Goal: Find specific page/section: Find specific page/section

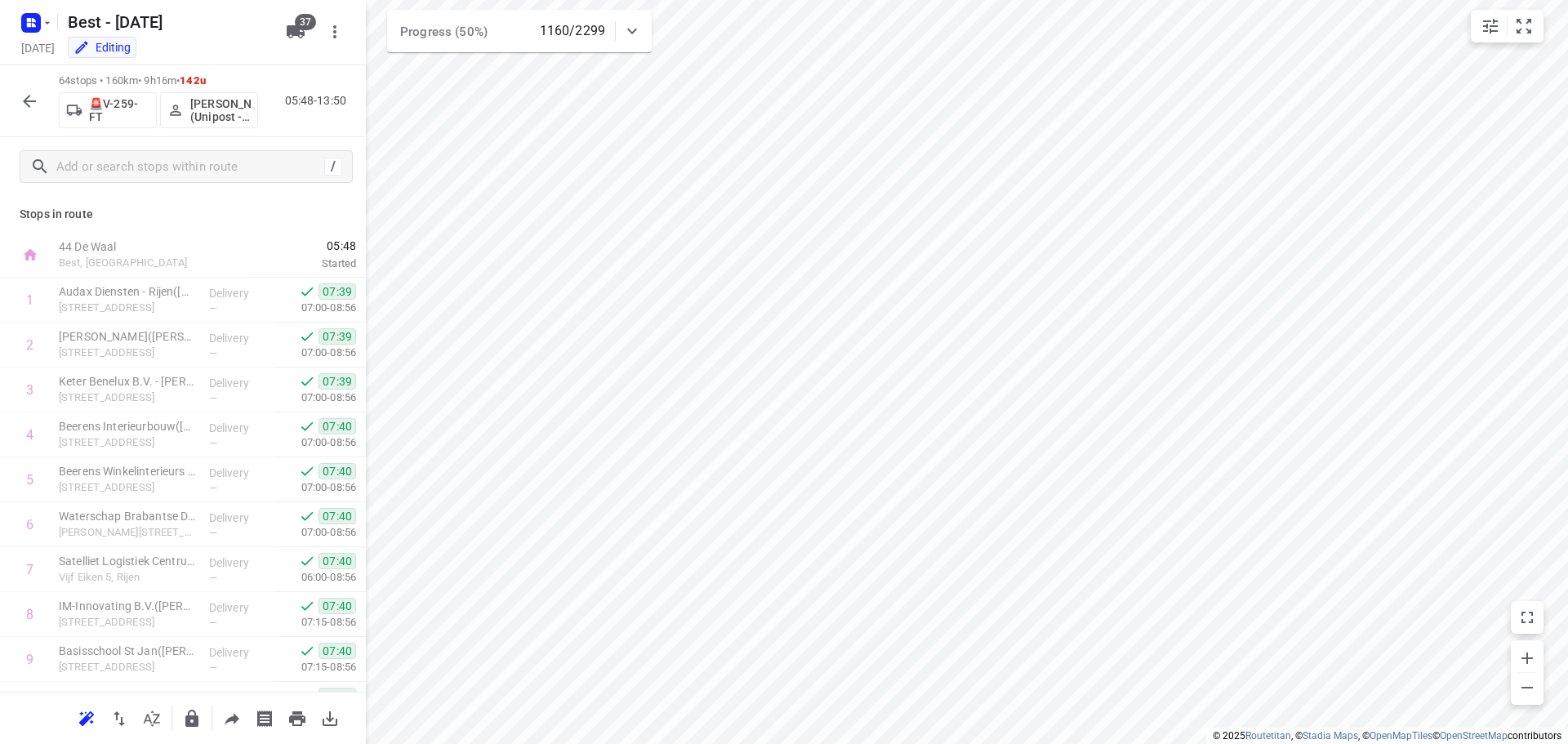
scroll to position [2506, 0]
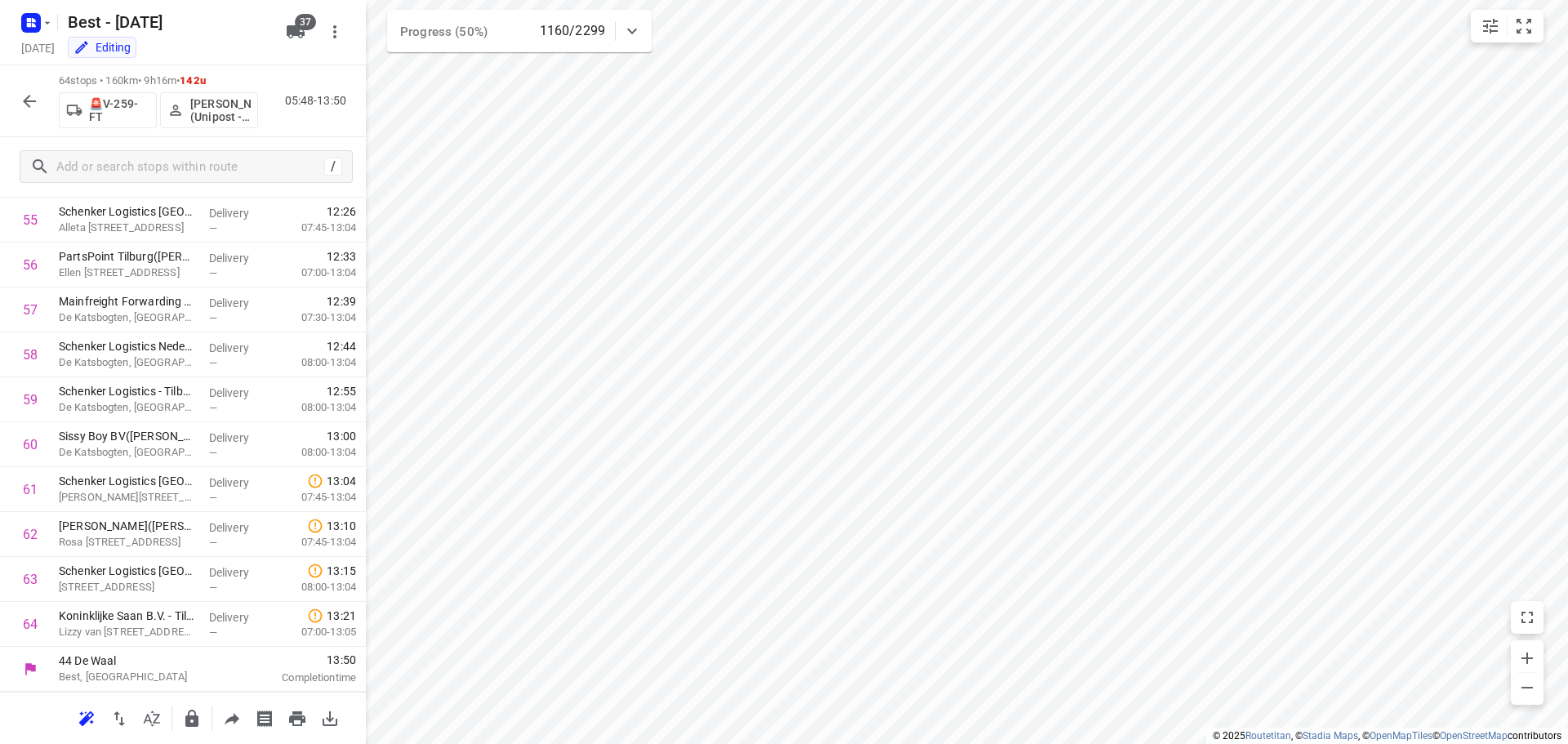
click at [26, 85] on button "button" at bounding box center [29, 101] width 33 height 33
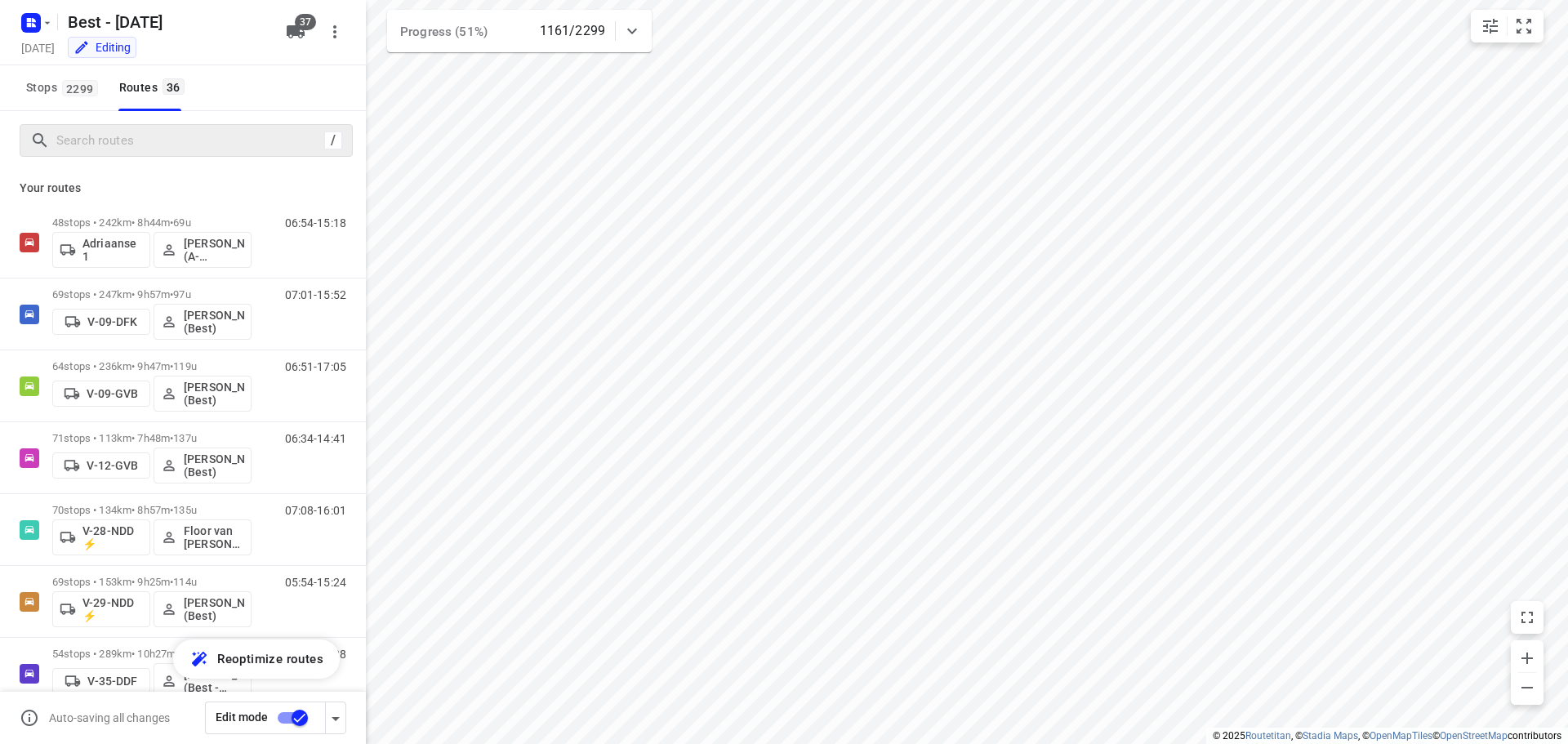
click at [100, 125] on div "/" at bounding box center [186, 141] width 333 height 33
click at [109, 140] on input "Search routes" at bounding box center [188, 141] width 261 height 25
type input "b"
click at [161, 148] on input "Search routes" at bounding box center [204, 141] width 294 height 25
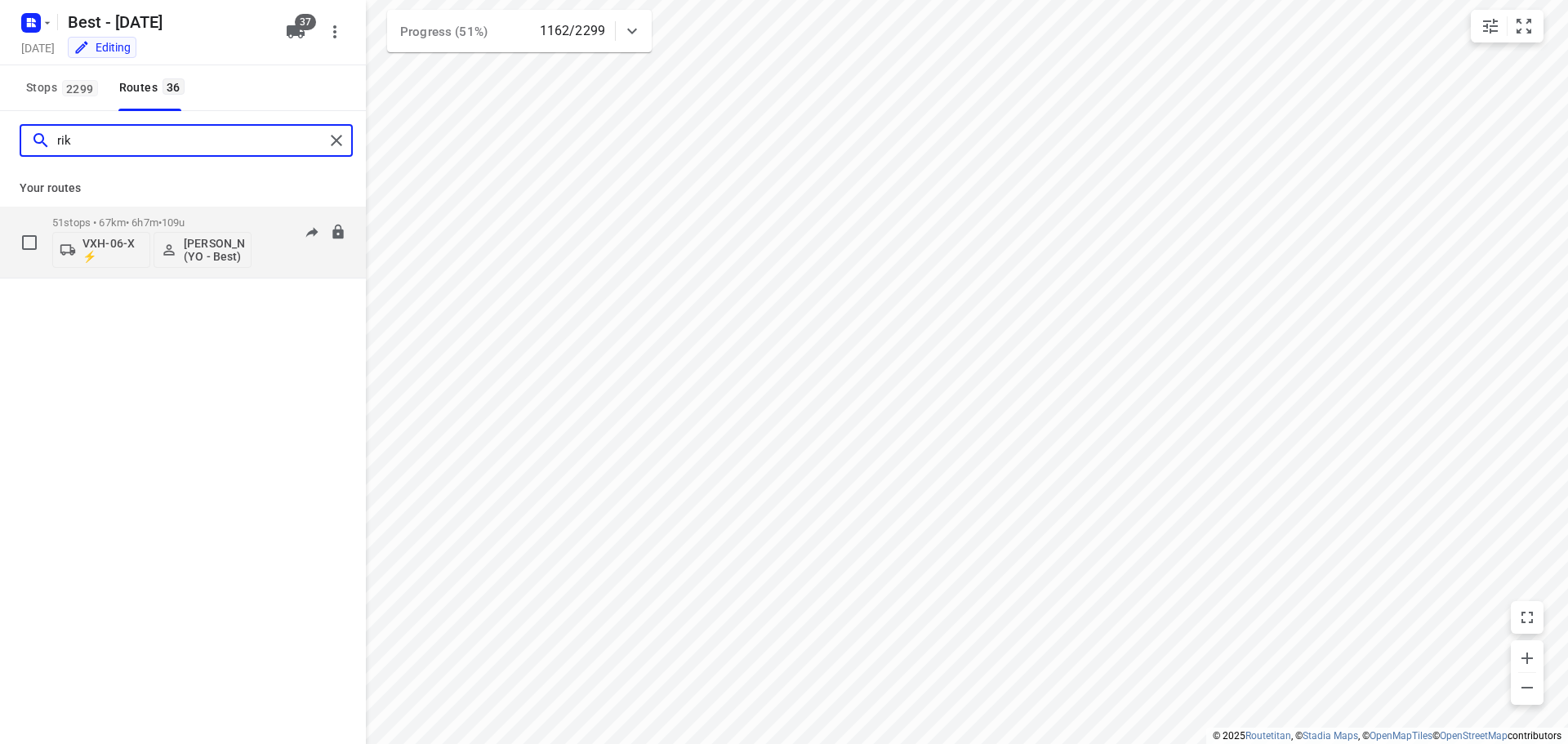
type input "rik"
click at [163, 229] on div "VXH-06-X ⚡ Rik de Kok (YO - Best)" at bounding box center [151, 248] width 199 height 40
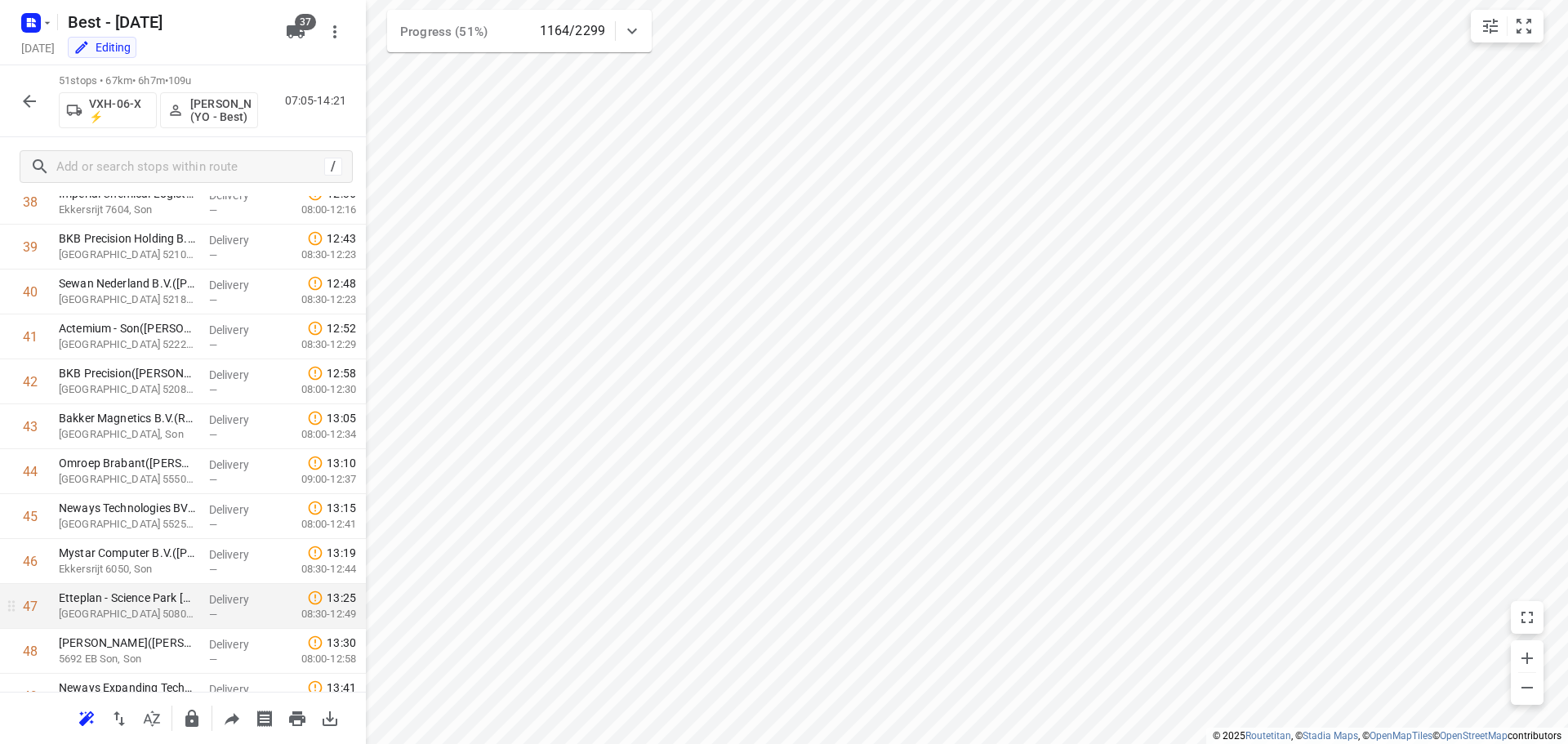
scroll to position [1759, 0]
click at [18, 106] on button "button" at bounding box center [29, 101] width 33 height 33
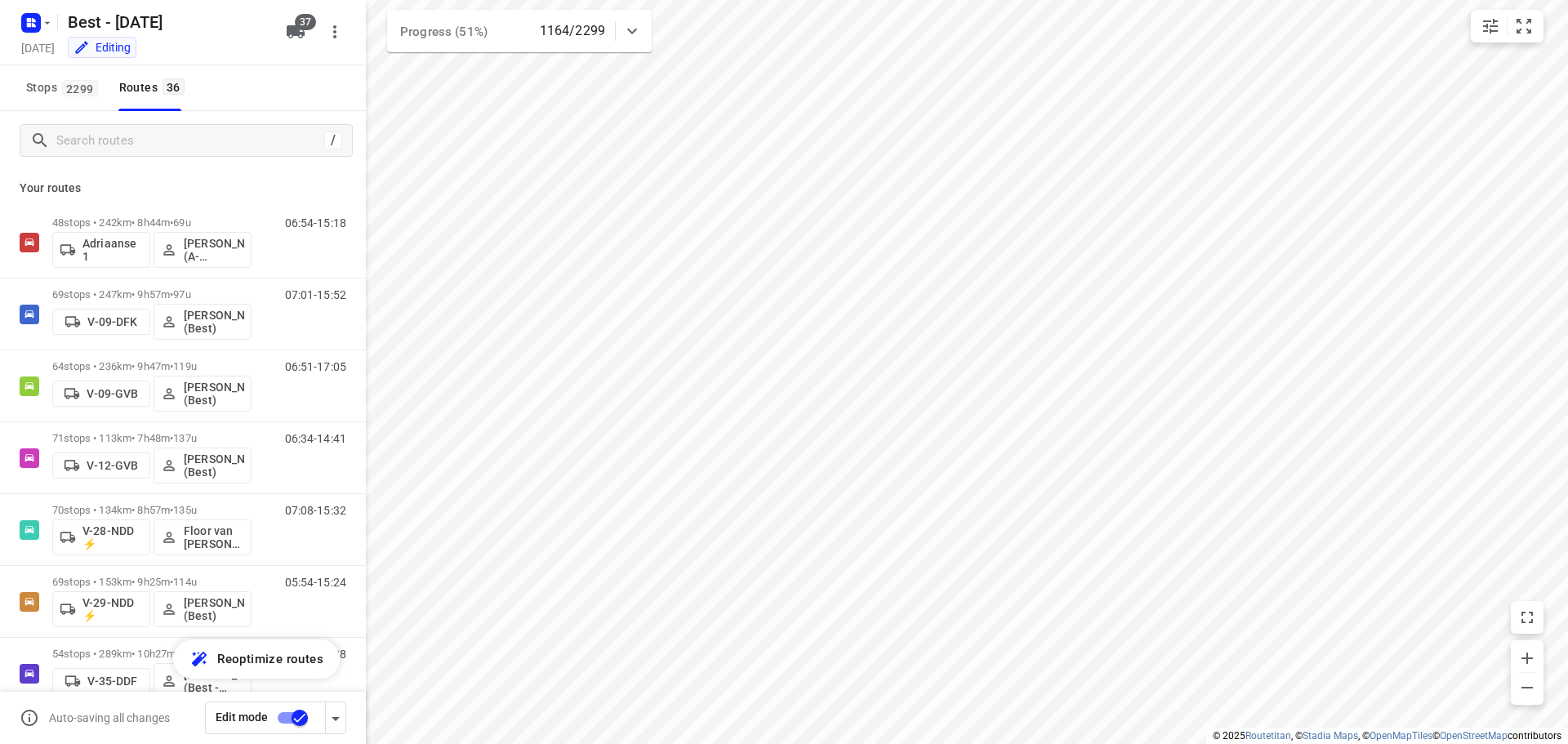
click at [183, 157] on div "/" at bounding box center [183, 141] width 366 height 59
click at [187, 144] on input "Search routes" at bounding box center [188, 141] width 261 height 25
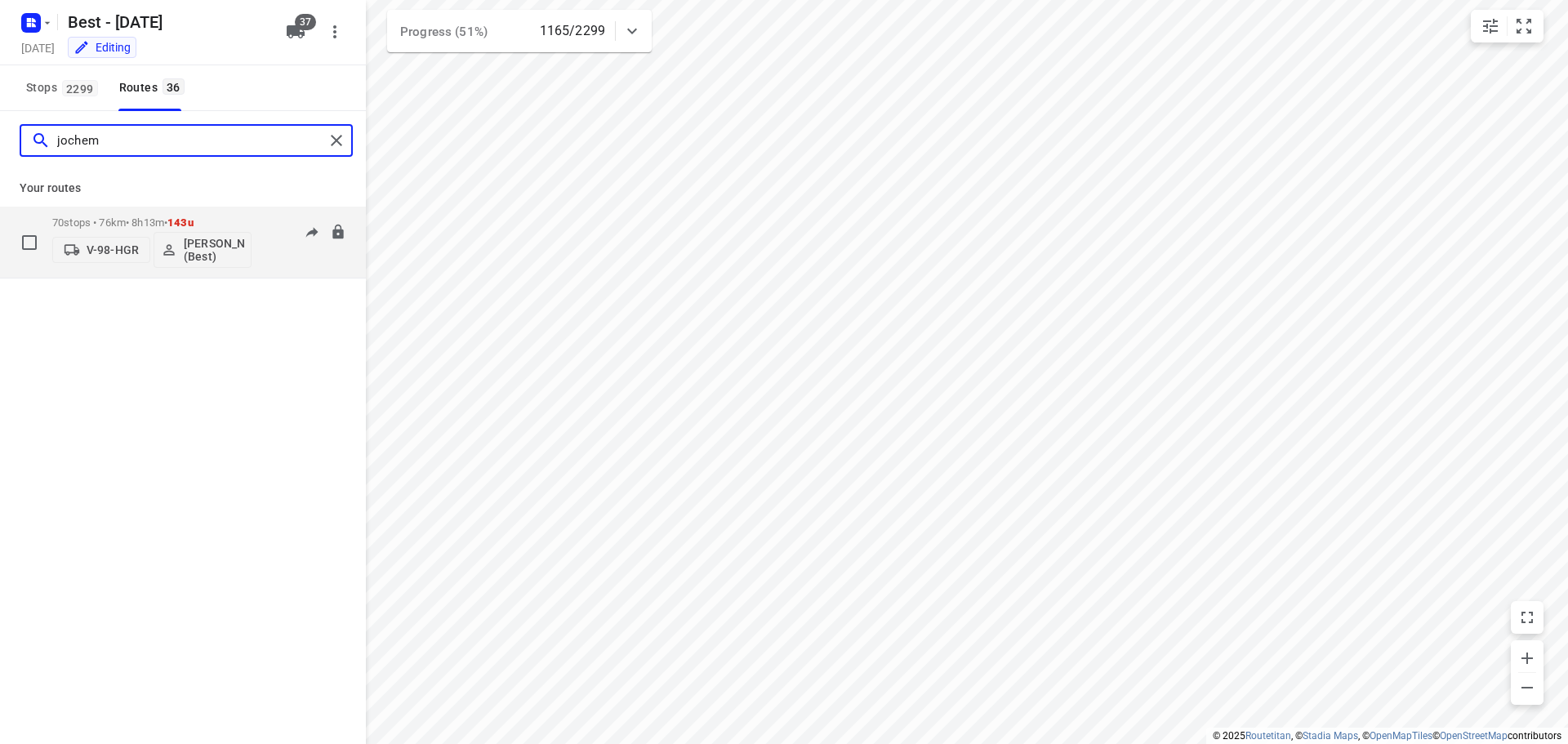
type input "jochem"
click at [93, 212] on div "70 stops • 76km • 8h13m • 143u V-98-HGR Jochem Hoffard (Best)" at bounding box center [151, 243] width 199 height 68
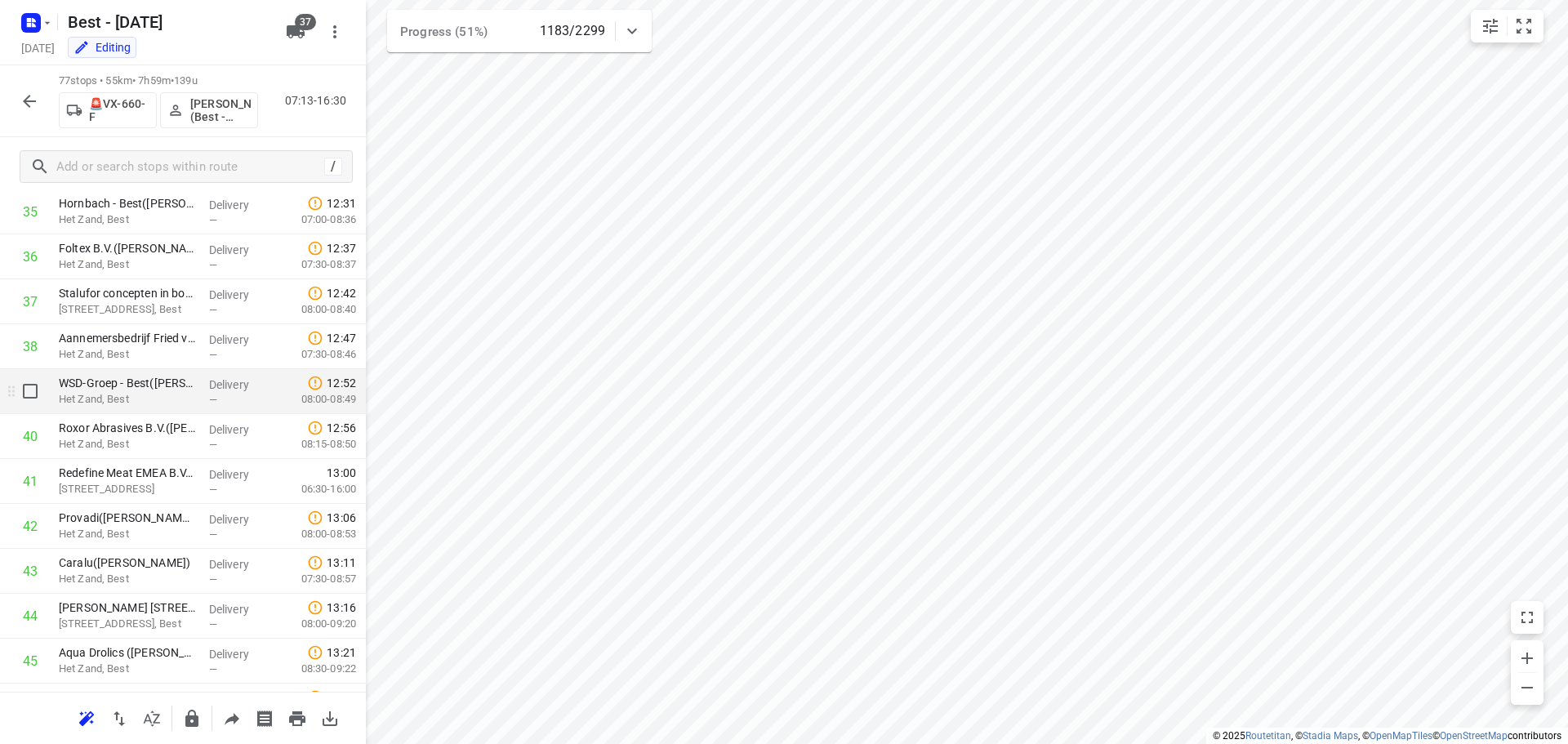
scroll to position [1716, 0]
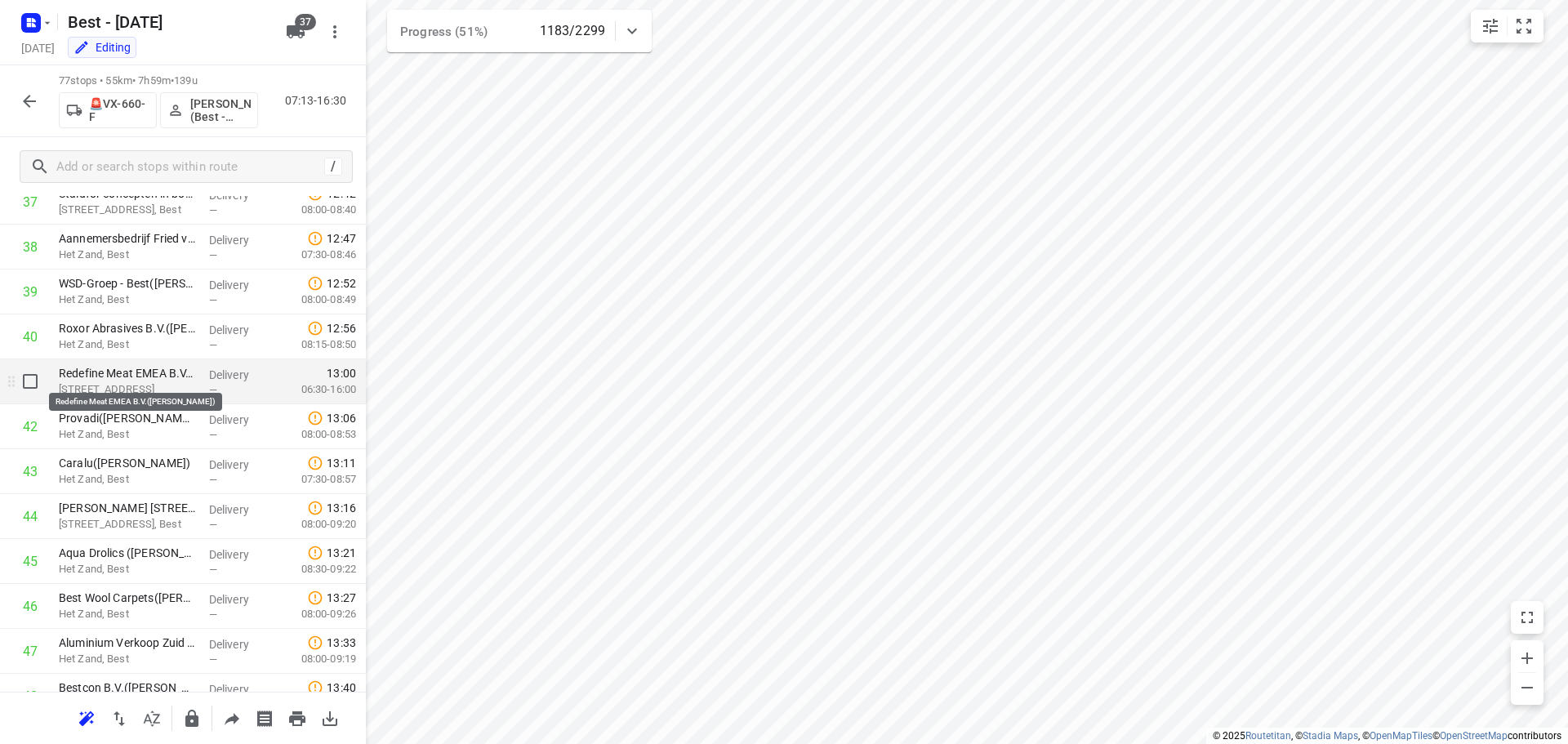
click at [139, 381] on p "[STREET_ADDRESS]" at bounding box center [126, 389] width 137 height 16
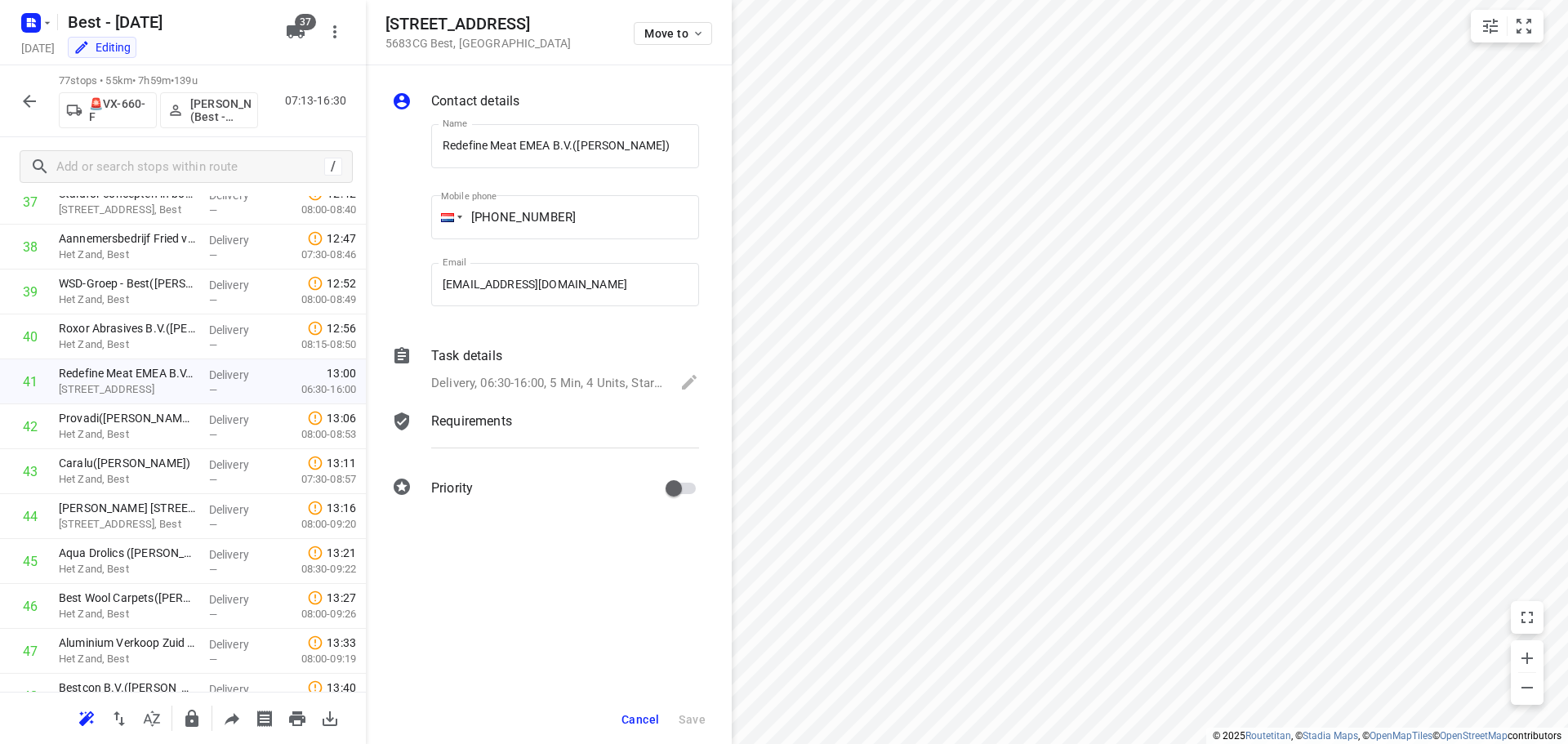
click at [580, 379] on p "Delivery, 06:30-16:00, 5 Min, 4 Units, Startdatum maandag 15 september. Welkom …" at bounding box center [548, 383] width 233 height 19
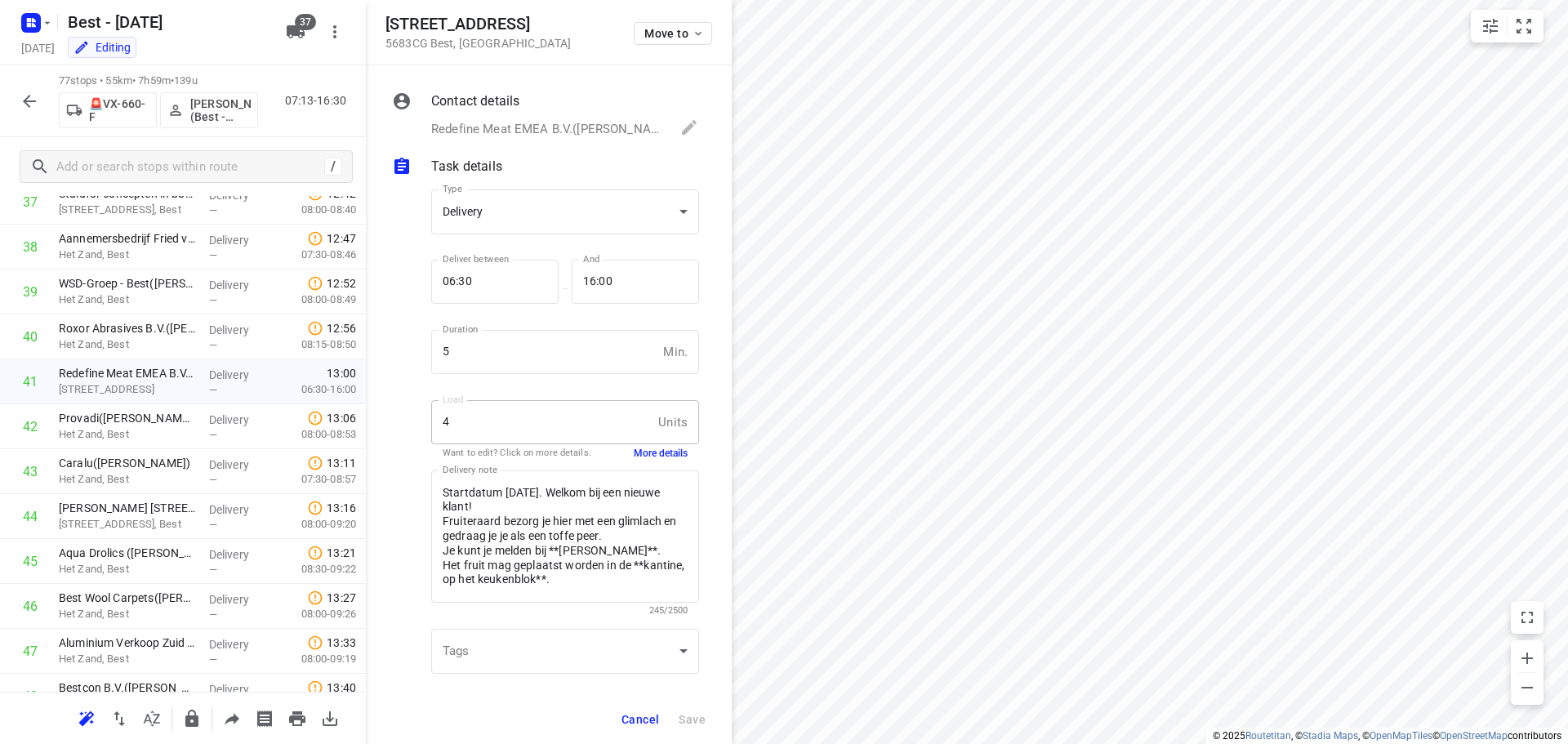
click at [639, 453] on button "More details" at bounding box center [660, 453] width 54 height 14
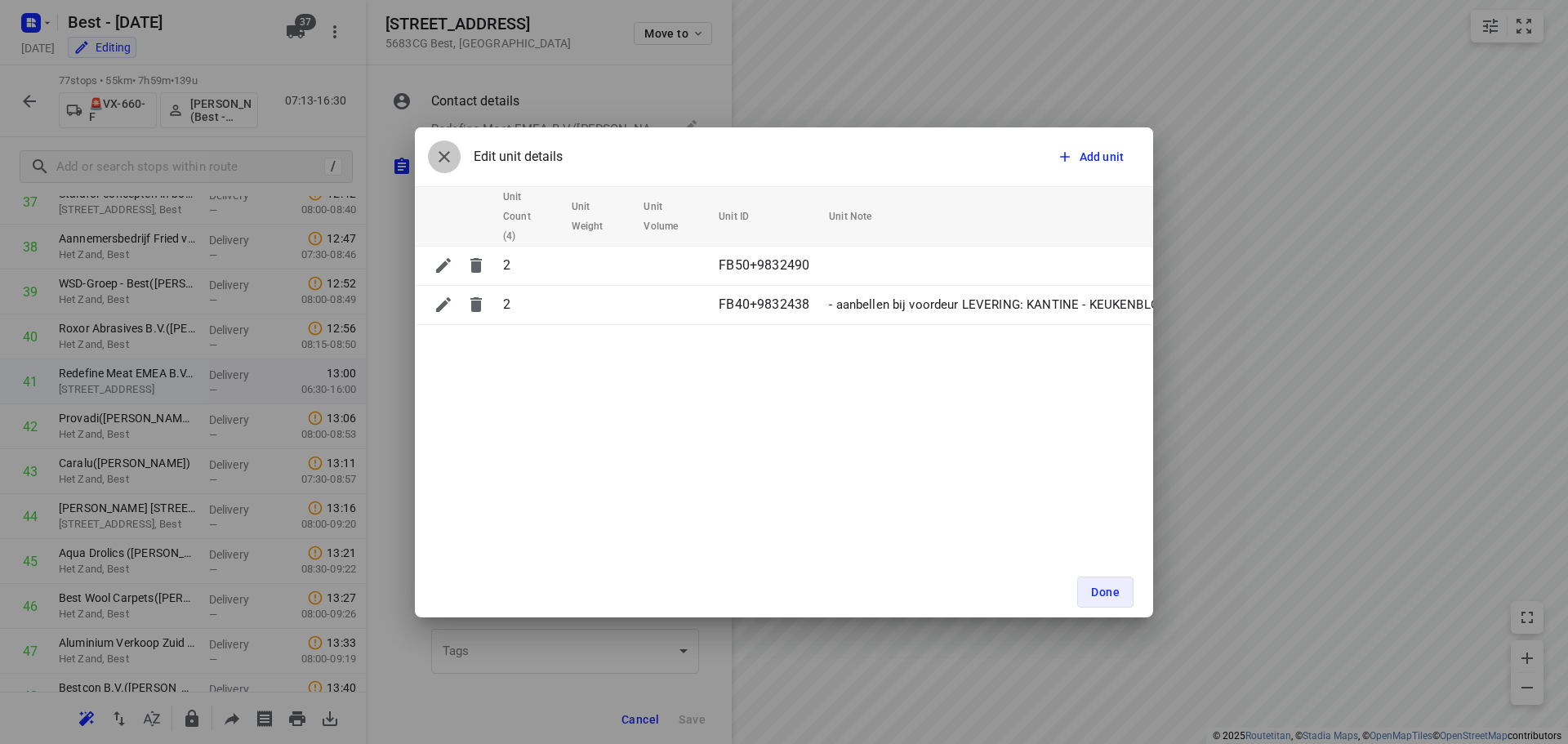
click at [448, 160] on icon "button" at bounding box center [444, 157] width 20 height 20
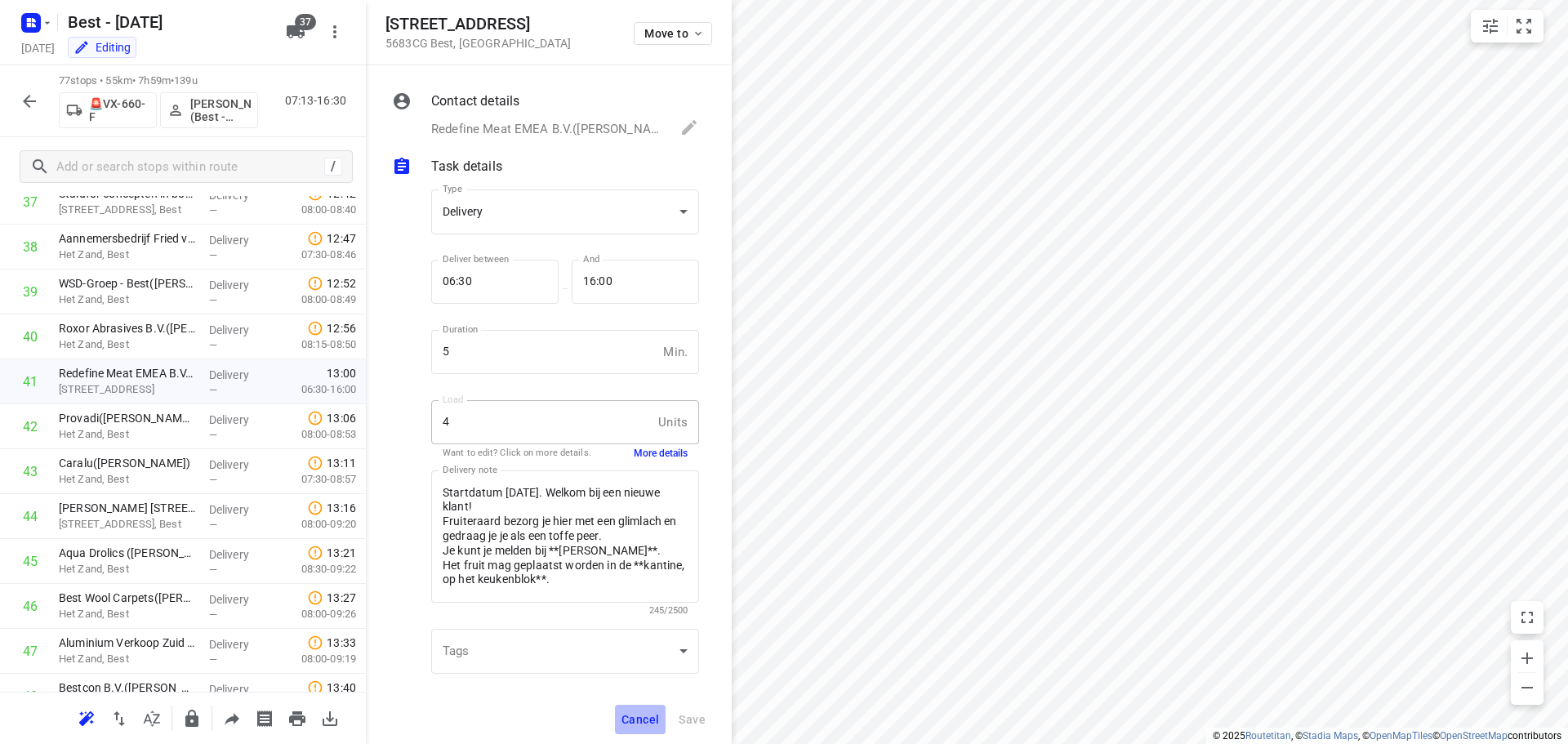
click at [629, 733] on button "Cancel" at bounding box center [641, 719] width 51 height 29
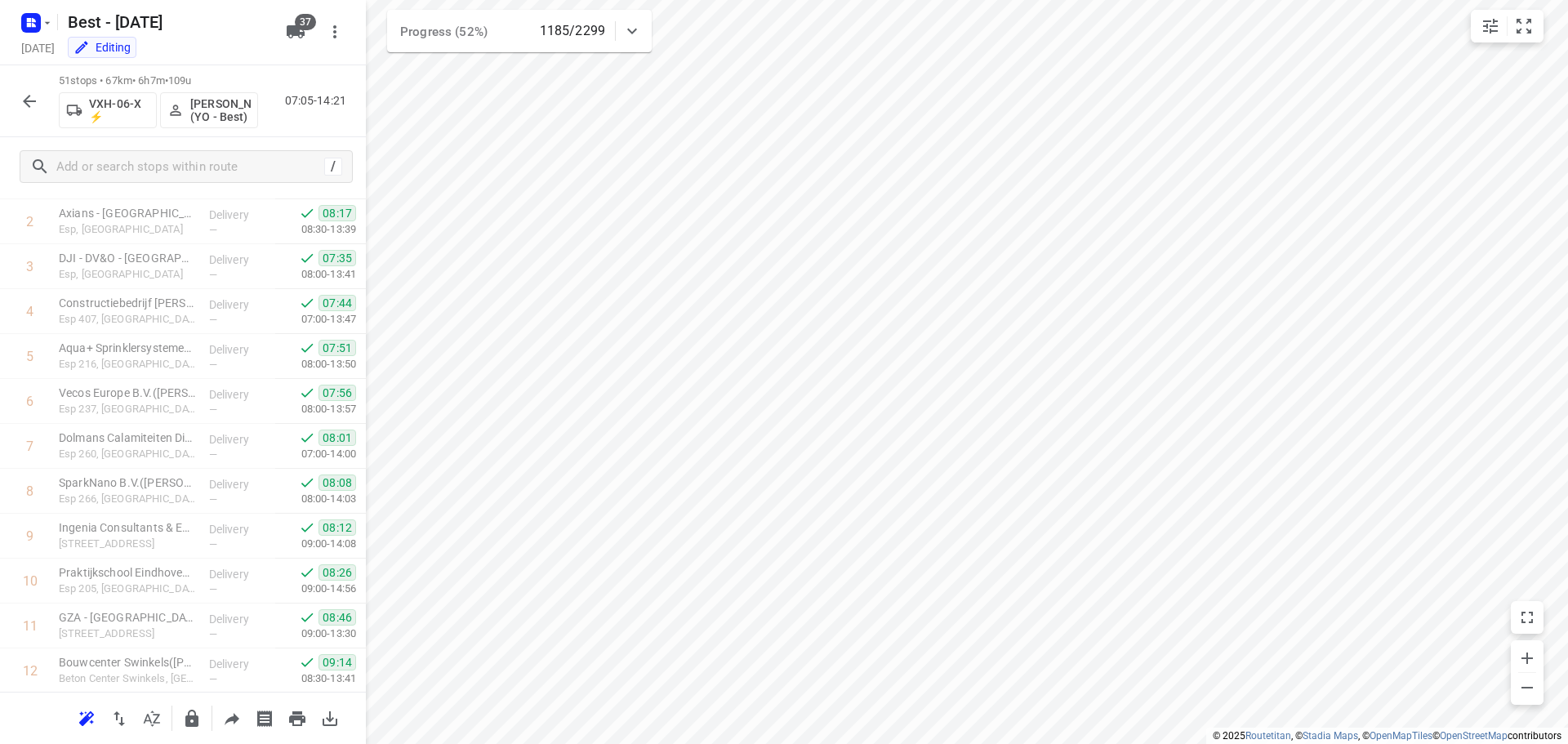
scroll to position [0, 0]
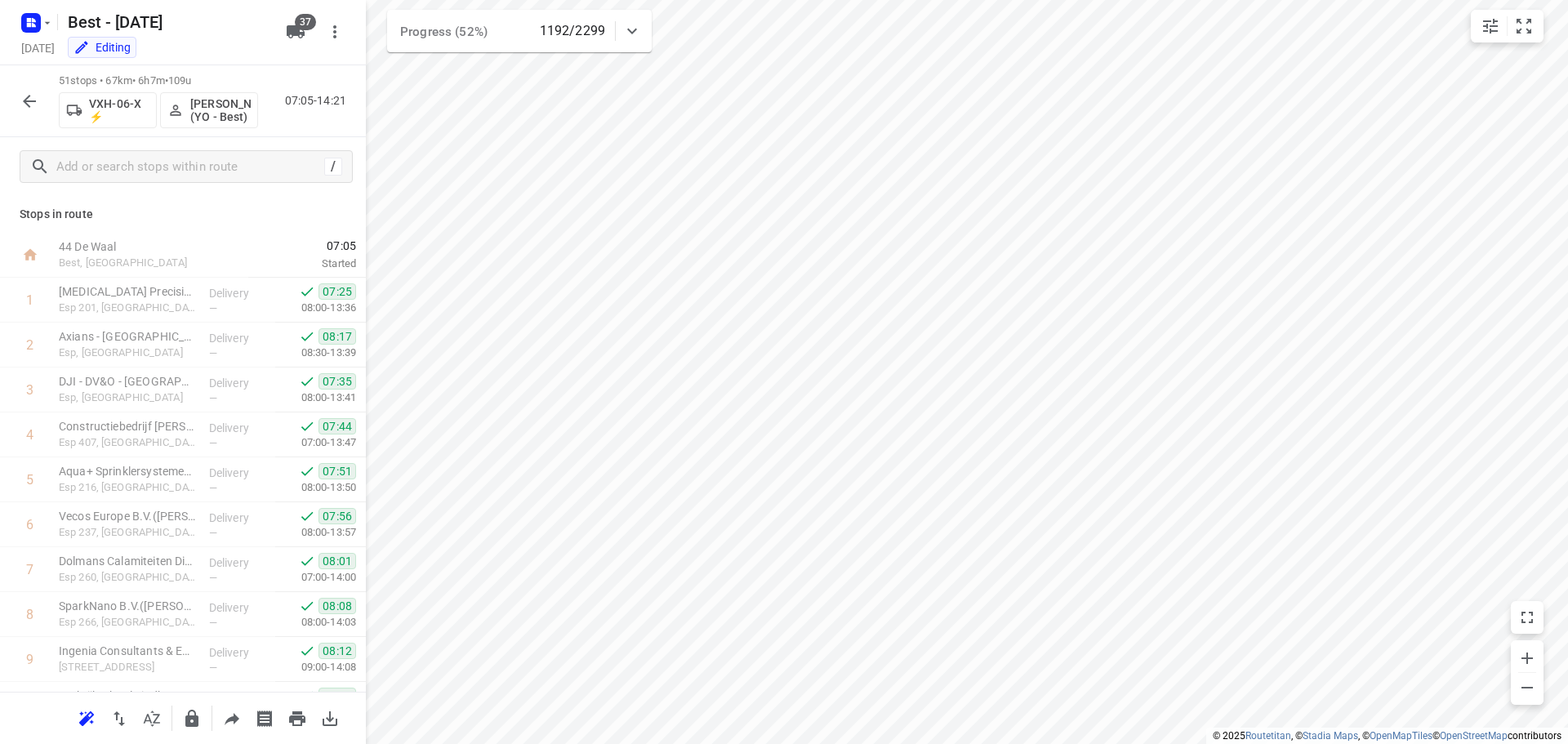
click at [24, 90] on button "button" at bounding box center [29, 101] width 33 height 33
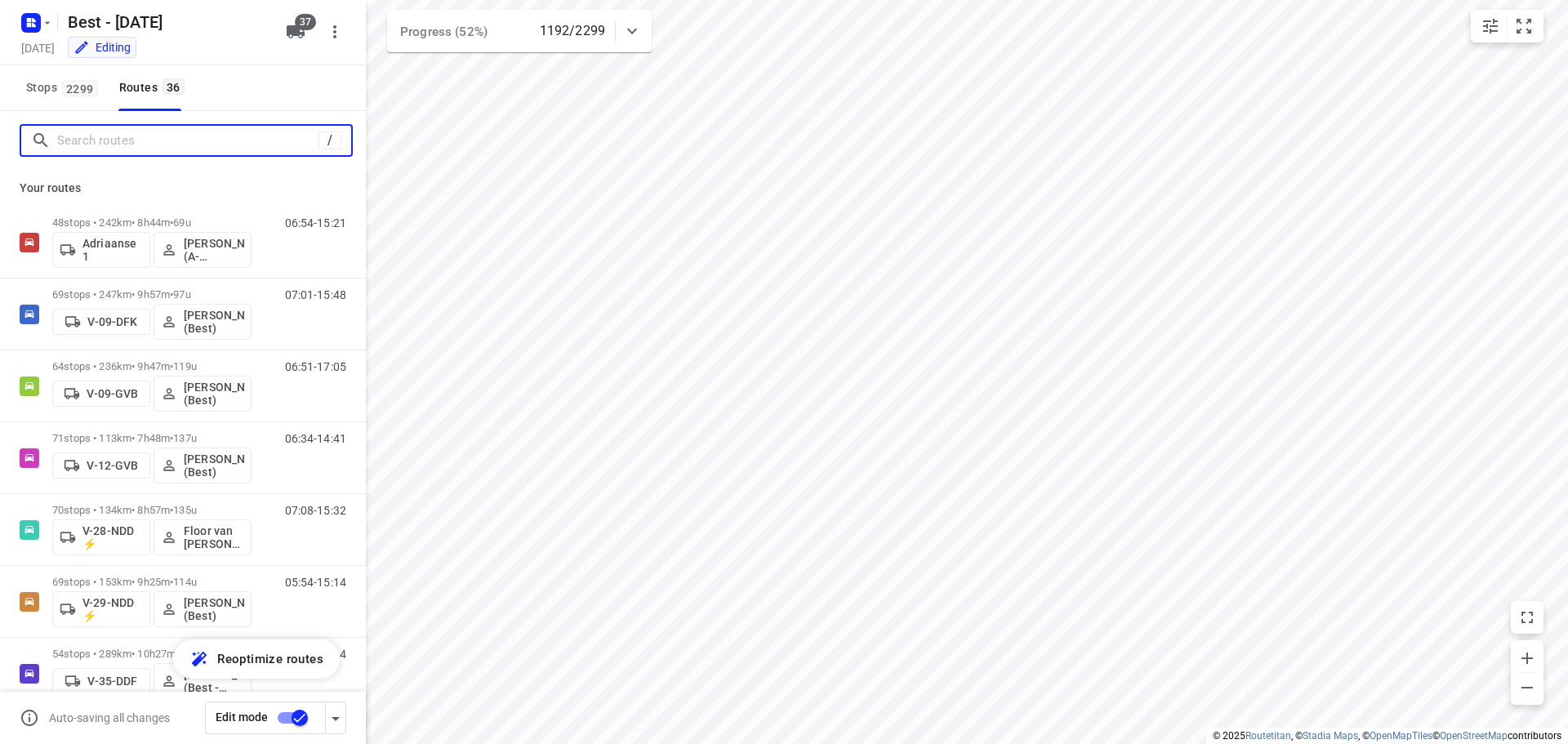
click at [200, 131] on input "Search routes" at bounding box center [188, 141] width 261 height 25
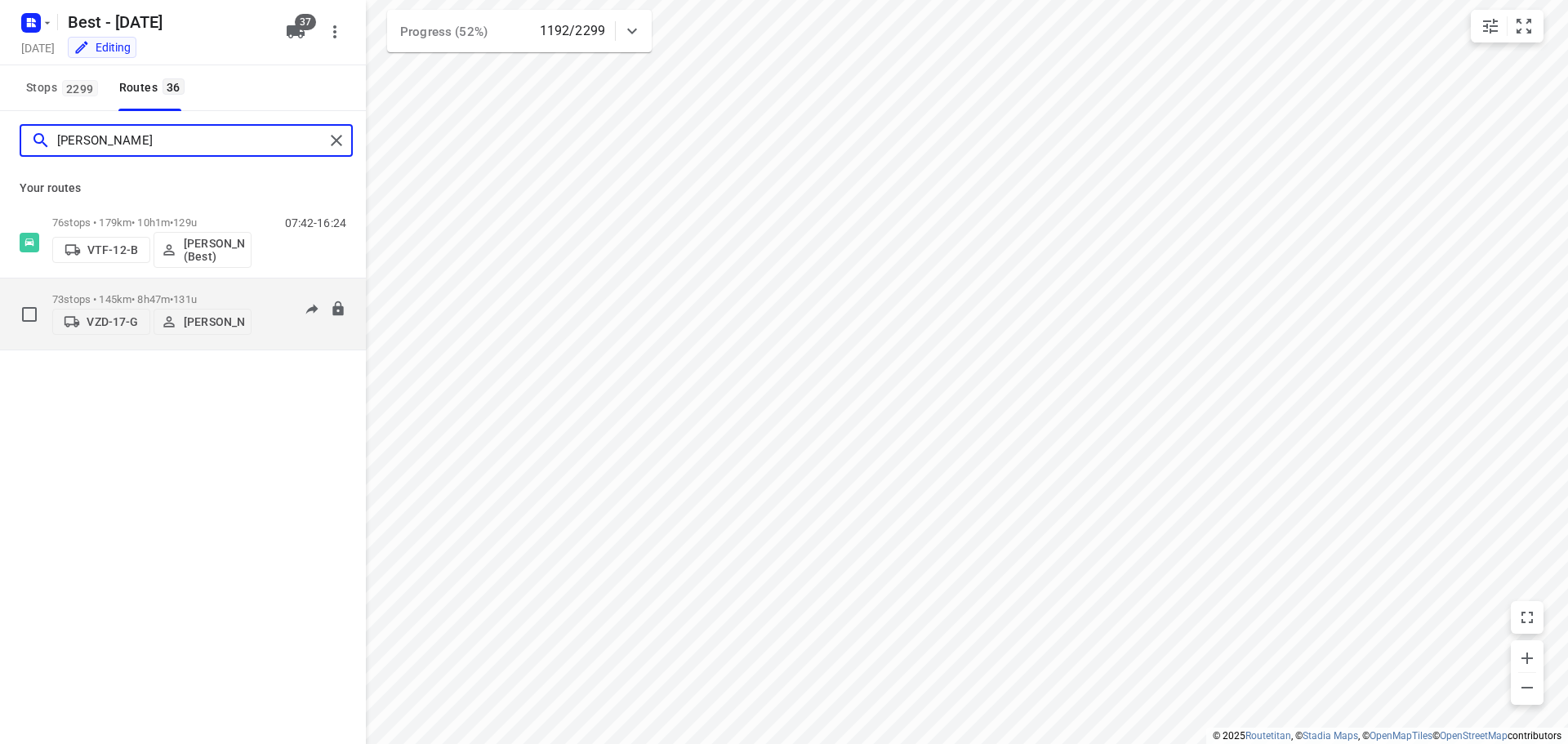
type input "[PERSON_NAME]"
click at [175, 294] on p "73 stops • 145km • 8h47m • 131u" at bounding box center [151, 299] width 199 height 12
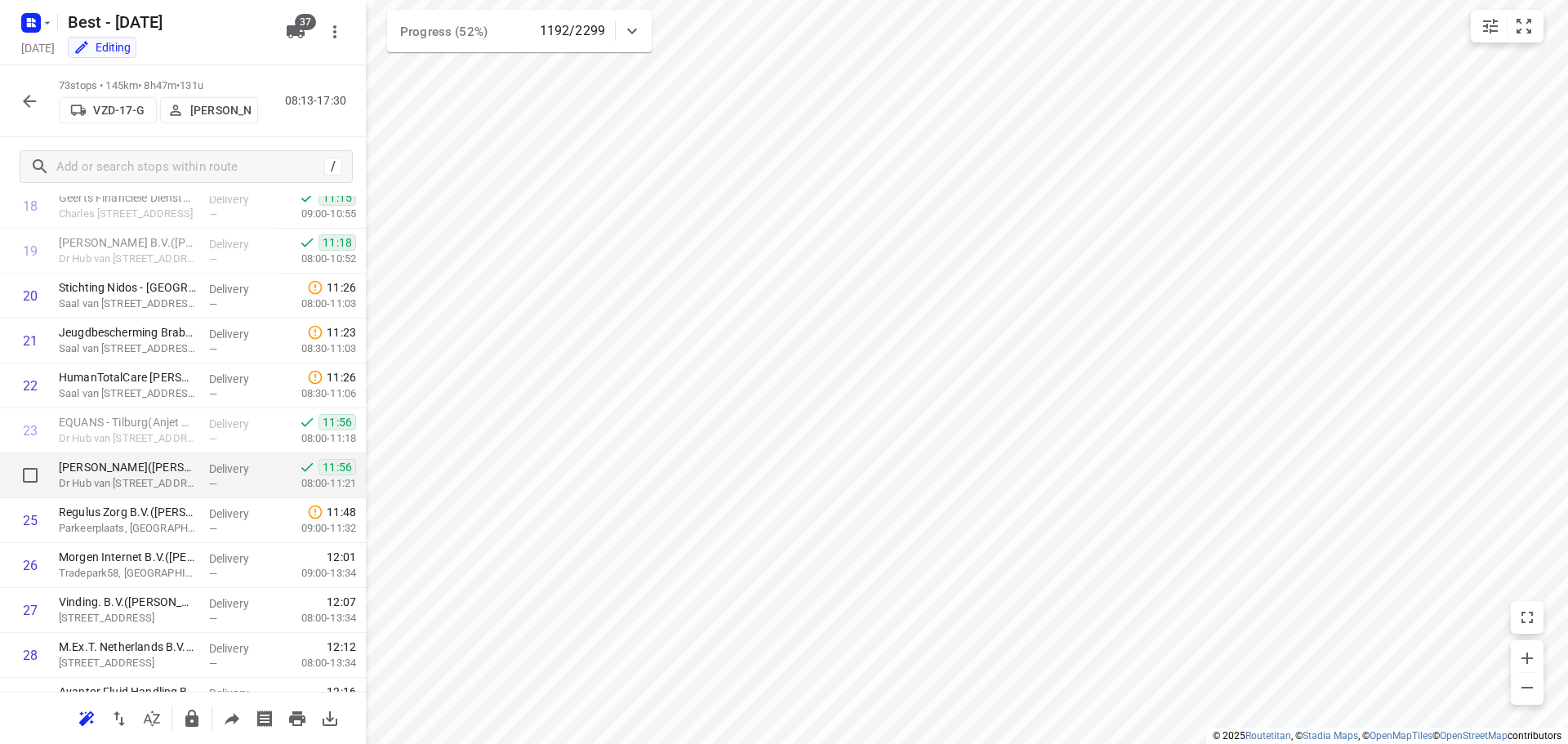
scroll to position [817, 0]
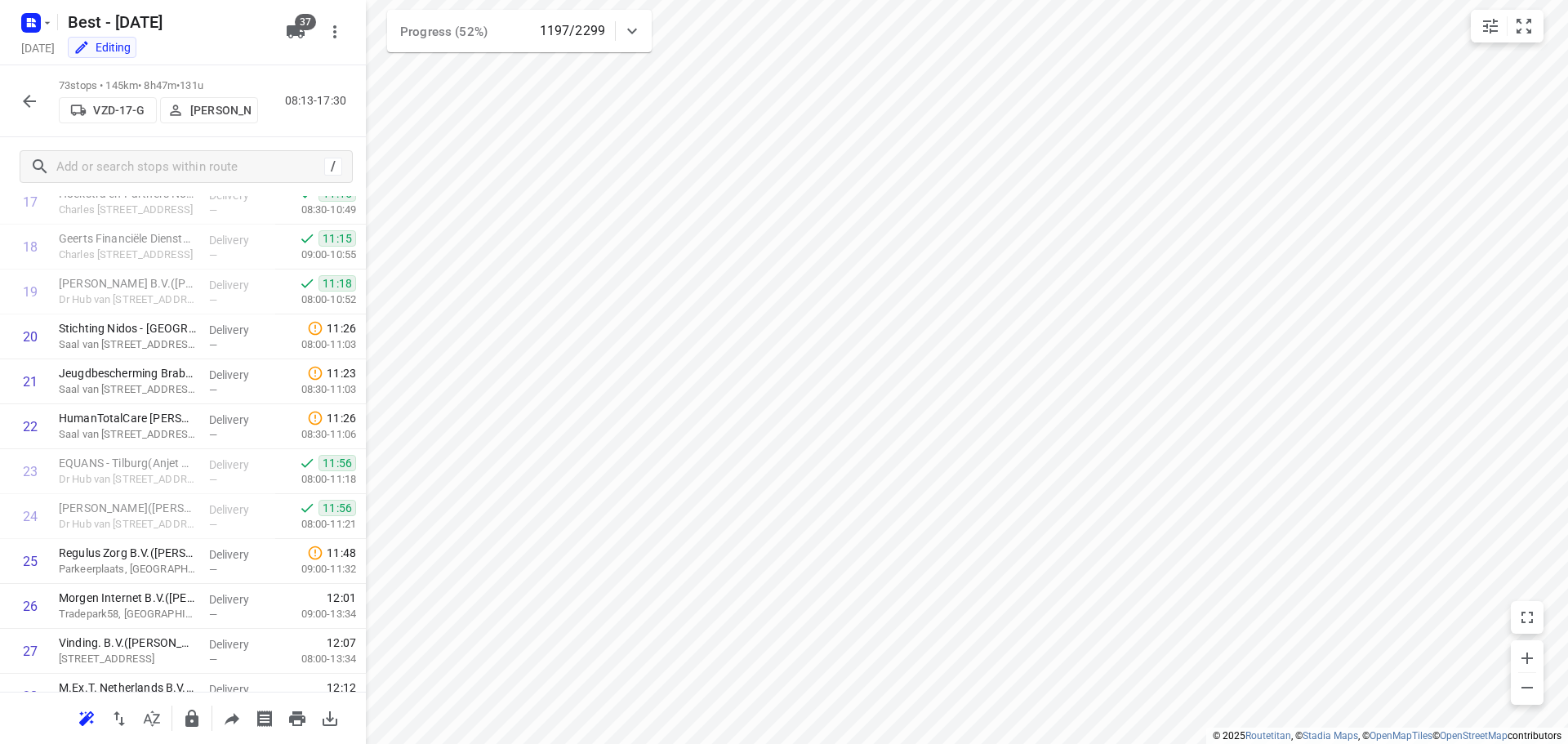
click at [21, 94] on icon "button" at bounding box center [29, 101] width 20 height 20
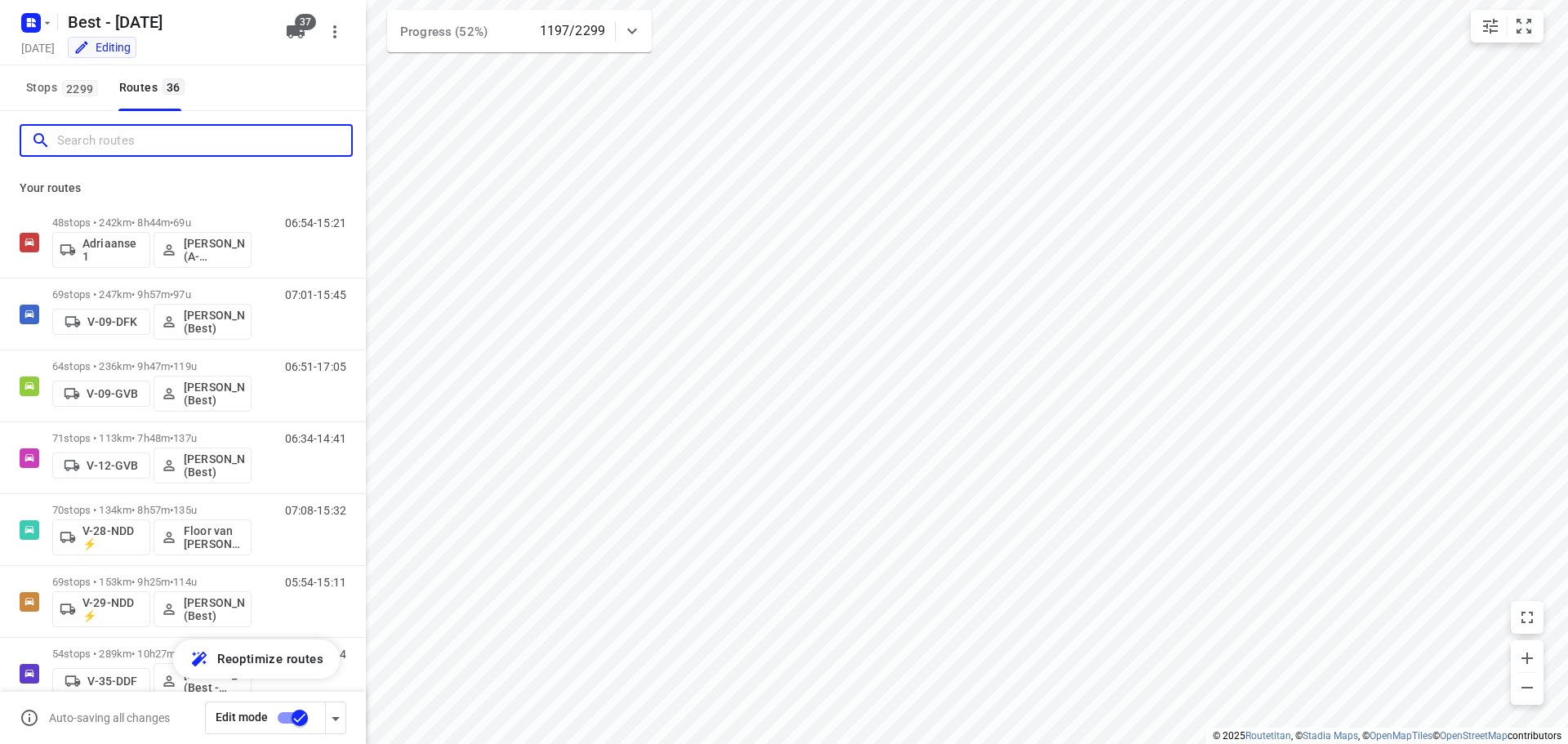
click at [157, 137] on input "Search routes" at bounding box center [204, 141] width 294 height 25
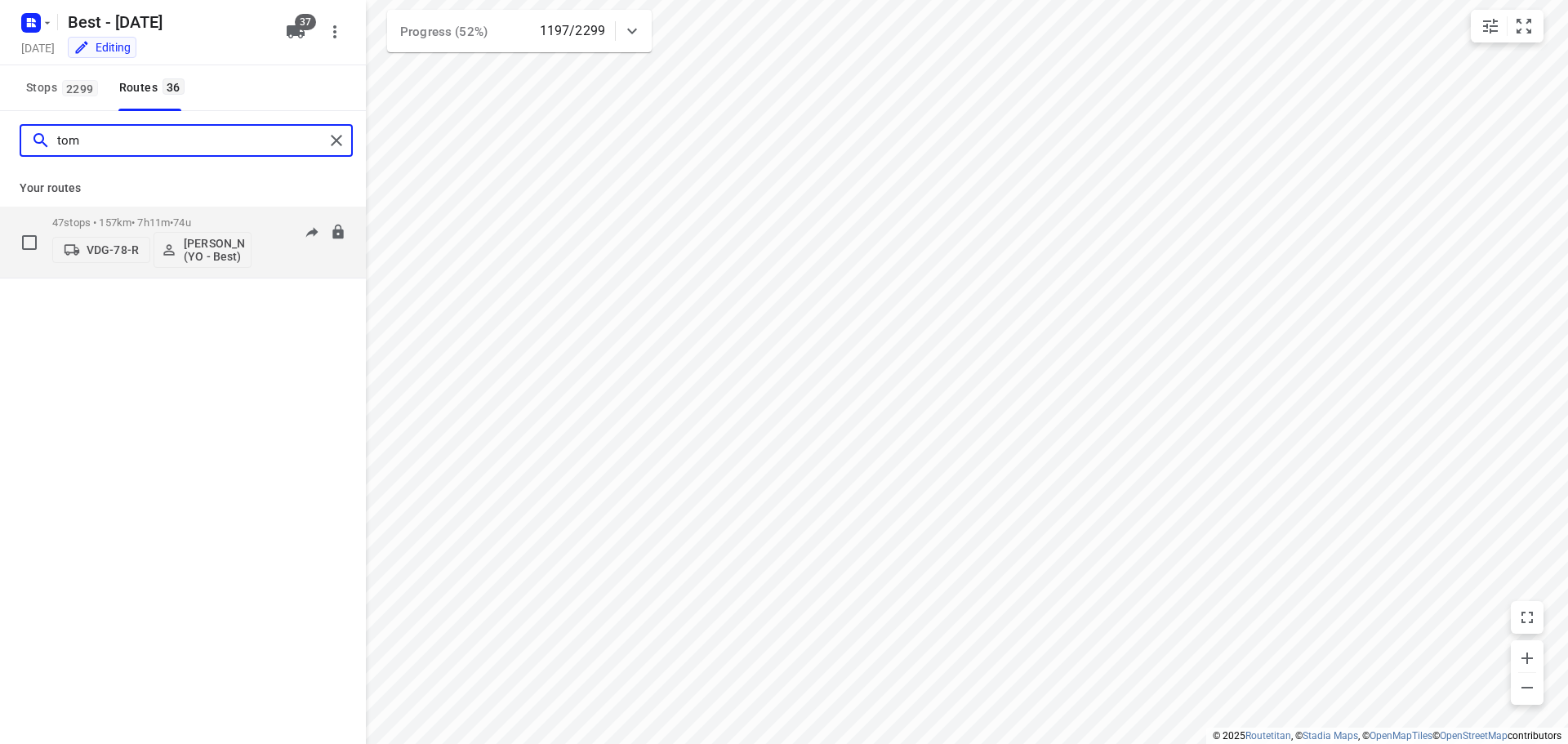
type input "tom"
click at [140, 222] on p "47 stops • 157km • 7h11m • 74u" at bounding box center [151, 222] width 199 height 12
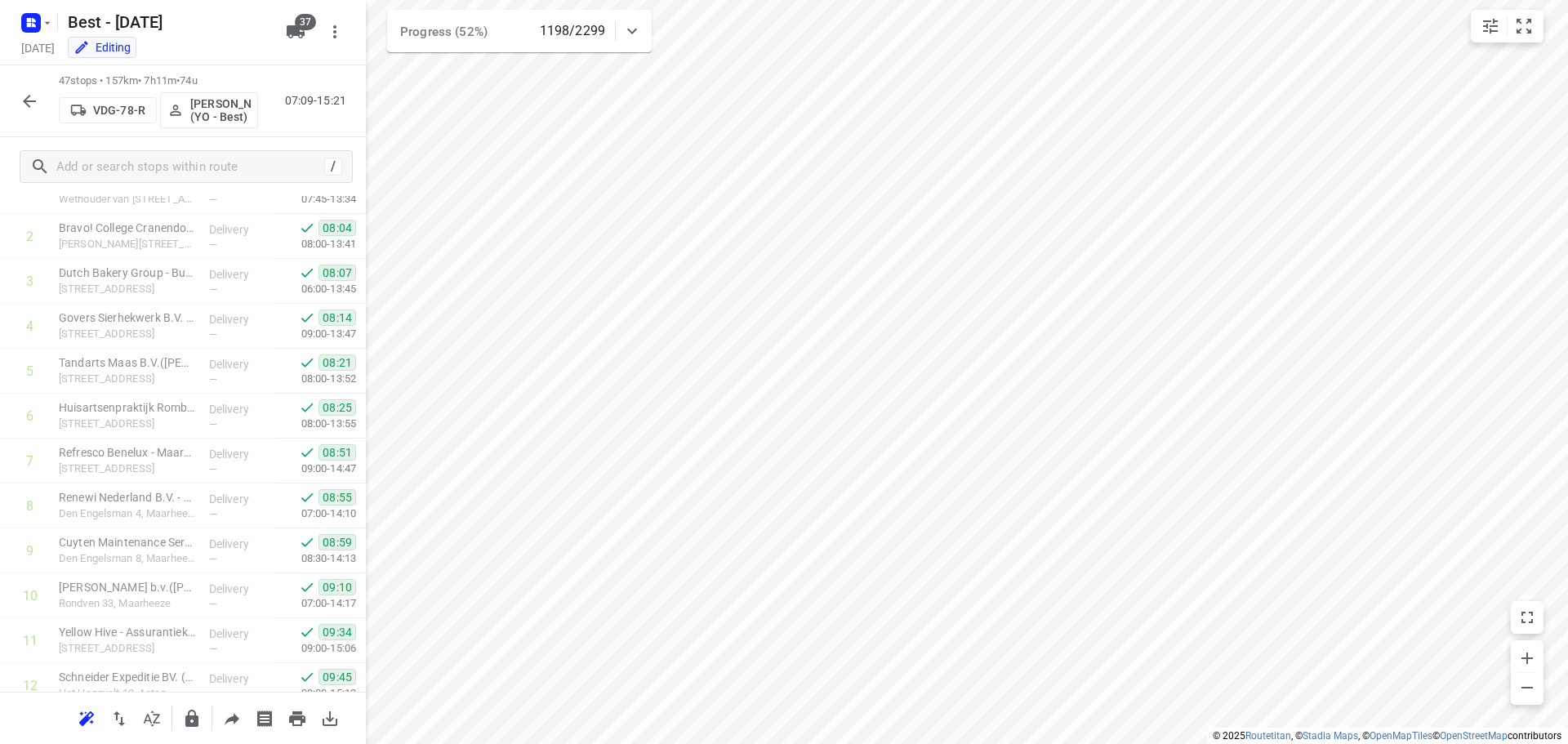
scroll to position [0, 0]
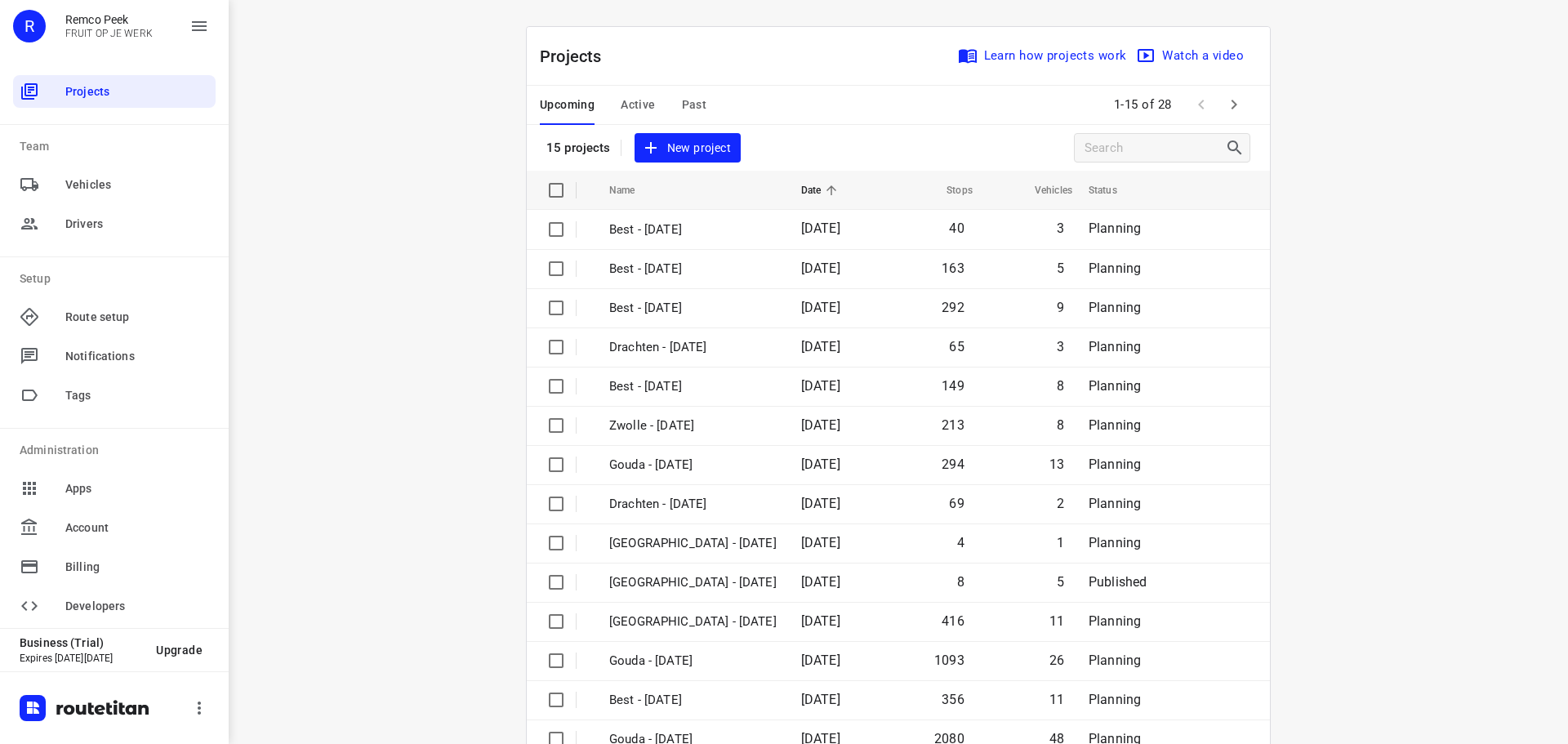
click at [613, 111] on div "Upcoming Active Past" at bounding box center [636, 106] width 193 height 40
click at [627, 110] on span "Active" at bounding box center [638, 105] width 34 height 21
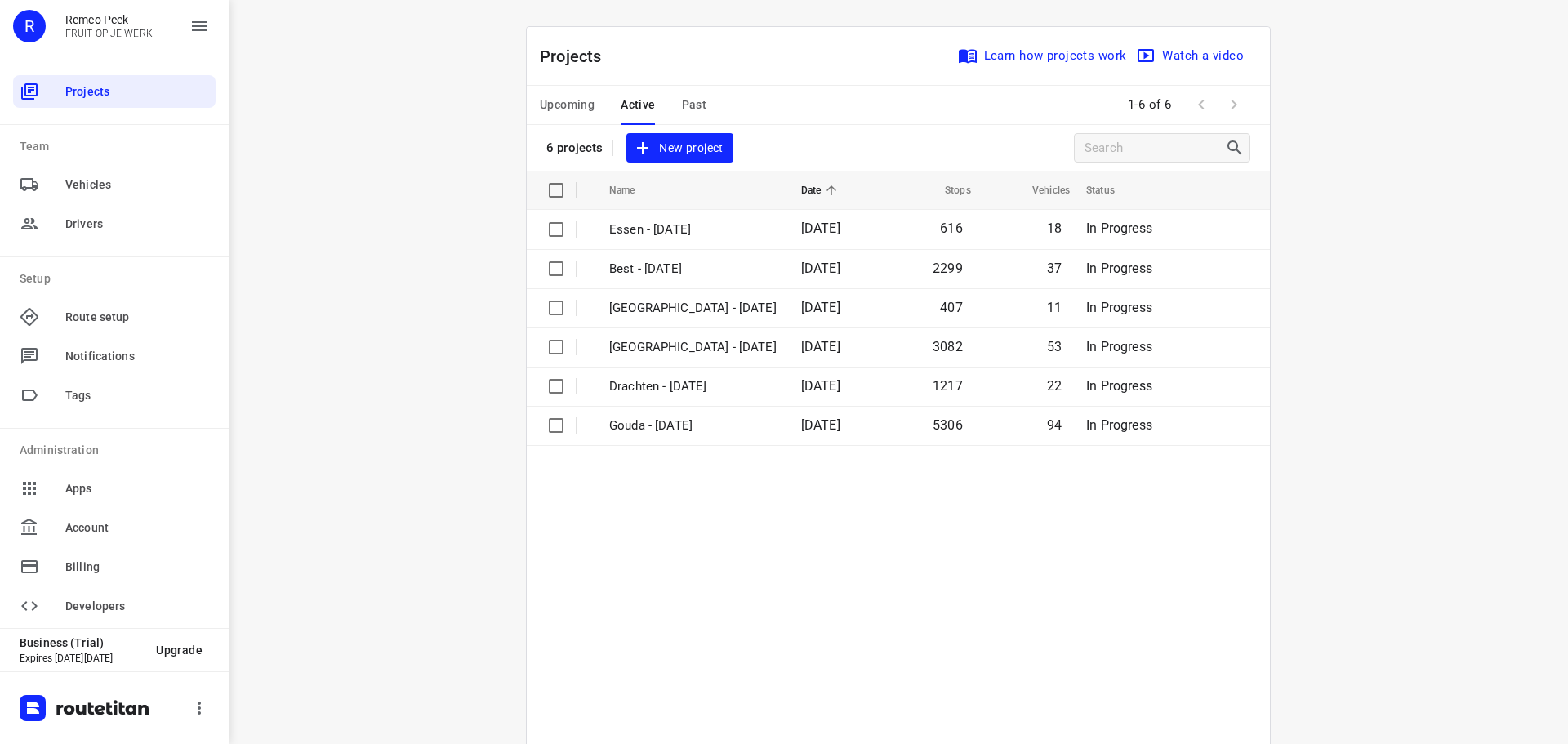
click at [571, 112] on span "Upcoming" at bounding box center [567, 105] width 55 height 21
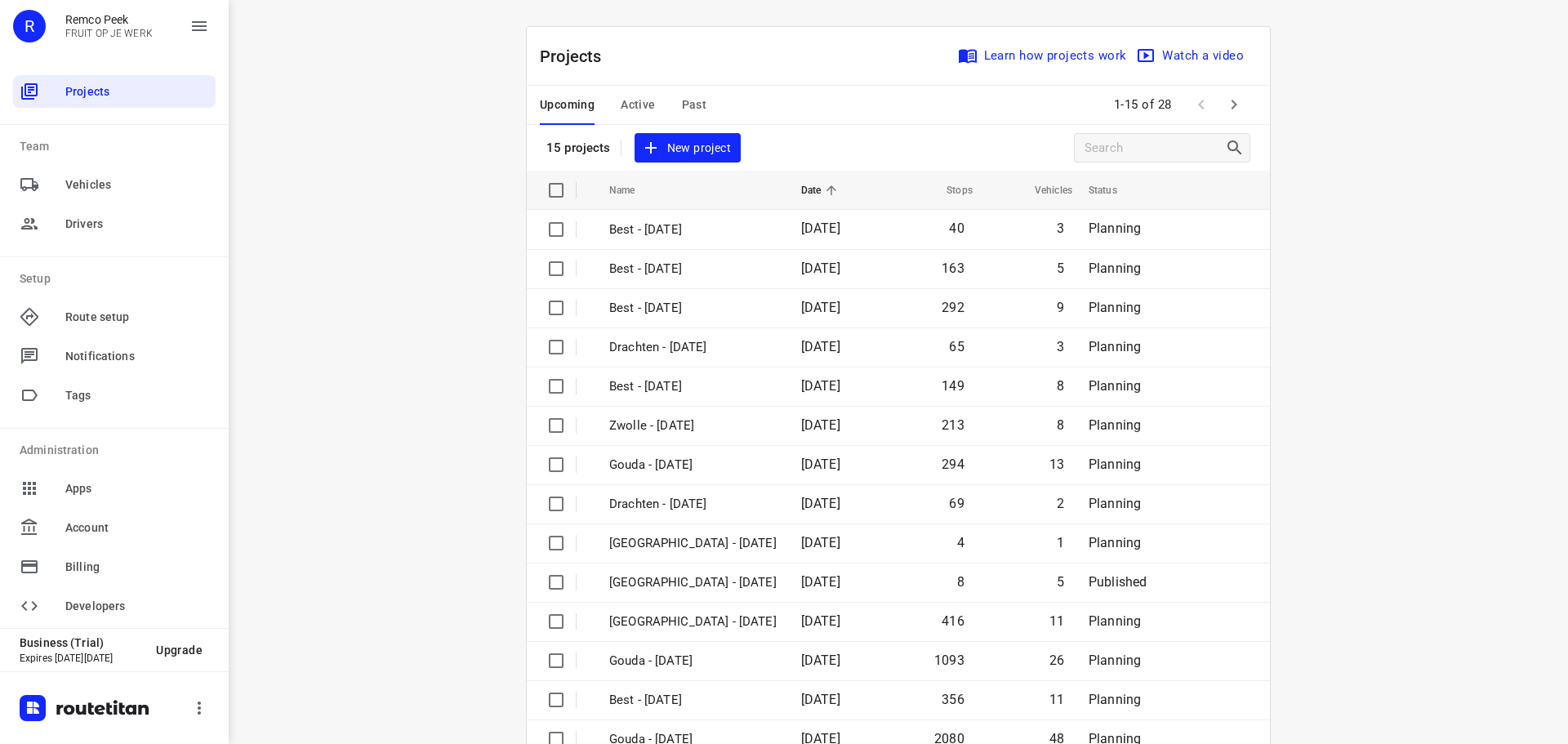
click at [1233, 109] on icon "button" at bounding box center [1234, 104] width 20 height 20
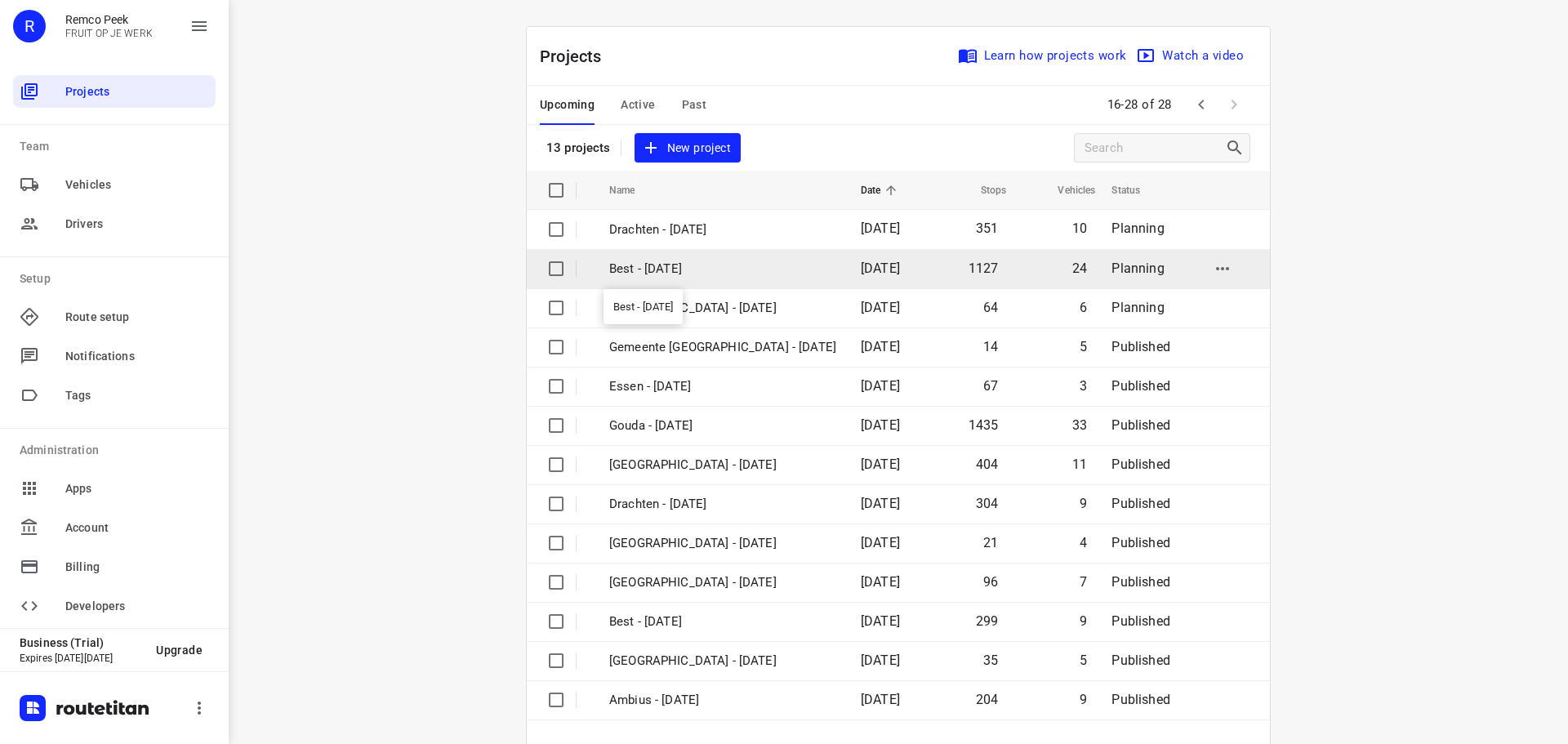
click at [700, 276] on p "Best - [DATE]" at bounding box center [722, 269] width 228 height 19
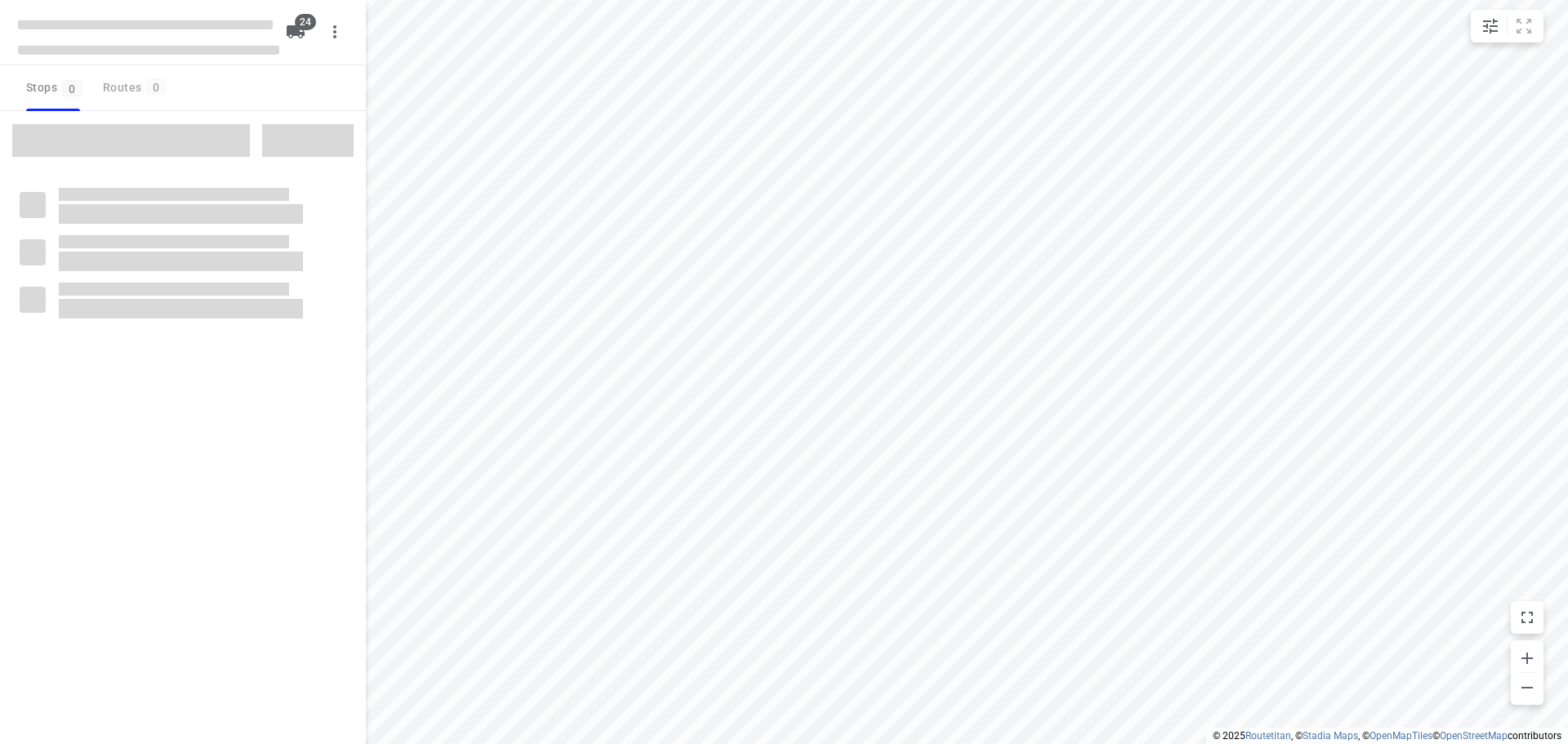
checkbox input "true"
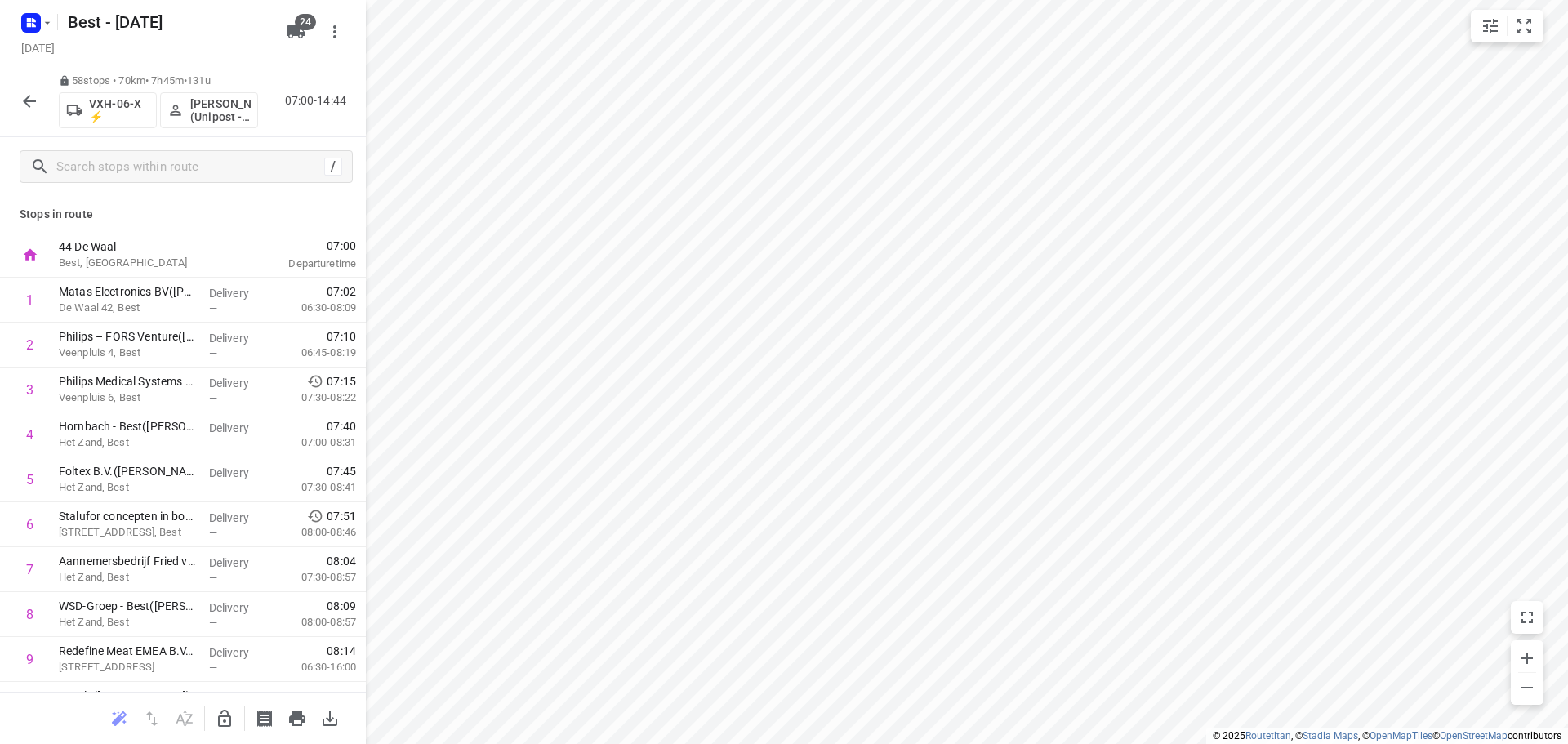
click at [17, 97] on button "button" at bounding box center [29, 101] width 33 height 33
click at [15, 103] on button "button" at bounding box center [29, 101] width 33 height 33
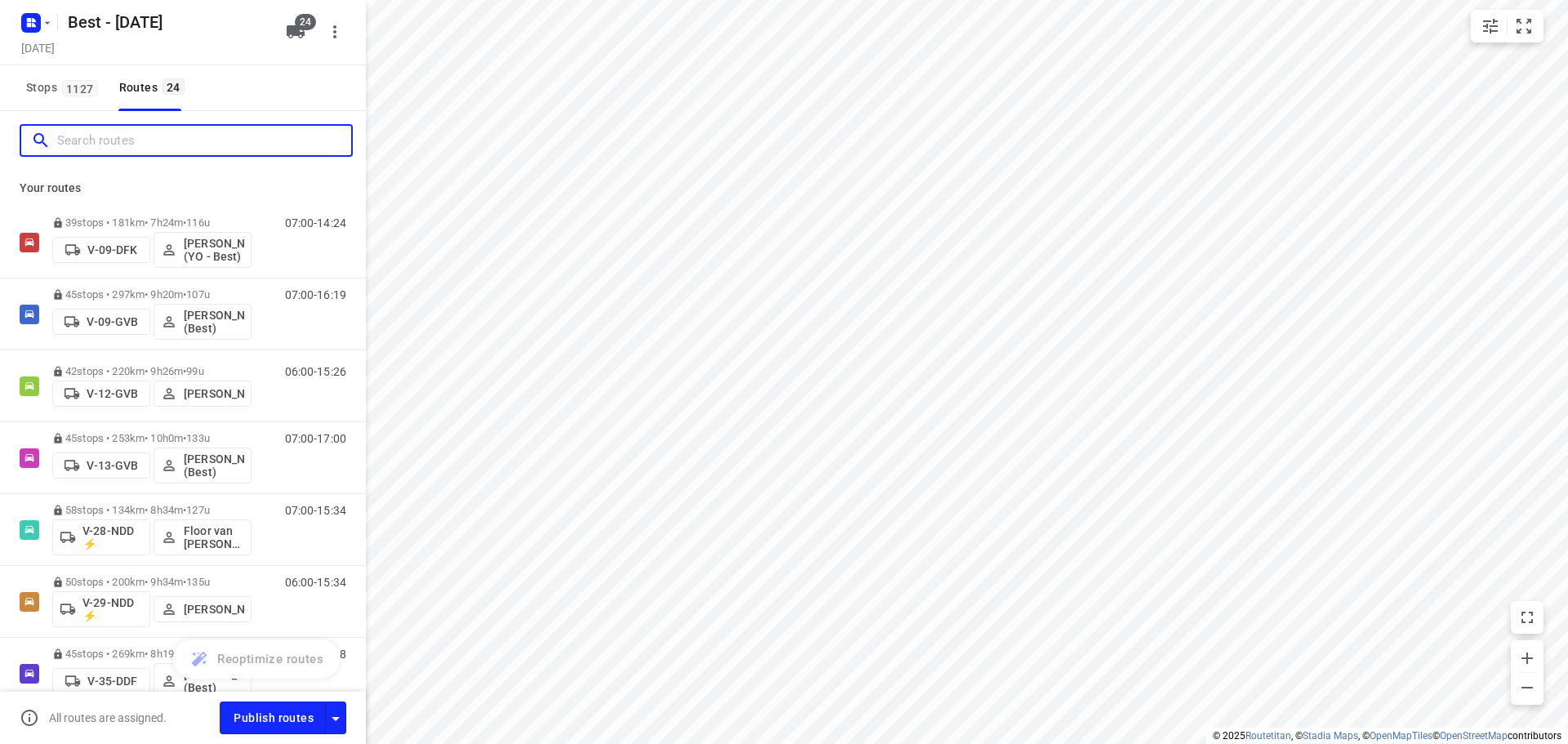
click at [125, 148] on input "Search routes" at bounding box center [204, 141] width 294 height 25
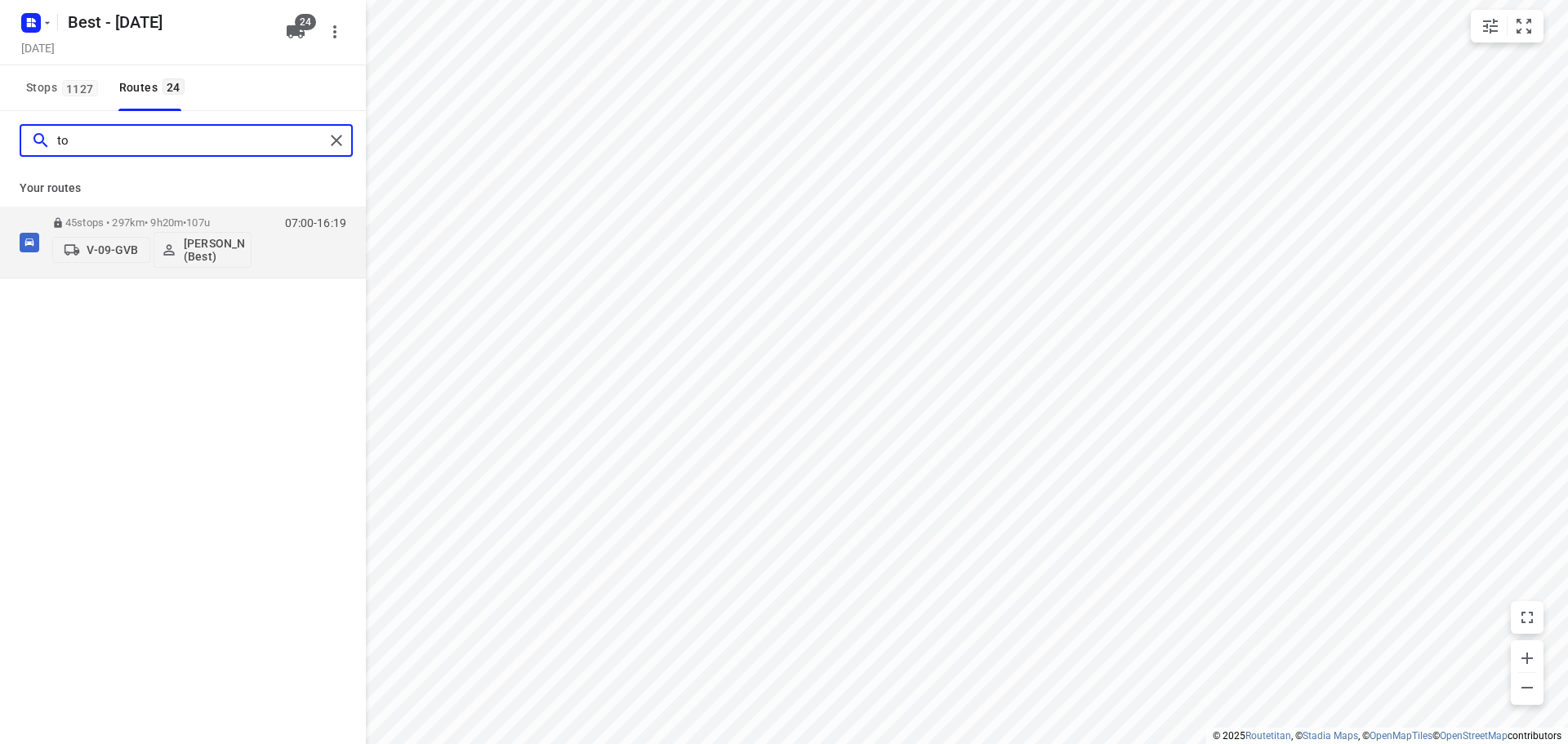
type input "t"
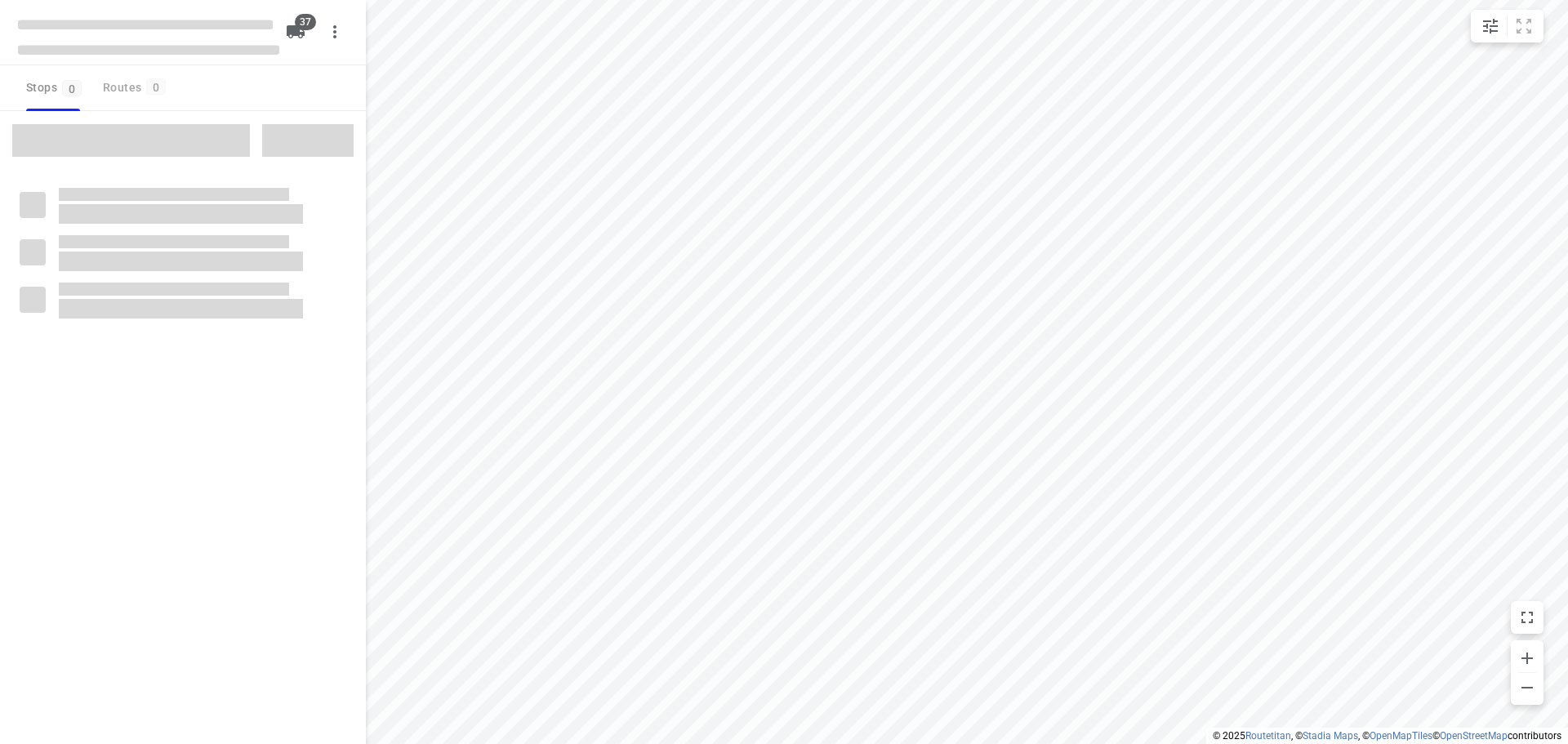
checkbox input "true"
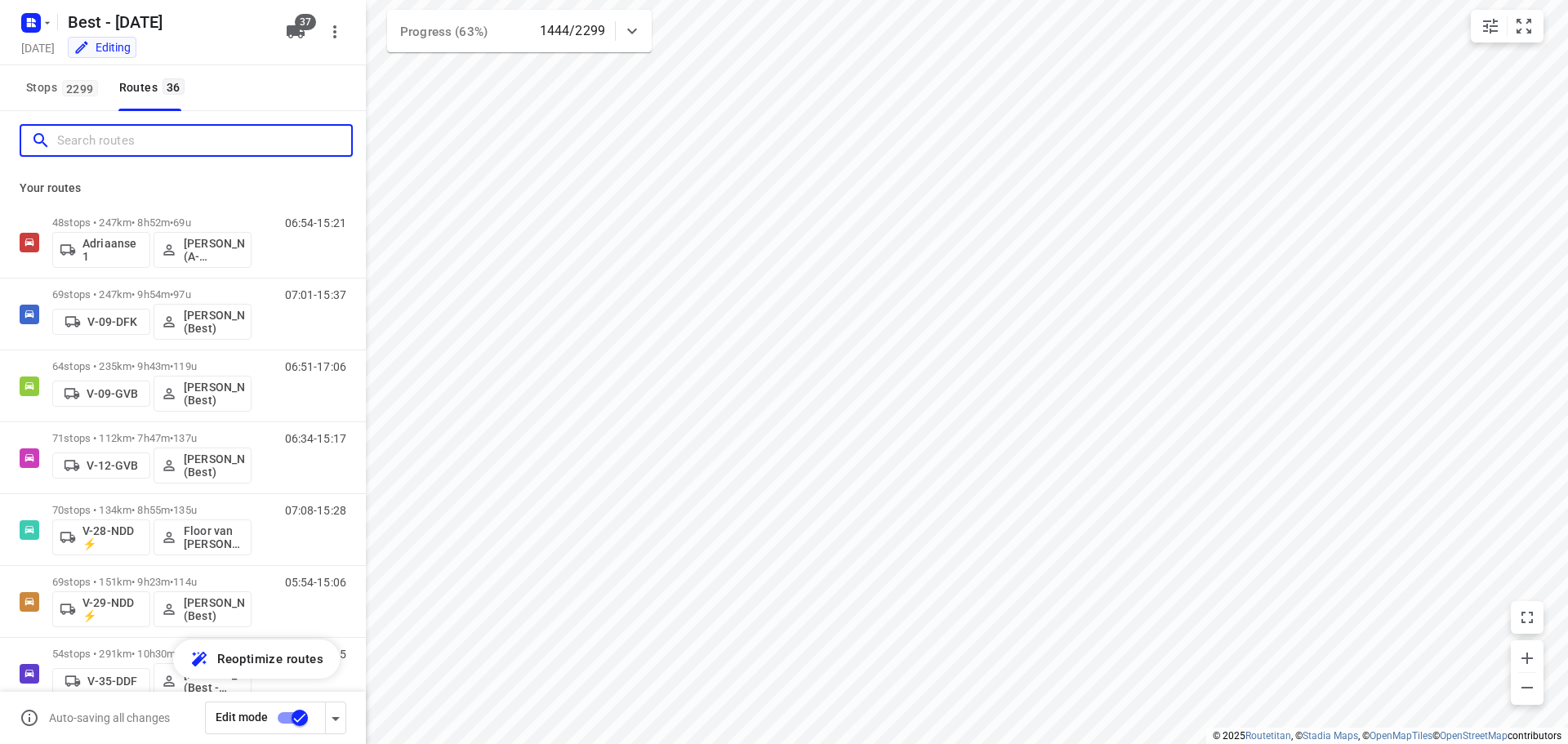
click at [88, 143] on input "Search routes" at bounding box center [204, 141] width 294 height 25
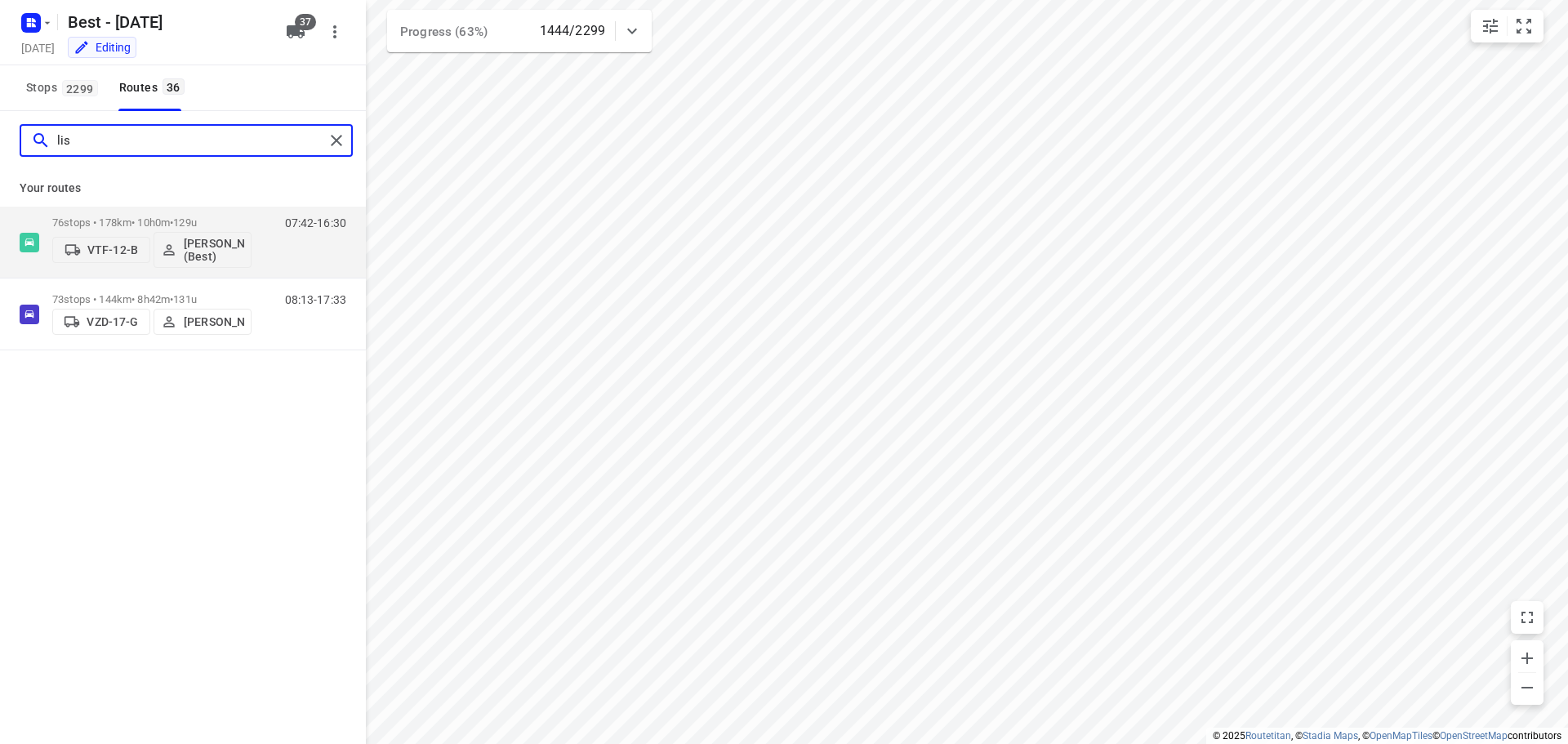
type input "[PERSON_NAME]"
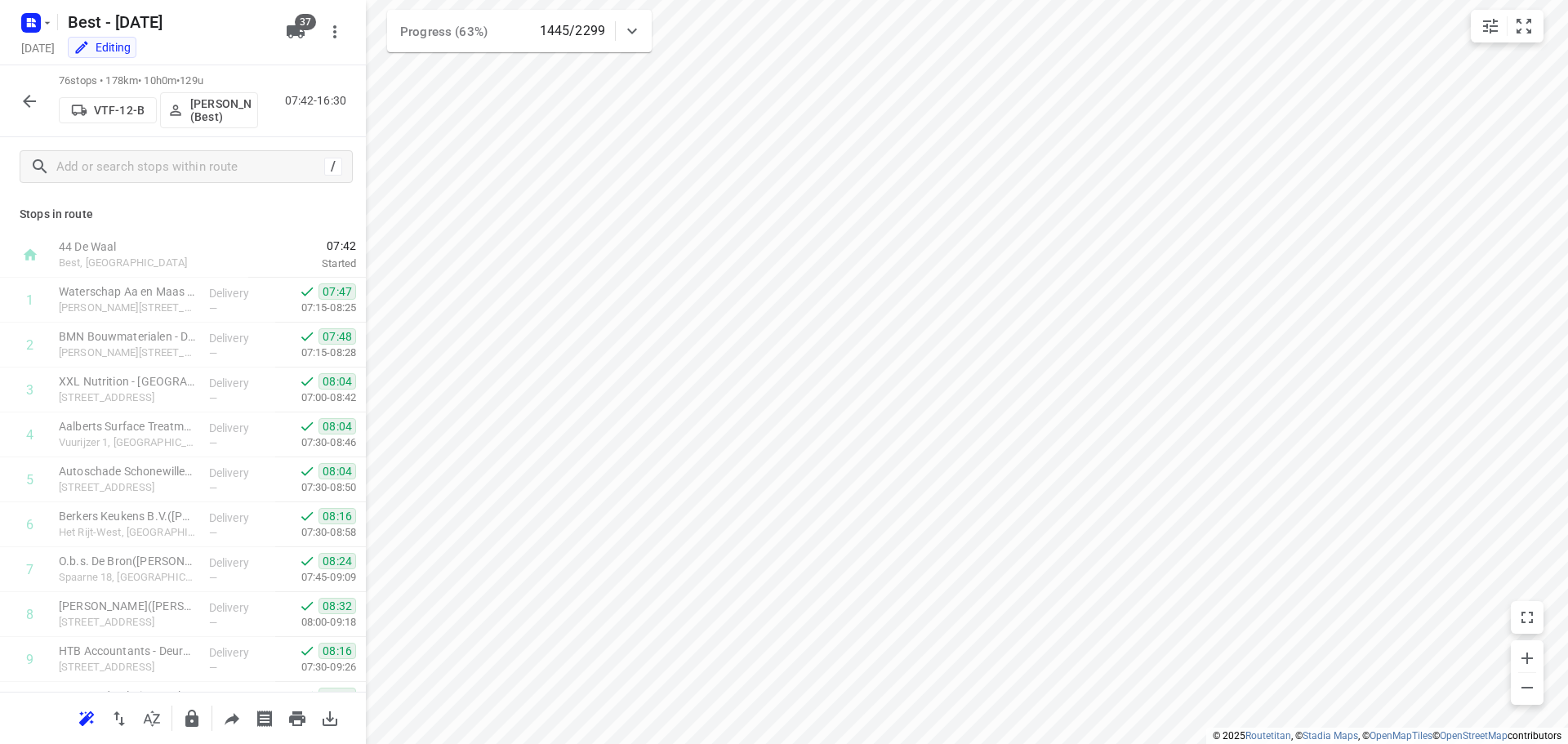
drag, startPoint x: 8, startPoint y: 87, endPoint x: 11, endPoint y: 99, distance: 12.4
click at [7, 88] on div "76 stops • 178km • 10h0m • 129u VTF-12-B Lisa Scheepers (Best) 07:42-16:30" at bounding box center [183, 101] width 366 height 72
click at [11, 99] on div "76 stops • 178km • 10h0m • 129u VTF-12-B Lisa Scheepers (Best) 07:42-16:30" at bounding box center [183, 101] width 366 height 72
click at [17, 100] on button "button" at bounding box center [29, 101] width 33 height 33
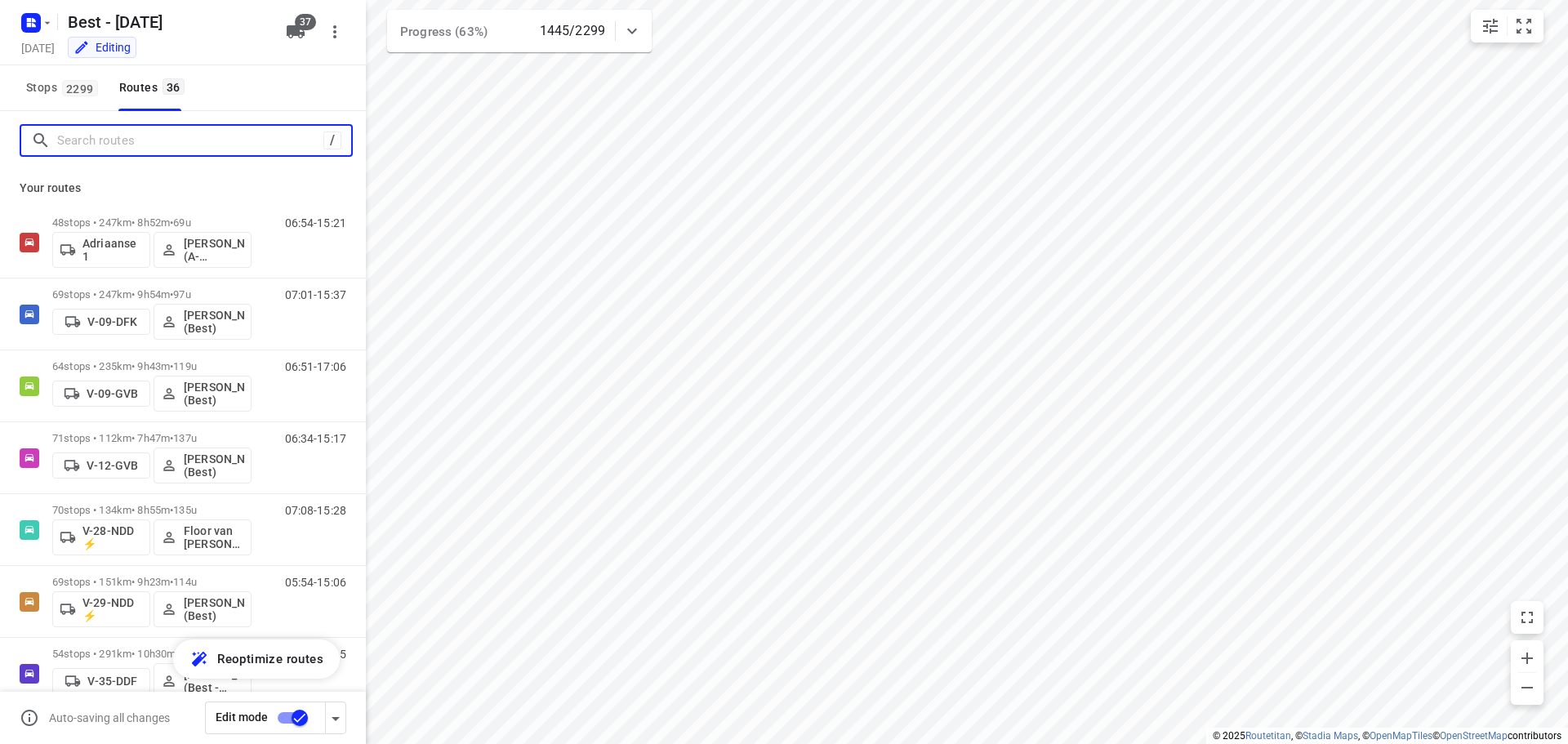
click at [92, 143] on input "Search routes" at bounding box center [191, 141] width 266 height 25
click at [111, 167] on div "/" at bounding box center [183, 141] width 366 height 59
click at [159, 132] on input "Search routes" at bounding box center [188, 141] width 261 height 25
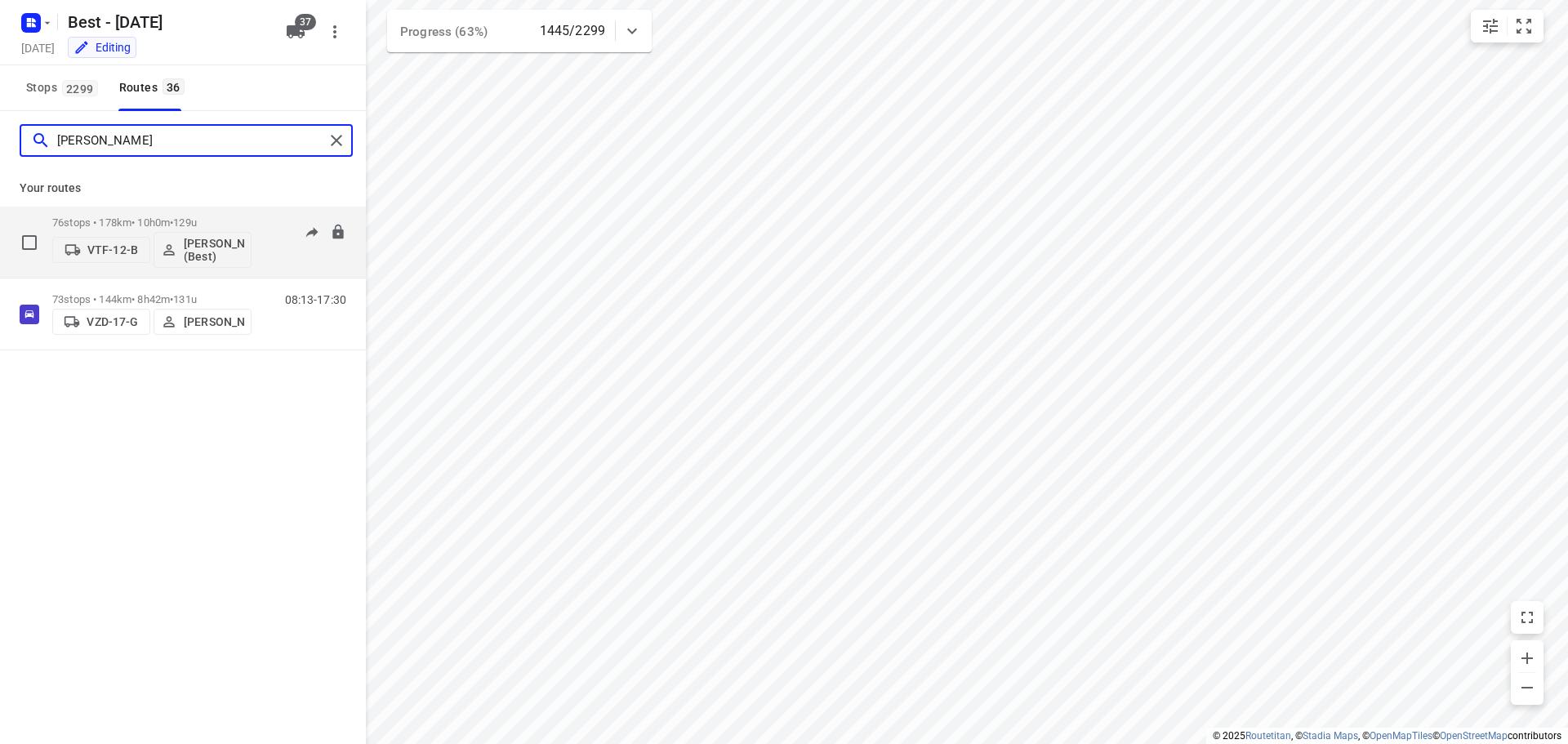
type input "[PERSON_NAME]"
click at [165, 211] on div "76 stops • 178km • 10h0m • 129u VTF-12-B Lisa Scheepers (Best)" at bounding box center [151, 243] width 199 height 68
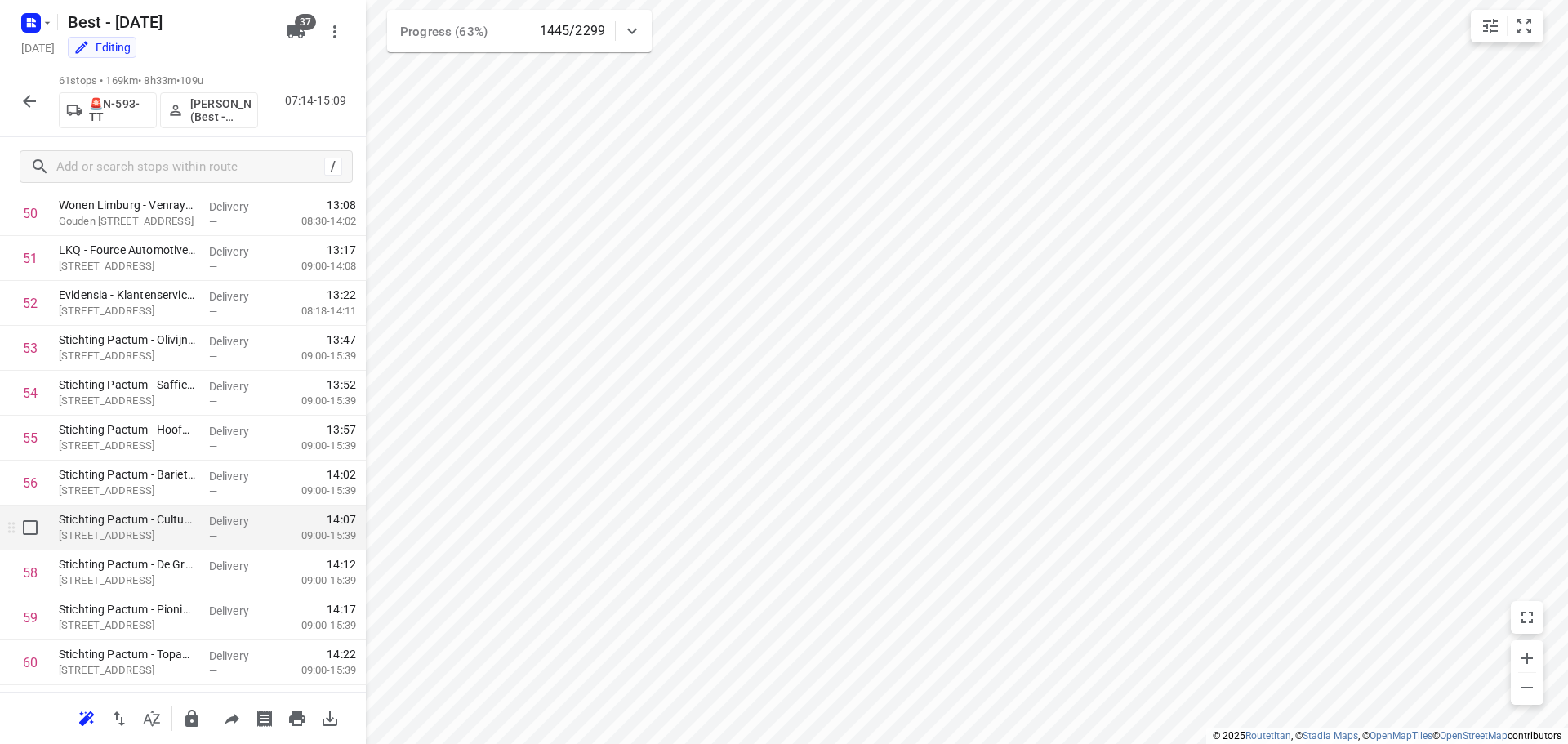
scroll to position [2208, 0]
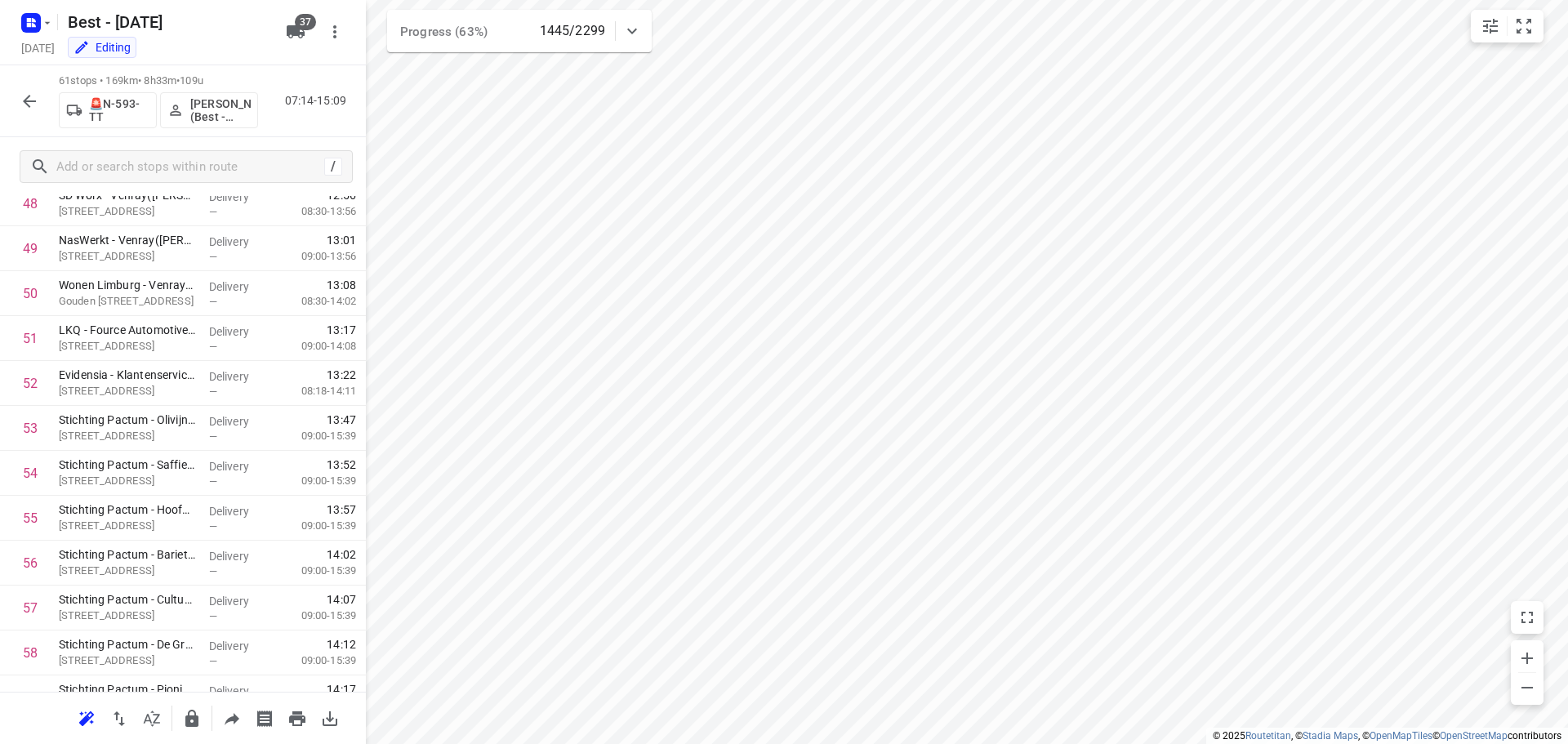
click at [33, 100] on icon "button" at bounding box center [29, 101] width 20 height 20
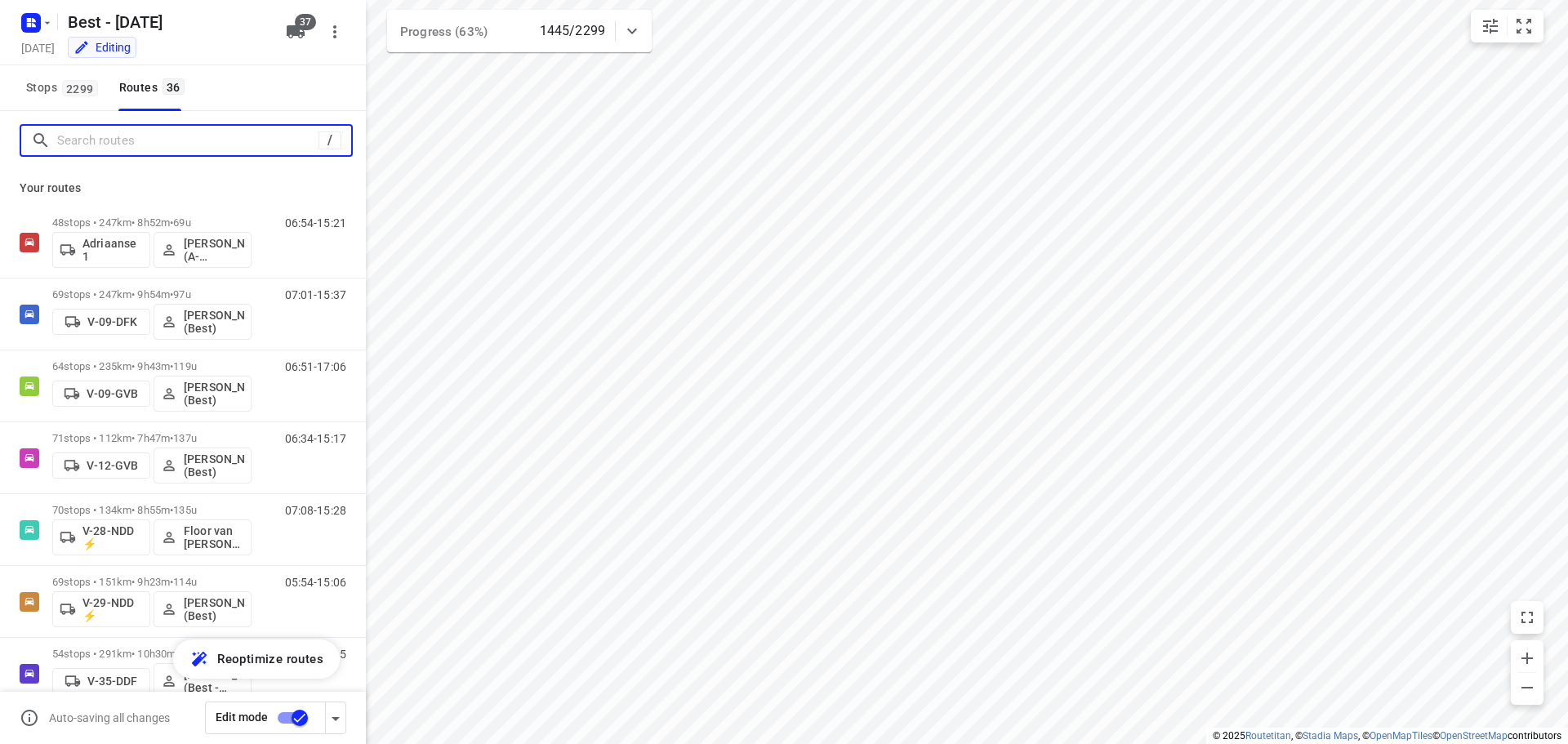
click at [130, 136] on input "Search routes" at bounding box center [188, 141] width 261 height 25
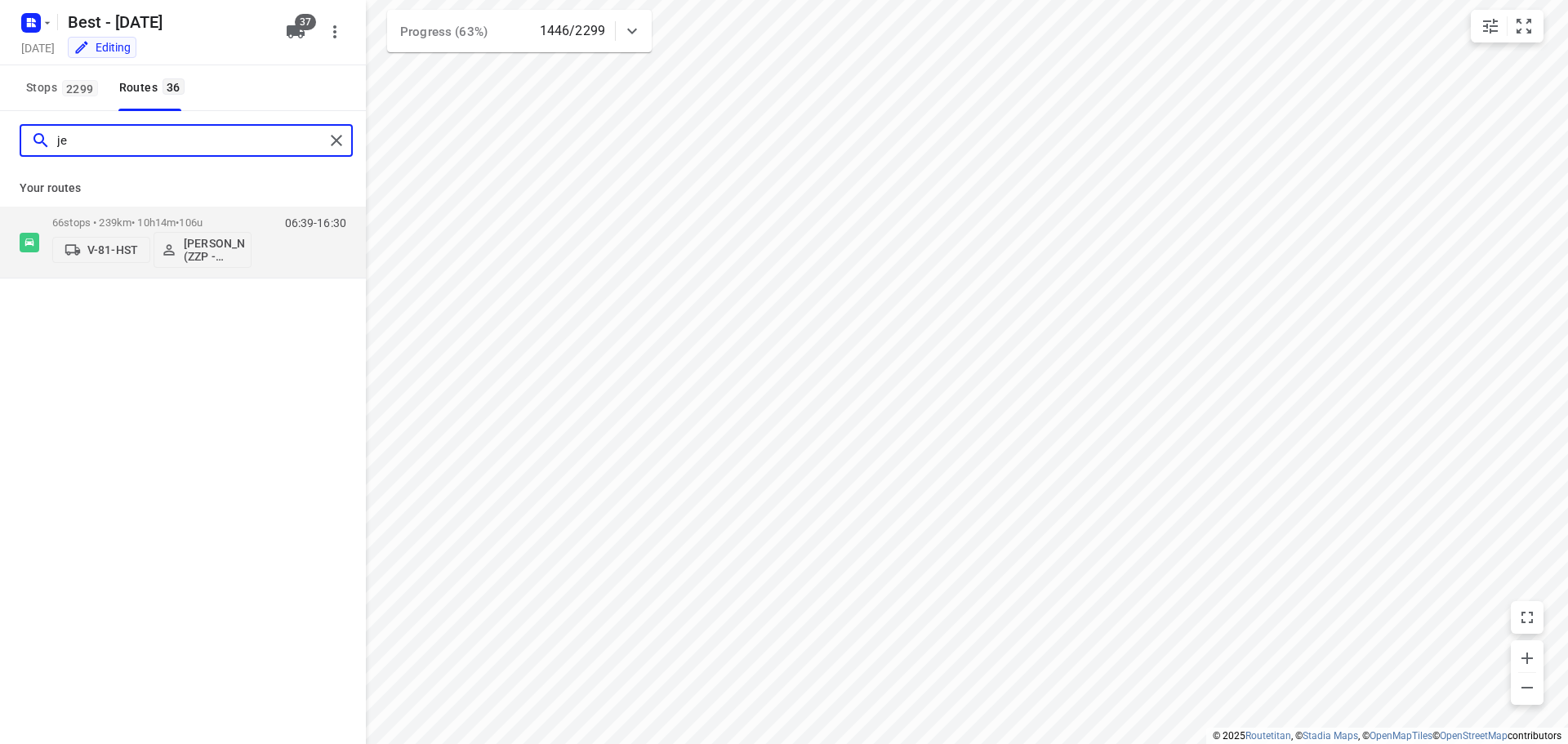
type input "j"
type input "niels"
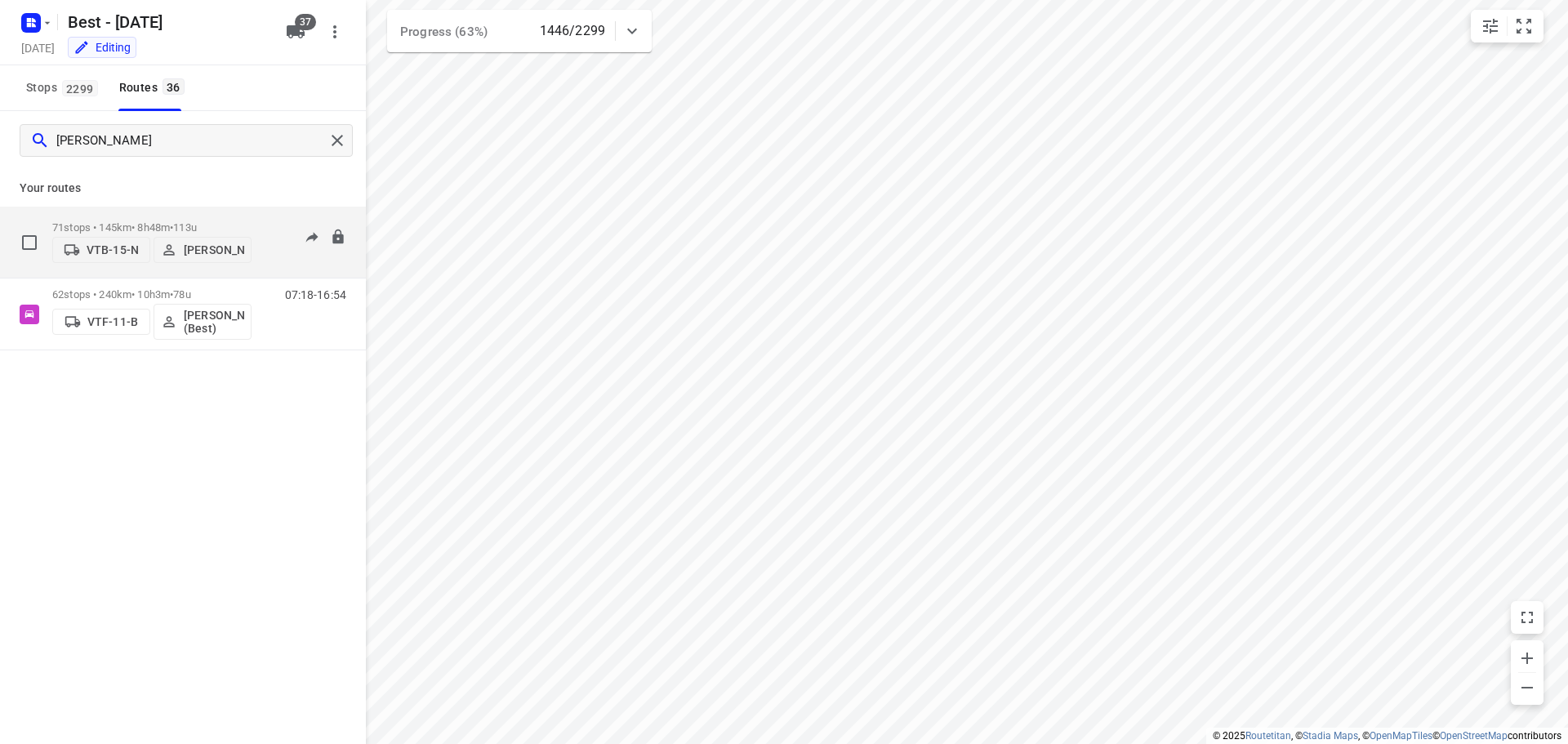
click at [163, 222] on p "71 stops • 145km • 8h48m • 113u" at bounding box center [151, 227] width 199 height 12
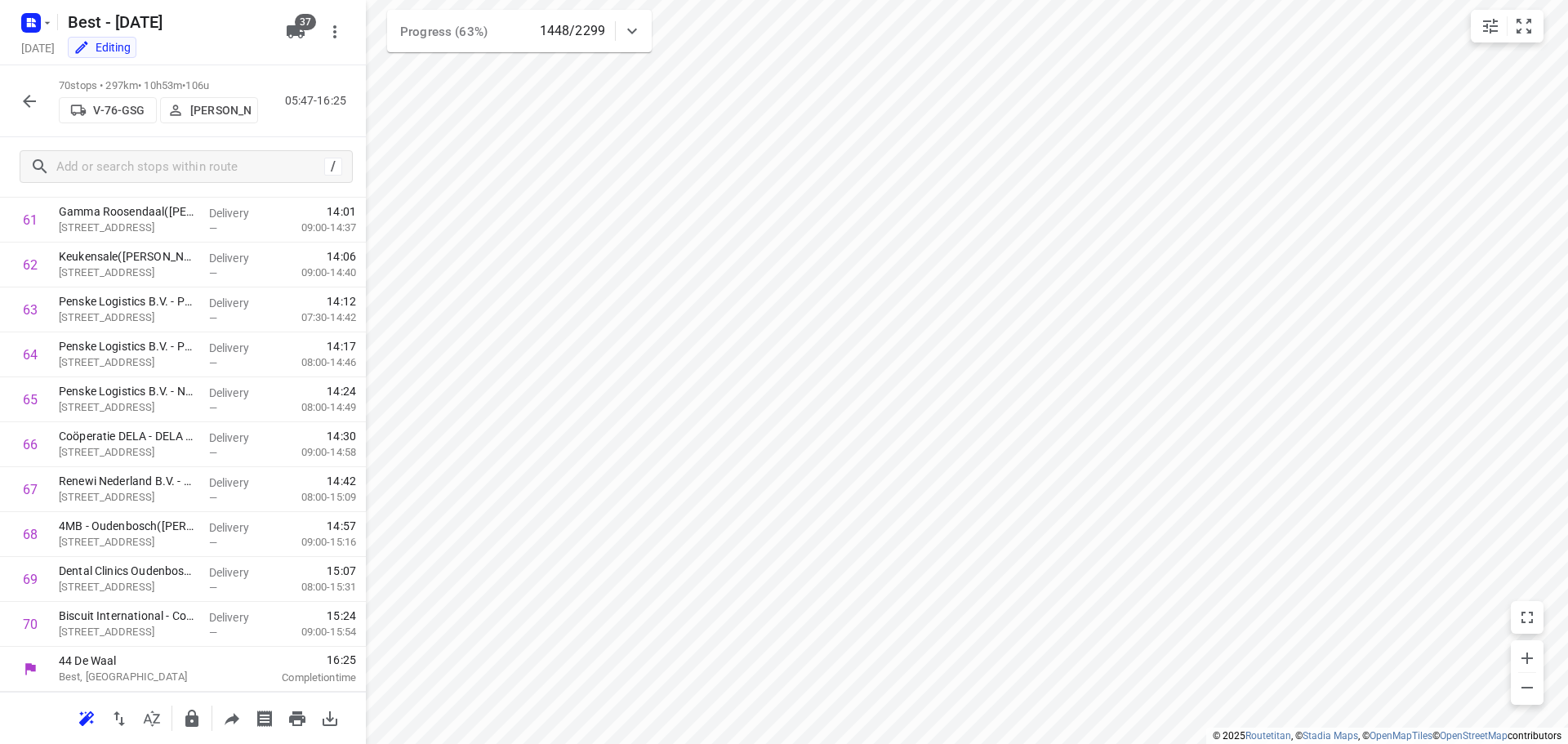
scroll to position [1787, 0]
click at [37, 108] on icon "button" at bounding box center [29, 101] width 20 height 20
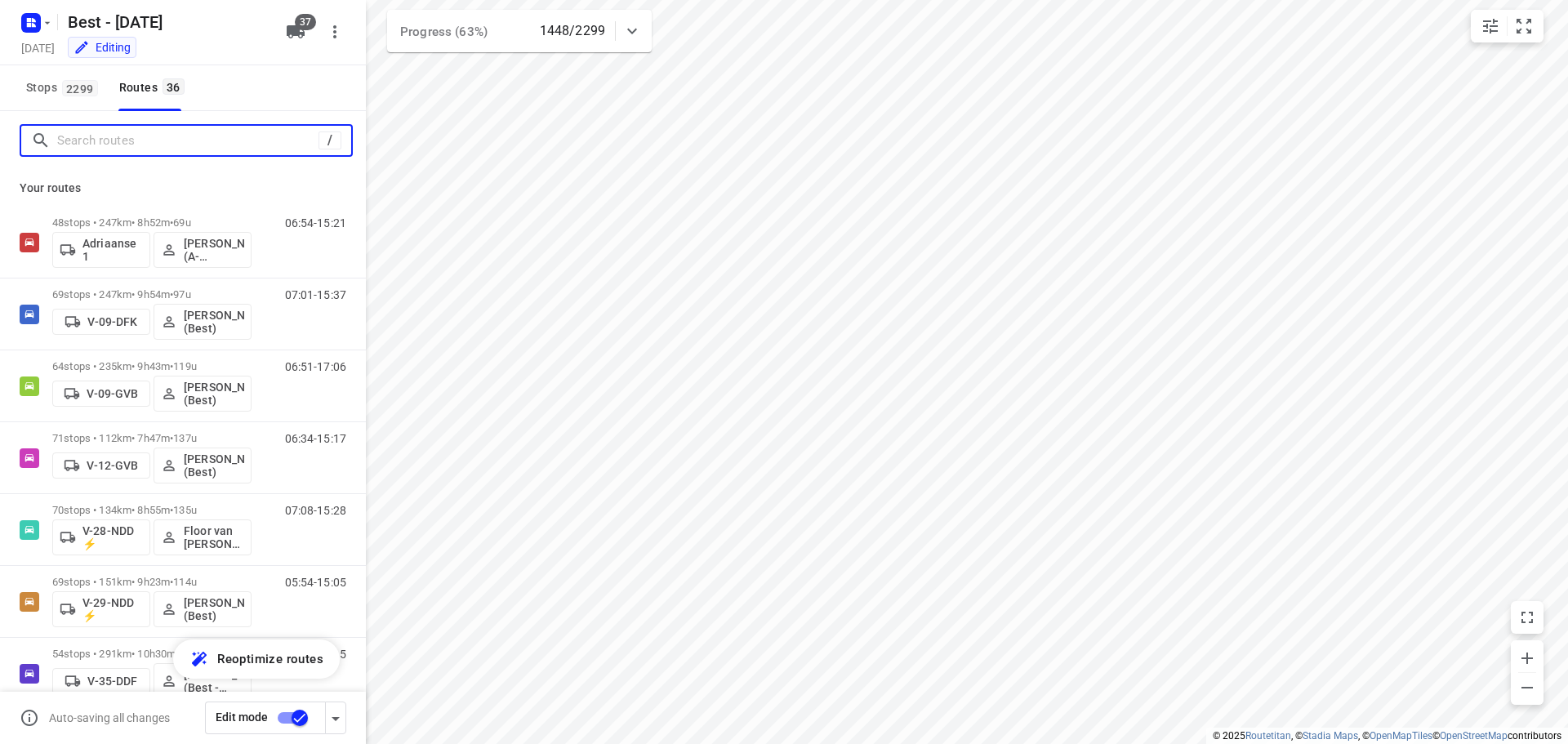
click at [125, 138] on input "Search routes" at bounding box center [188, 141] width 261 height 25
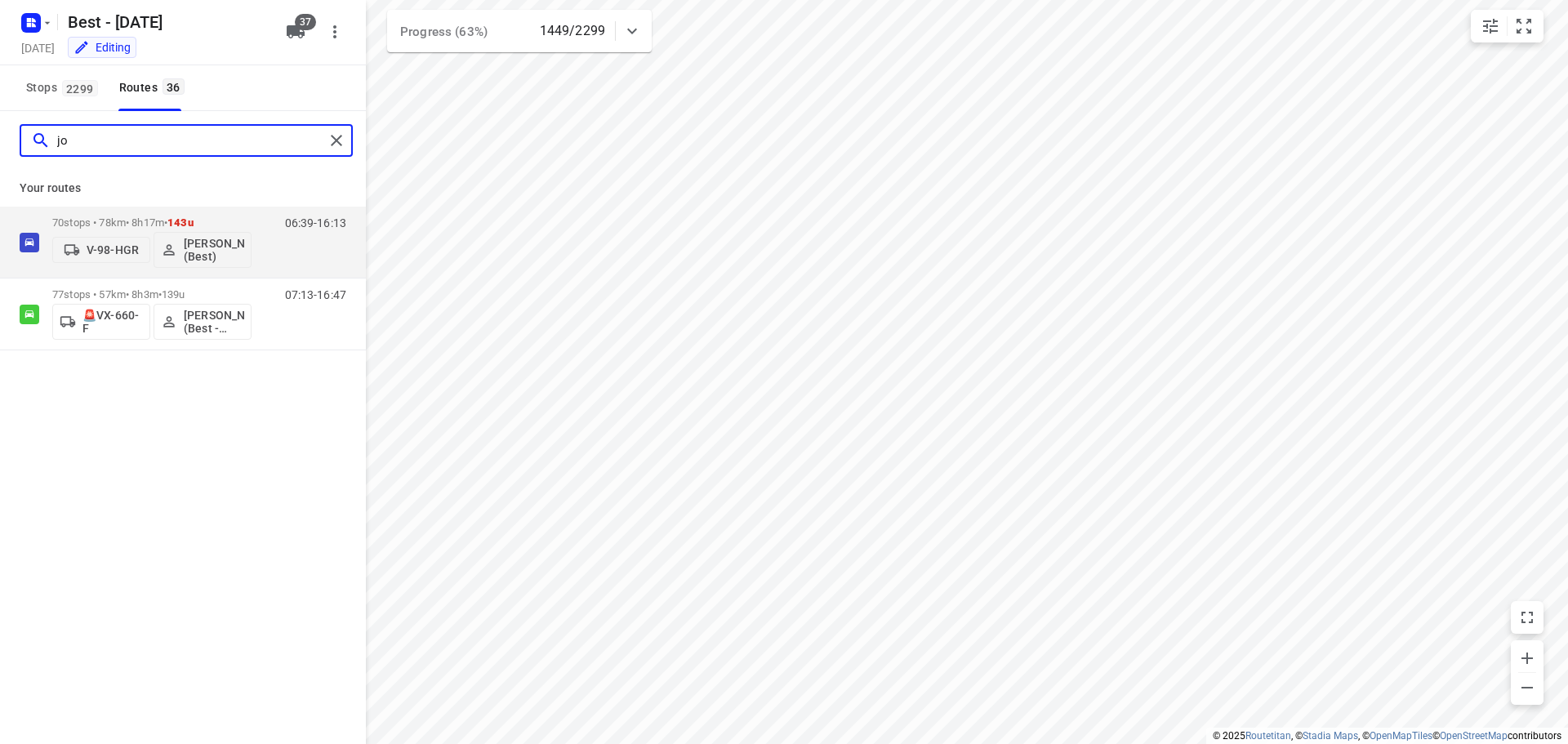
type input "j"
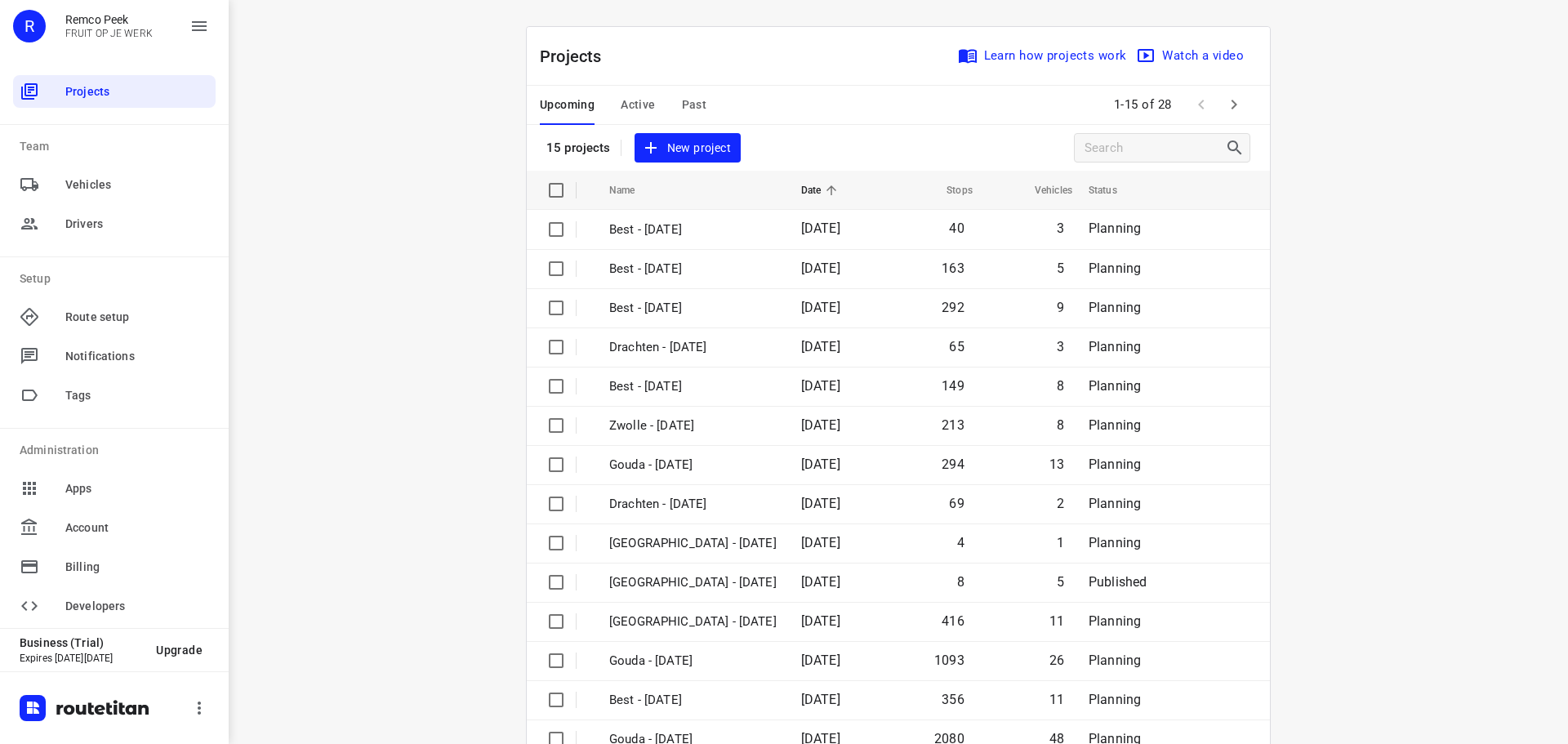
click at [638, 109] on span "Active" at bounding box center [638, 105] width 34 height 21
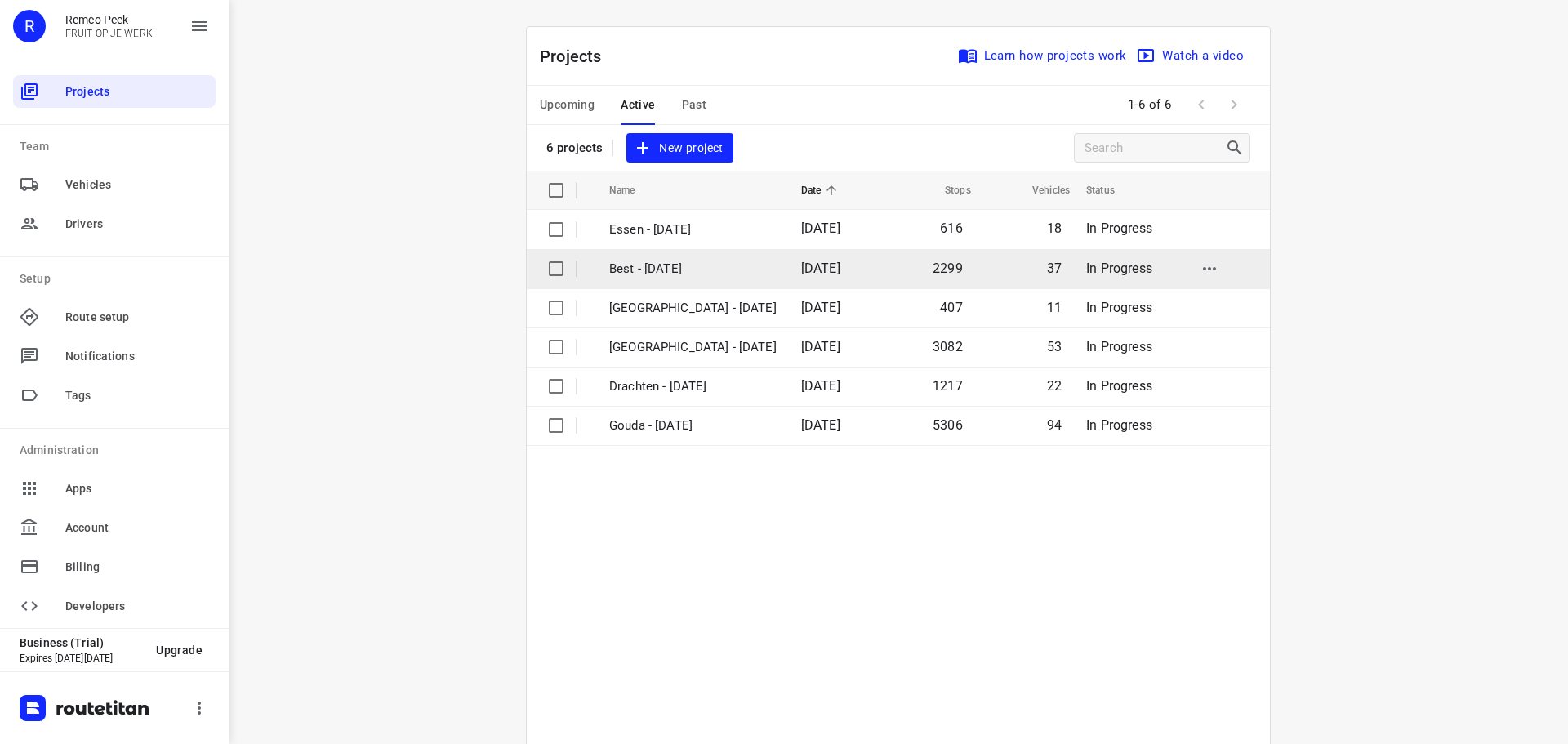
click at [665, 275] on p "Best - [DATE]" at bounding box center [692, 269] width 167 height 19
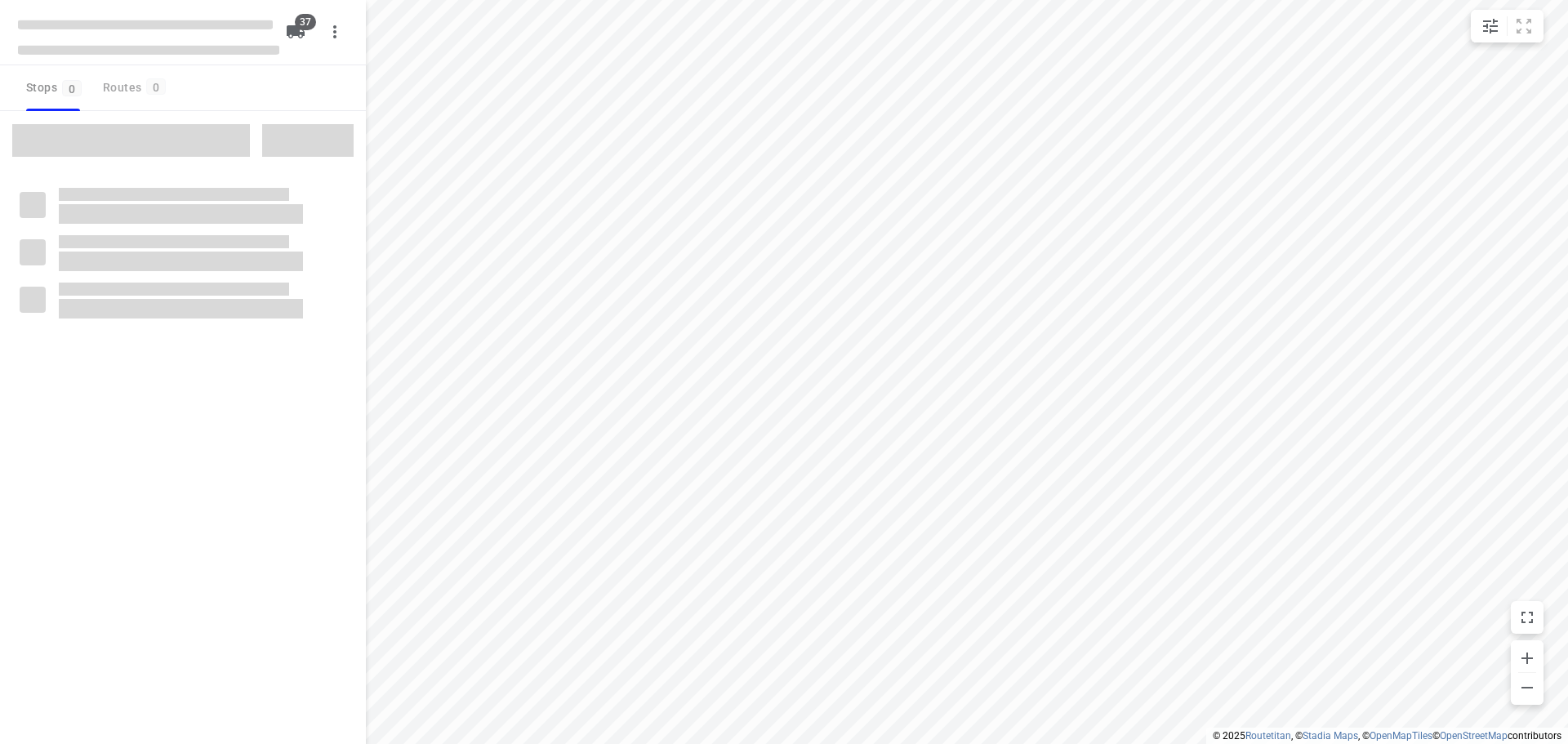
checkbox input "true"
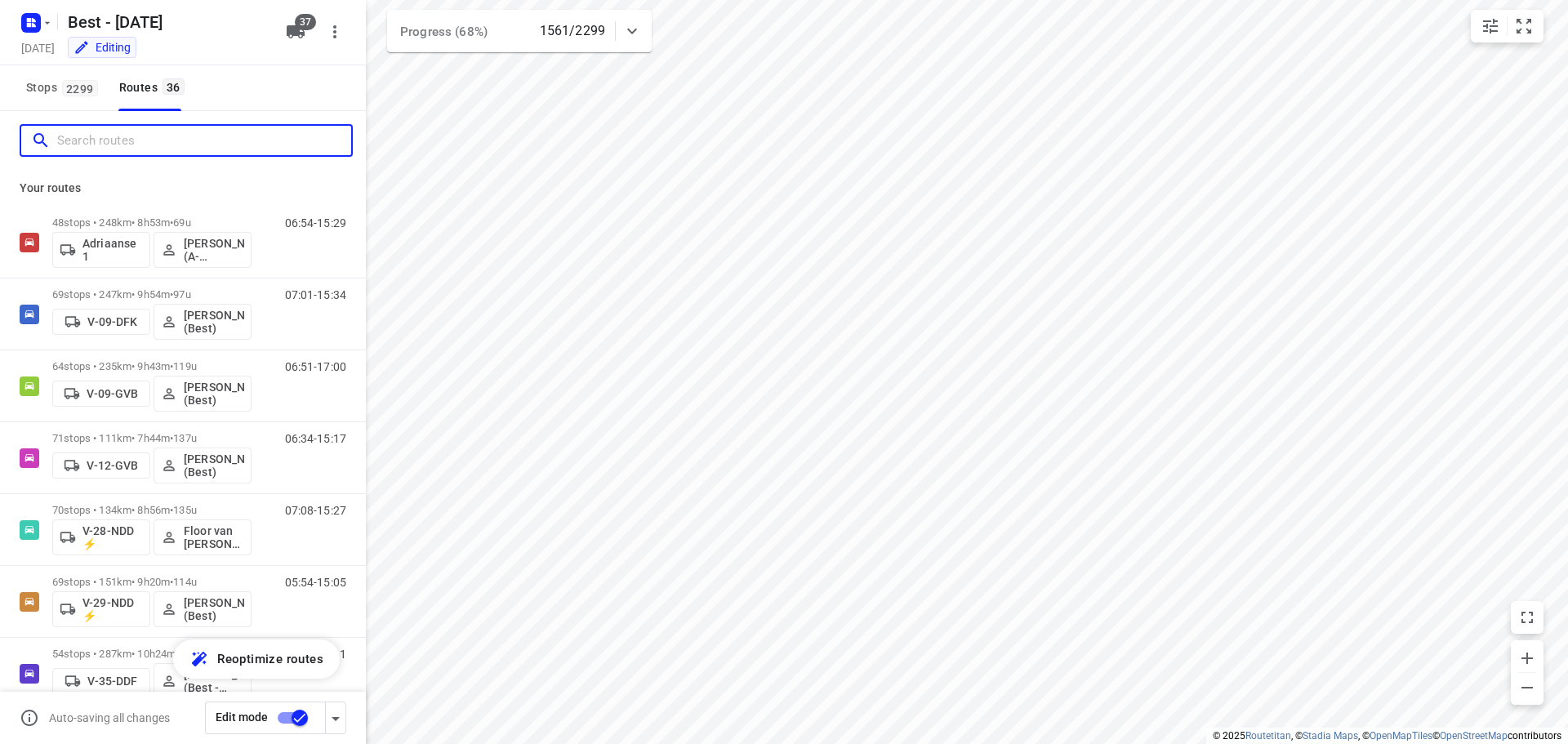
click at [166, 136] on input "Search routes" at bounding box center [204, 141] width 294 height 25
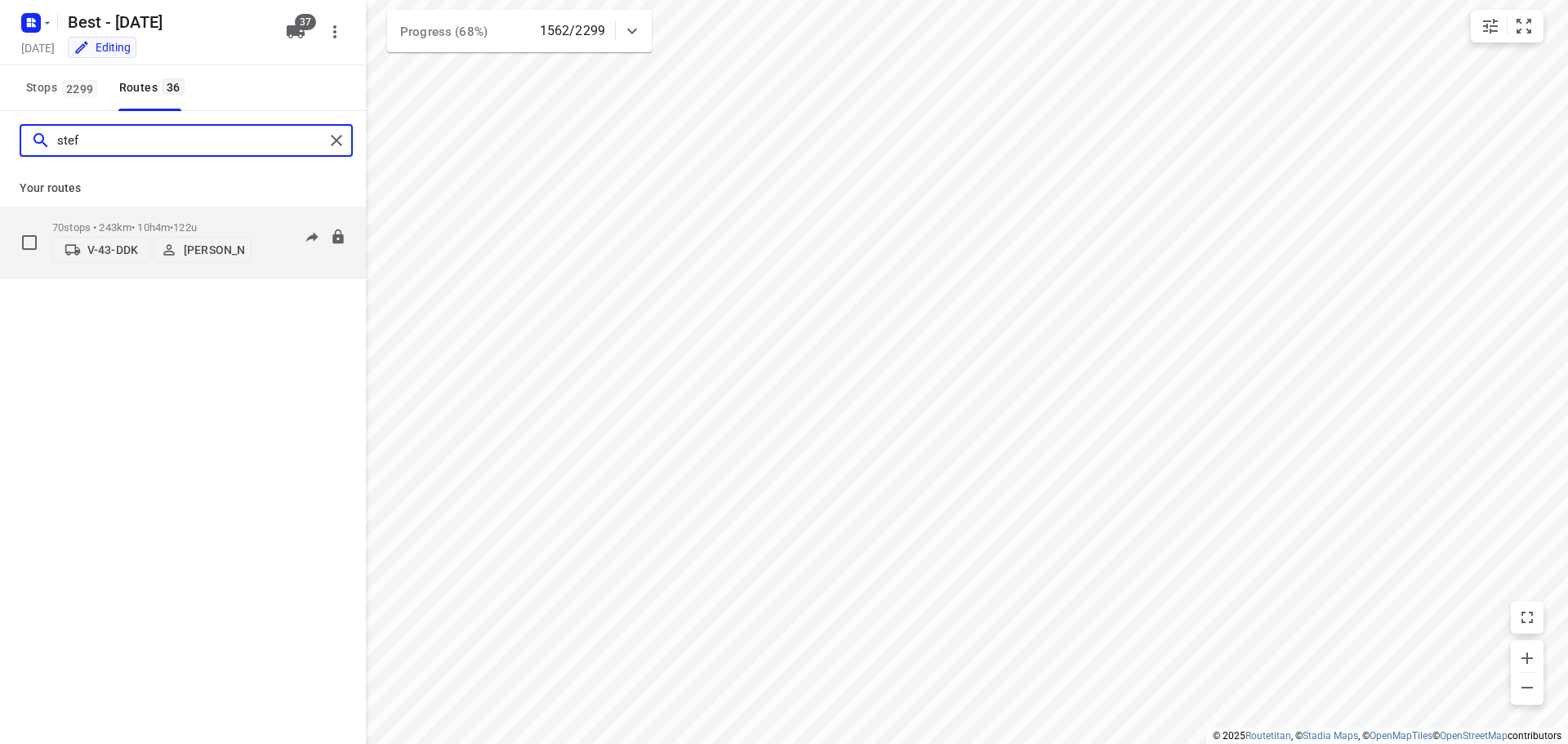
type input "stef"
click at [169, 213] on div "70 stops • 243km • 10h4m • 122u V-43-DDK [PERSON_NAME]" at bounding box center [151, 242] width 199 height 58
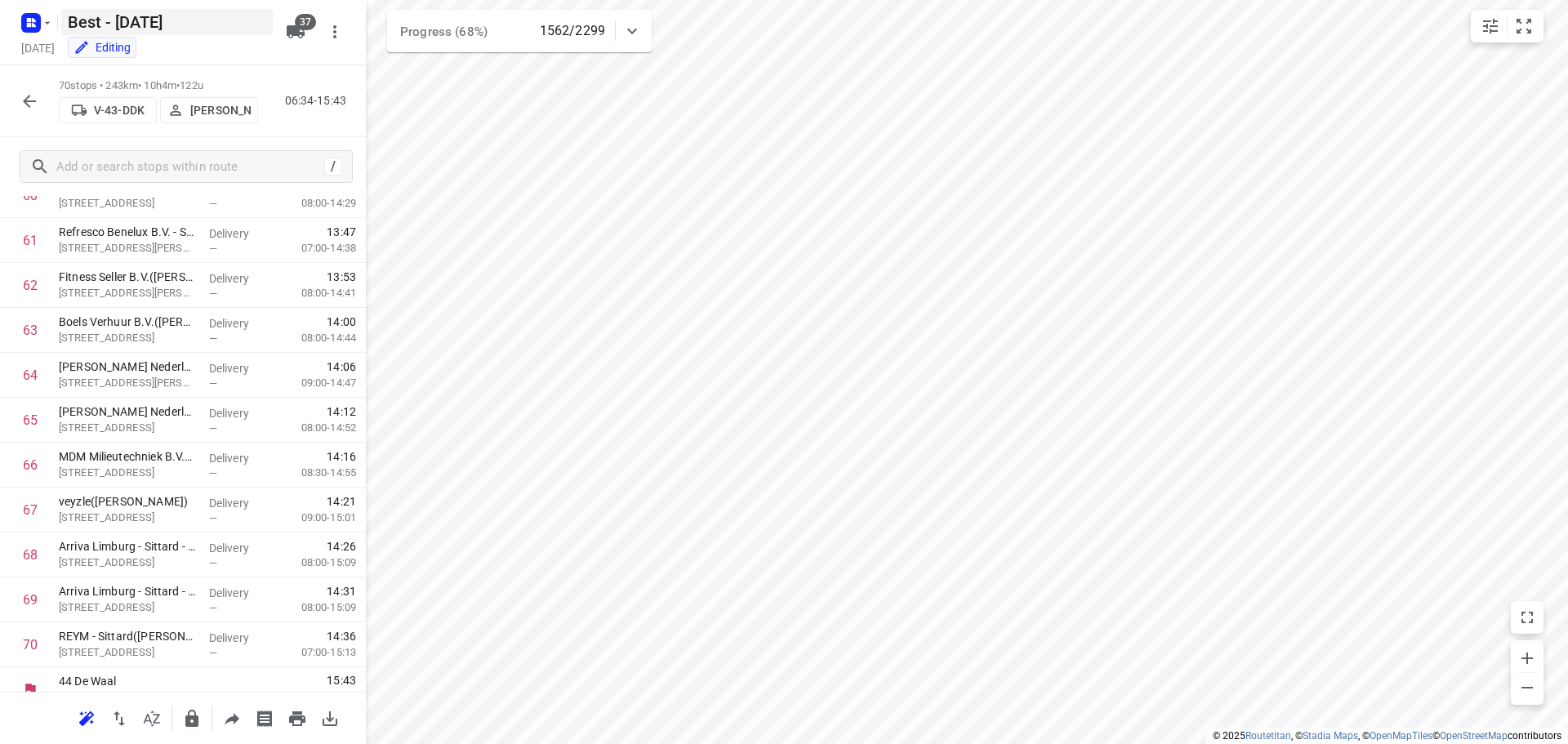
scroll to position [2776, 0]
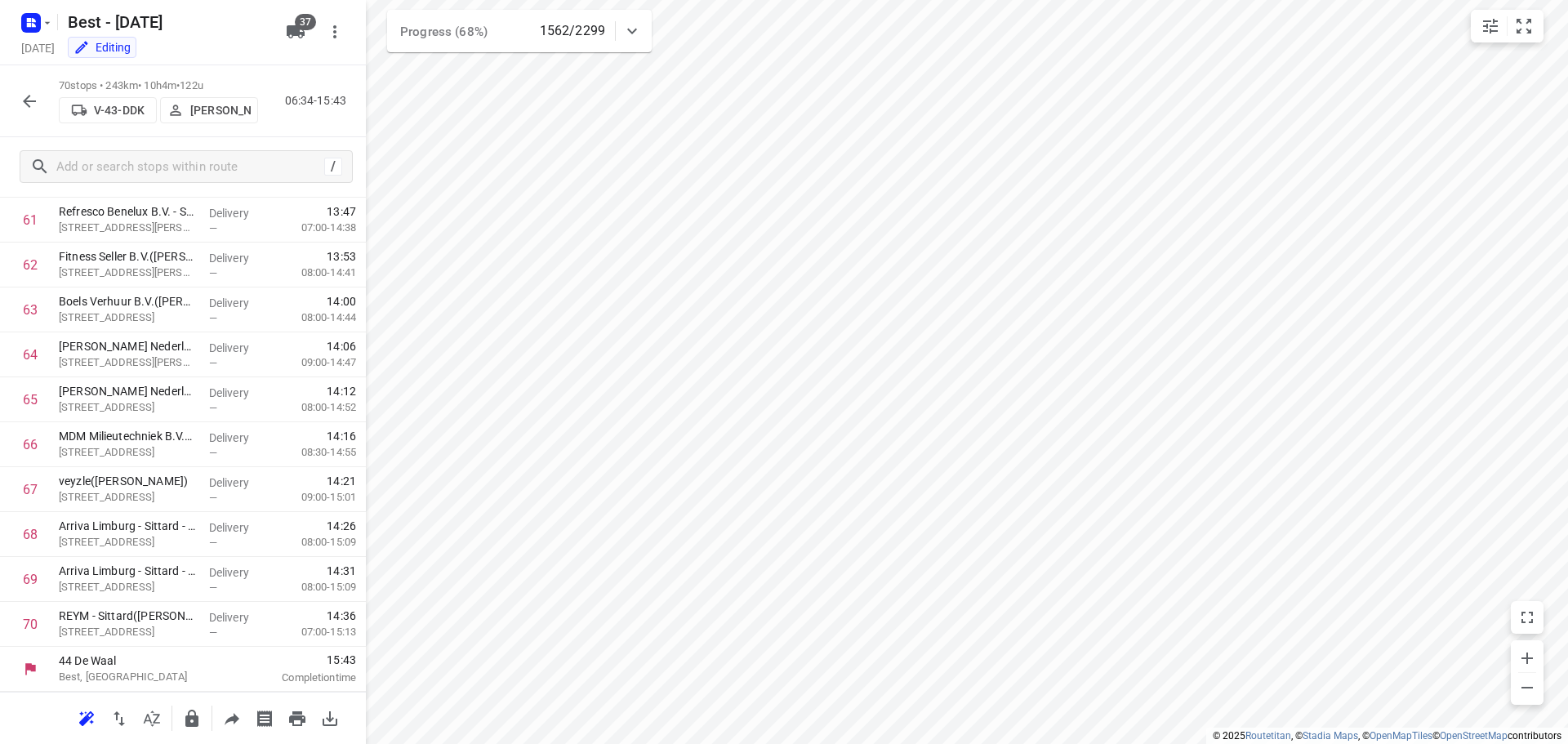
click at [26, 96] on icon "button" at bounding box center [29, 101] width 20 height 20
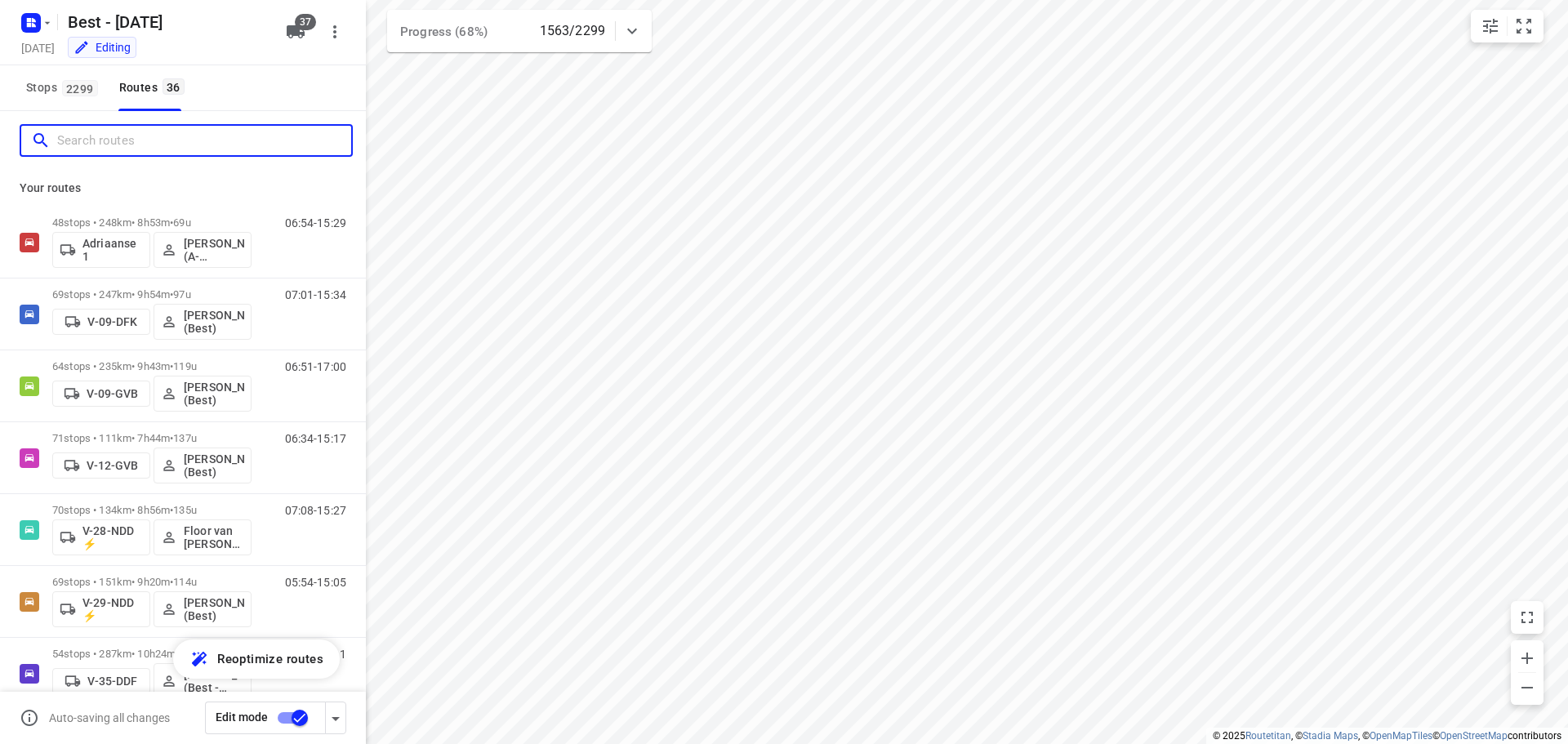
click at [179, 130] on input "Search routes" at bounding box center [204, 141] width 294 height 25
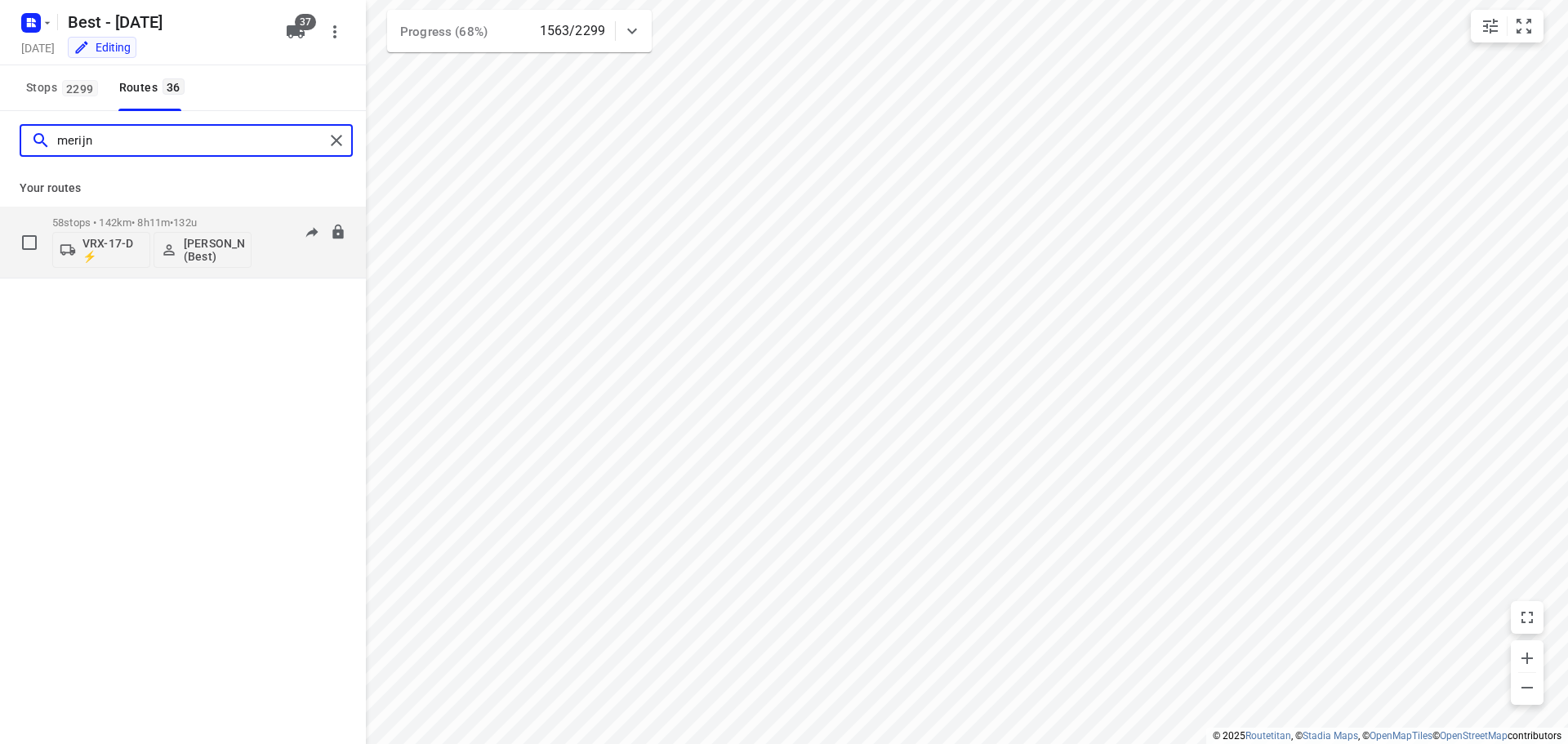
type input "merijn"
click at [172, 233] on button "[PERSON_NAME] (Best)" at bounding box center [203, 250] width 98 height 36
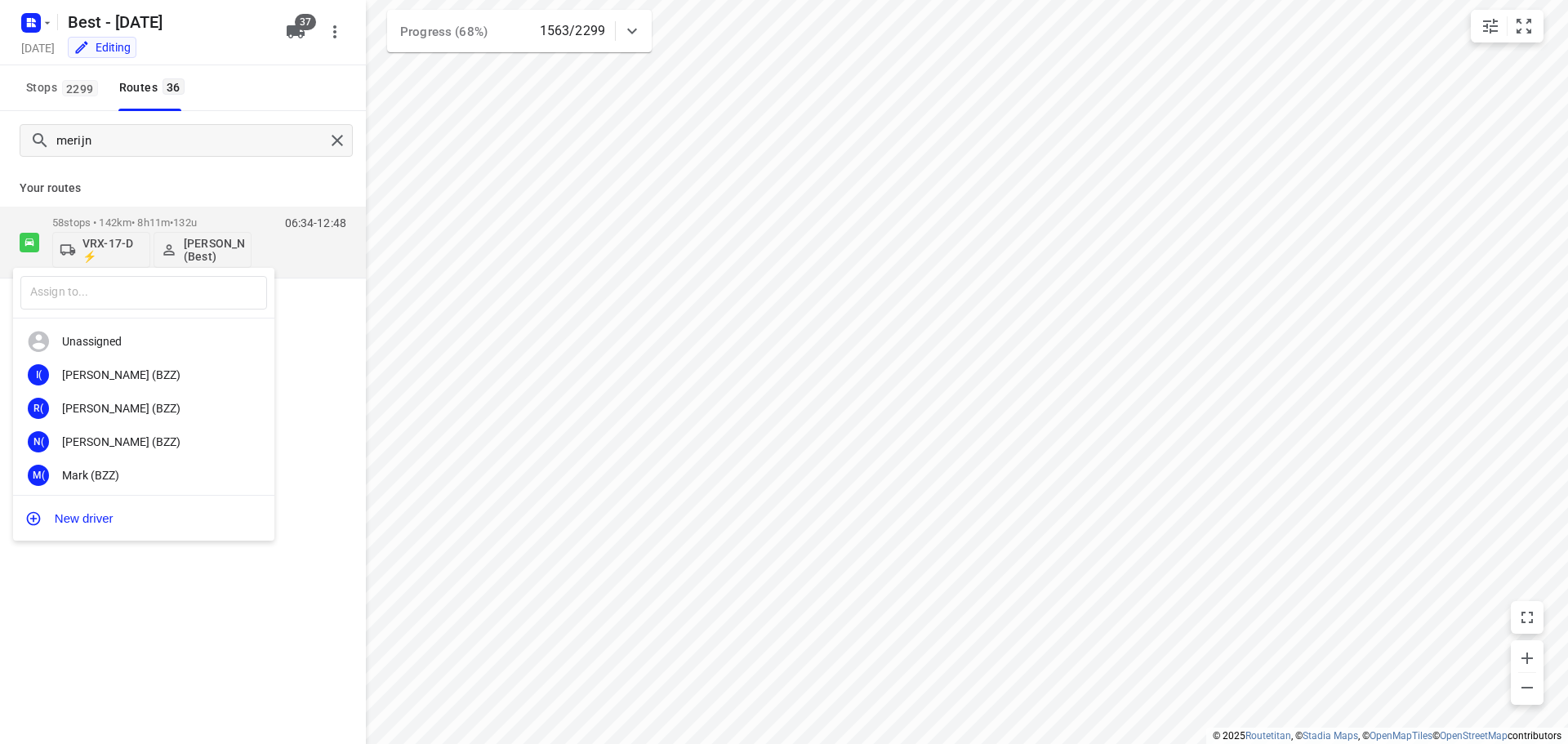
click at [169, 228] on div at bounding box center [784, 372] width 1568 height 744
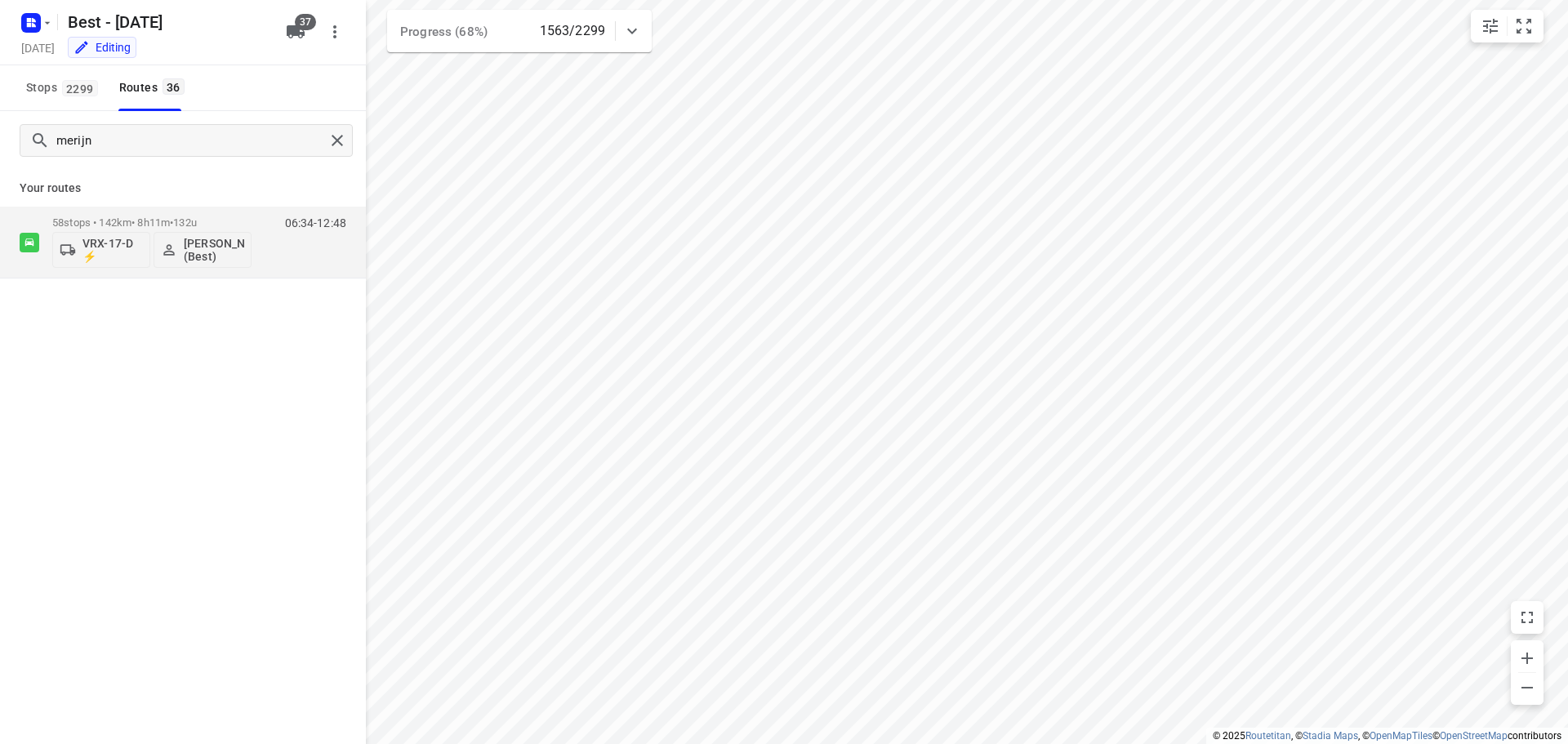
click at [150, 214] on div "58 stops • 142km • 8h11m • 132u VRX-17-D ⚡ [PERSON_NAME] (Best)" at bounding box center [151, 243] width 199 height 68
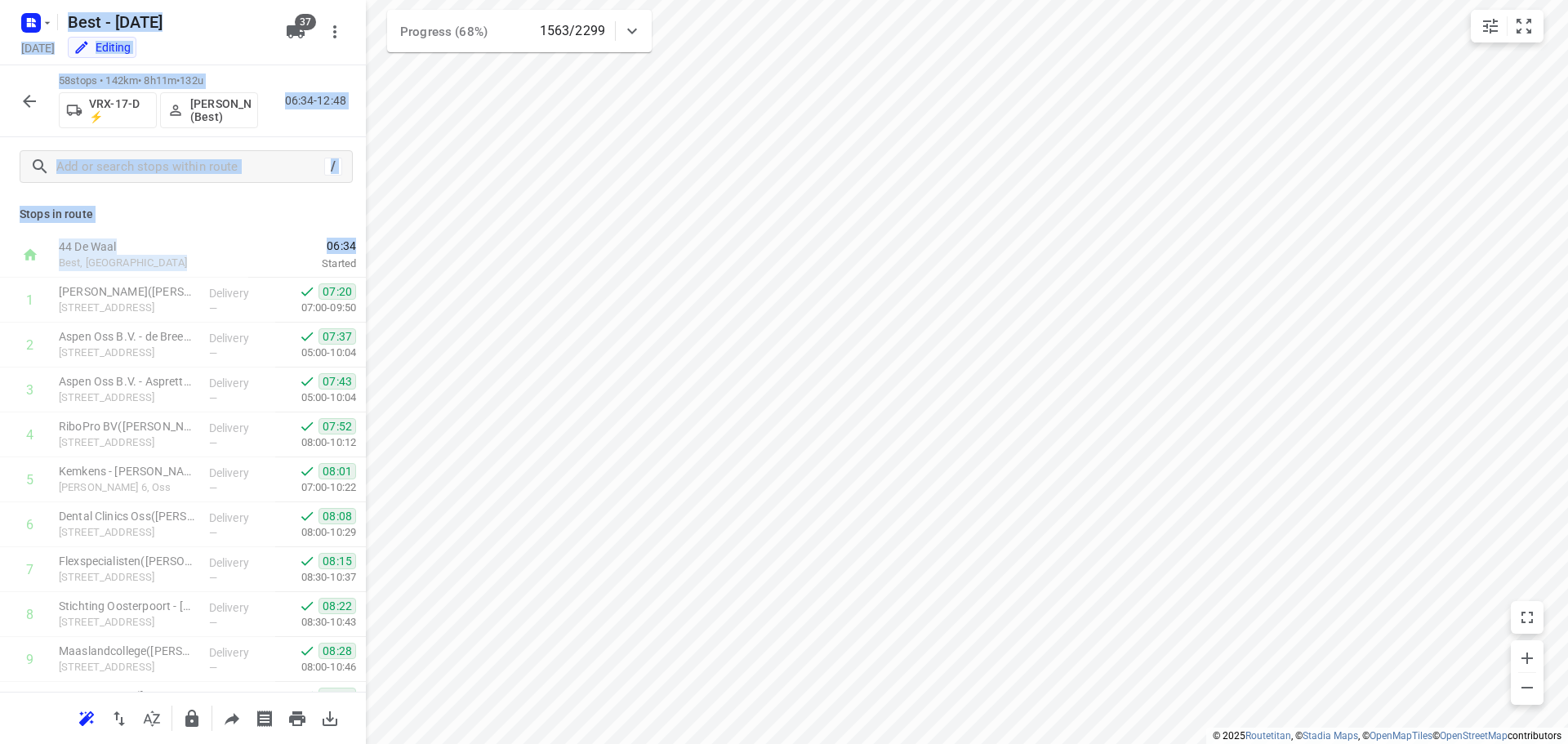
click at [386, 526] on div "i © 2025 Routetitan , © Stadia Maps , © OpenMapTiles © OpenStreetMap contributo…" at bounding box center [784, 372] width 1568 height 744
click at [255, 73] on div "58 stops • 142km • 8h11m • 132u VRX-17-D ⚡ [PERSON_NAME] (Best) 06:34-12:48" at bounding box center [183, 101] width 366 height 72
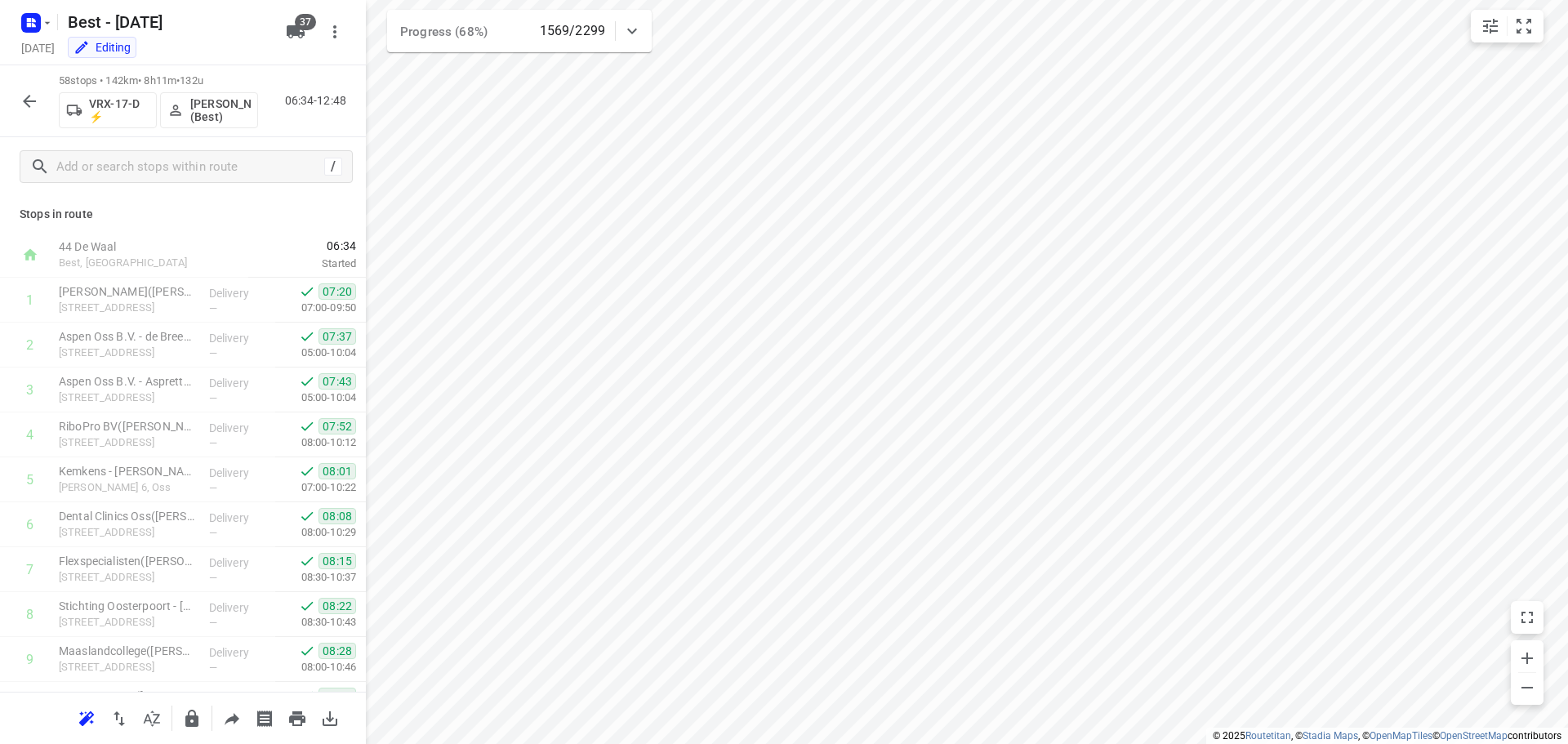
click at [24, 98] on icon "button" at bounding box center [29, 101] width 20 height 20
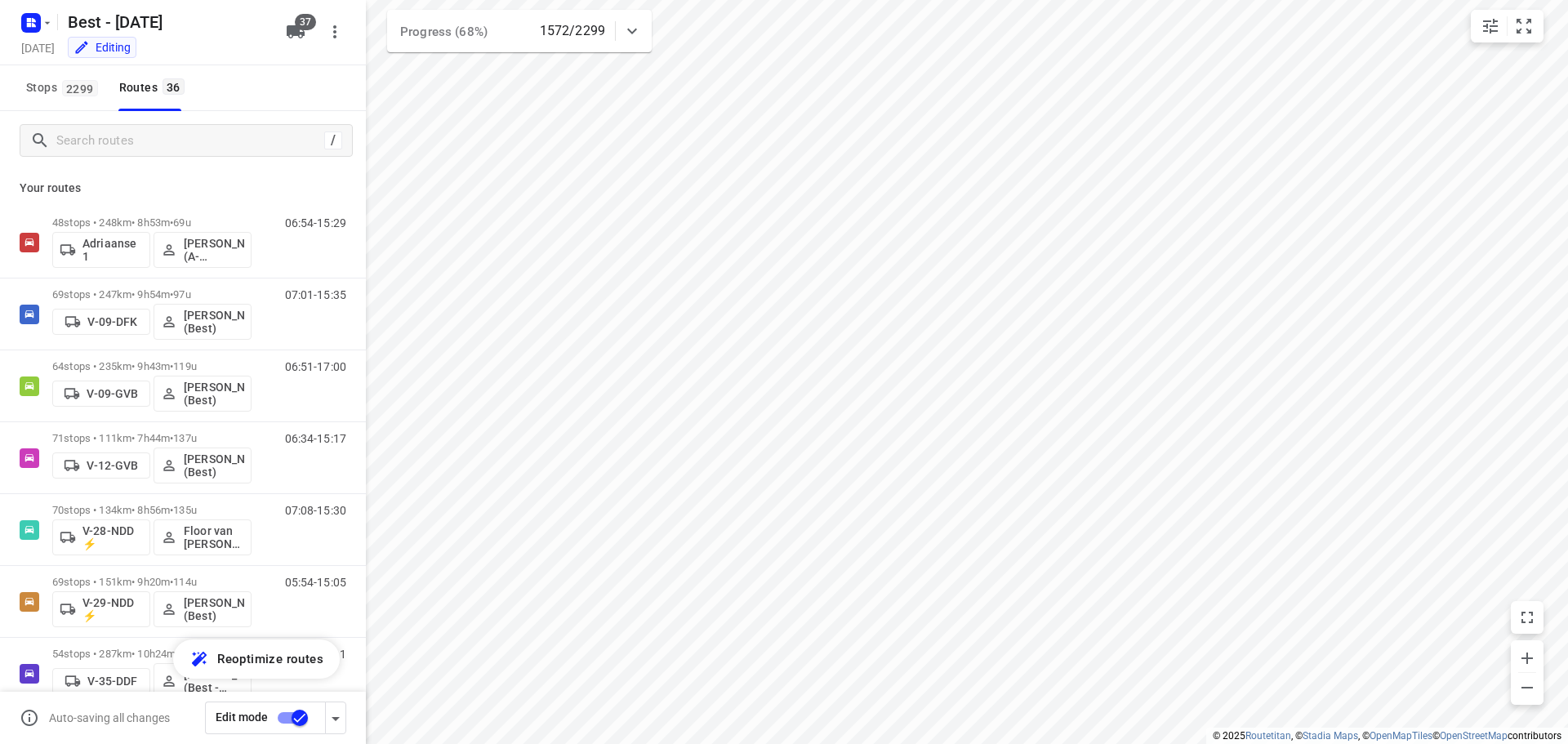
click at [199, 123] on div "/" at bounding box center [183, 141] width 366 height 59
click at [206, 139] on input "Search routes" at bounding box center [204, 141] width 294 height 25
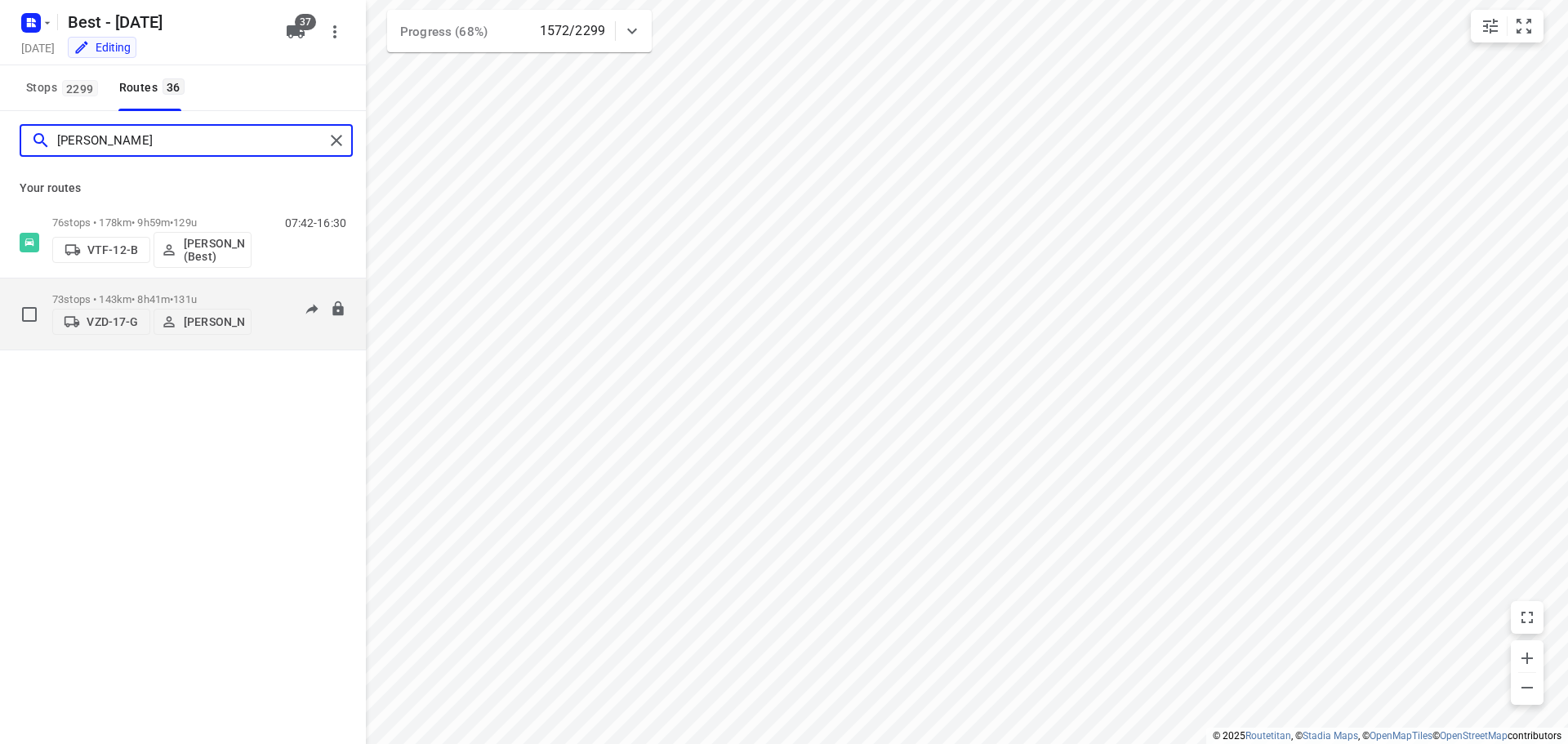
type input "[PERSON_NAME]"
click at [175, 294] on p "73 stops • 143km • 8h41m • 131u" at bounding box center [151, 299] width 199 height 12
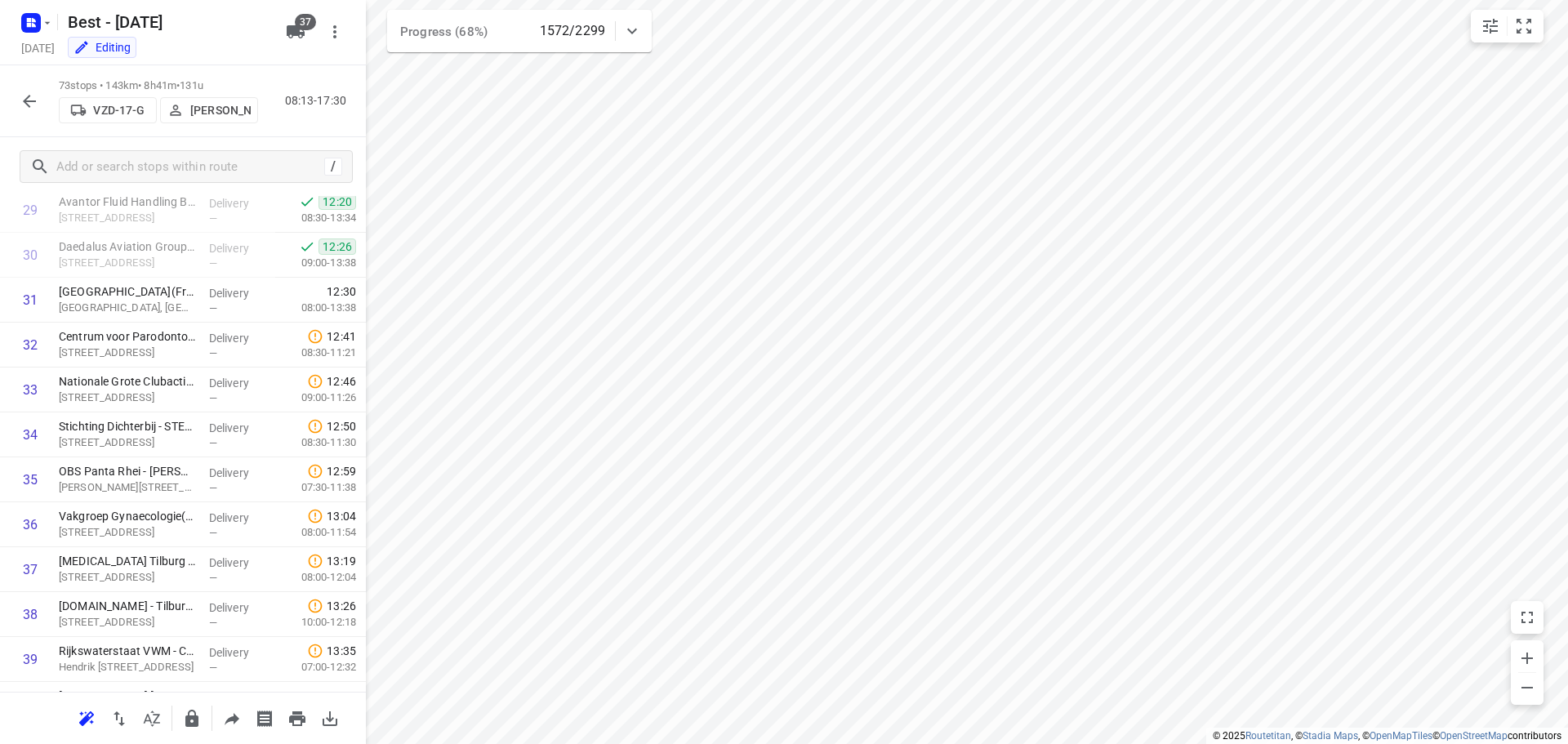
scroll to position [2911, 0]
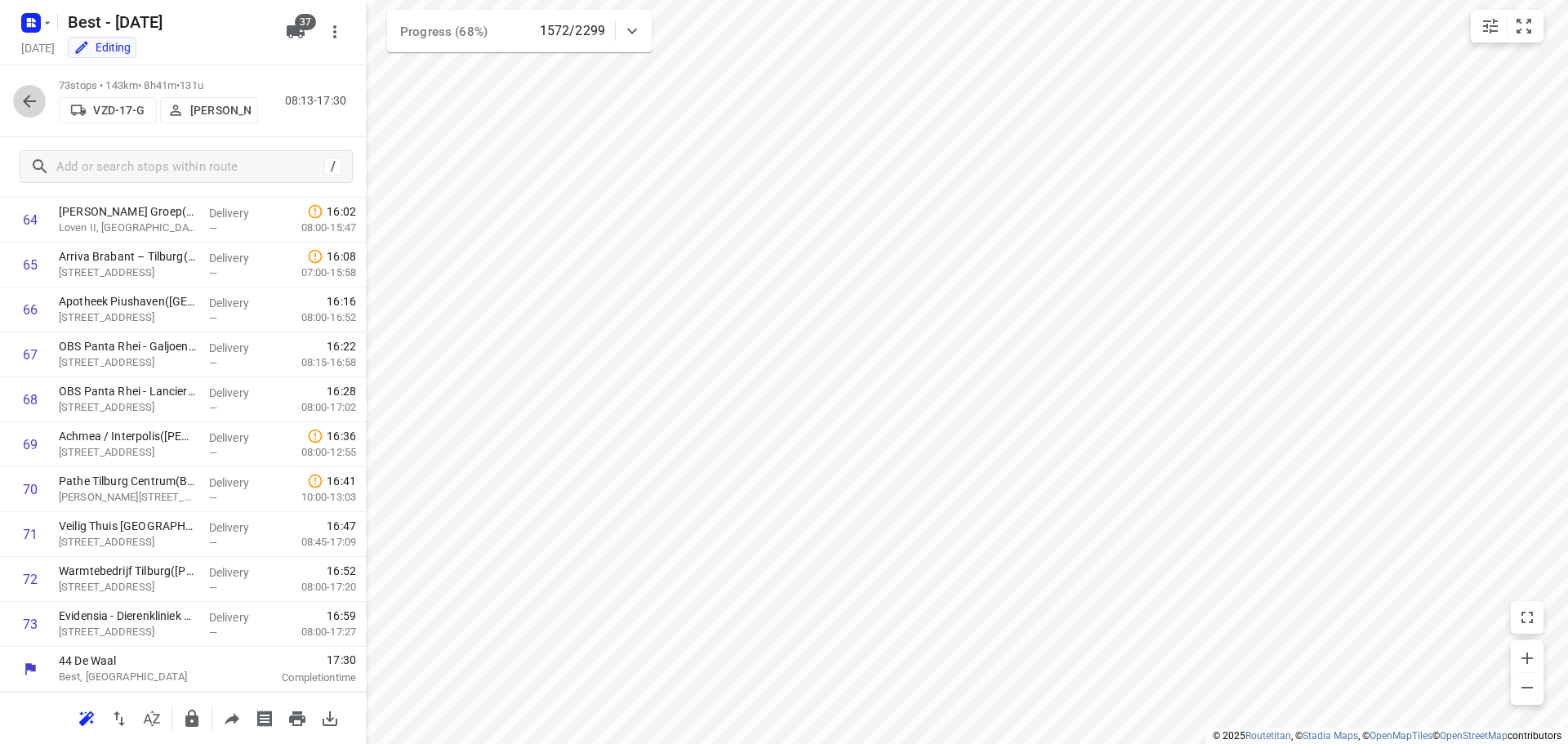
click at [25, 88] on button "button" at bounding box center [29, 101] width 33 height 33
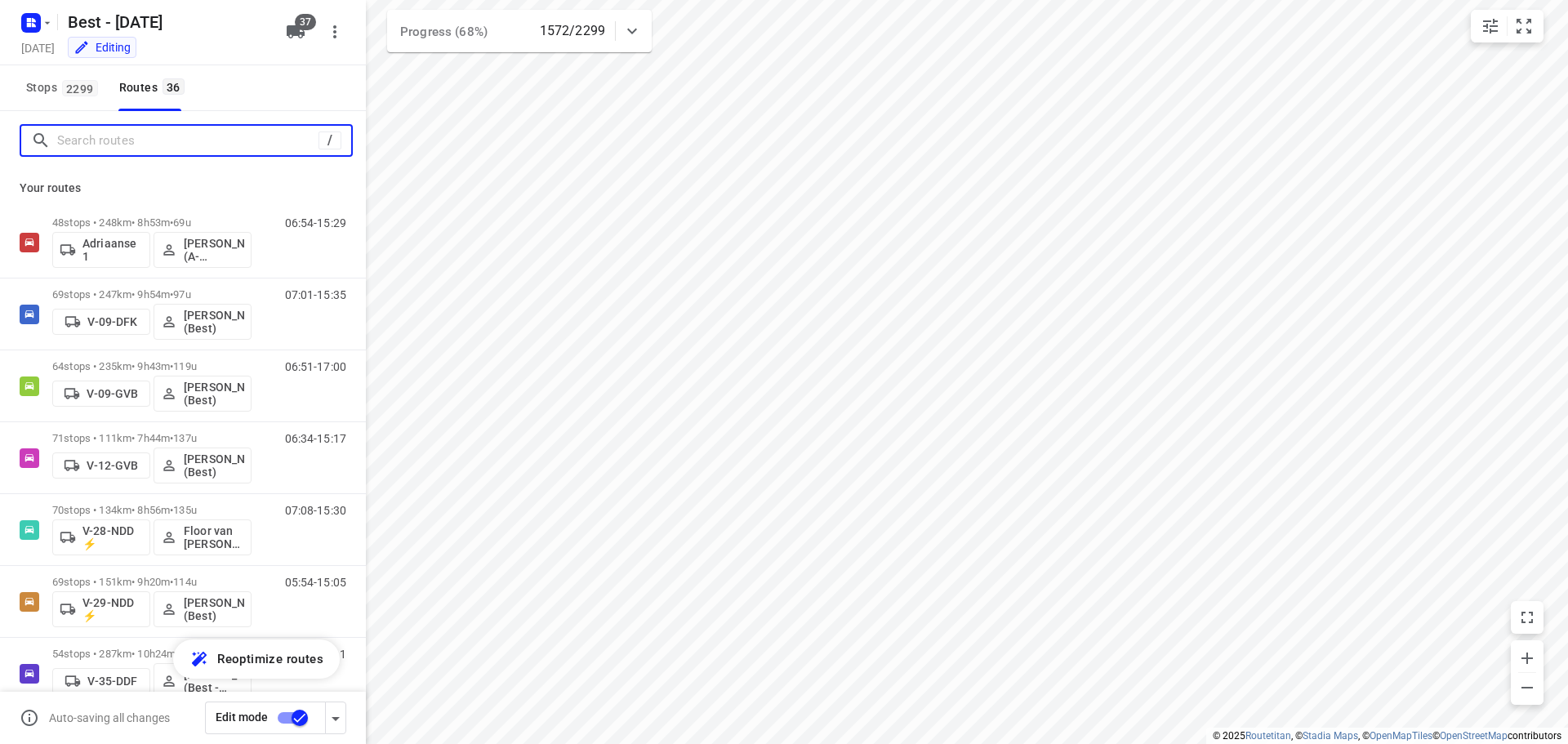
click at [80, 142] on input "Search routes" at bounding box center [188, 141] width 261 height 25
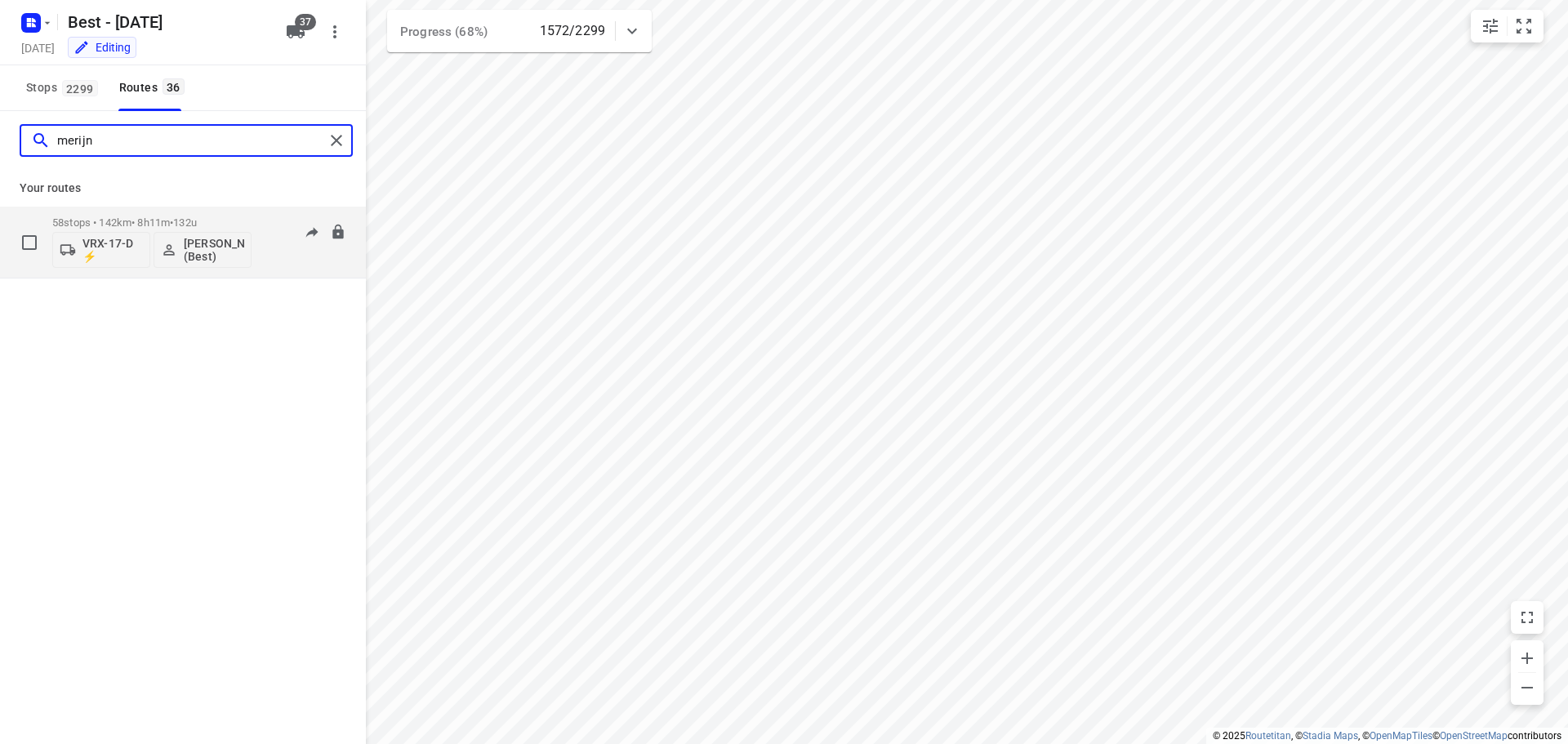
type input "merijn"
click at [157, 226] on p "58 stops • 142km • 8h11m • 132u" at bounding box center [151, 222] width 199 height 12
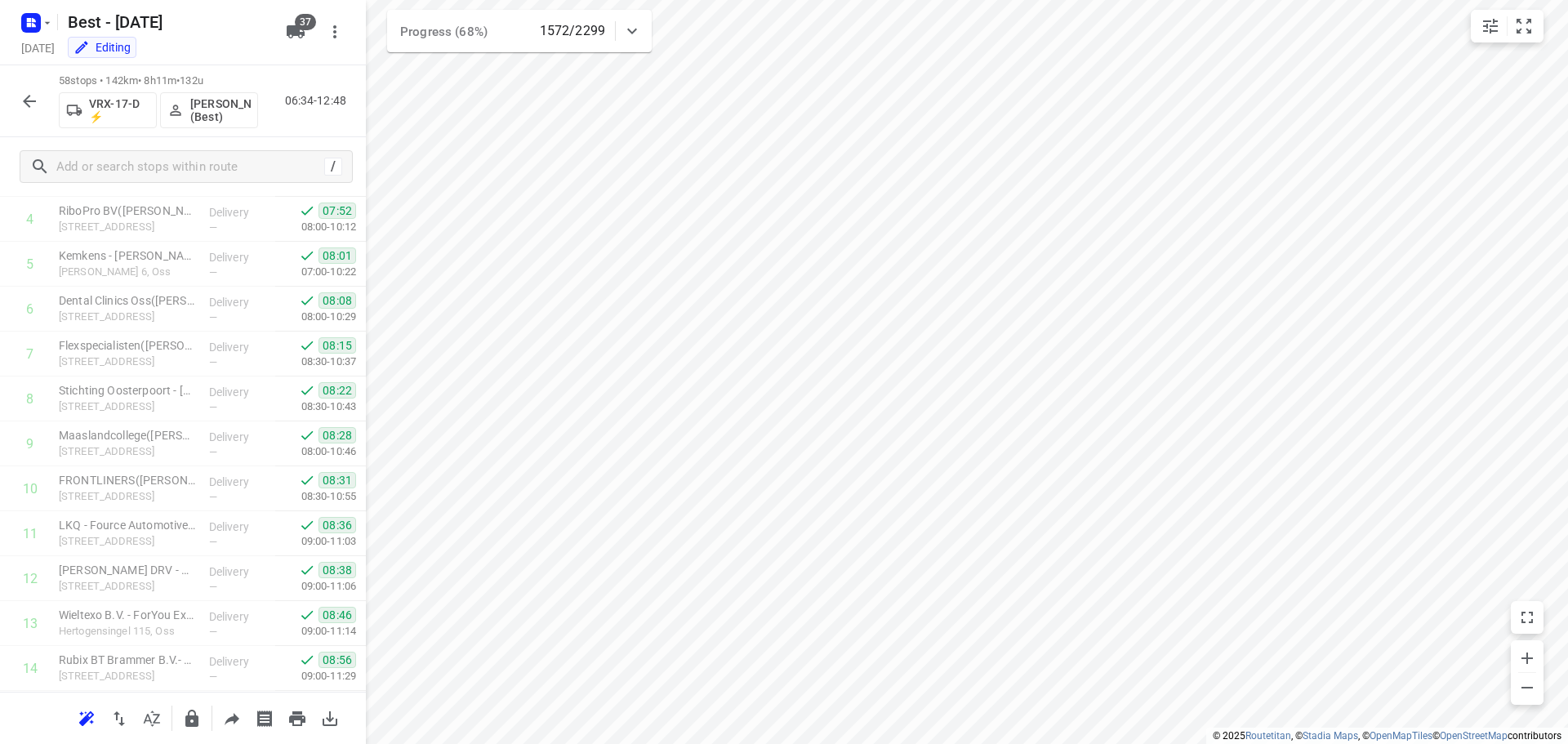
scroll to position [0, 0]
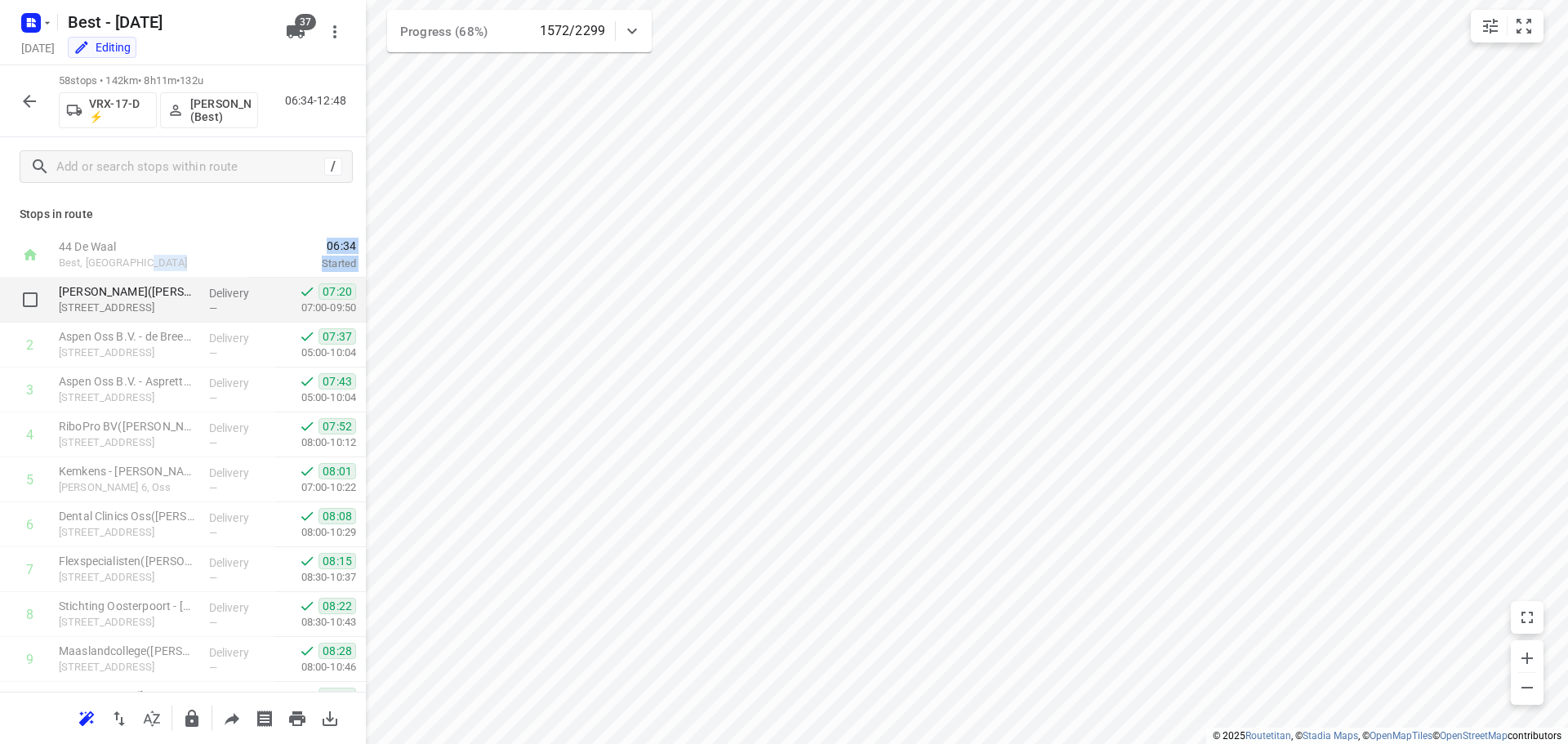
drag, startPoint x: 194, startPoint y: 262, endPoint x: 197, endPoint y: 289, distance: 27.2
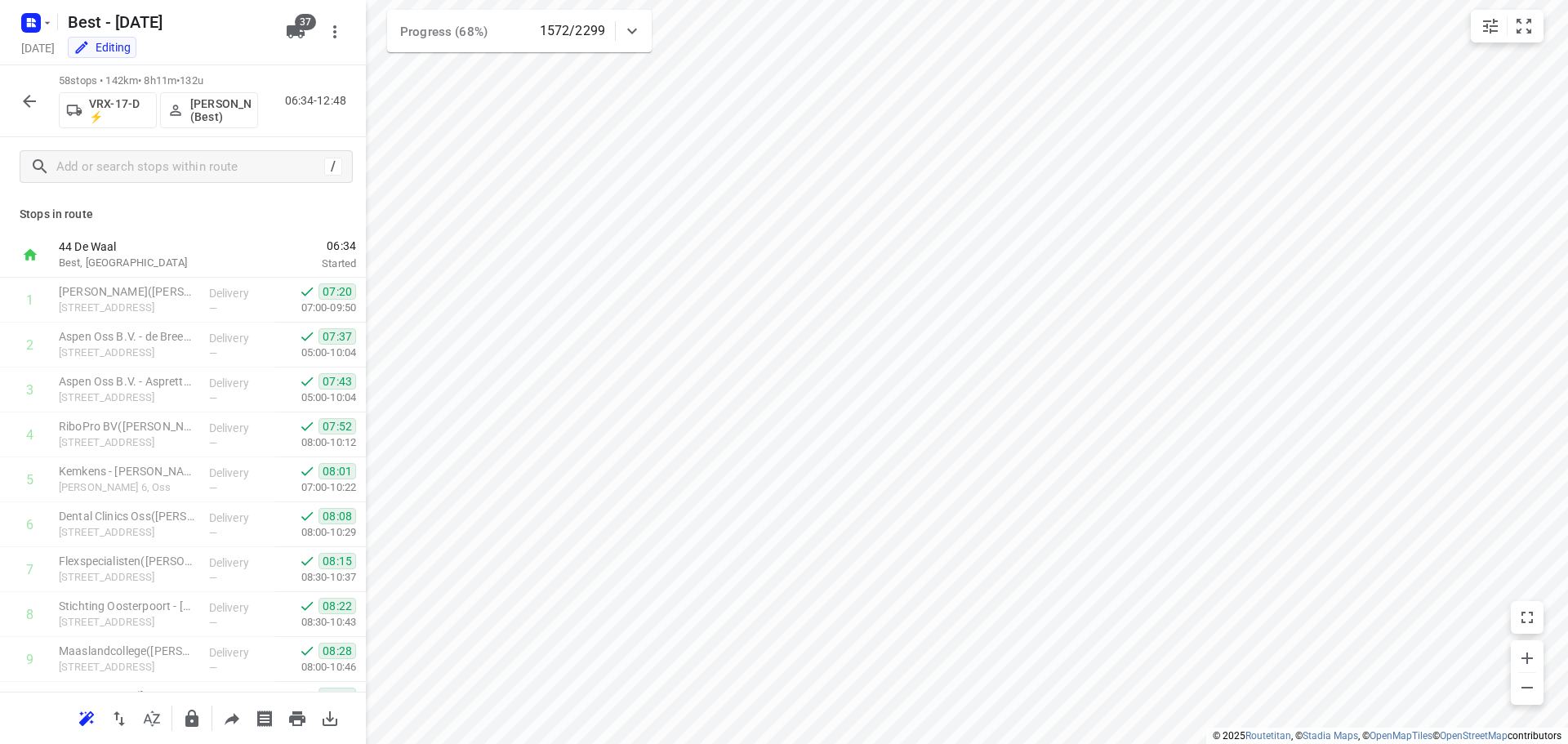
click at [208, 254] on p "44 De Waal" at bounding box center [143, 246] width 170 height 16
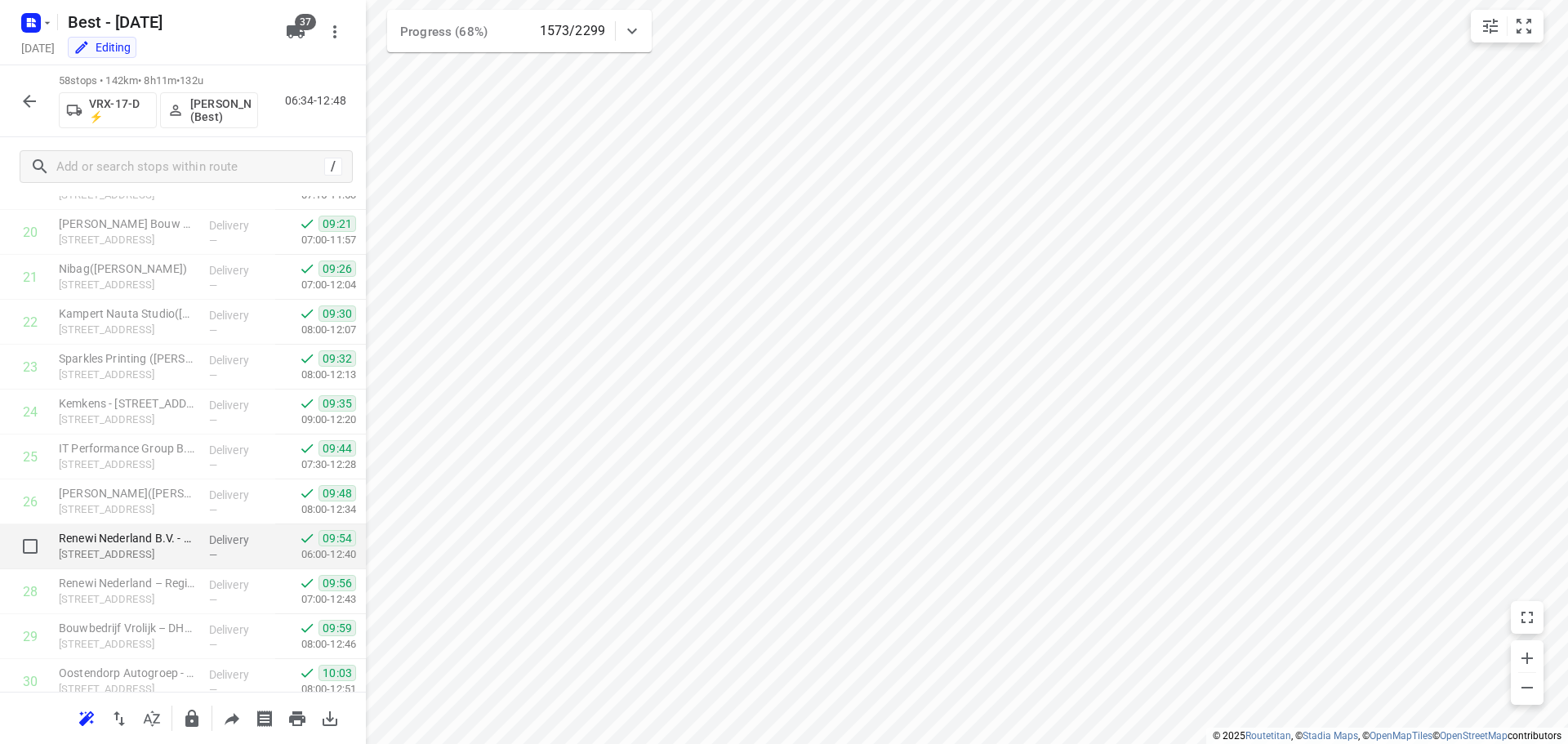
scroll to position [899, 0]
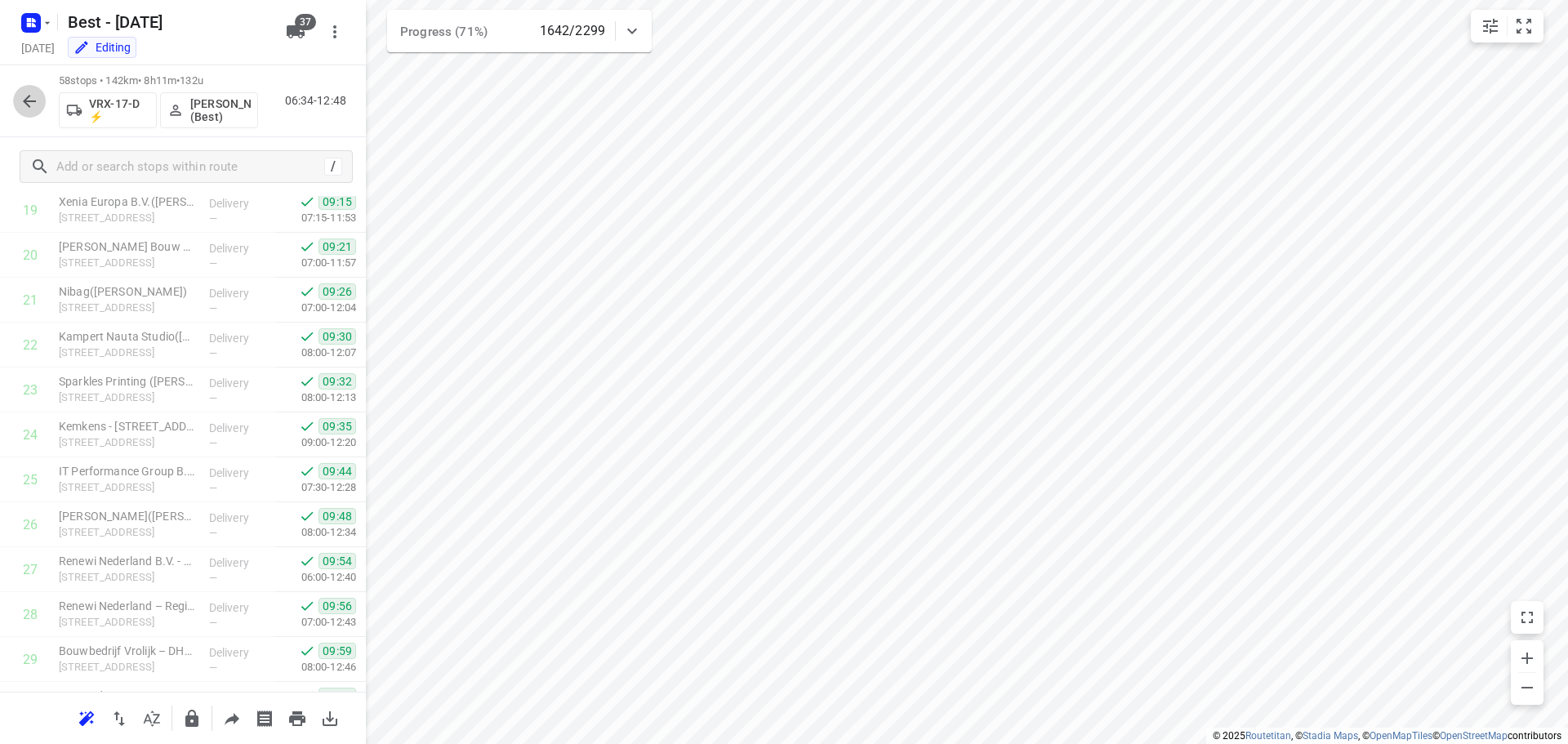
click at [27, 102] on icon "button" at bounding box center [29, 101] width 20 height 20
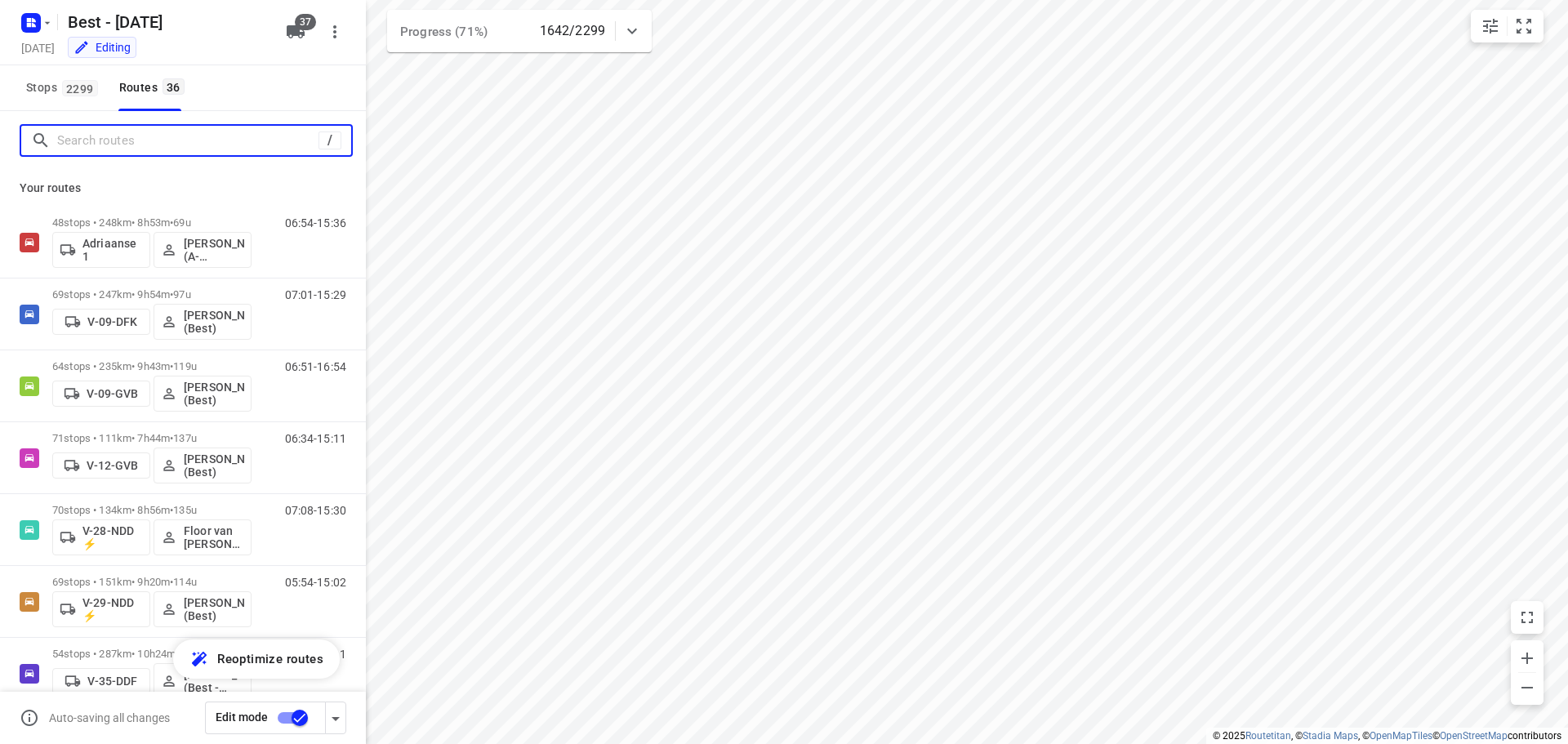
click at [110, 145] on input "Search routes" at bounding box center [188, 141] width 261 height 25
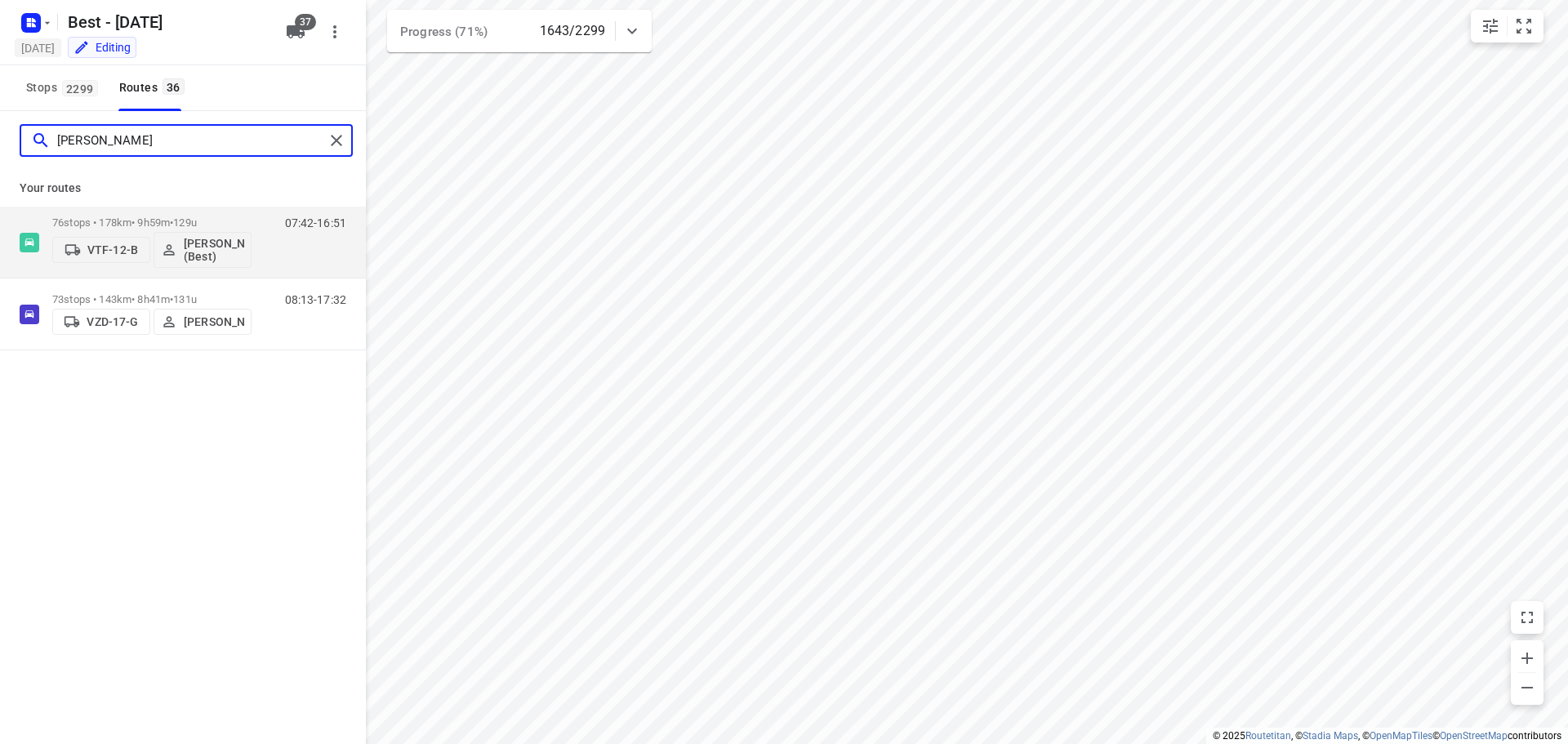
type input "[PERSON_NAME]"
click at [23, 5] on div "Best - [DATE] [DATE] Editing" at bounding box center [148, 31] width 261 height 58
click at [42, 25] on icon "button" at bounding box center [47, 23] width 13 height 13
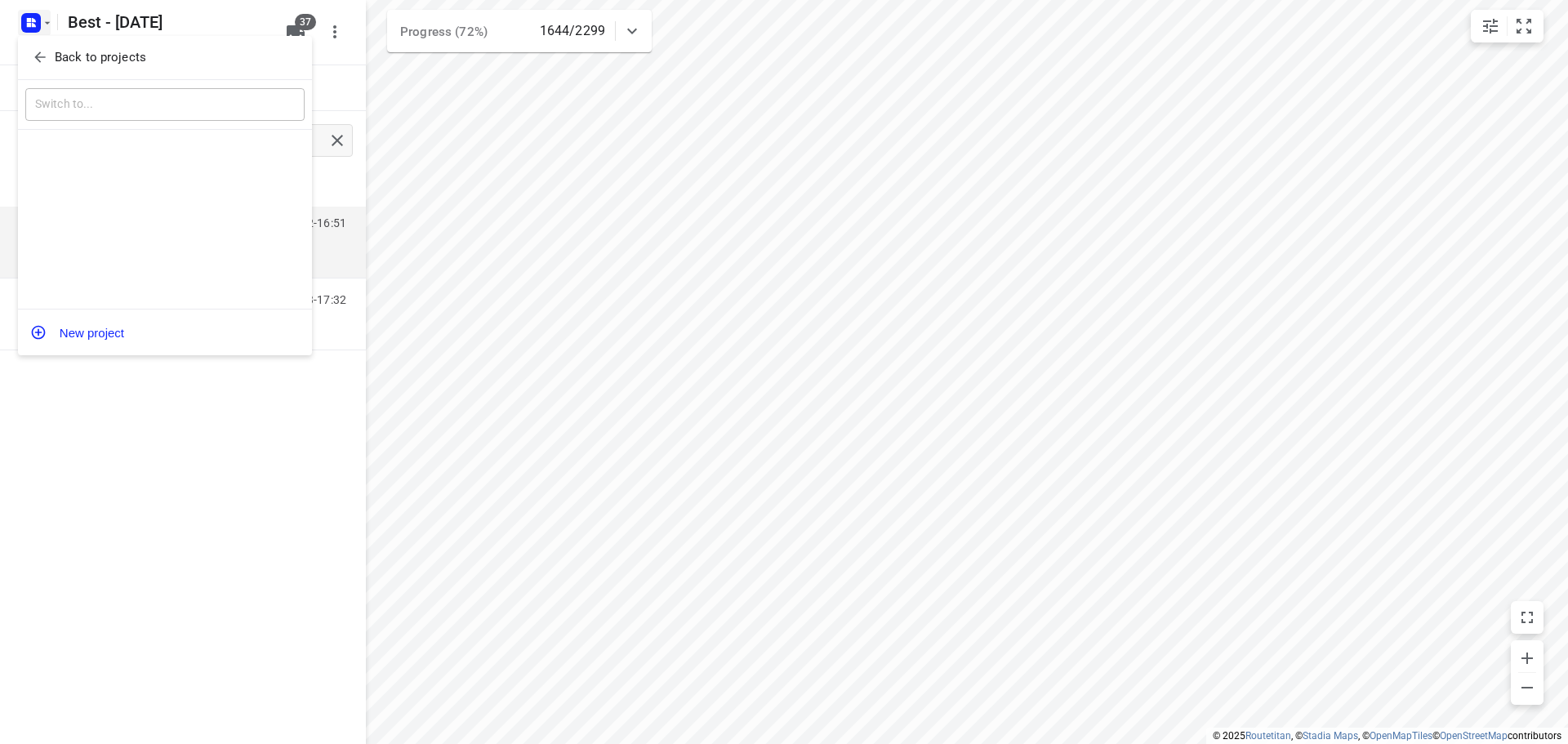
click at [93, 62] on p "Back to projects" at bounding box center [100, 58] width 92 height 19
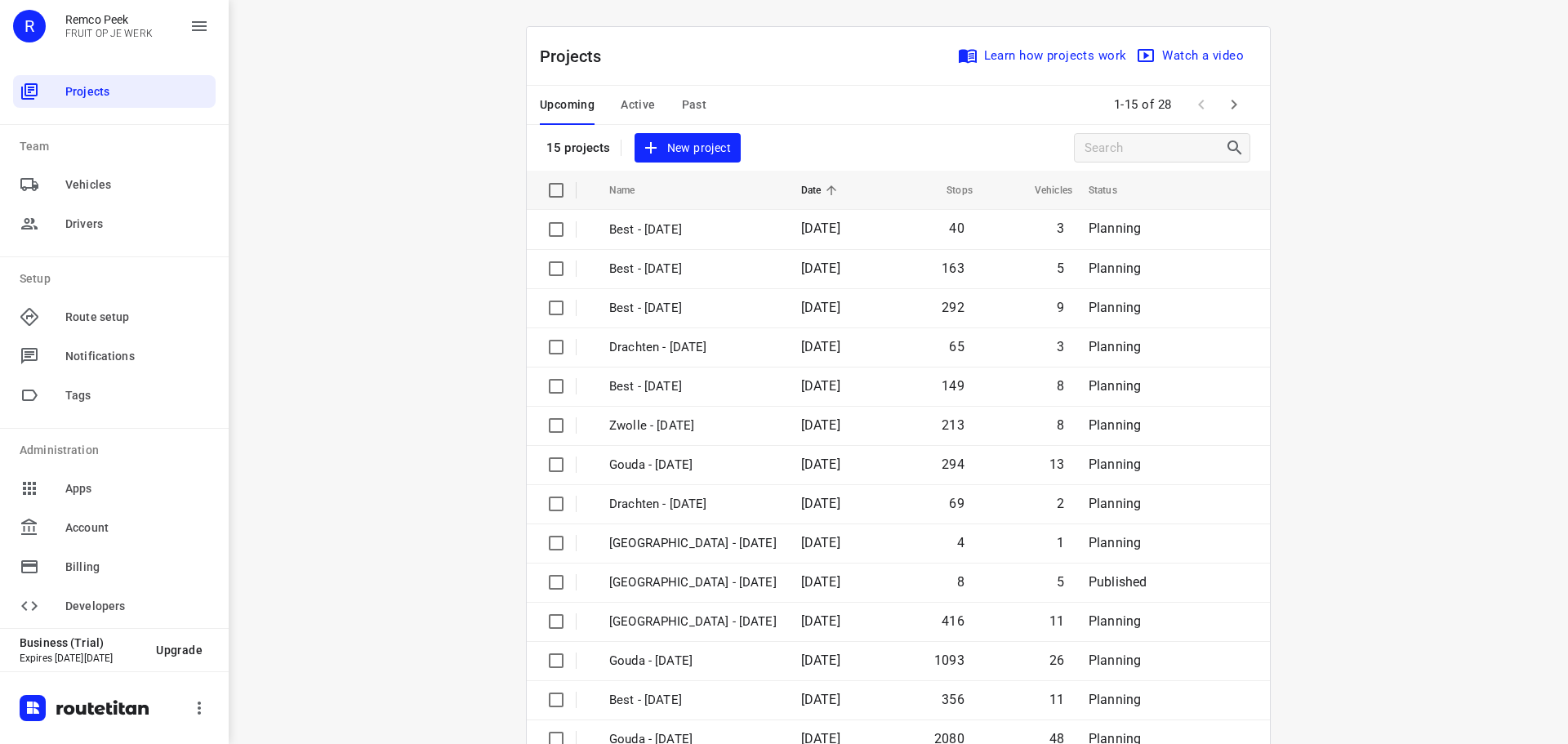
click at [632, 88] on button "Active" at bounding box center [638, 106] width 34 height 40
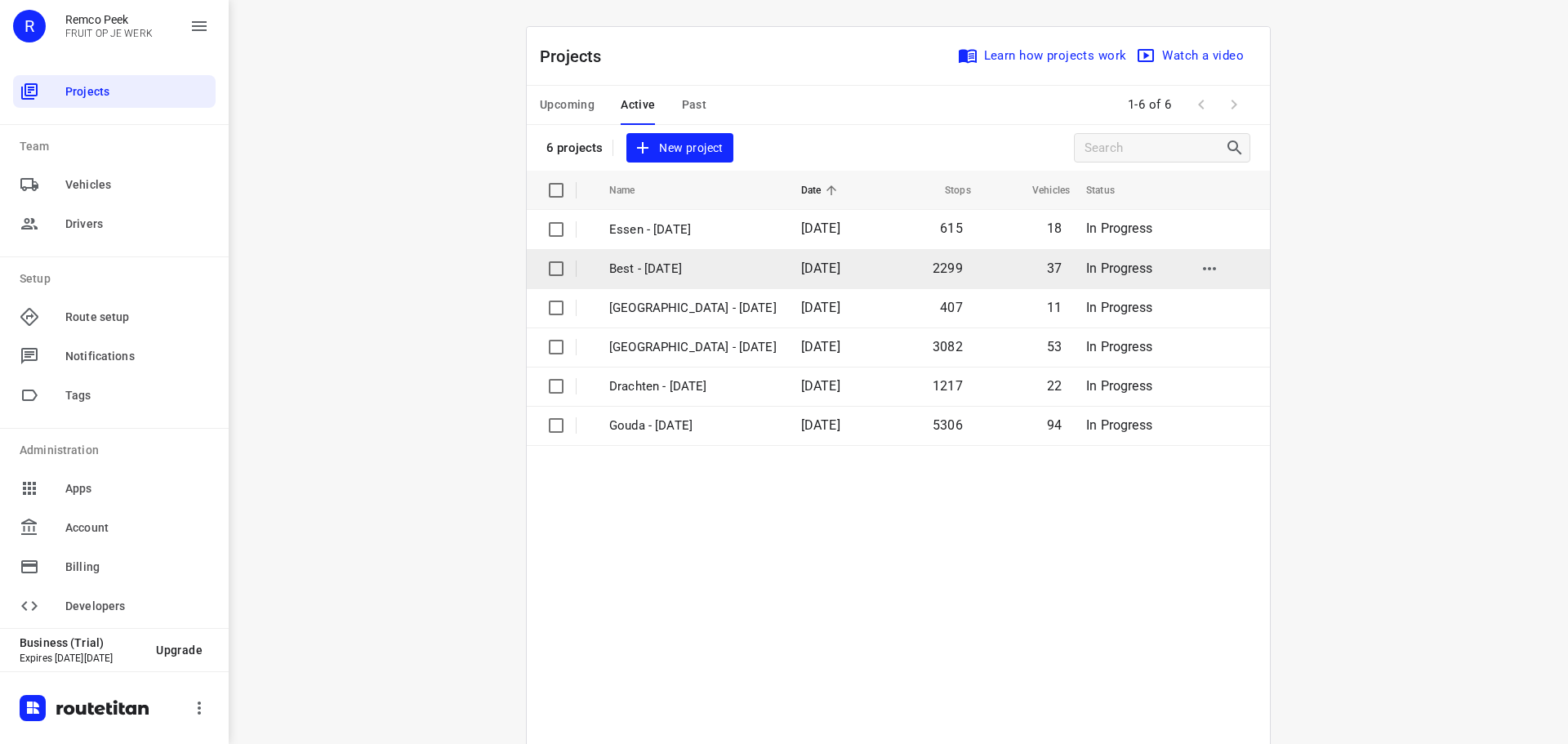
click at [688, 270] on p "Best - [DATE]" at bounding box center [692, 269] width 167 height 19
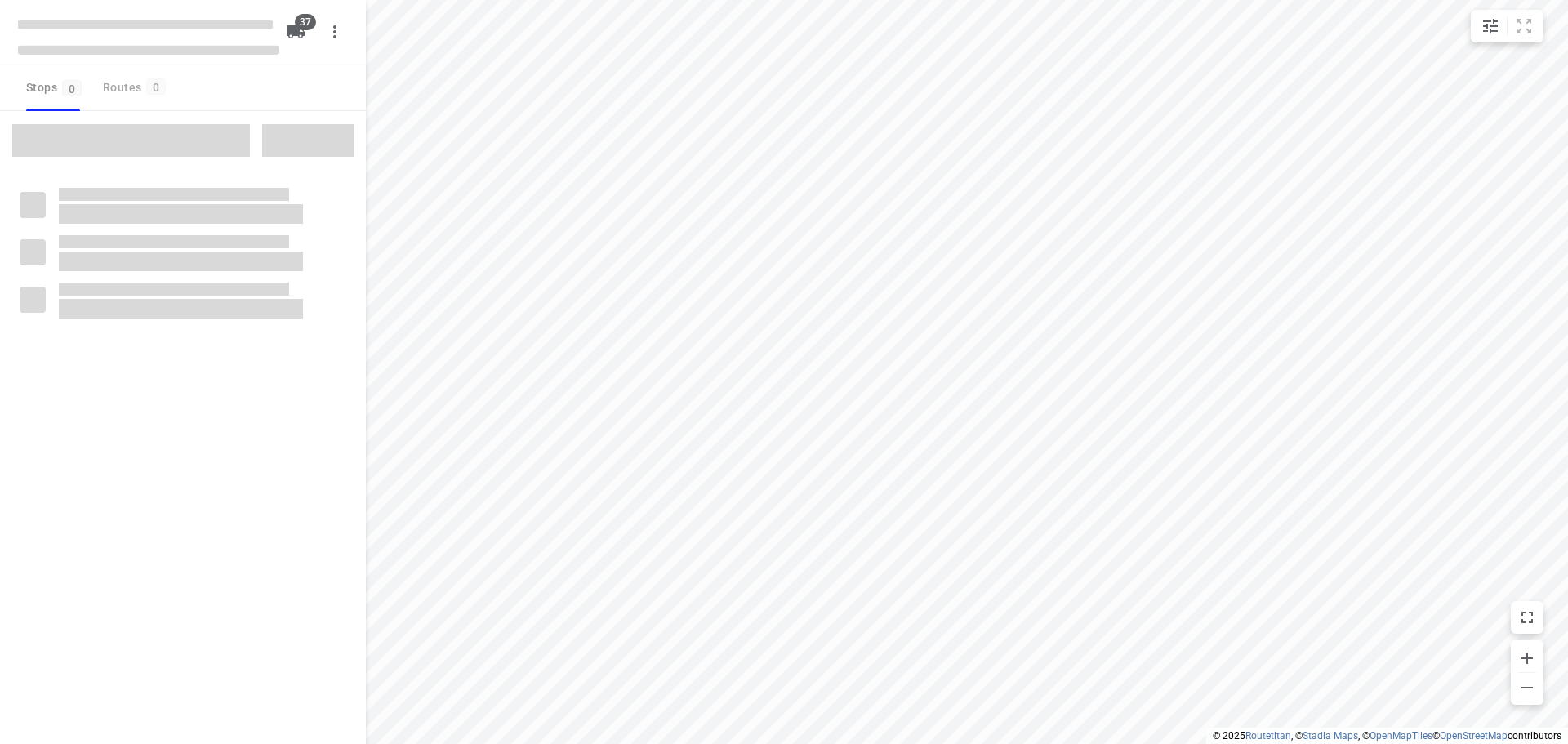
checkbox input "true"
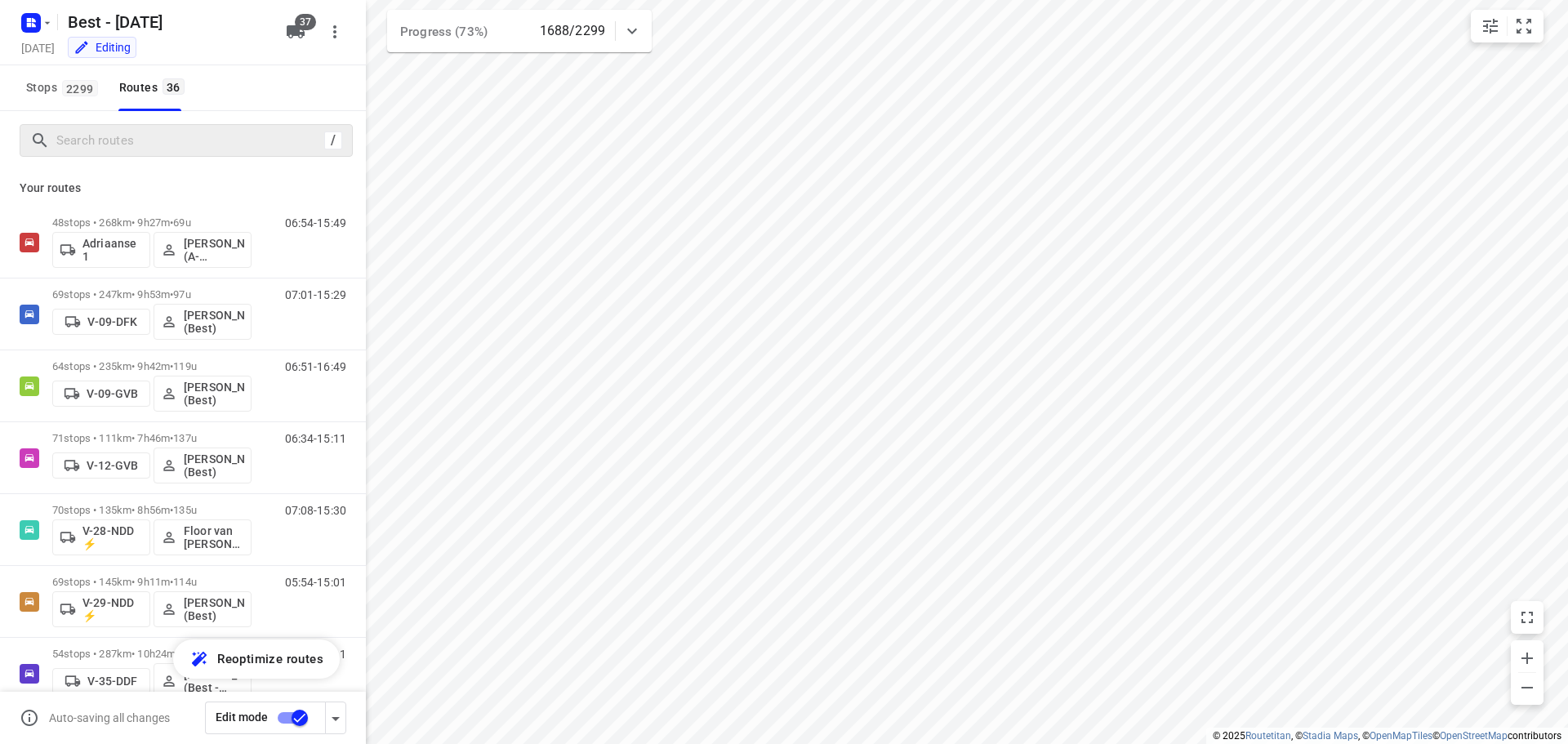
click at [125, 130] on div "/" at bounding box center [186, 141] width 333 height 33
click at [125, 138] on input "Search routes" at bounding box center [191, 141] width 266 height 25
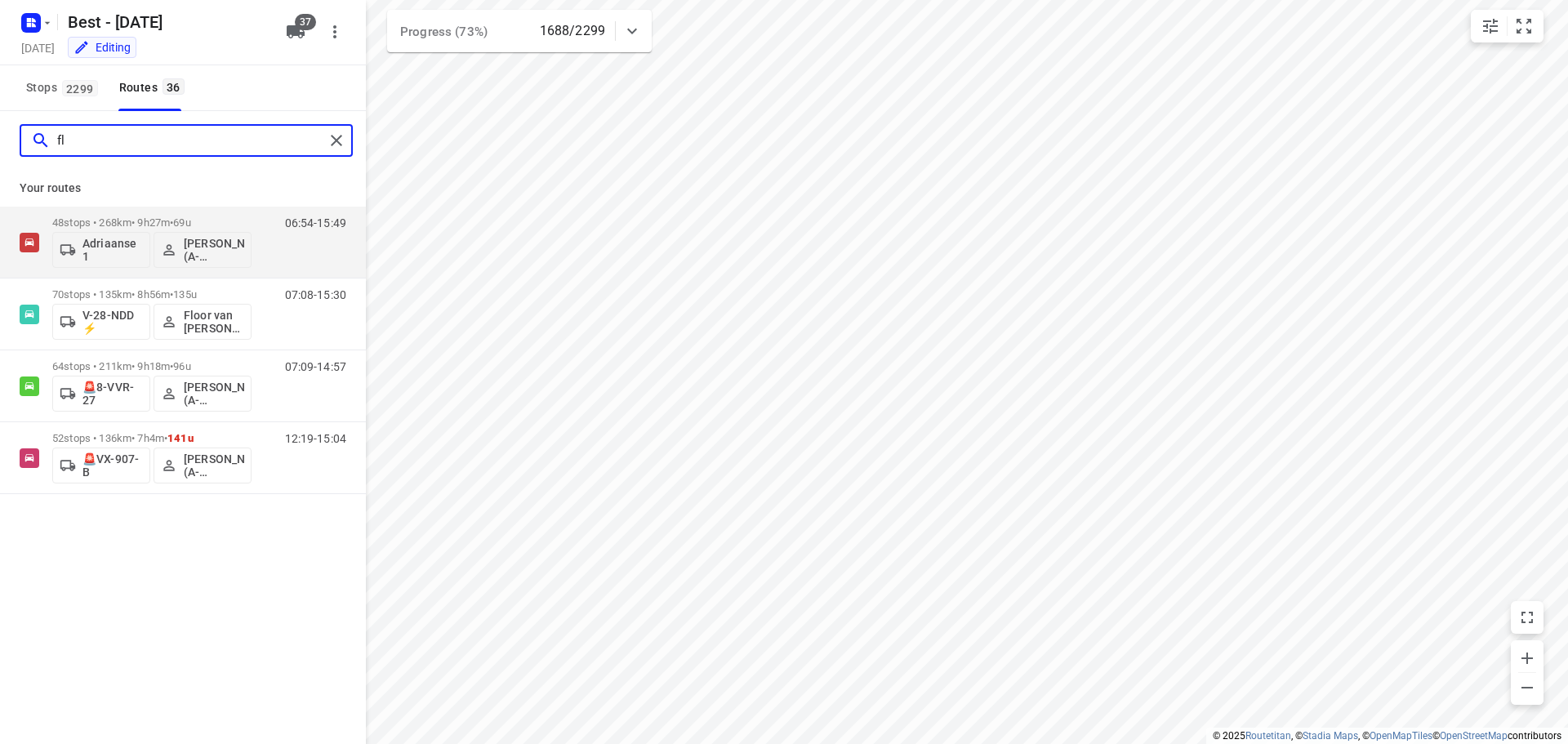
type input "f"
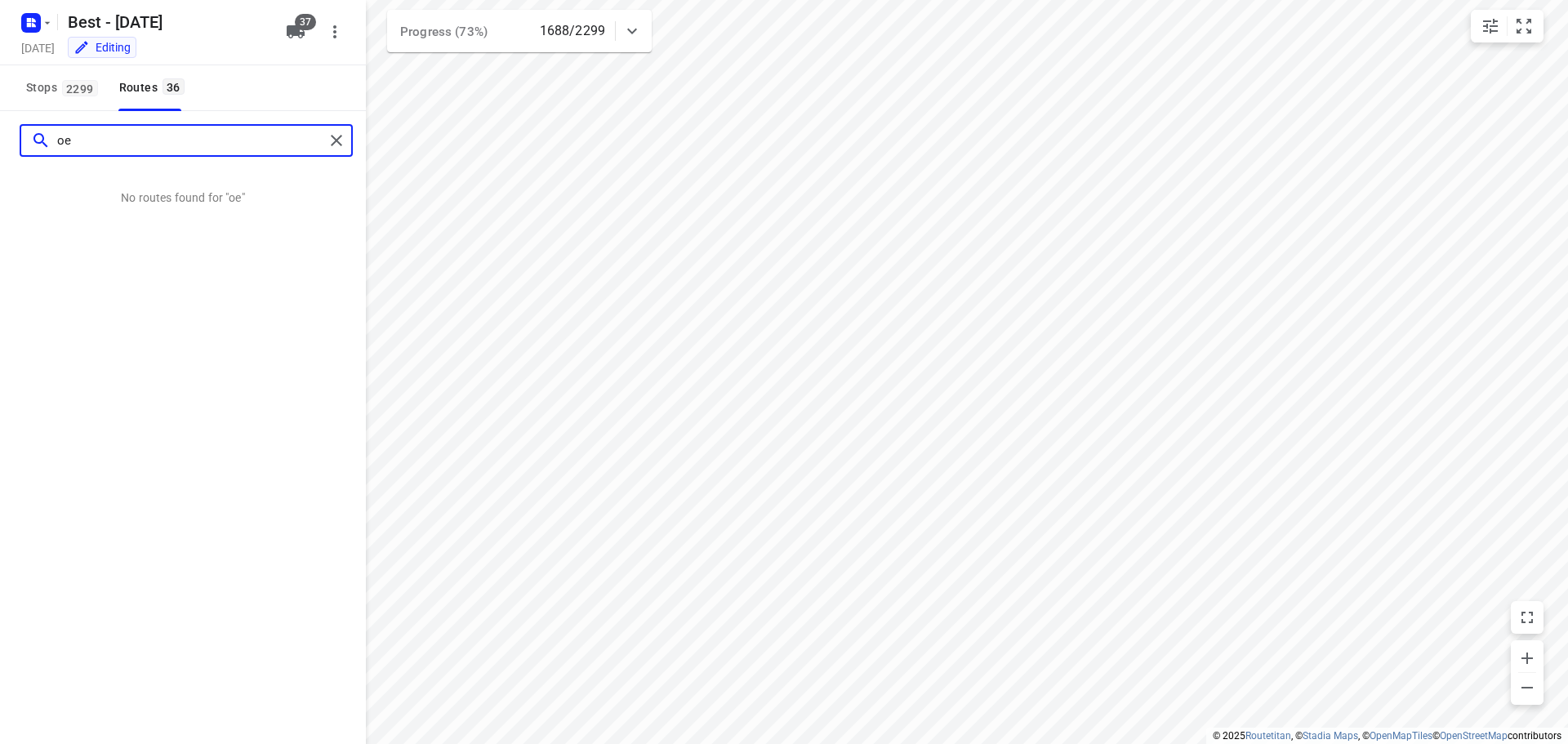
type input "o"
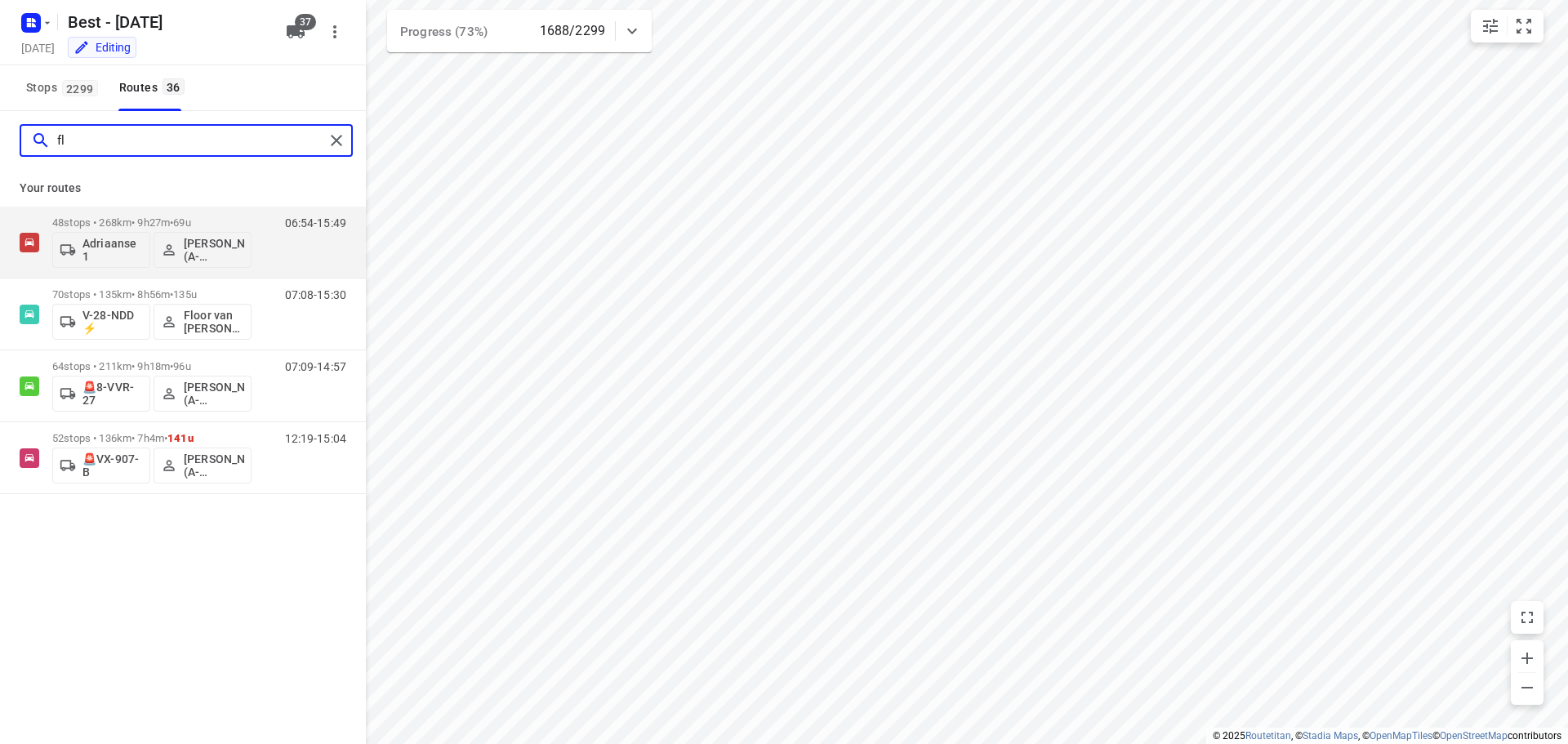
type input "f"
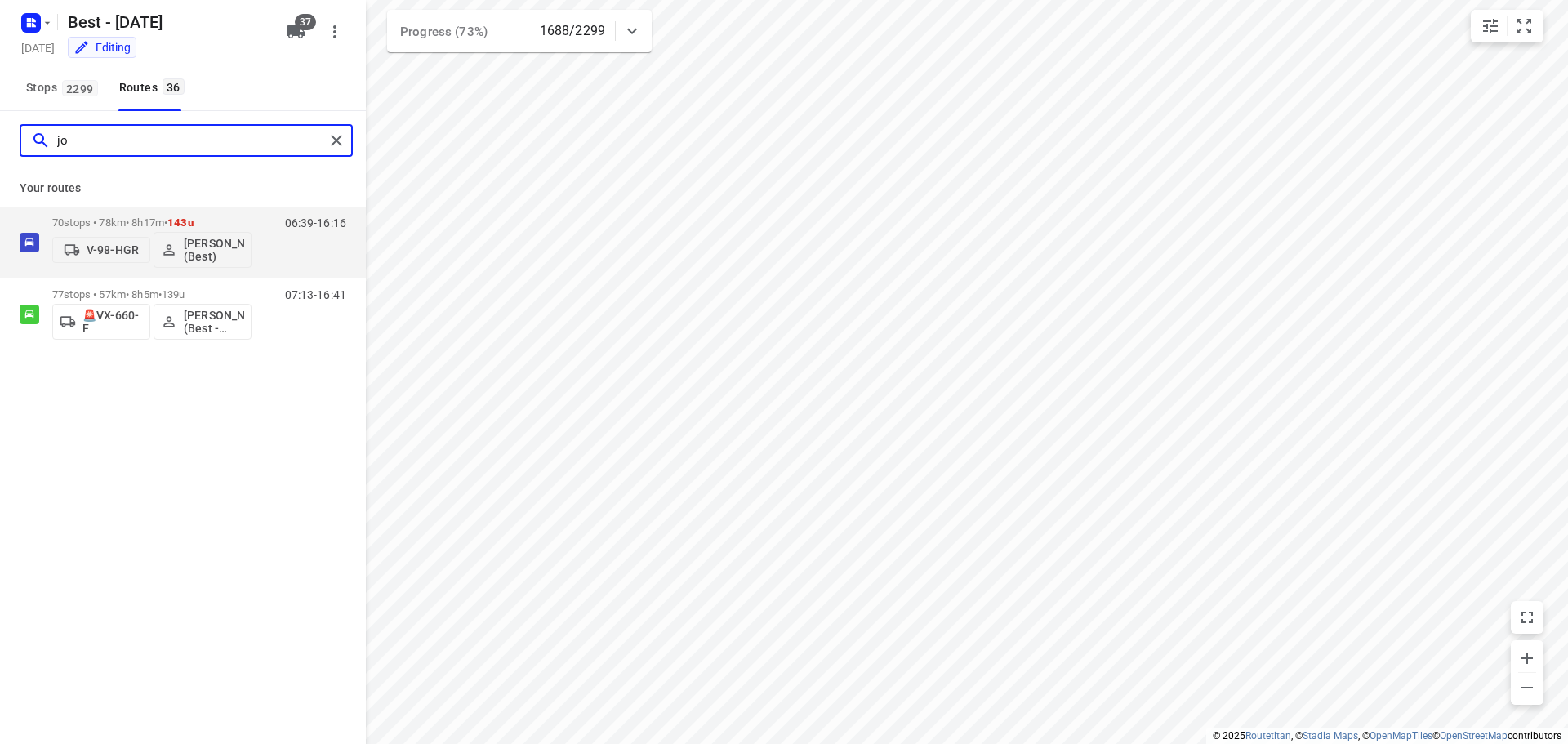
type input "j"
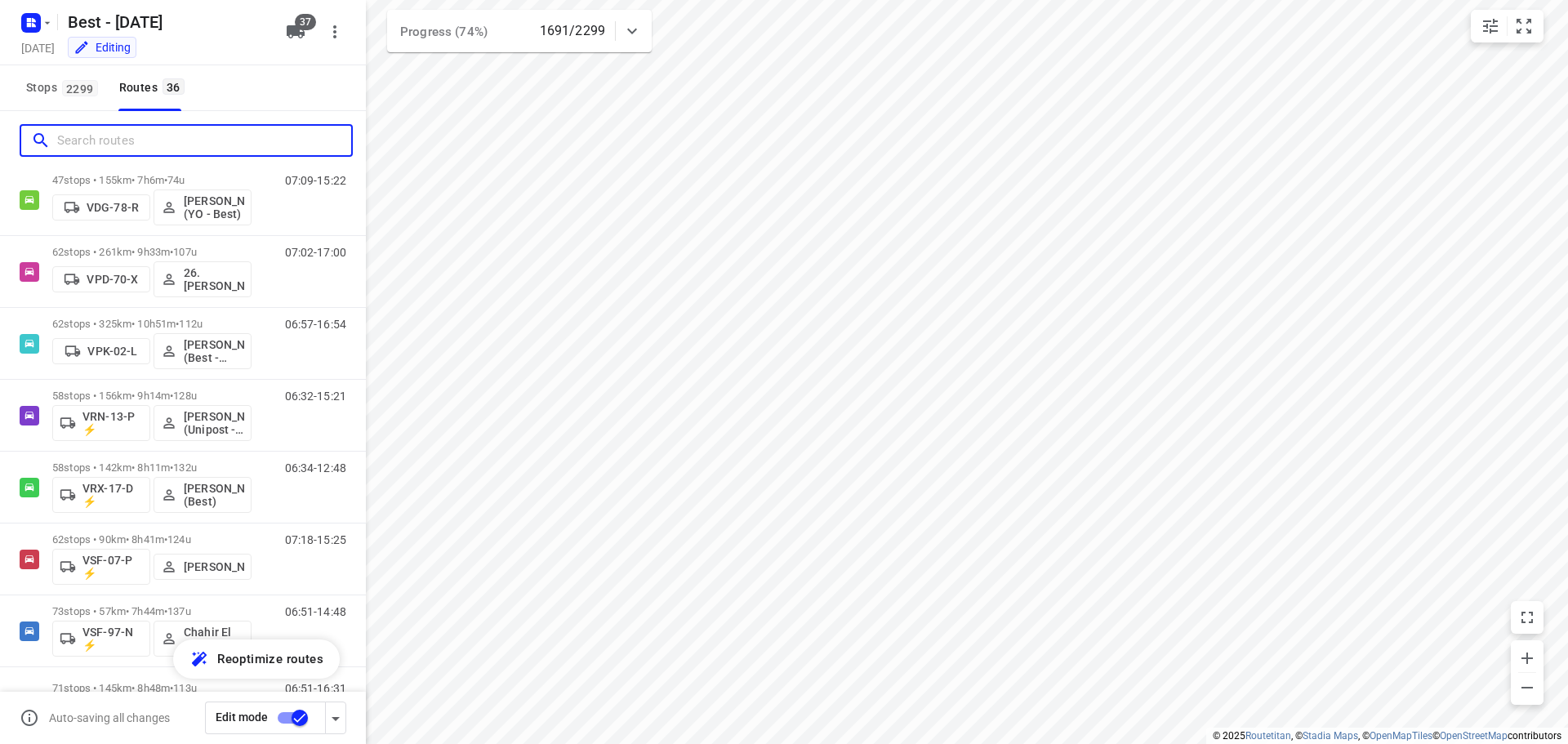
scroll to position [980, 0]
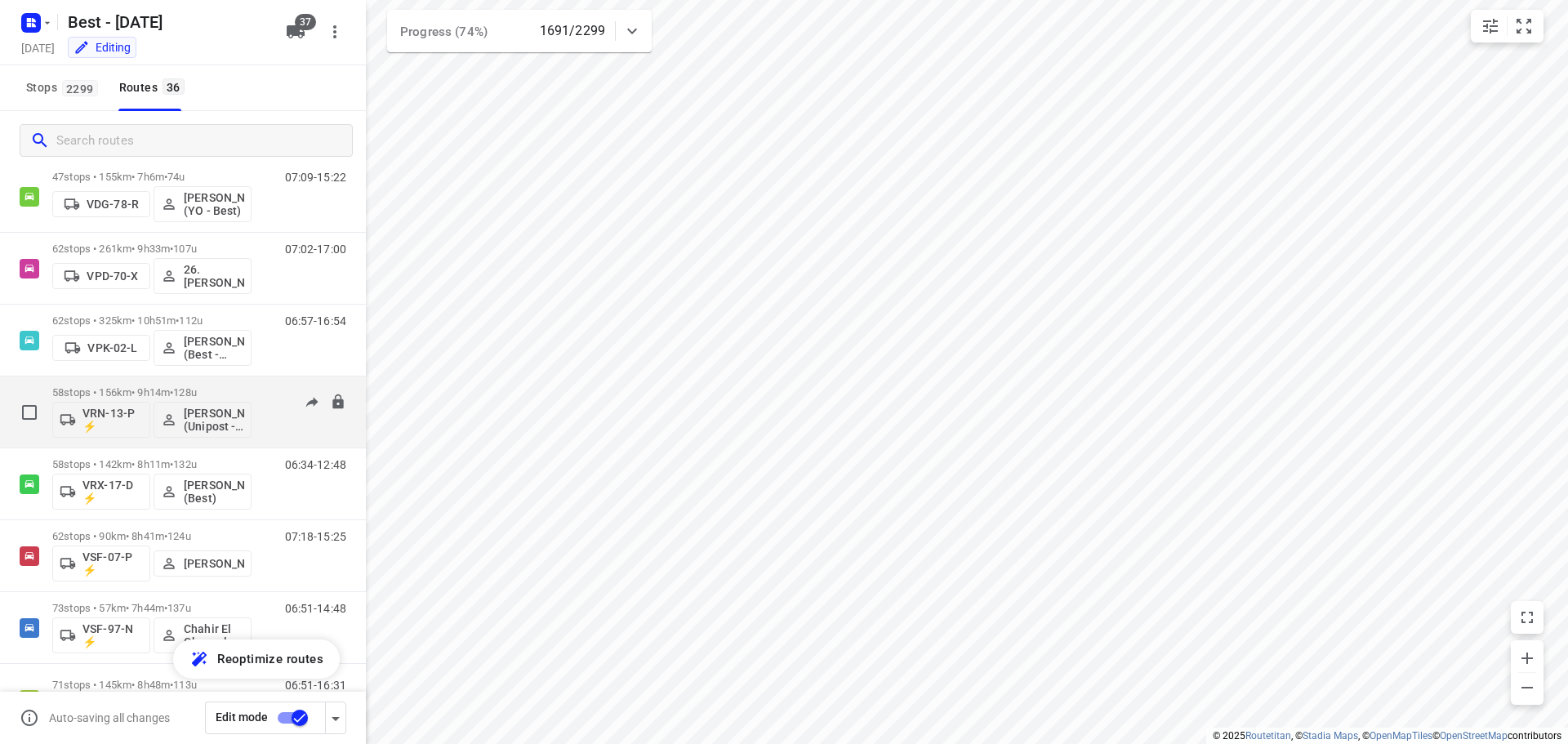
click at [129, 378] on div "58 stops • 156km • 9h14m • 128u VRN-13-P ⚡ [PERSON_NAME] (Unipost - ZZP - Berst…" at bounding box center [183, 413] width 366 height 72
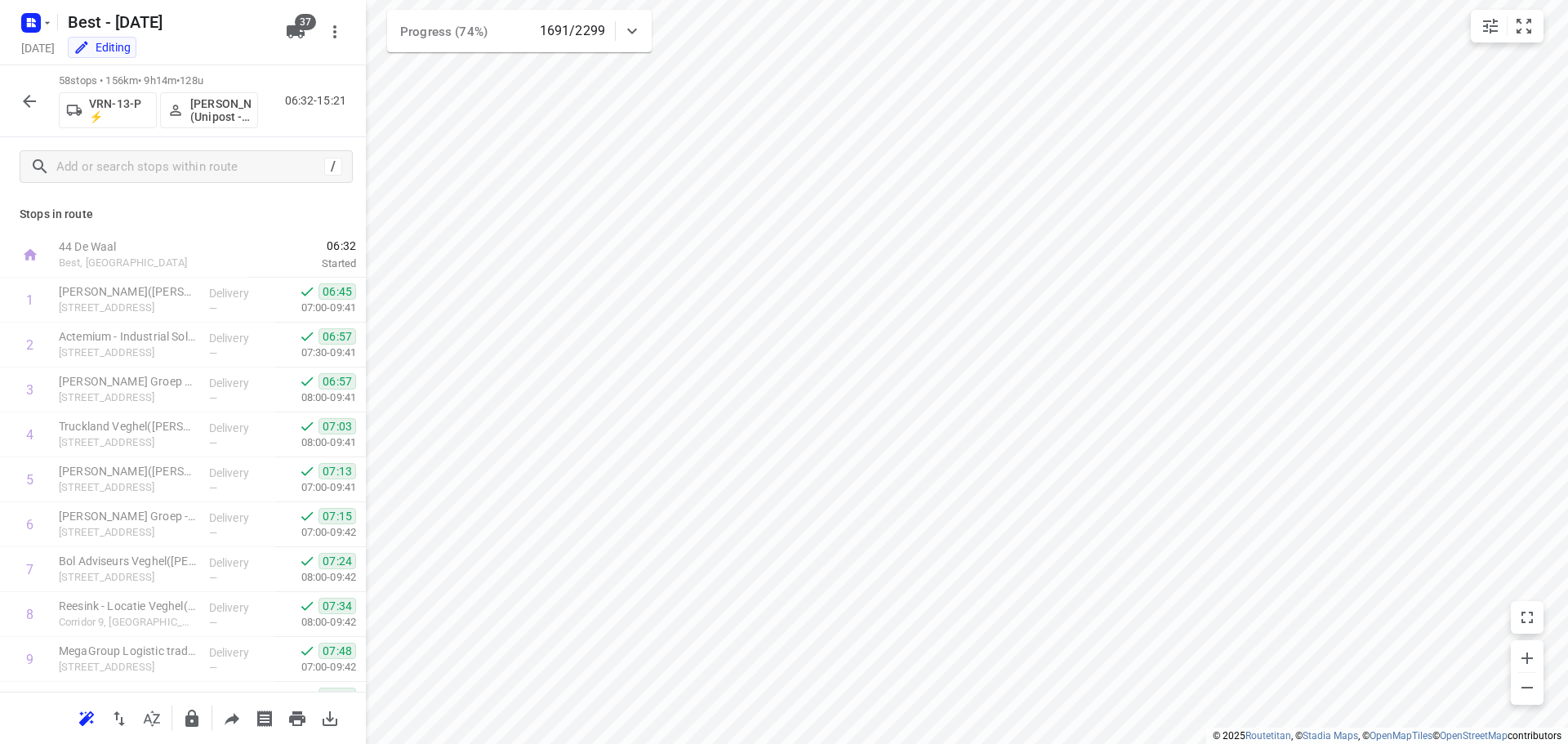
click at [15, 99] on button "button" at bounding box center [29, 101] width 33 height 33
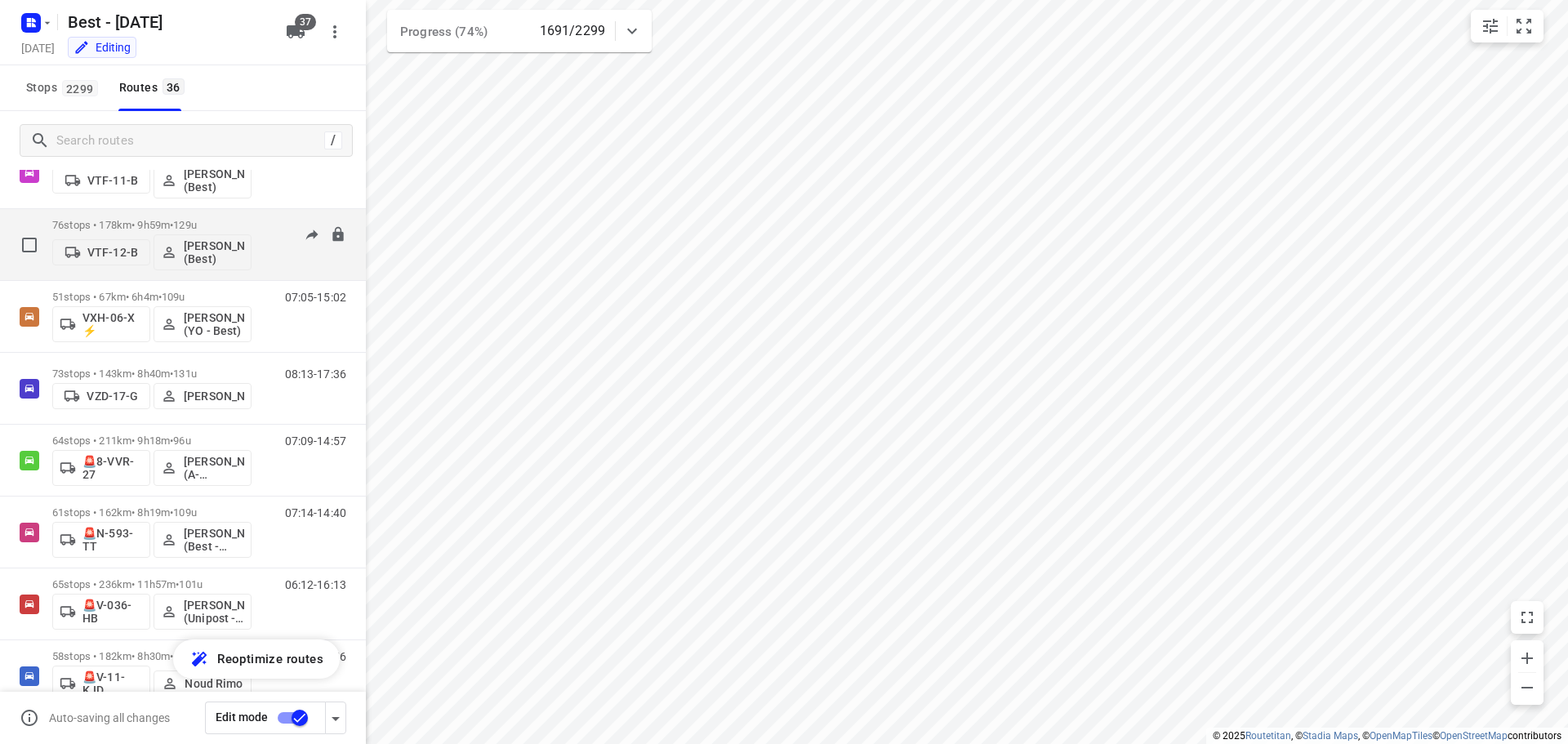
scroll to position [1552, 0]
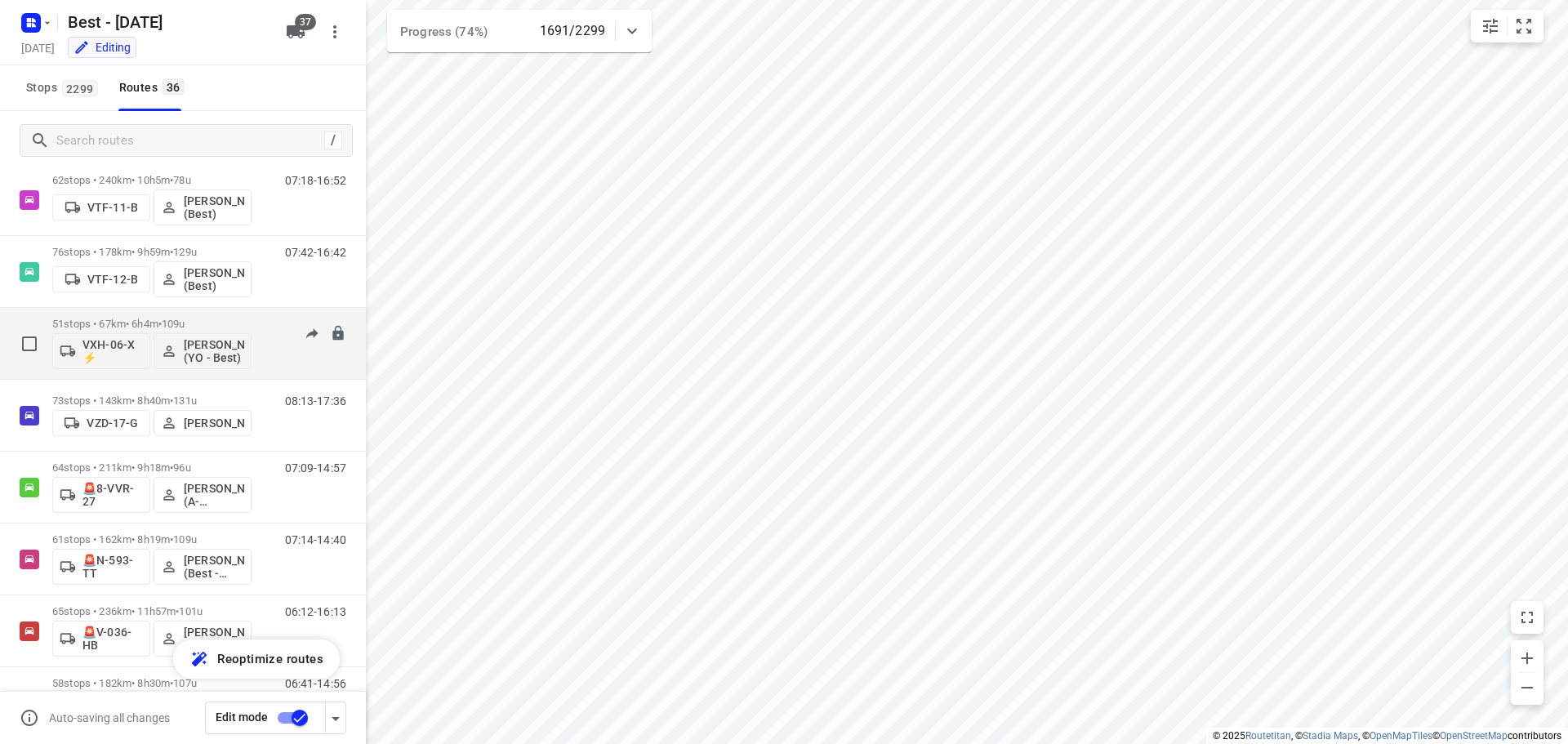
click at [132, 313] on div "51 stops • 67km • 6h4m • 109u VXH-06-X ⚡ [PERSON_NAME] (YO - Best)" at bounding box center [151, 344] width 199 height 68
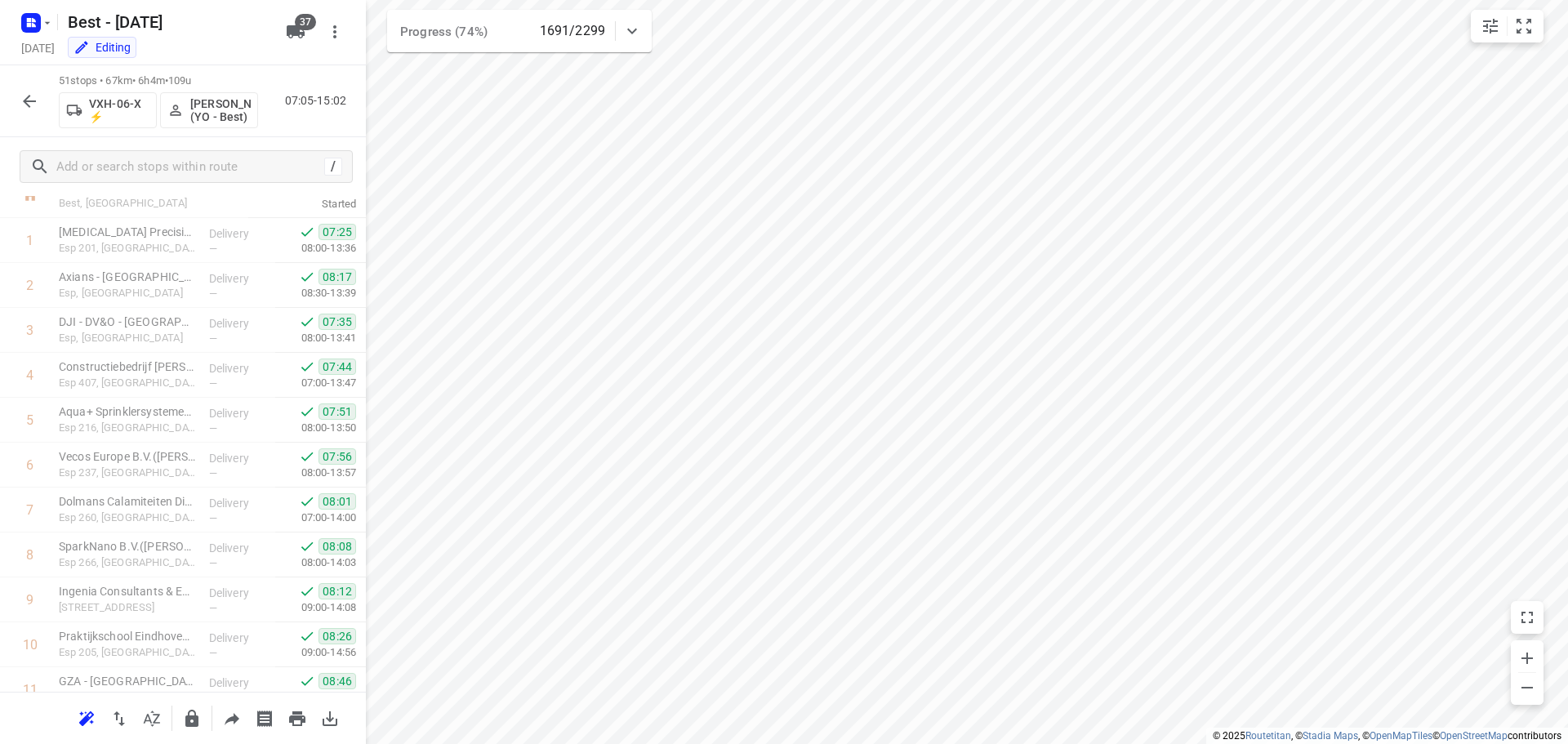
scroll to position [0, 0]
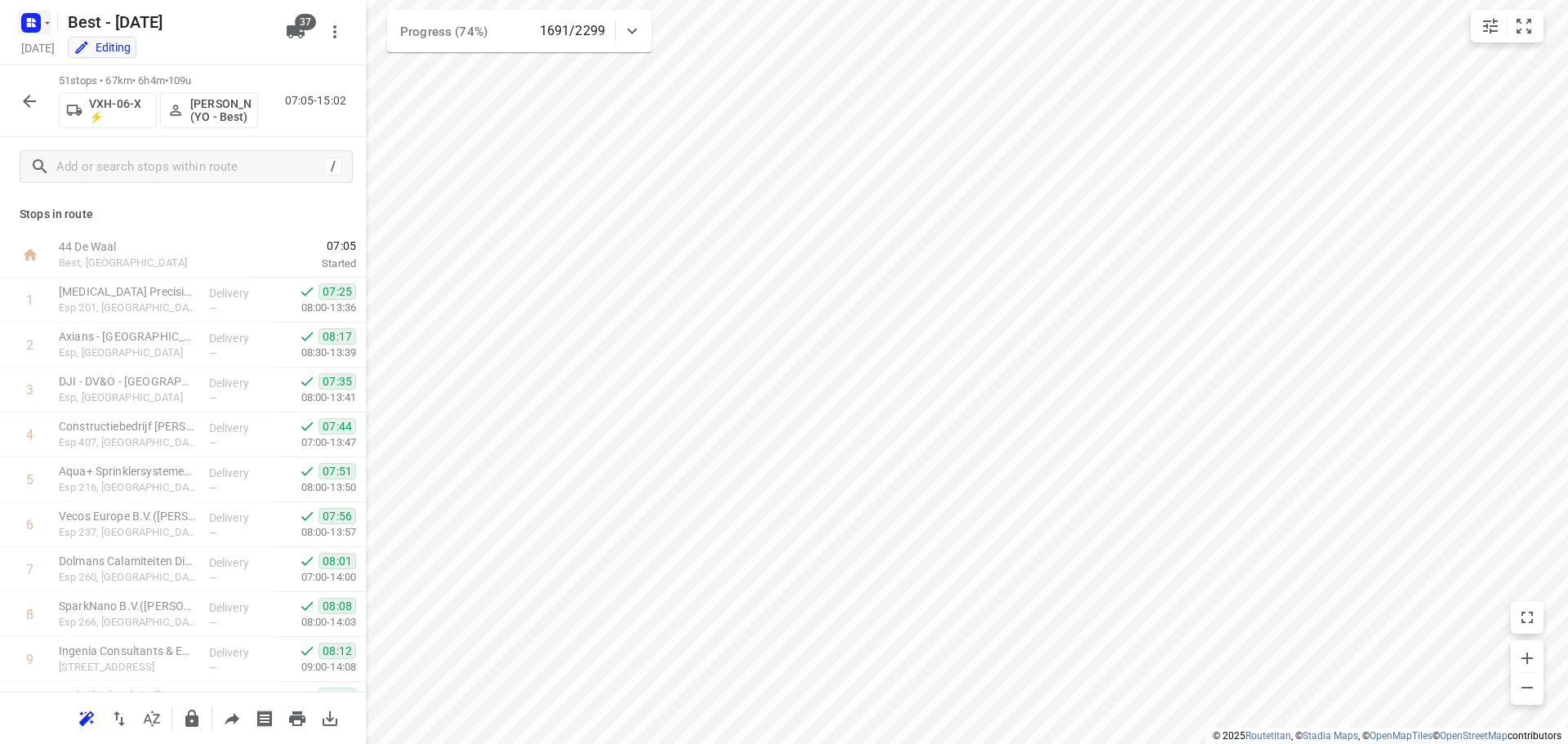
click at [39, 15] on rect "button" at bounding box center [30, 23] width 20 height 20
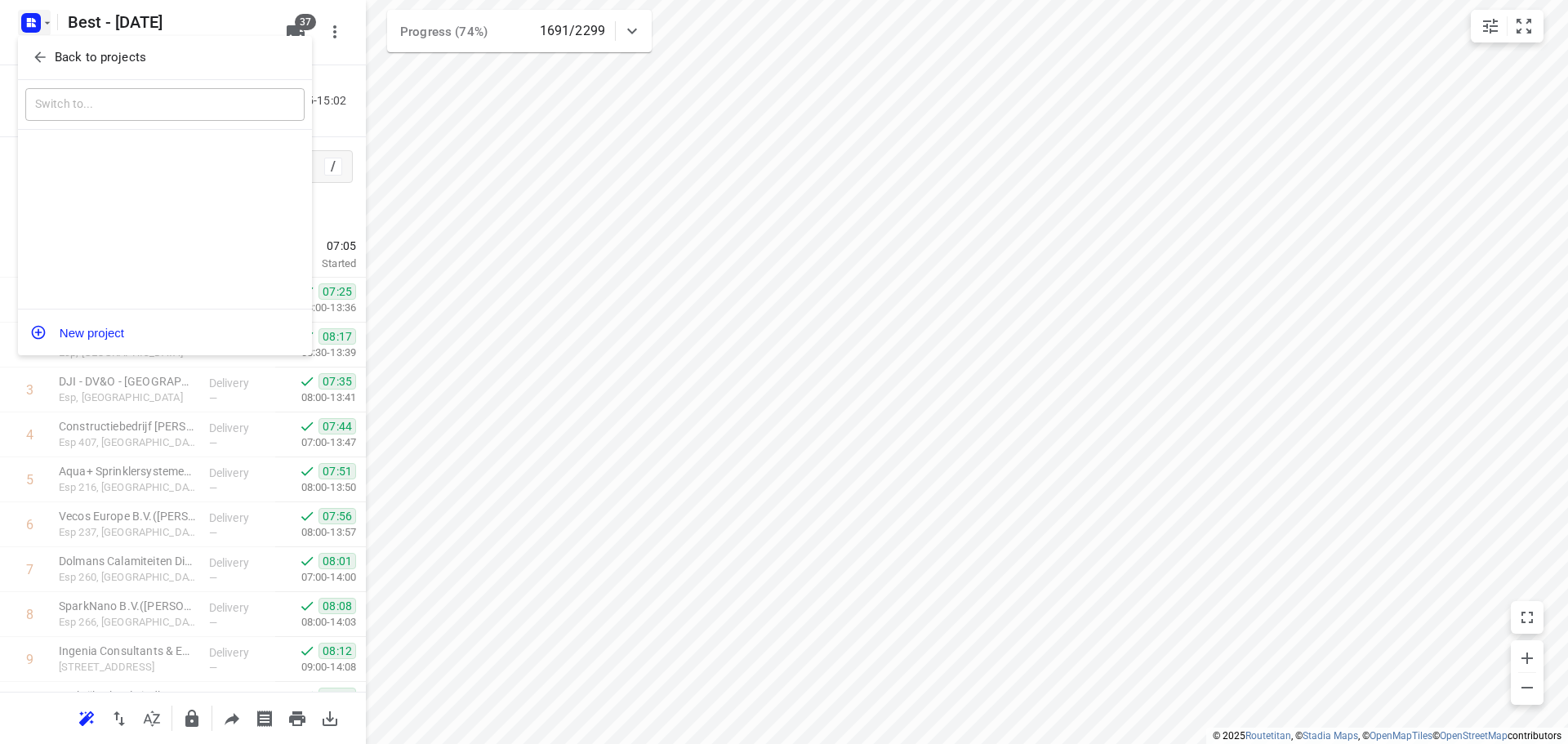
click at [57, 52] on p "Back to projects" at bounding box center [100, 58] width 92 height 19
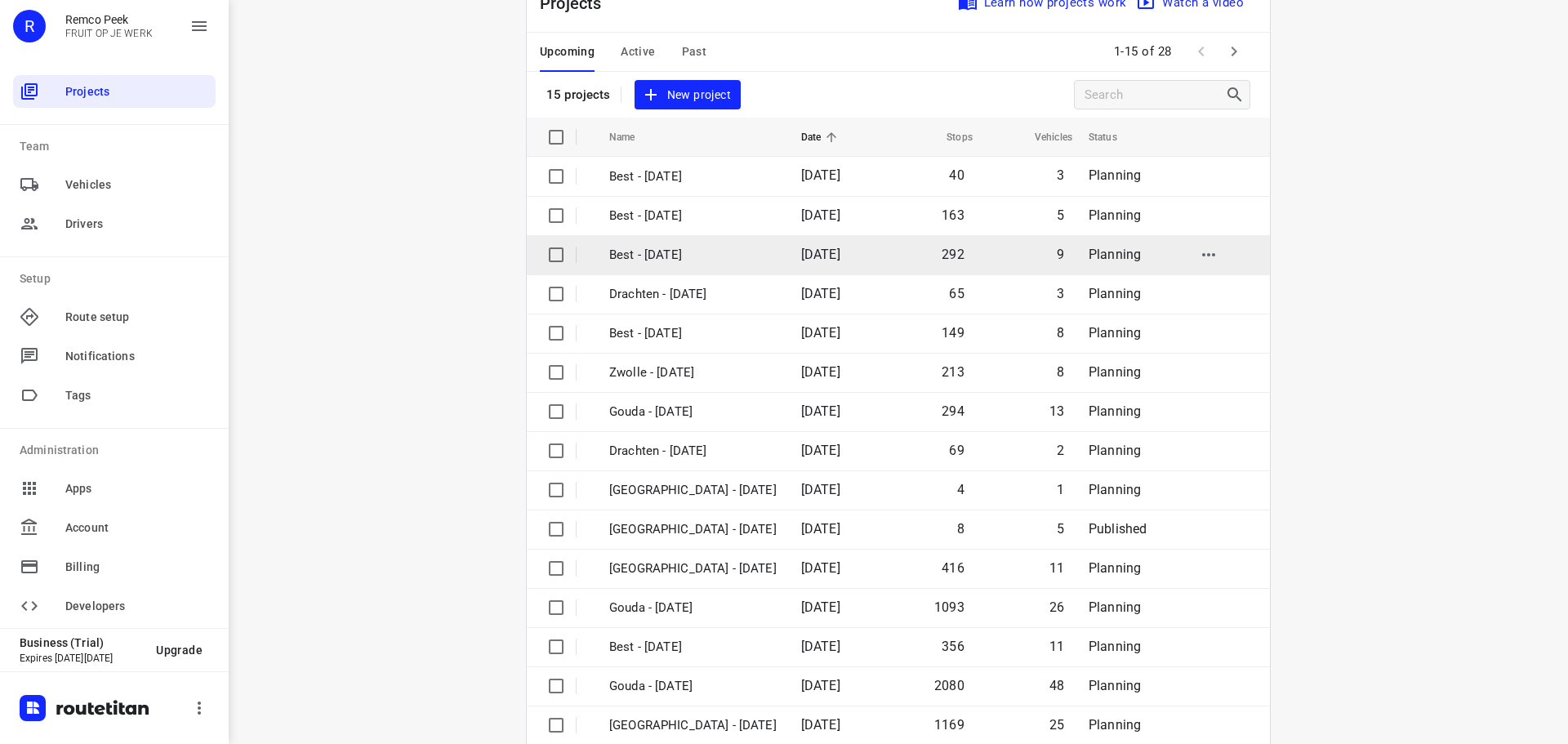
scroll to position [82, 0]
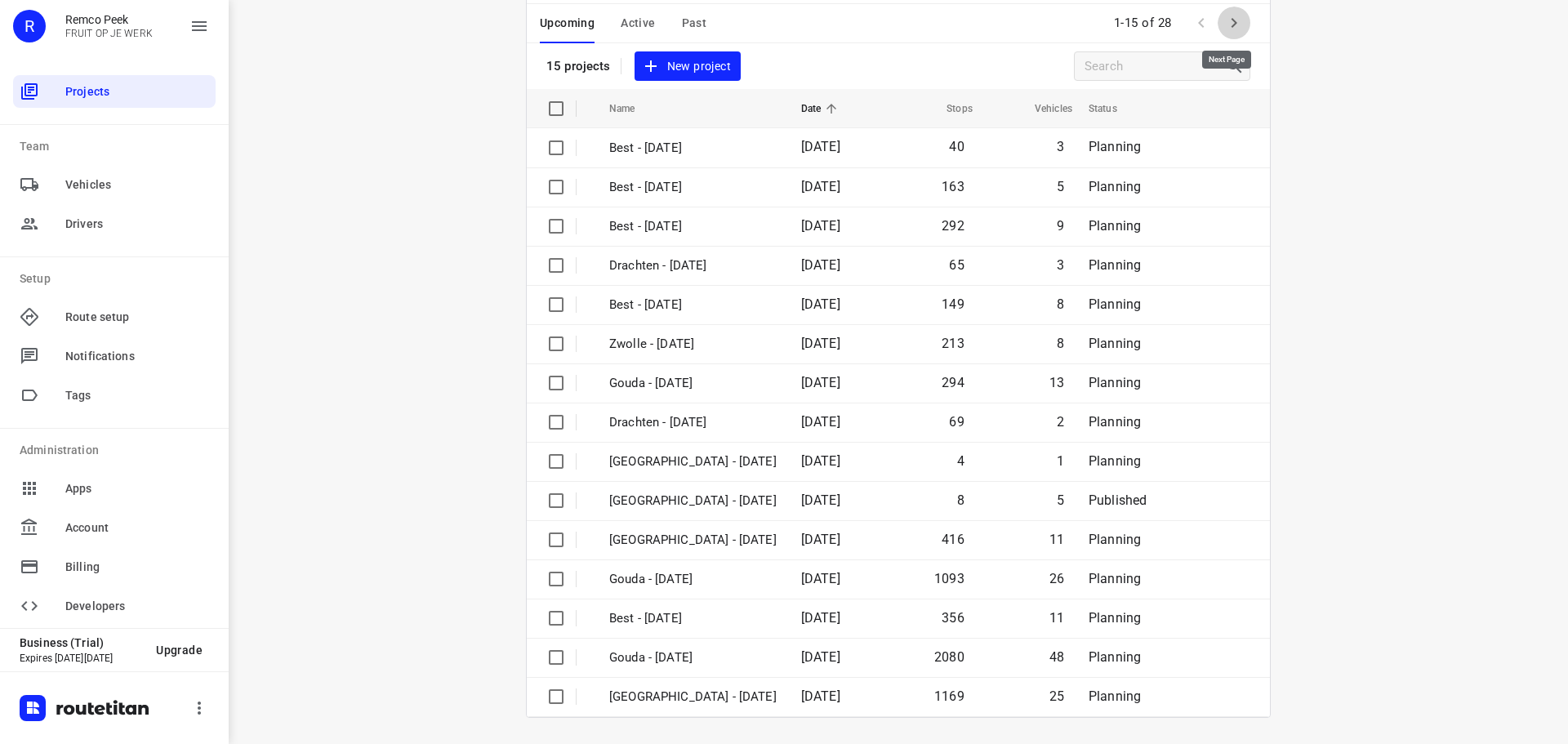
click at [1224, 20] on icon "button" at bounding box center [1234, 23] width 20 height 20
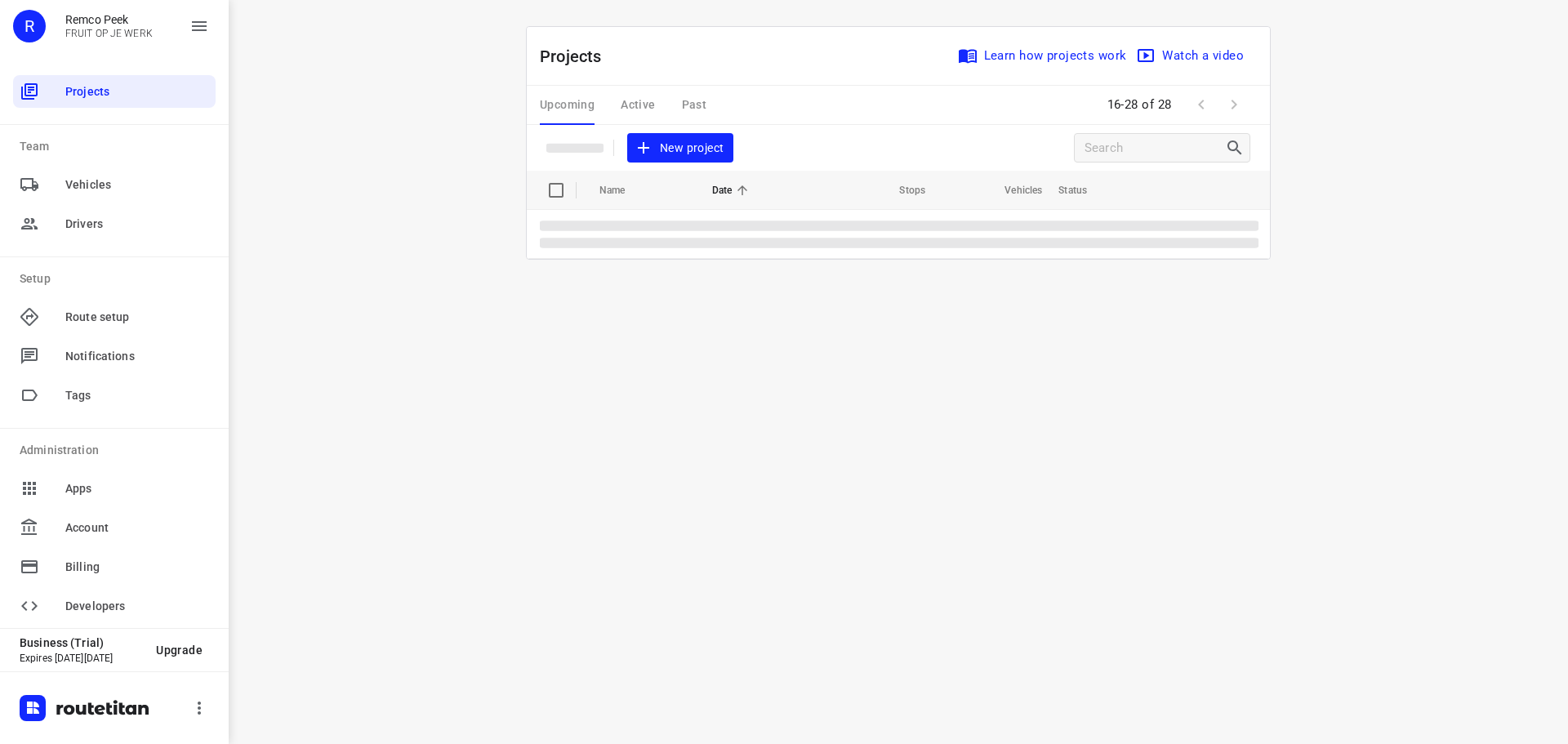
scroll to position [0, 0]
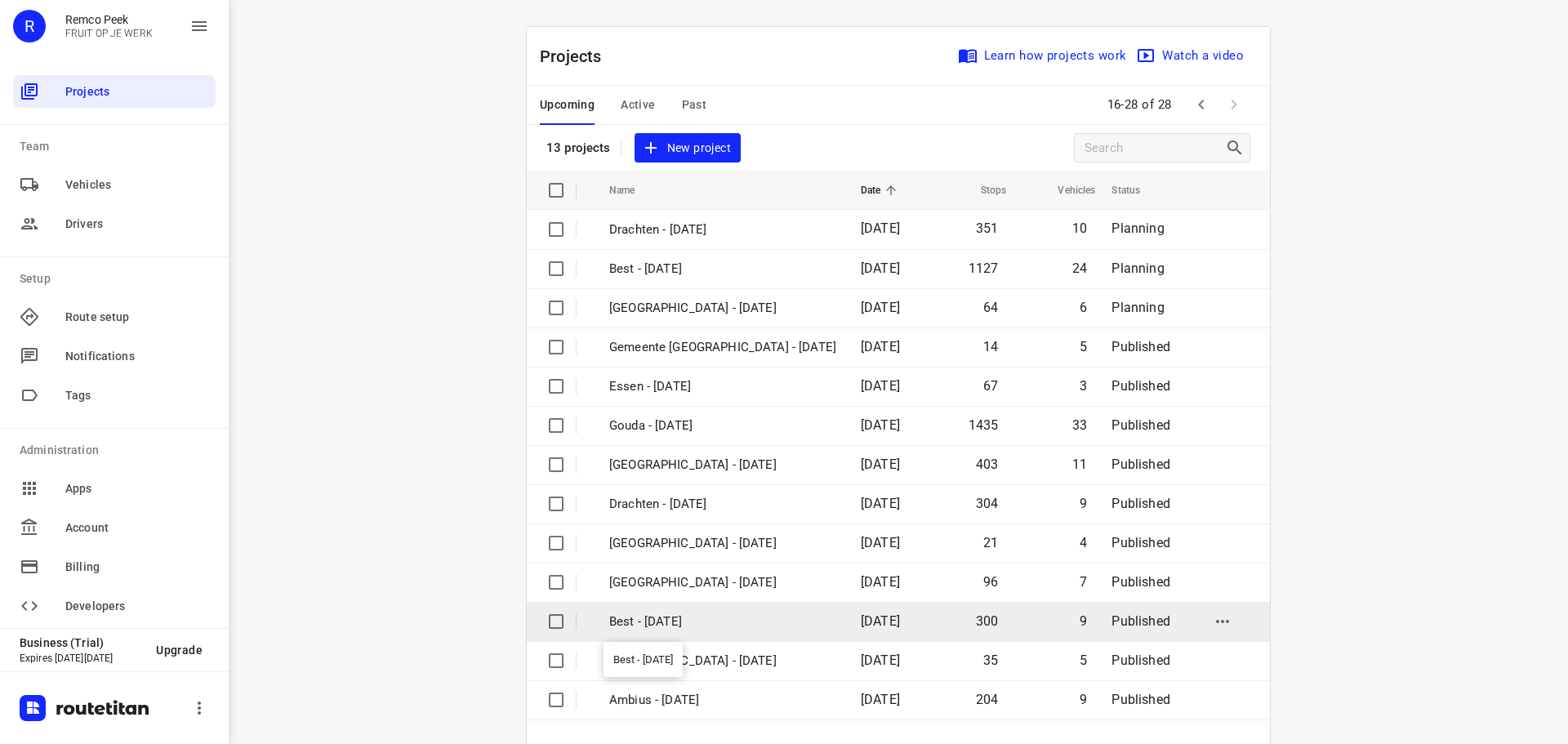
click at [723, 614] on p "Best - [DATE]" at bounding box center [722, 622] width 228 height 19
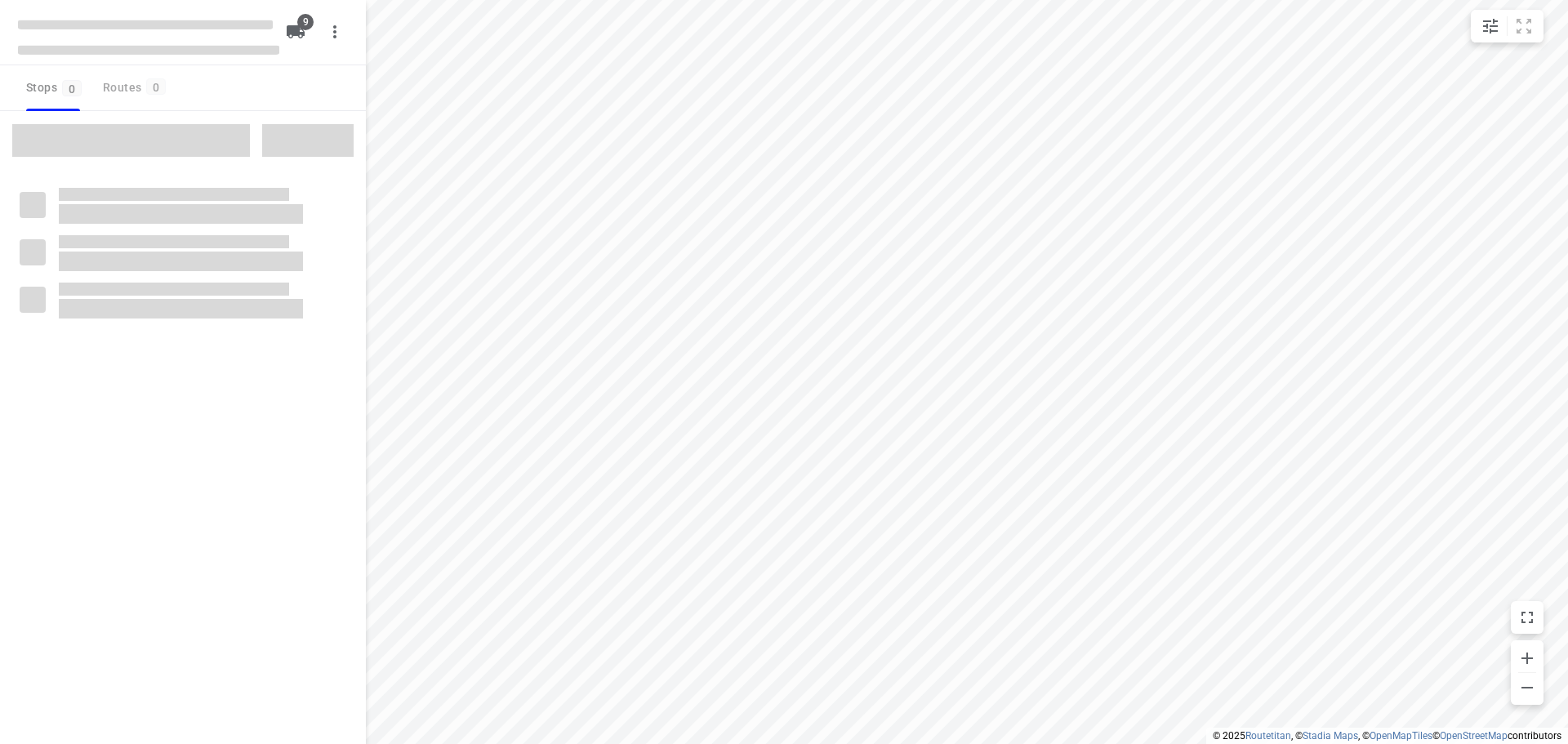
checkbox input "true"
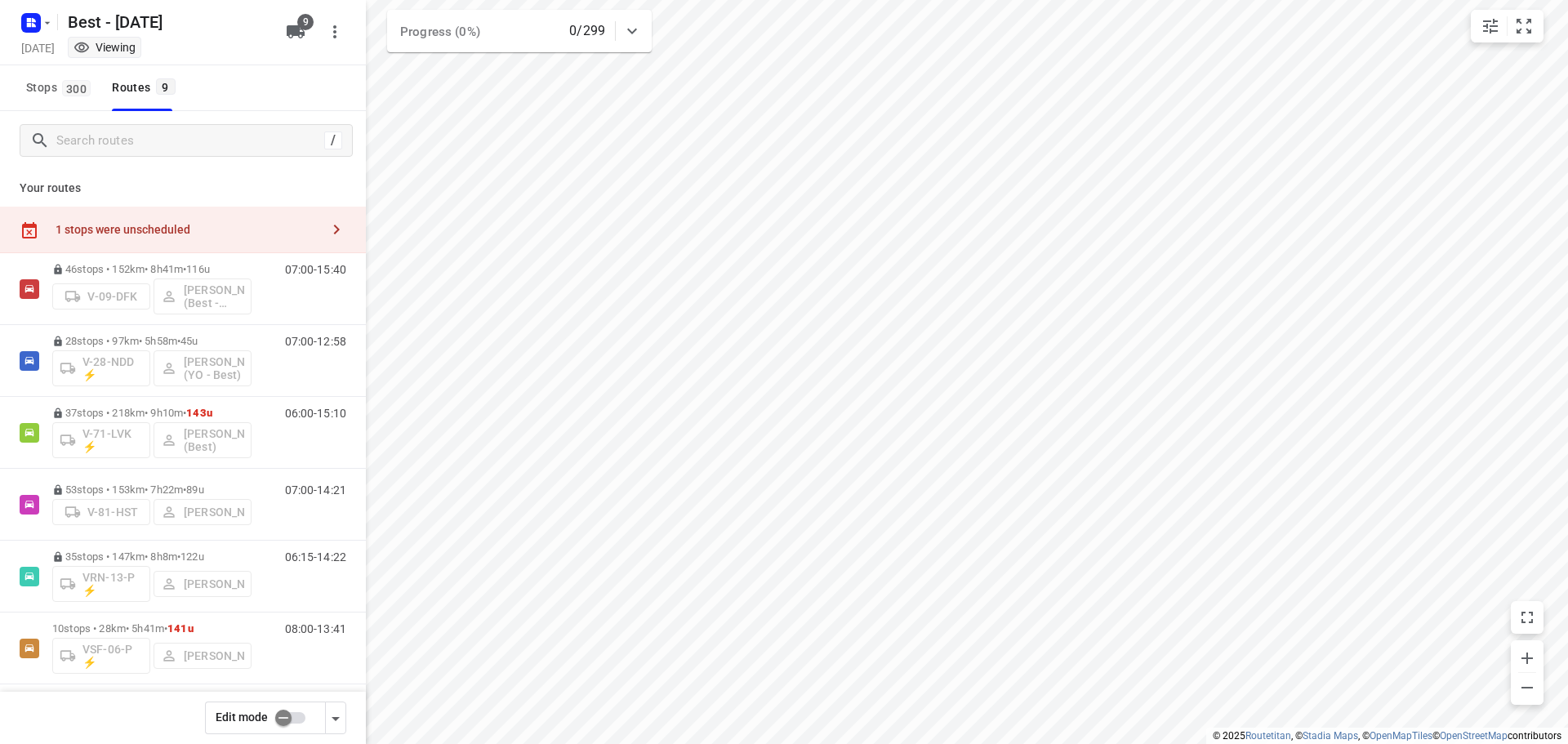
click at [300, 722] on input "checkbox" at bounding box center [283, 718] width 93 height 31
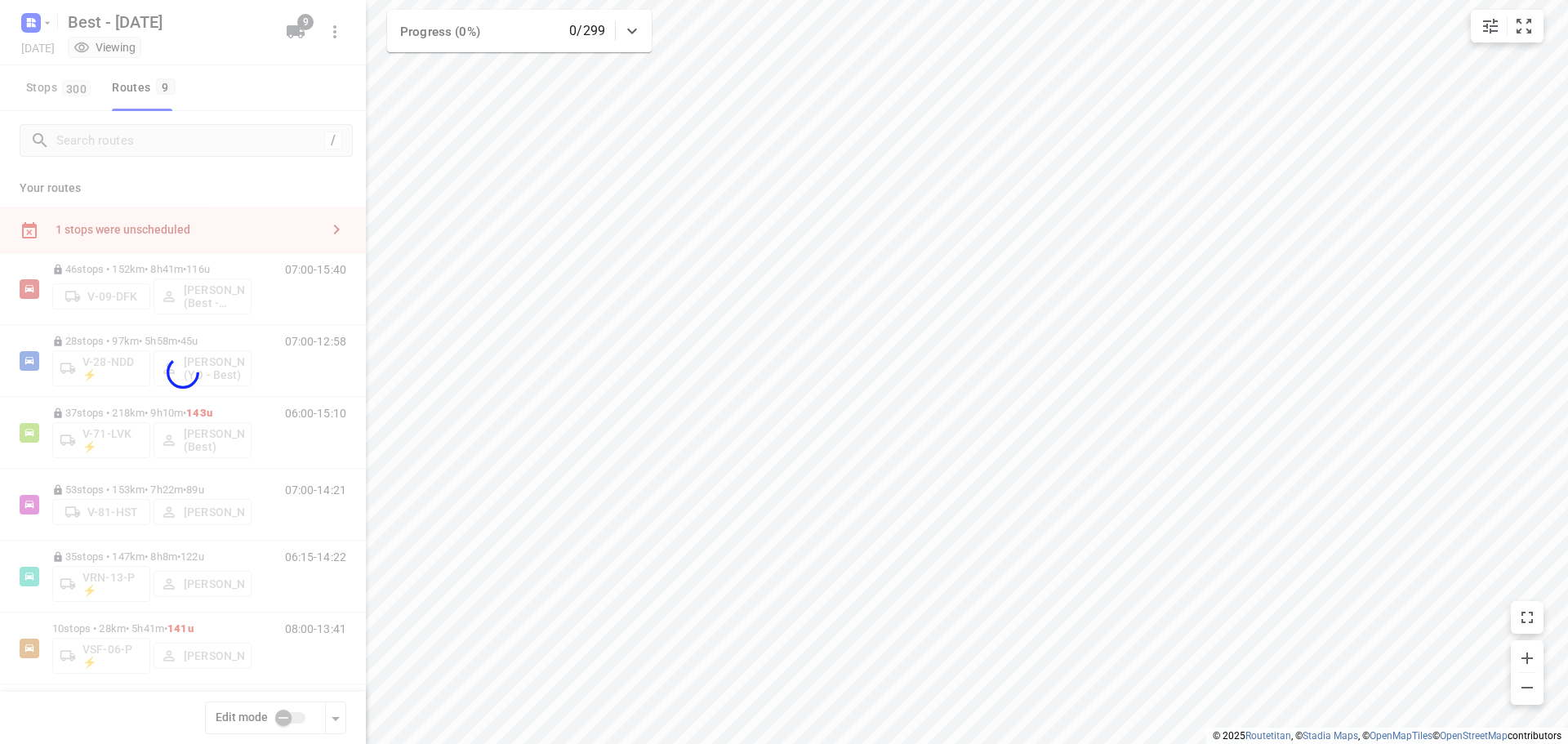
checkbox input "true"
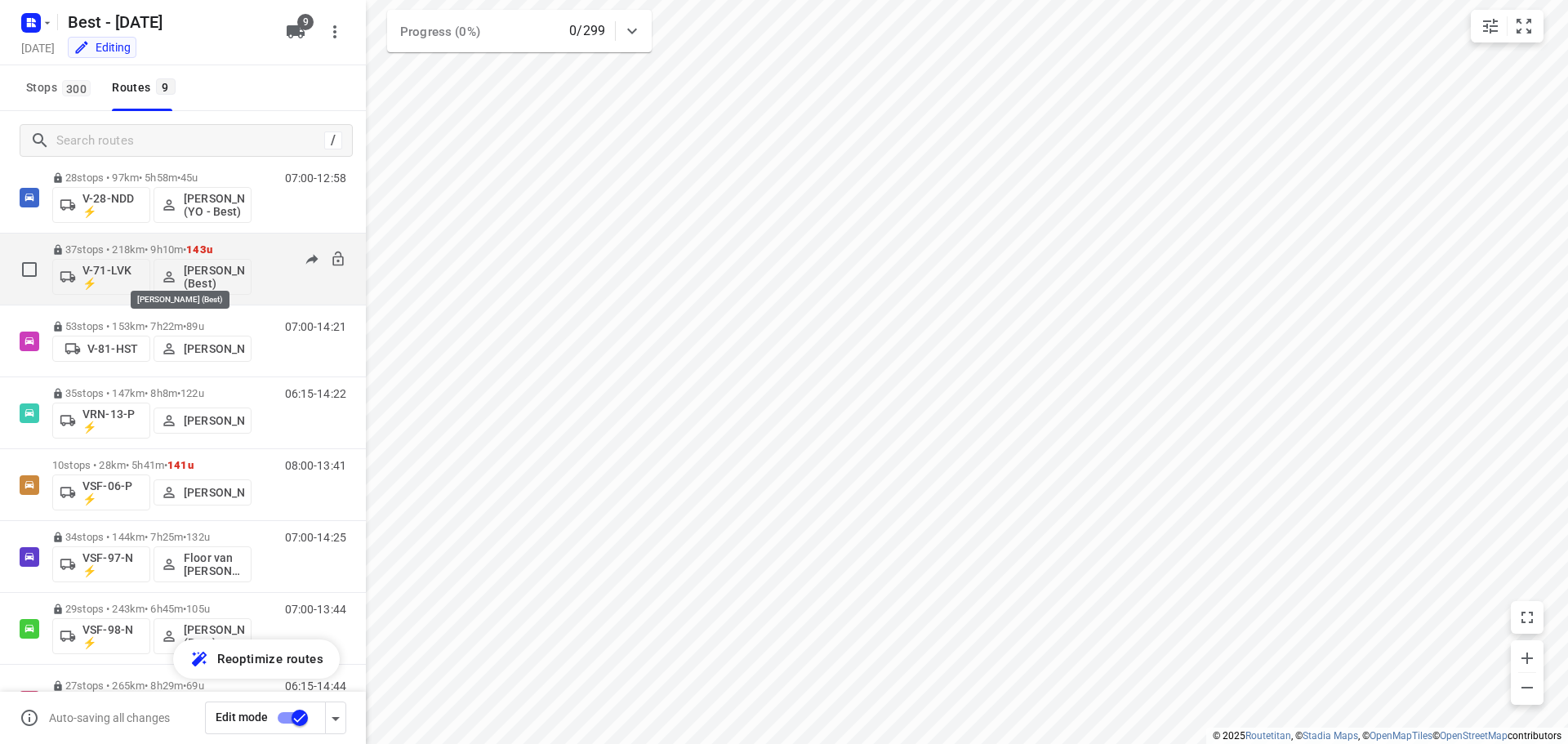
scroll to position [225, 0]
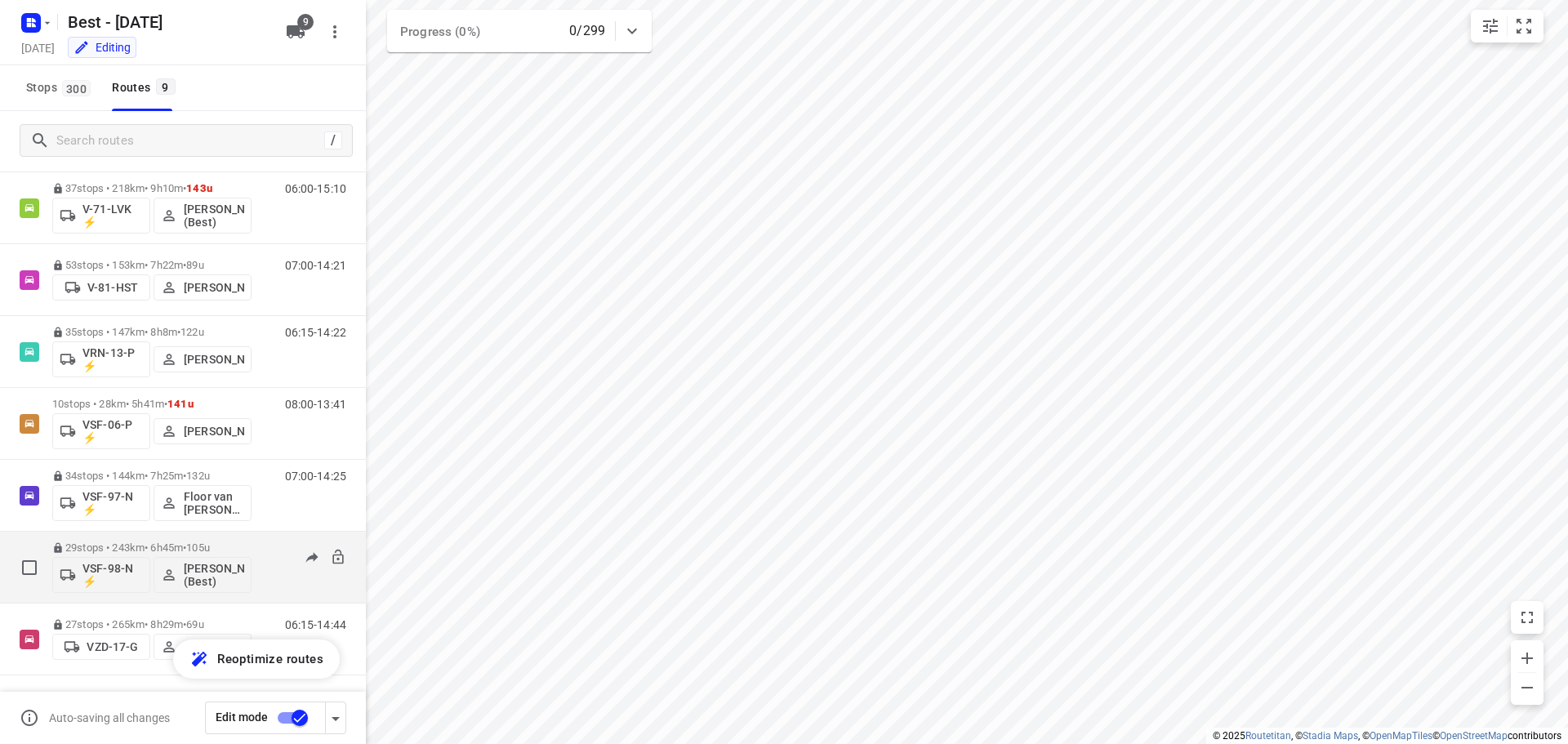
click at [131, 552] on p "29 stops • 243km • 6h45m • 105u" at bounding box center [151, 548] width 199 height 12
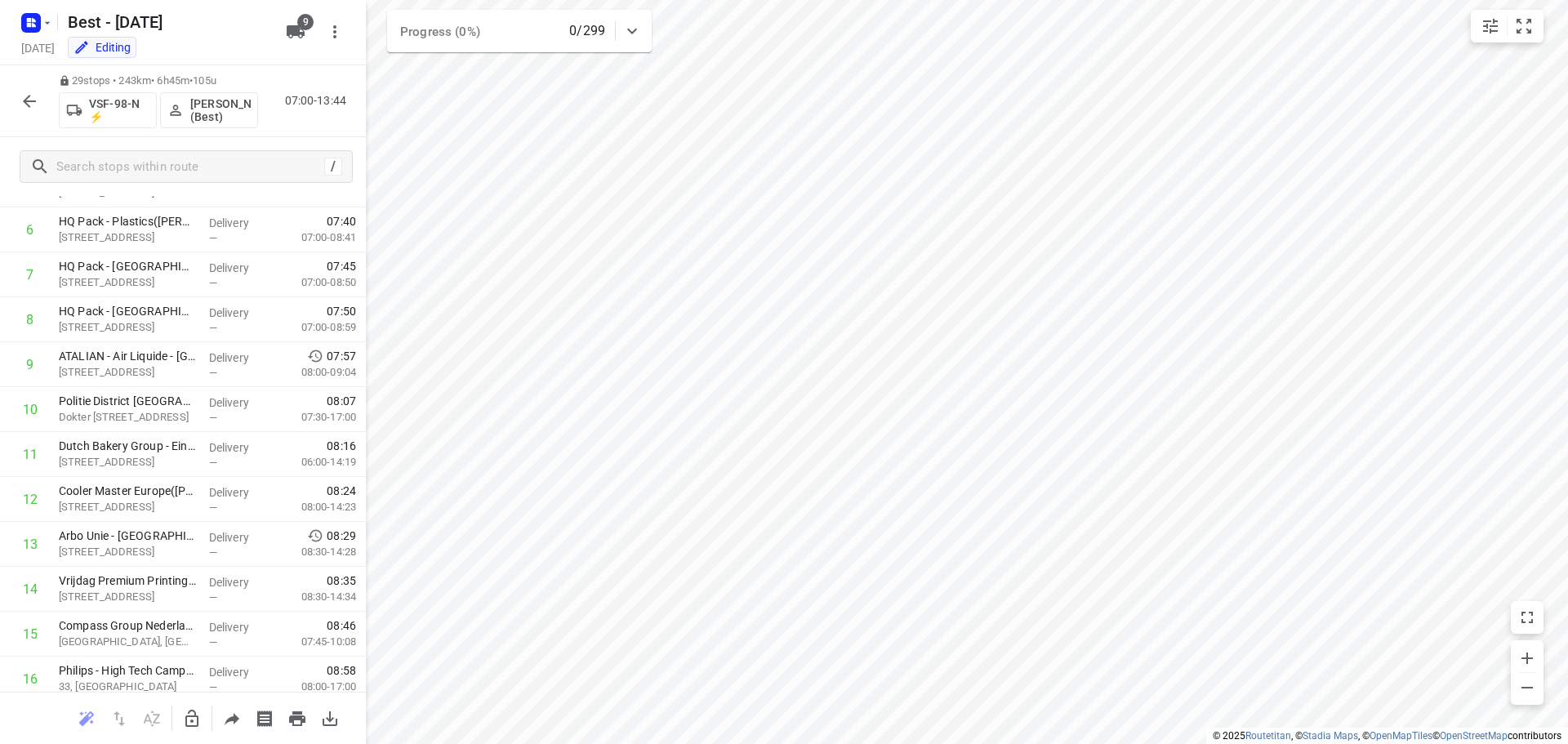
scroll to position [0, 0]
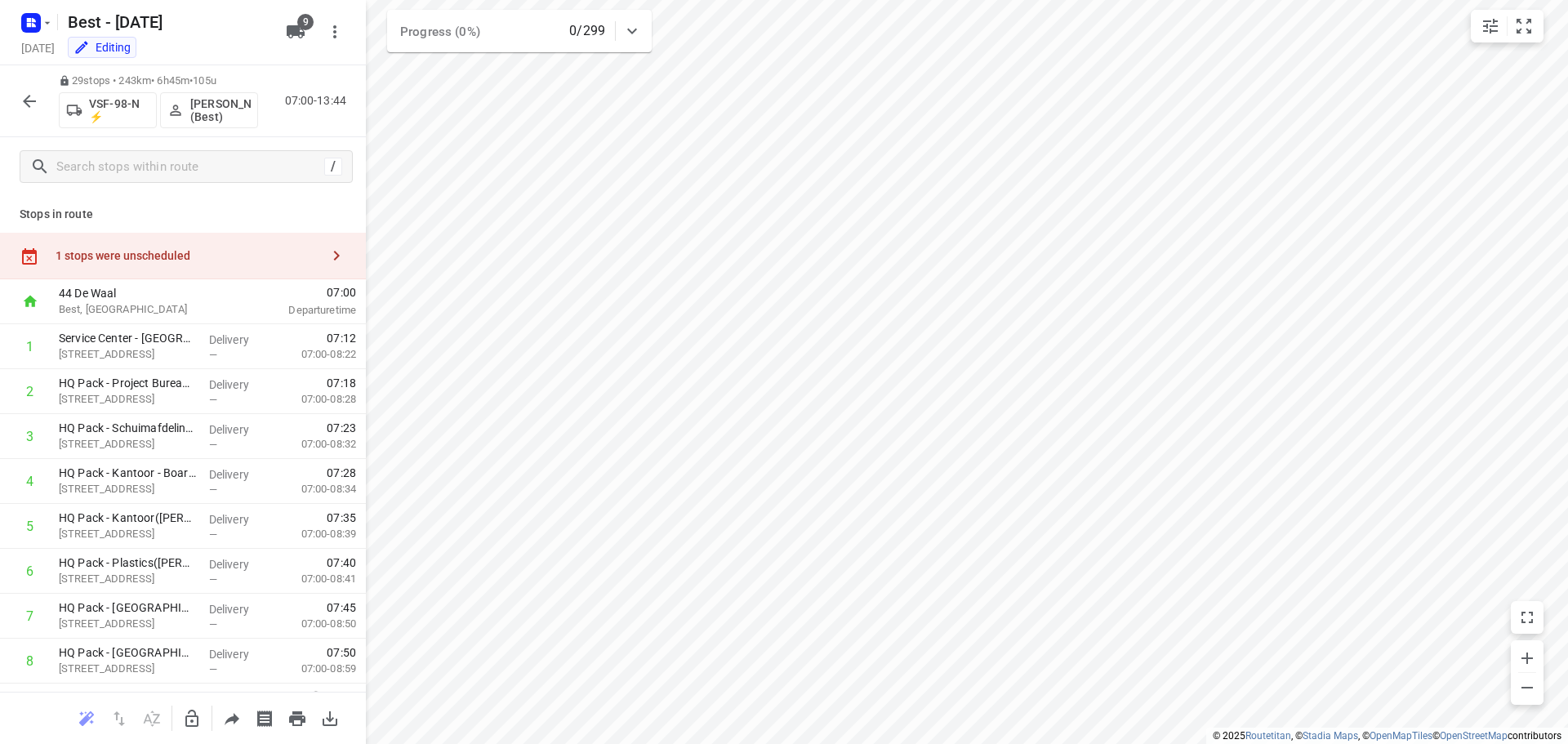
click at [24, 95] on icon "button" at bounding box center [29, 101] width 20 height 20
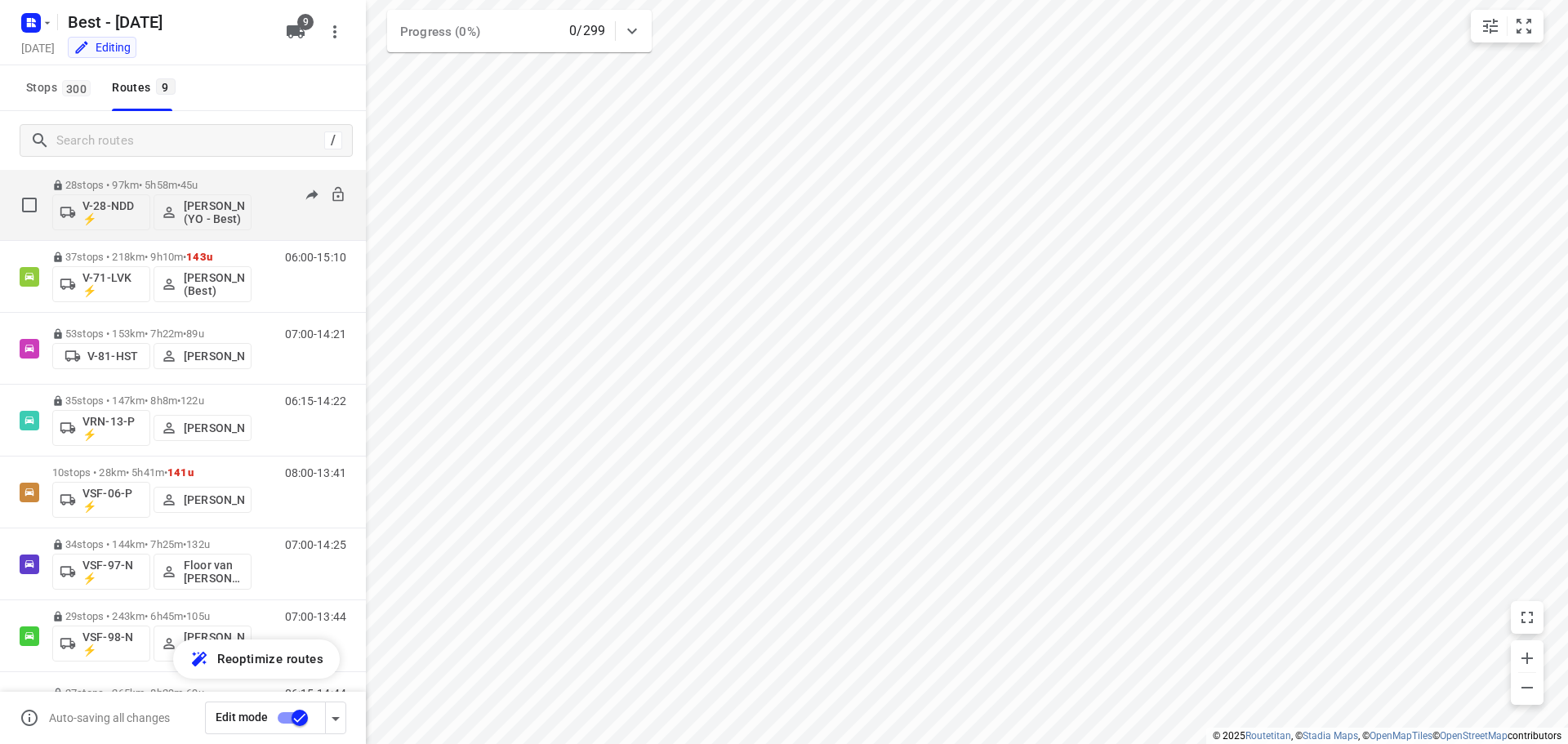
scroll to position [225, 0]
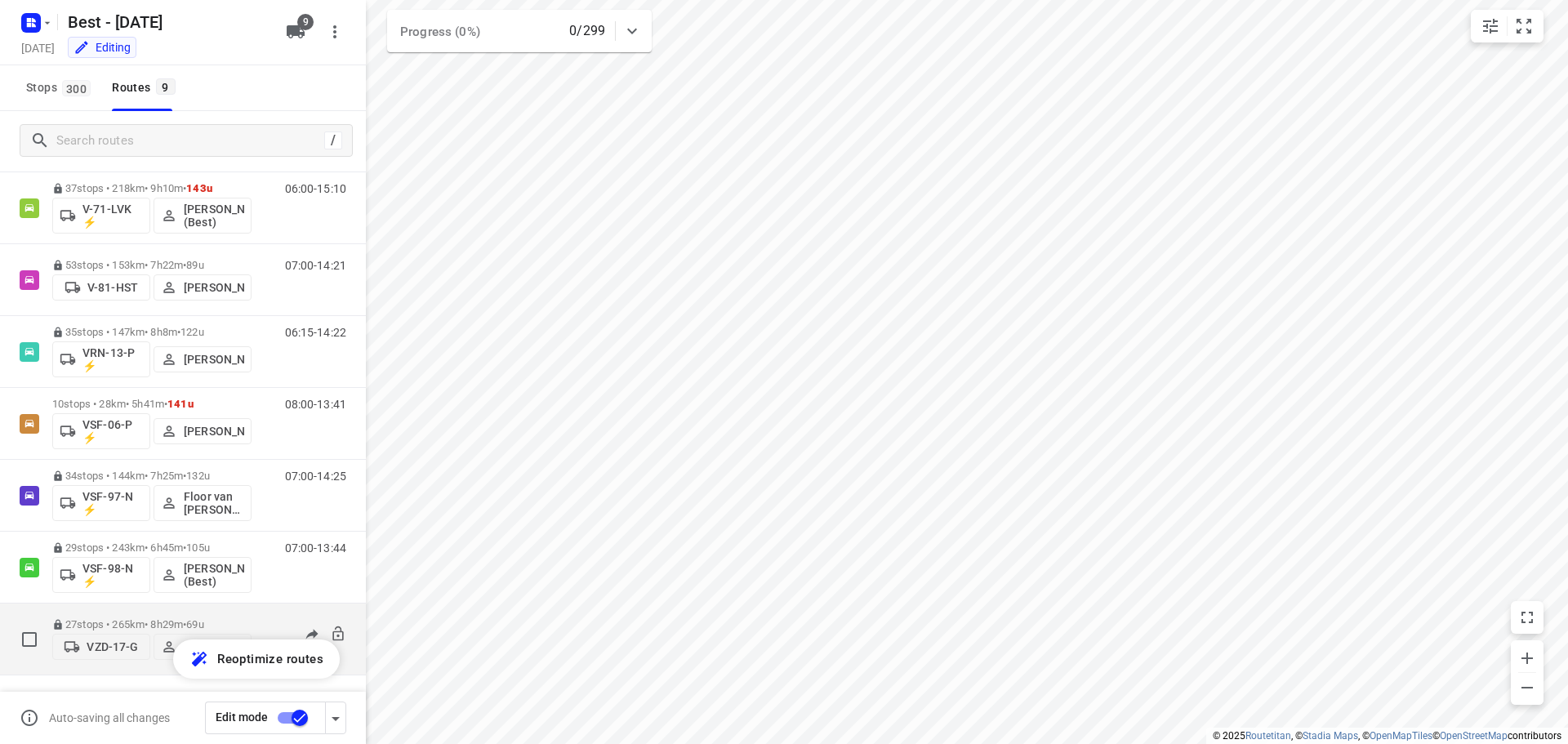
click at [147, 622] on p "27 stops • 265km • 8h29m • 69u" at bounding box center [151, 624] width 199 height 12
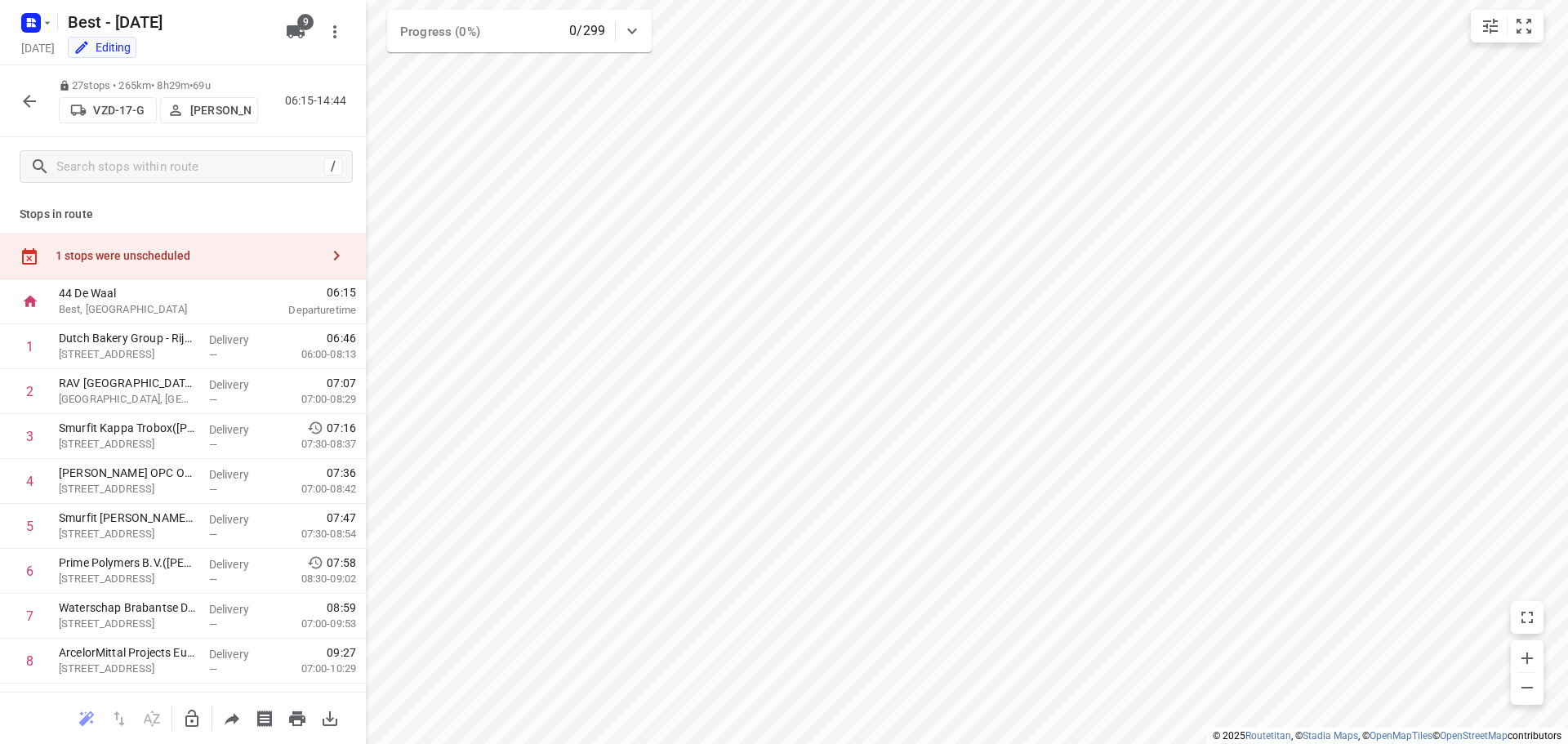
click at [37, 109] on icon "button" at bounding box center [29, 101] width 20 height 20
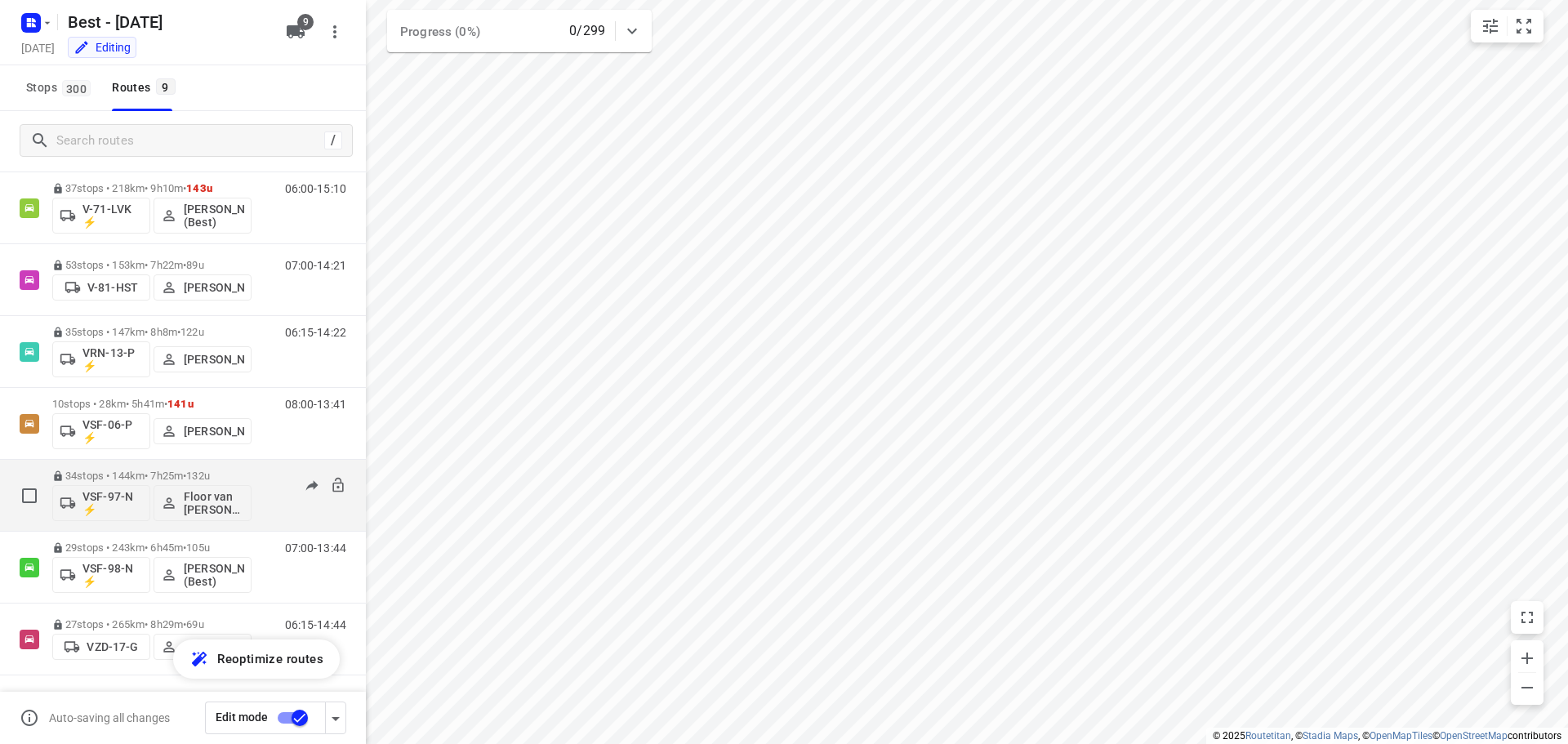
click at [124, 474] on p "34 stops • 144km • 7h25m • 132u" at bounding box center [151, 475] width 199 height 12
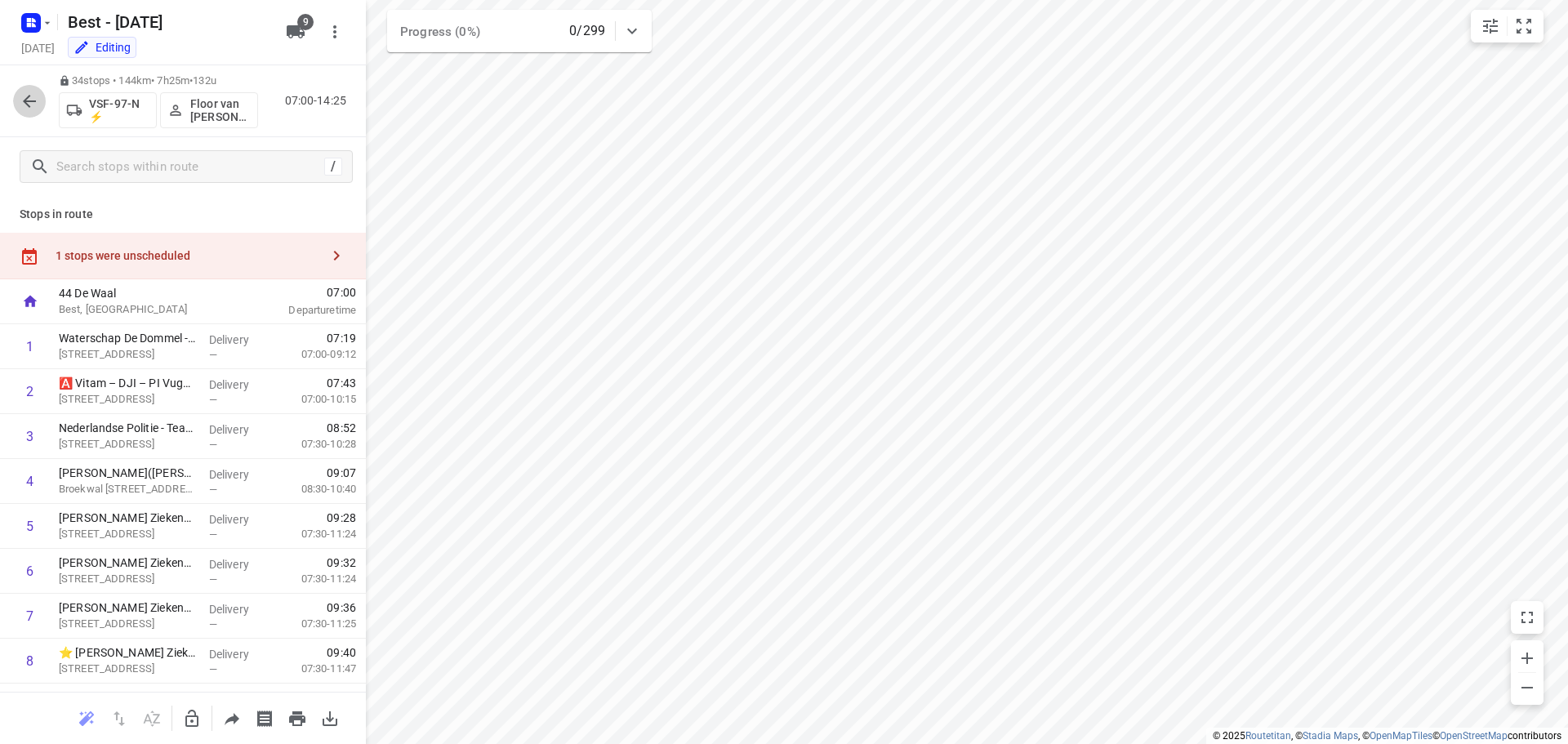
click at [13, 105] on button "button" at bounding box center [29, 101] width 33 height 33
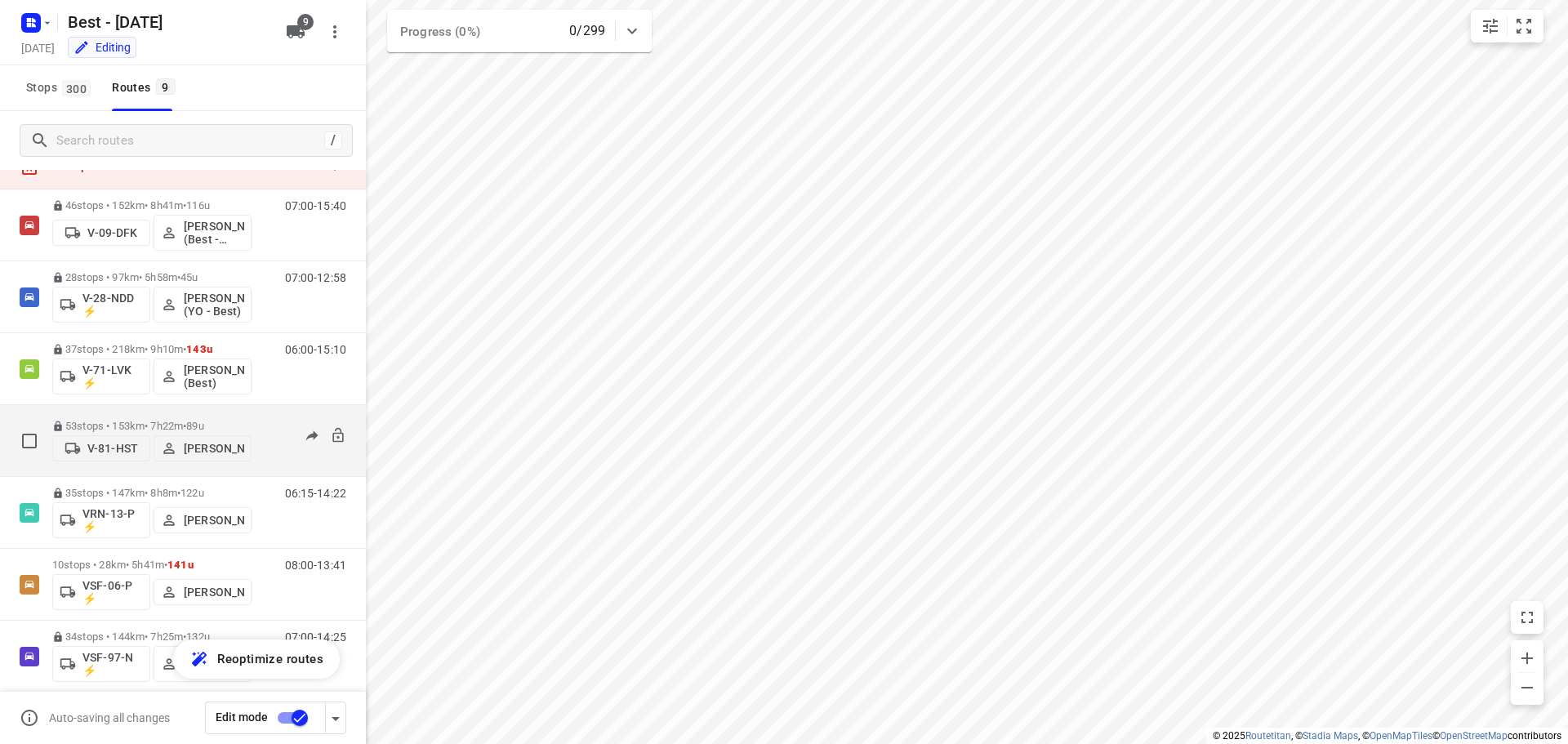
scroll to position [0, 0]
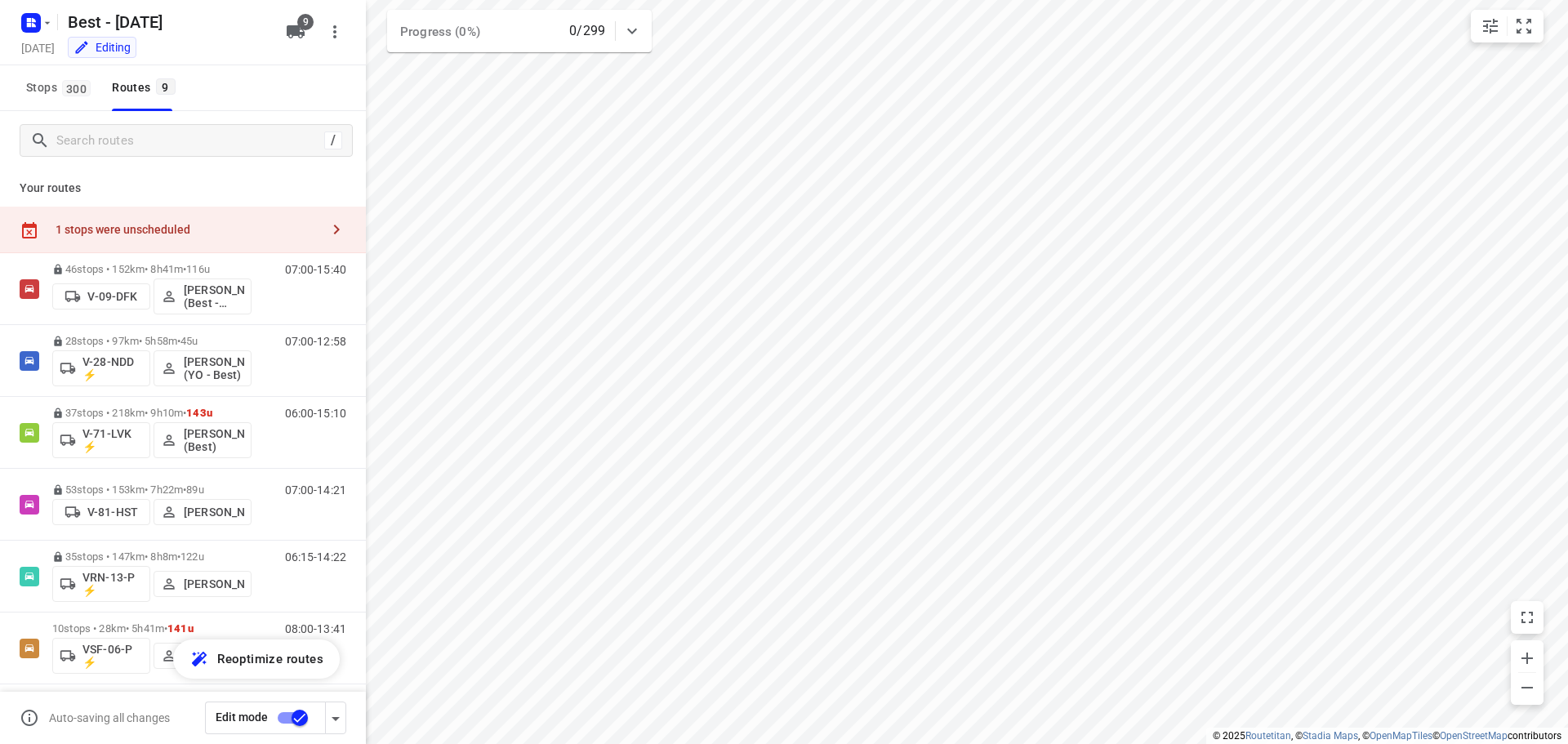
drag, startPoint x: 214, startPoint y: 231, endPoint x: 324, endPoint y: 215, distance: 111.2
click at [216, 229] on div "1 stops were unscheduled" at bounding box center [188, 229] width 264 height 13
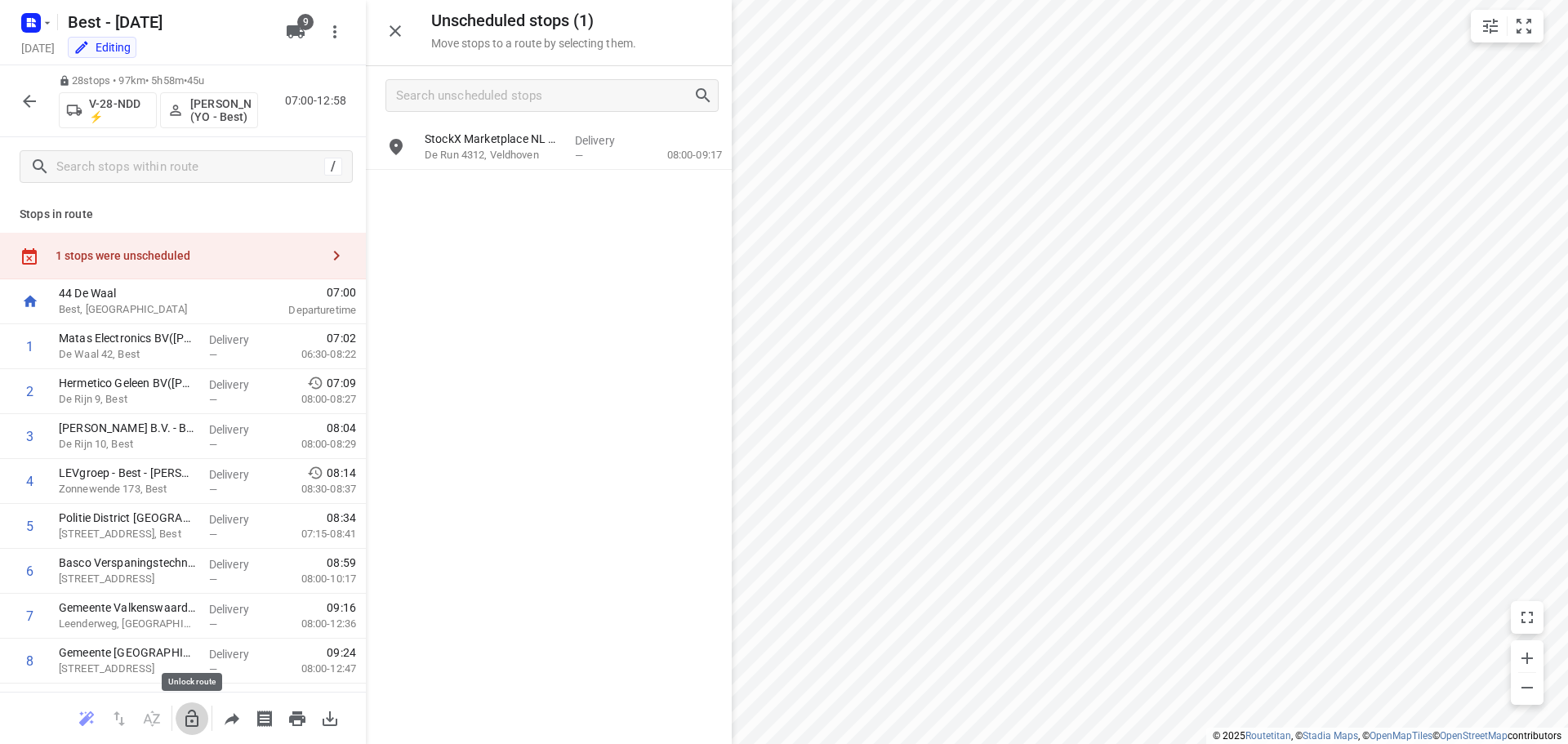
click at [199, 728] on icon "button" at bounding box center [192, 719] width 20 height 20
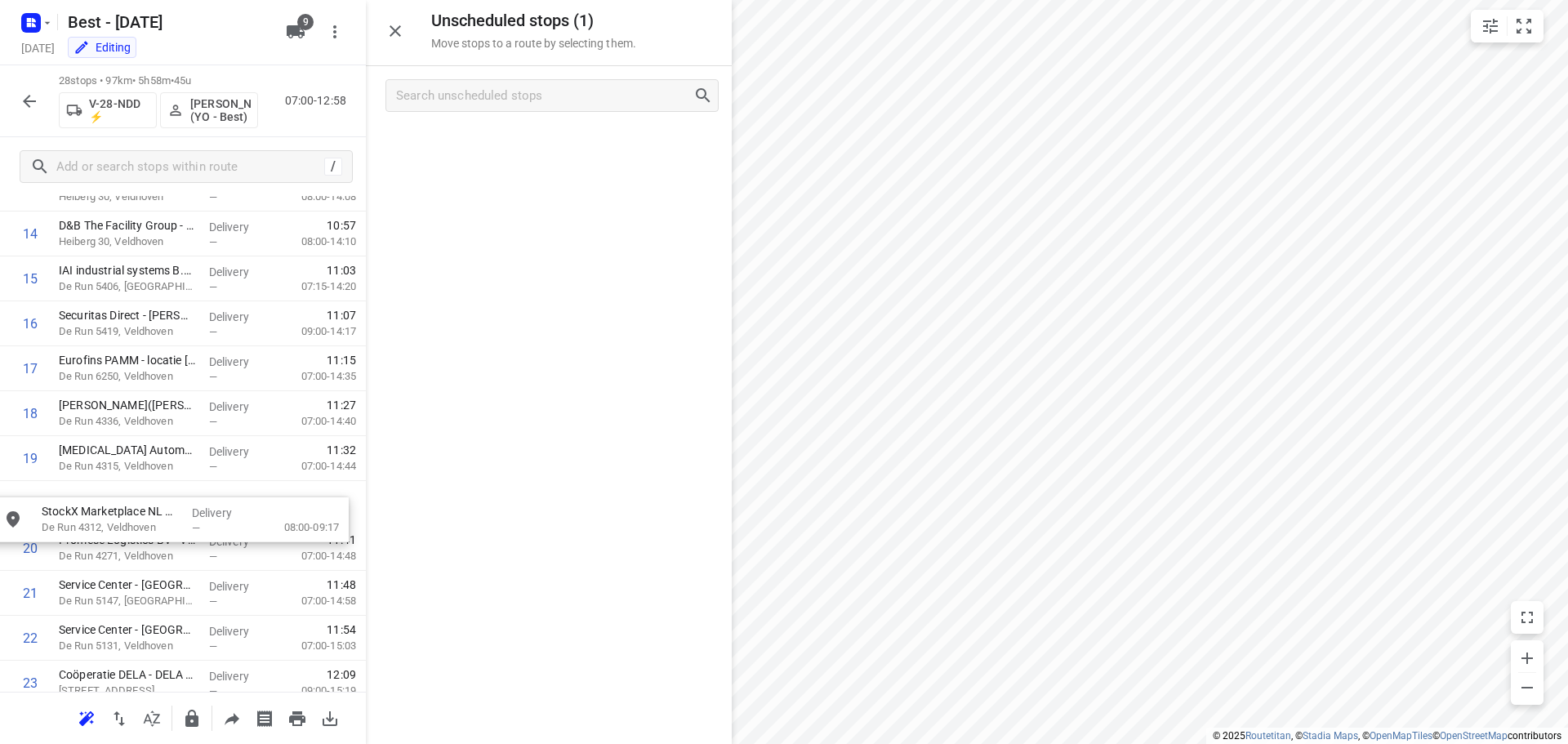
scroll to position [702, 0]
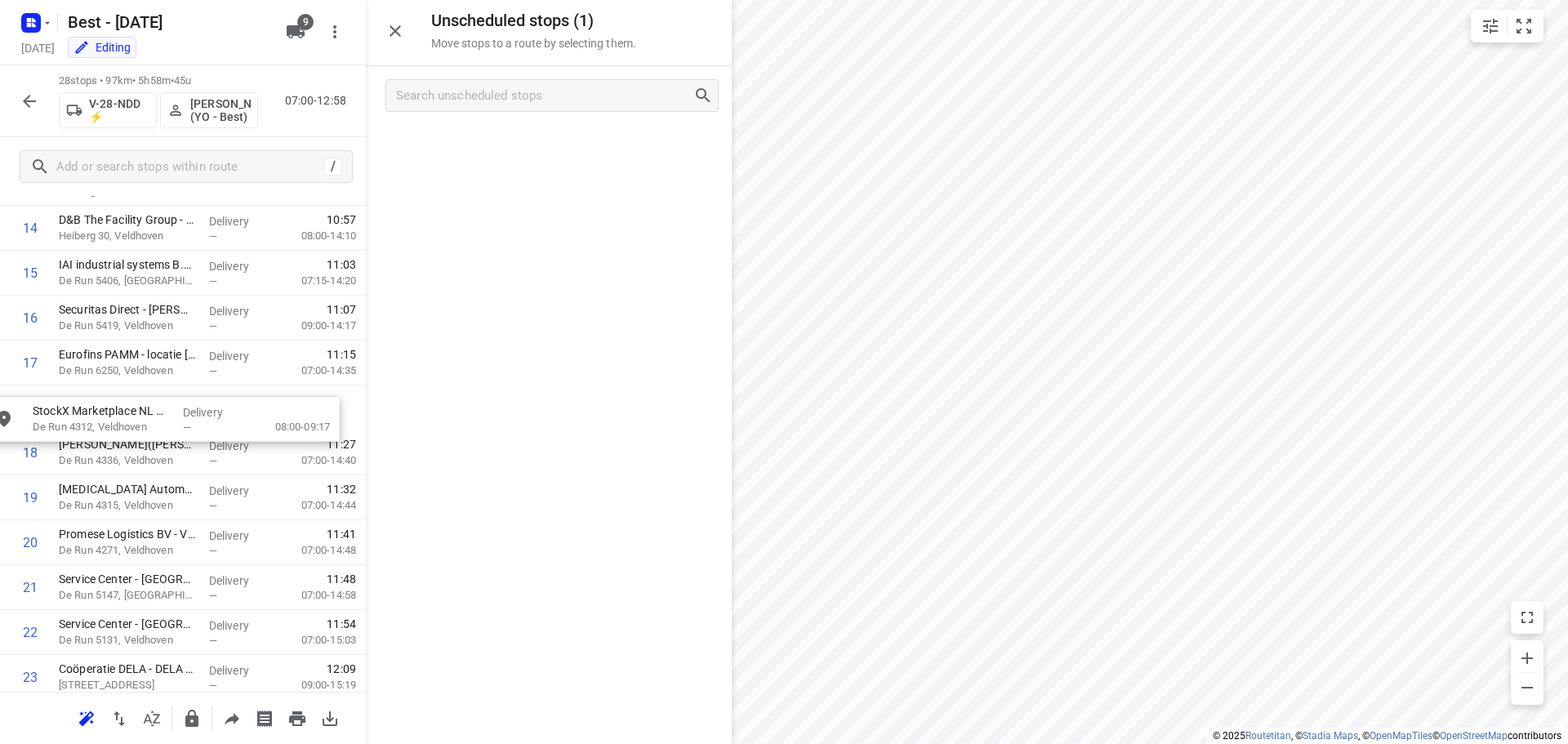
drag, startPoint x: 477, startPoint y: 142, endPoint x: 86, endPoint y: 401, distance: 469.0
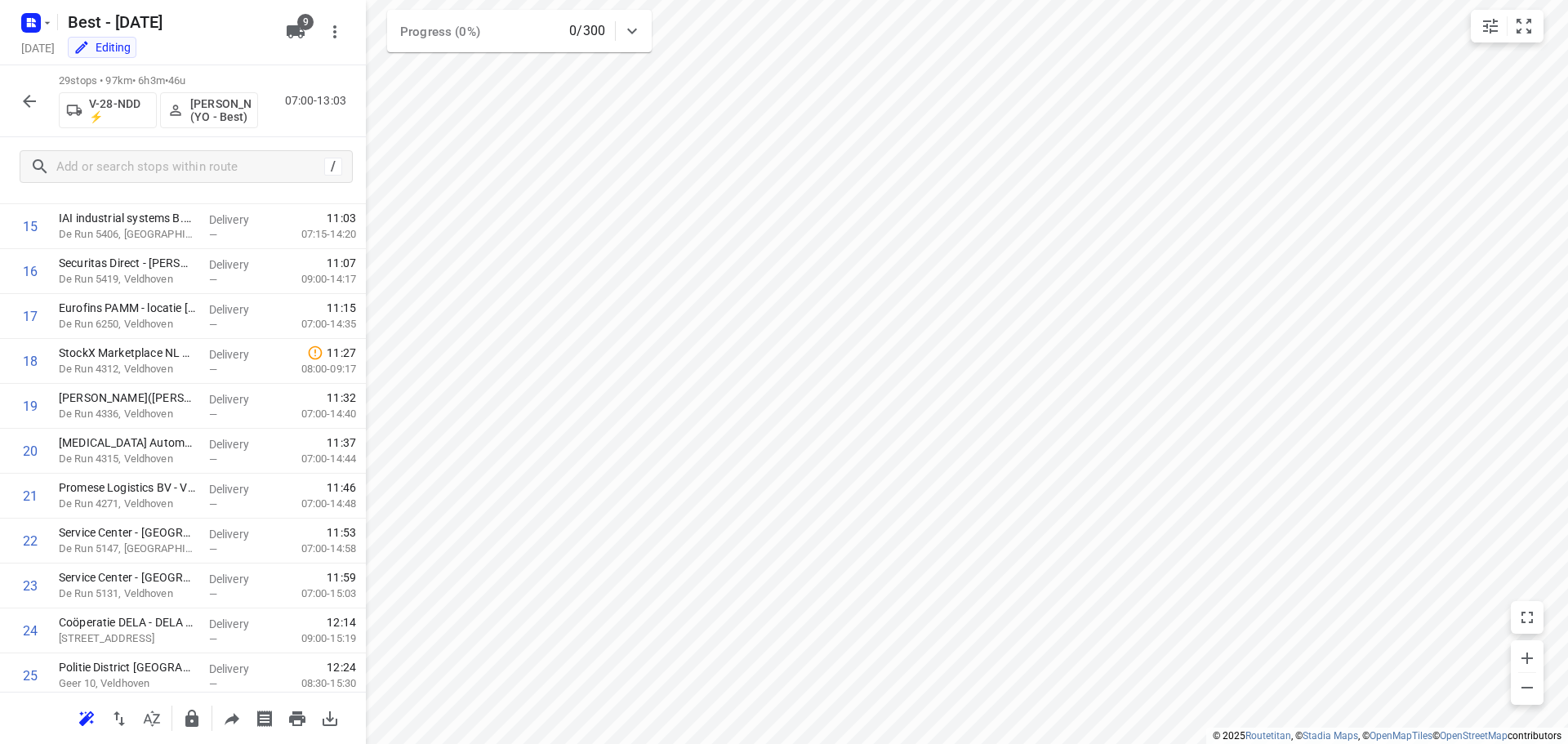
click at [34, 106] on icon "button" at bounding box center [29, 101] width 20 height 20
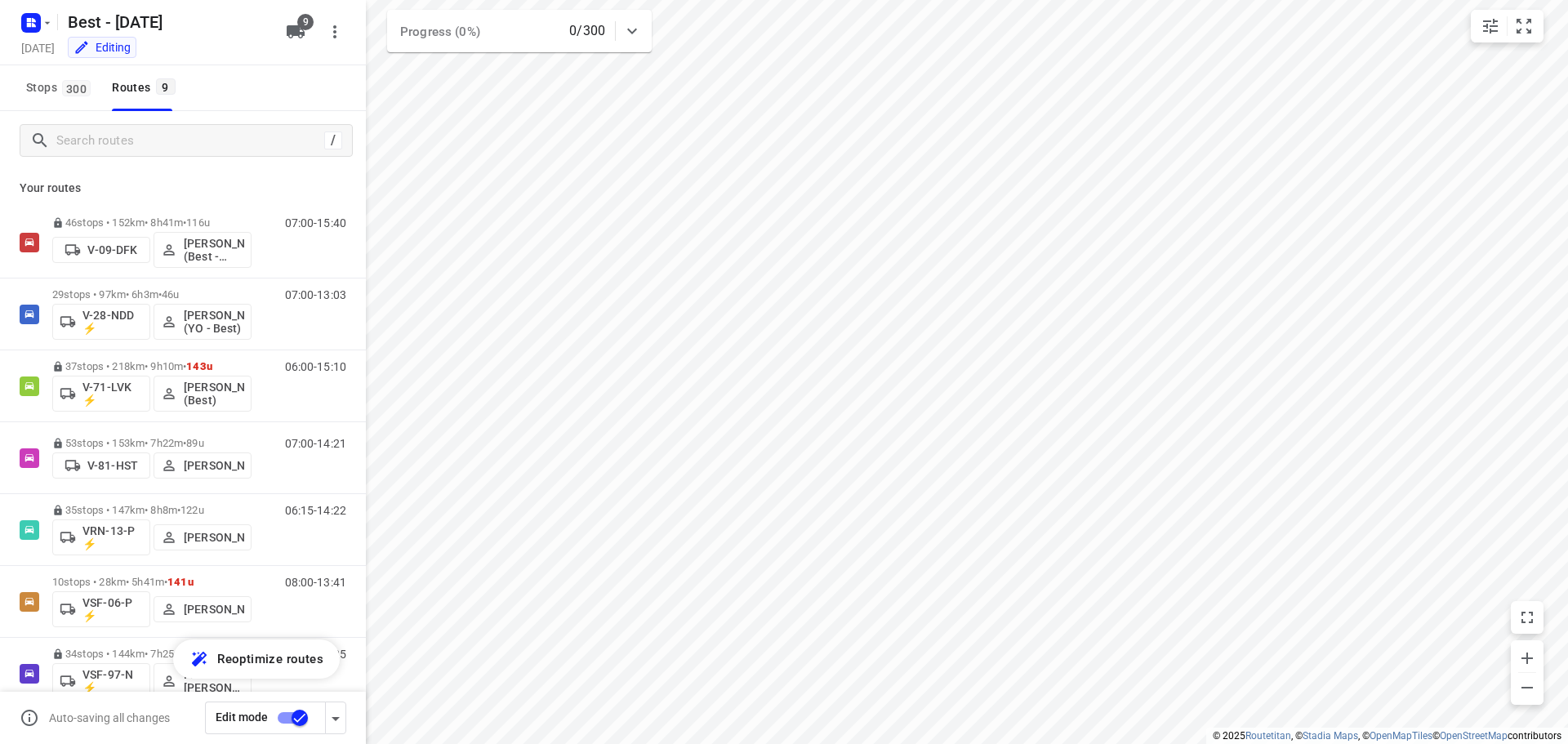
click at [288, 714] on input "checkbox" at bounding box center [299, 718] width 93 height 31
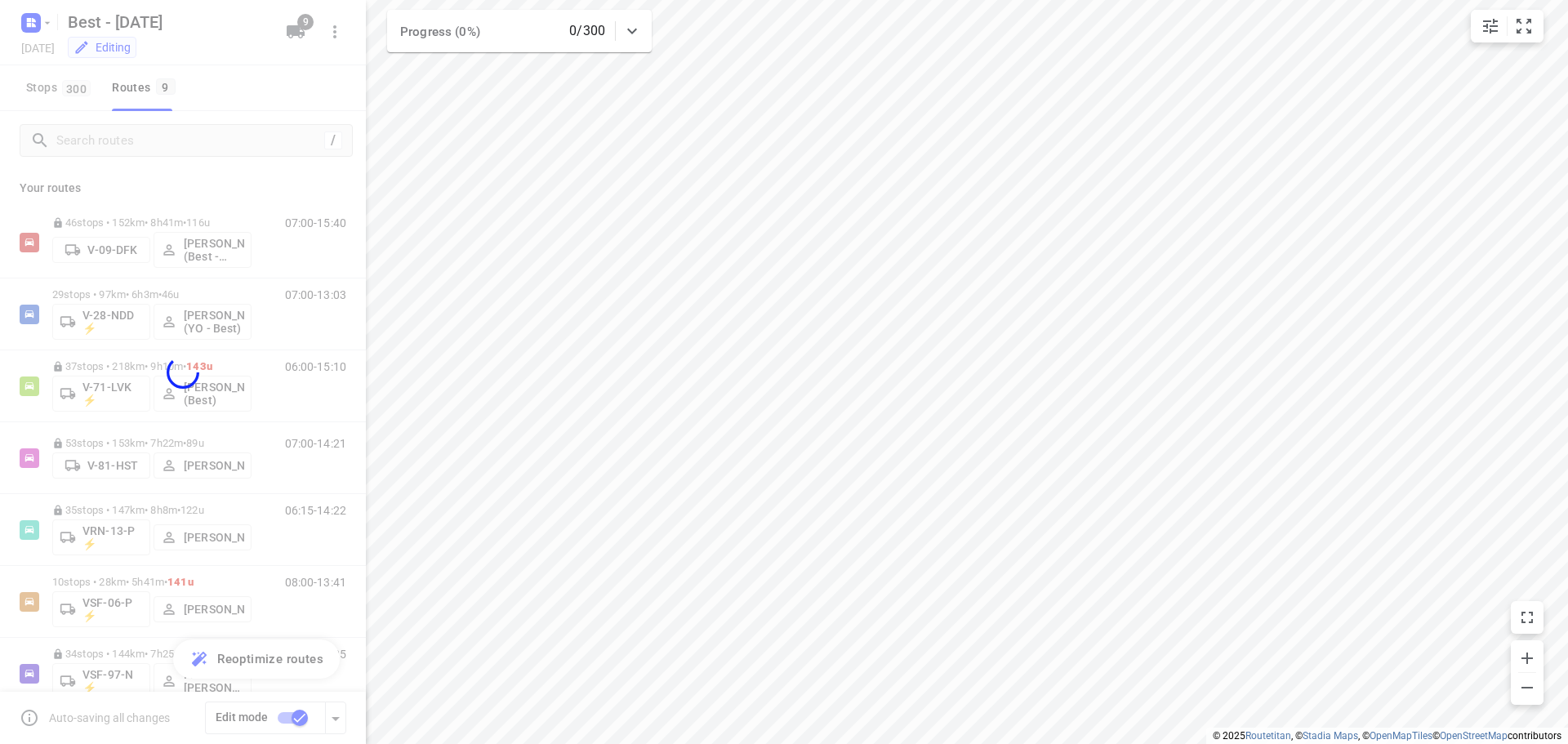
checkbox input "false"
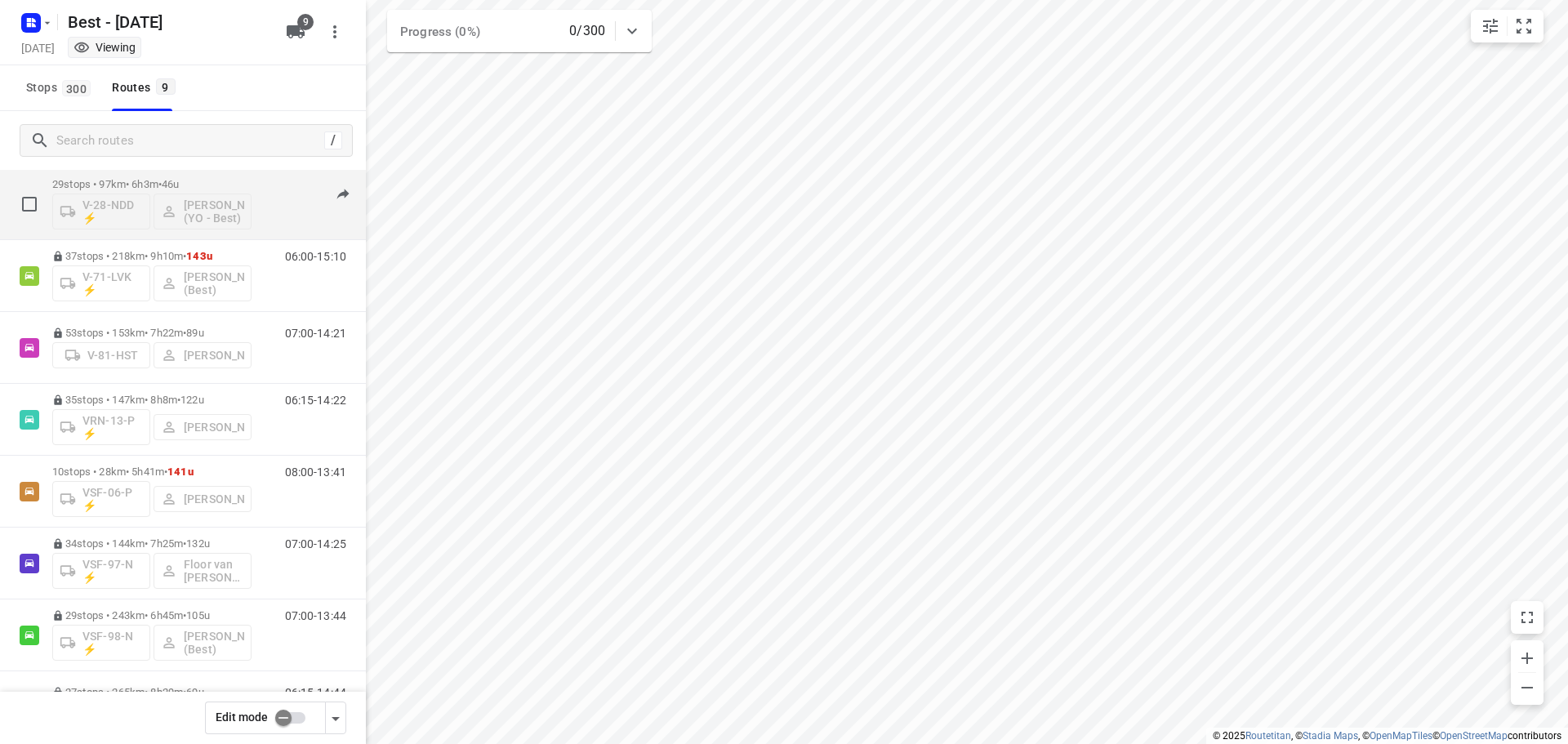
scroll to position [178, 0]
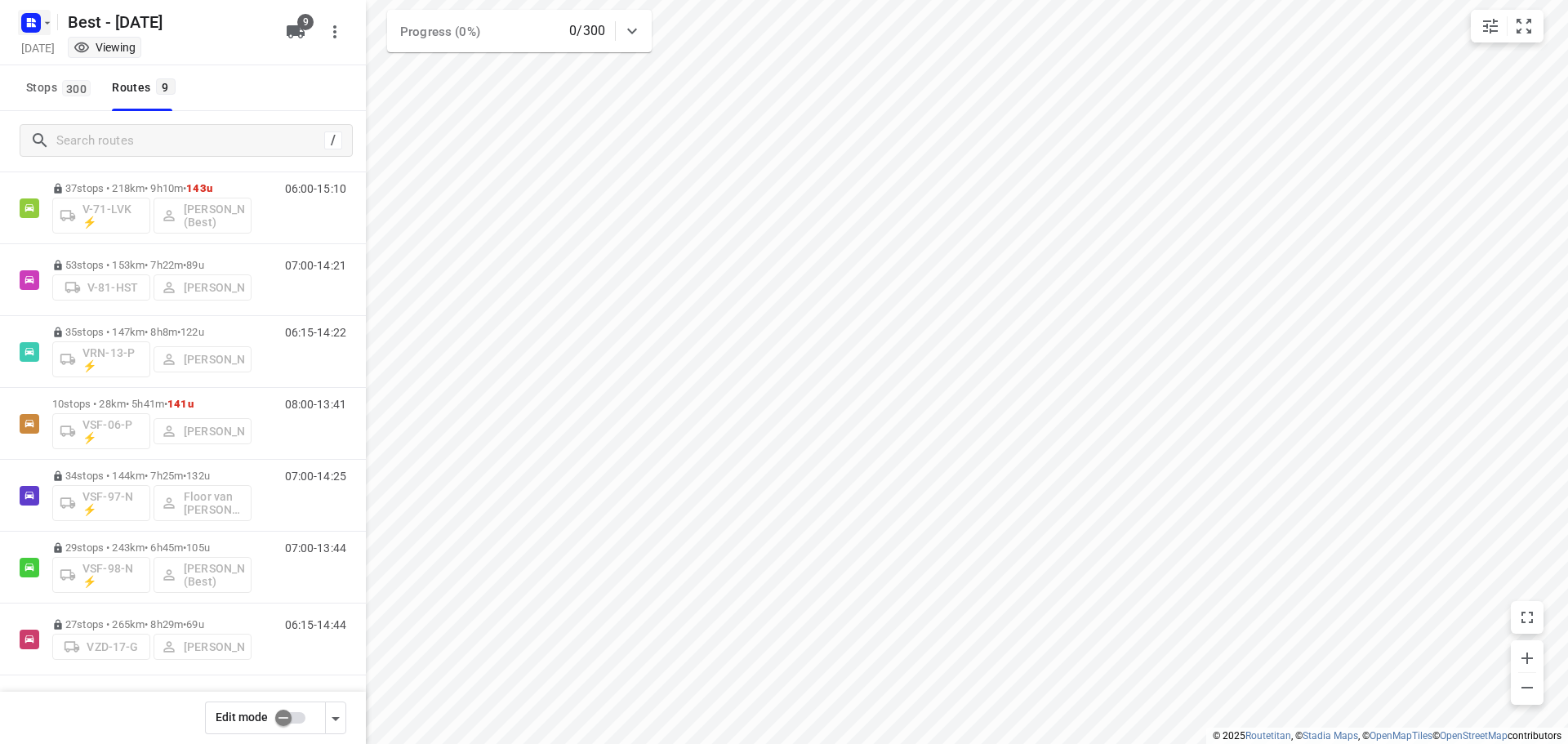
click at [24, 21] on rect "button" at bounding box center [30, 23] width 20 height 20
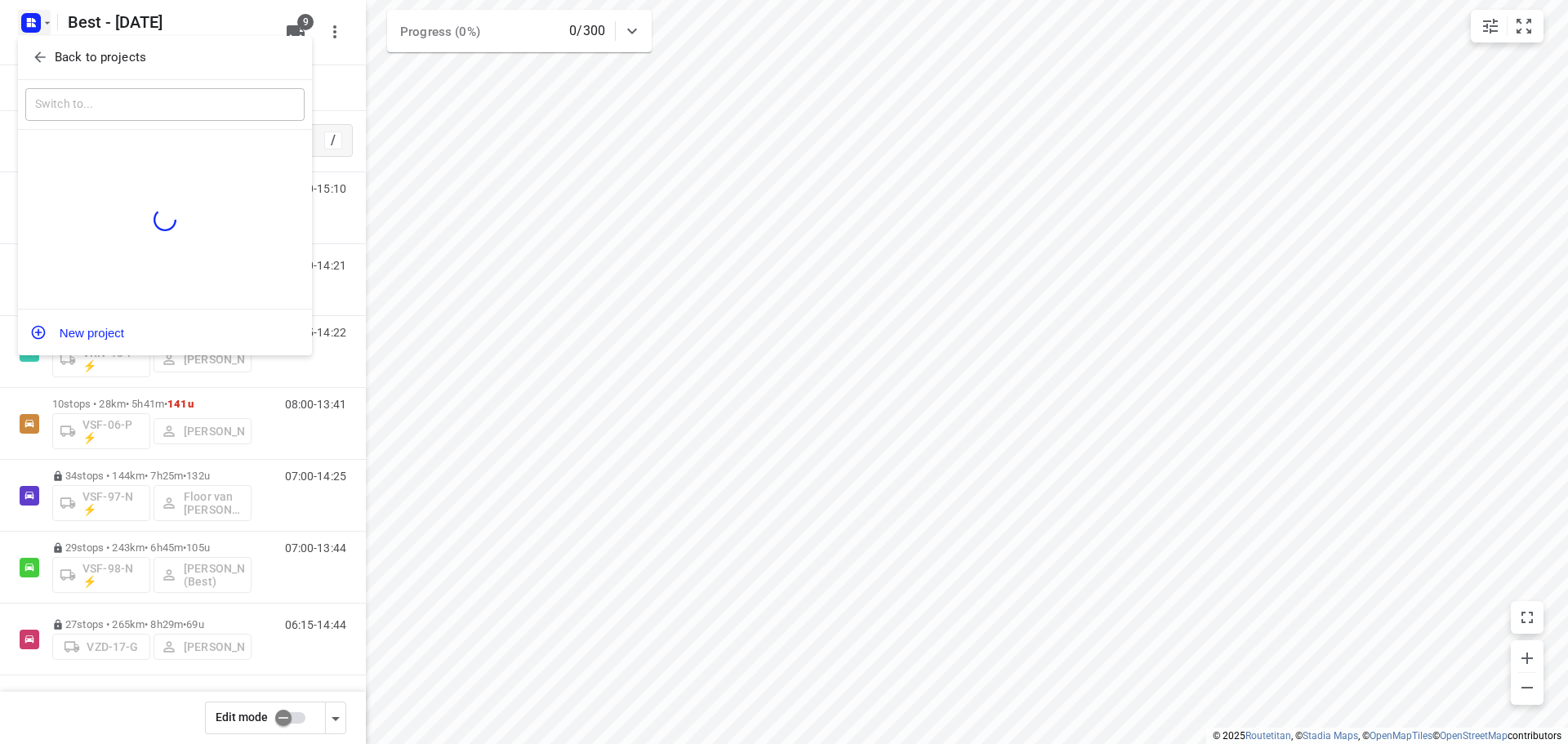
click at [67, 66] on p "Back to projects" at bounding box center [100, 58] width 92 height 19
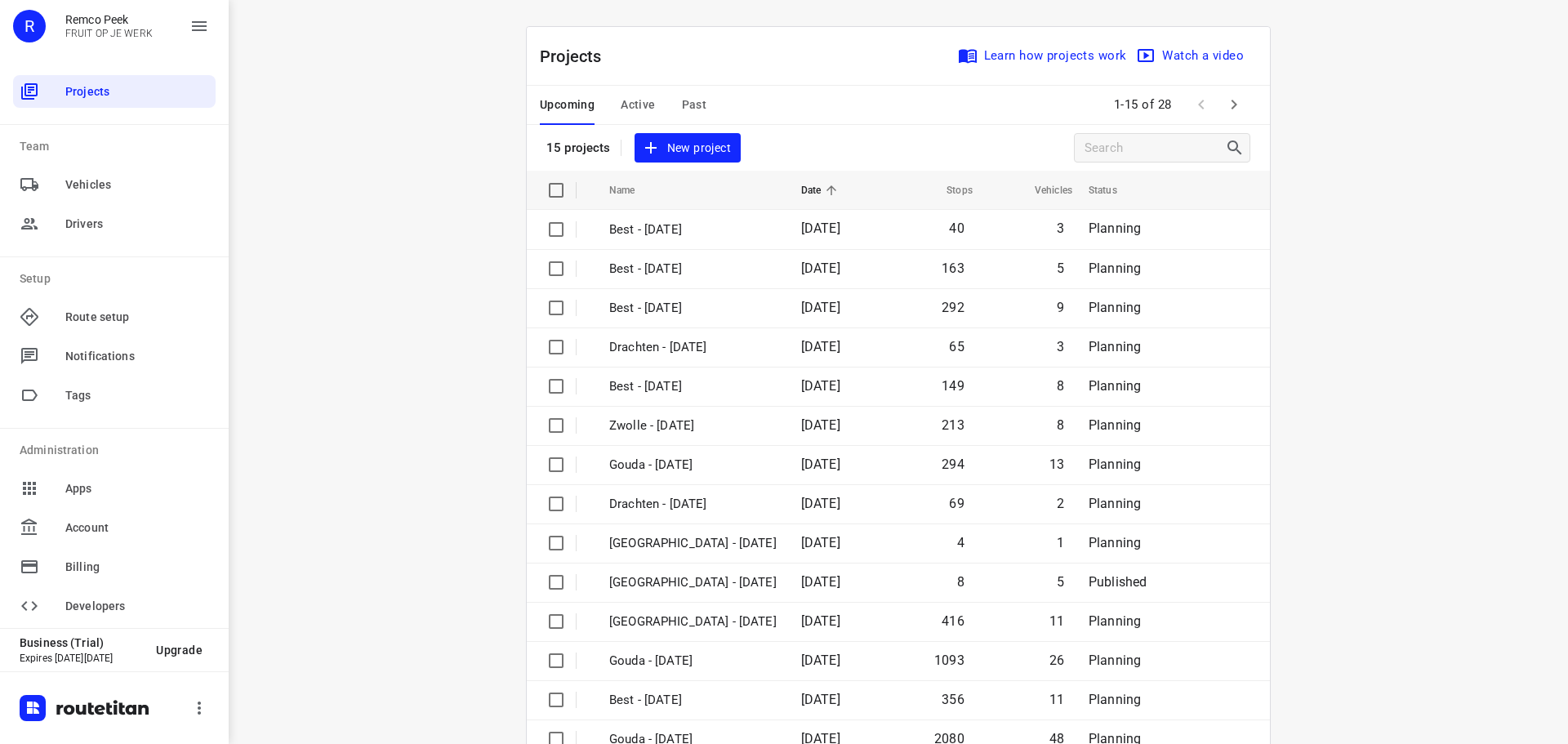
click at [631, 100] on span "Active" at bounding box center [638, 105] width 34 height 21
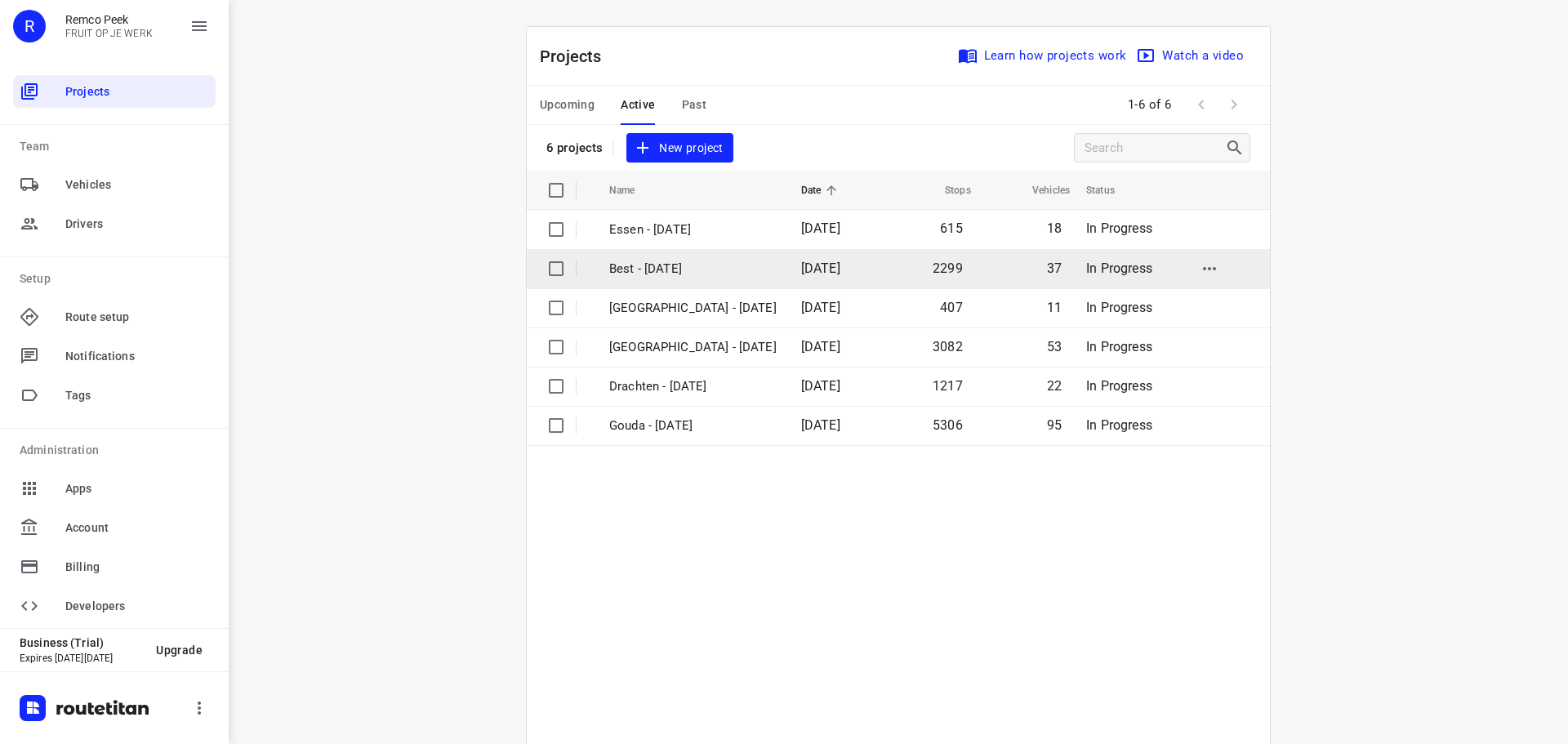
click at [681, 262] on p "Best - [DATE]" at bounding box center [692, 269] width 167 height 19
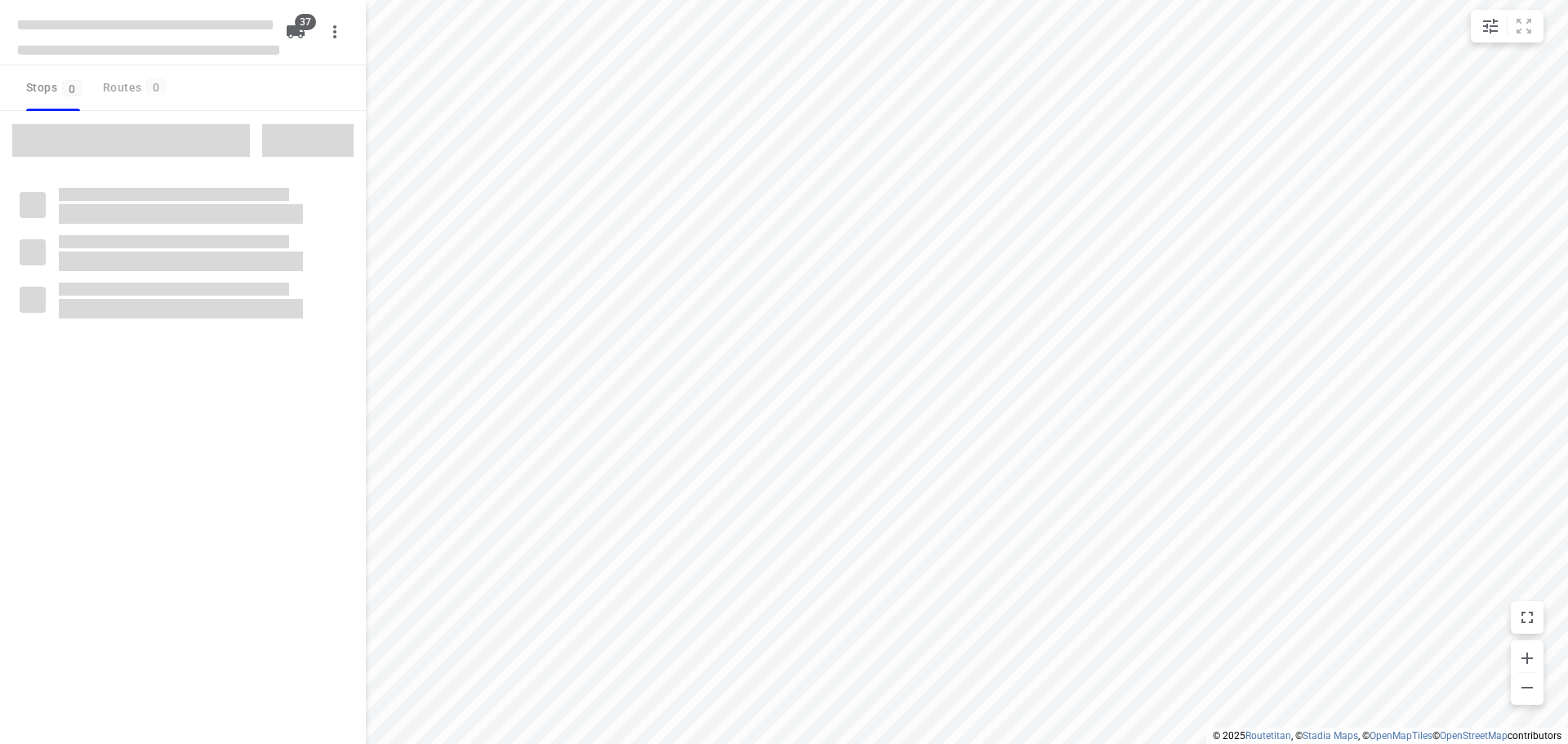
checkbox input "true"
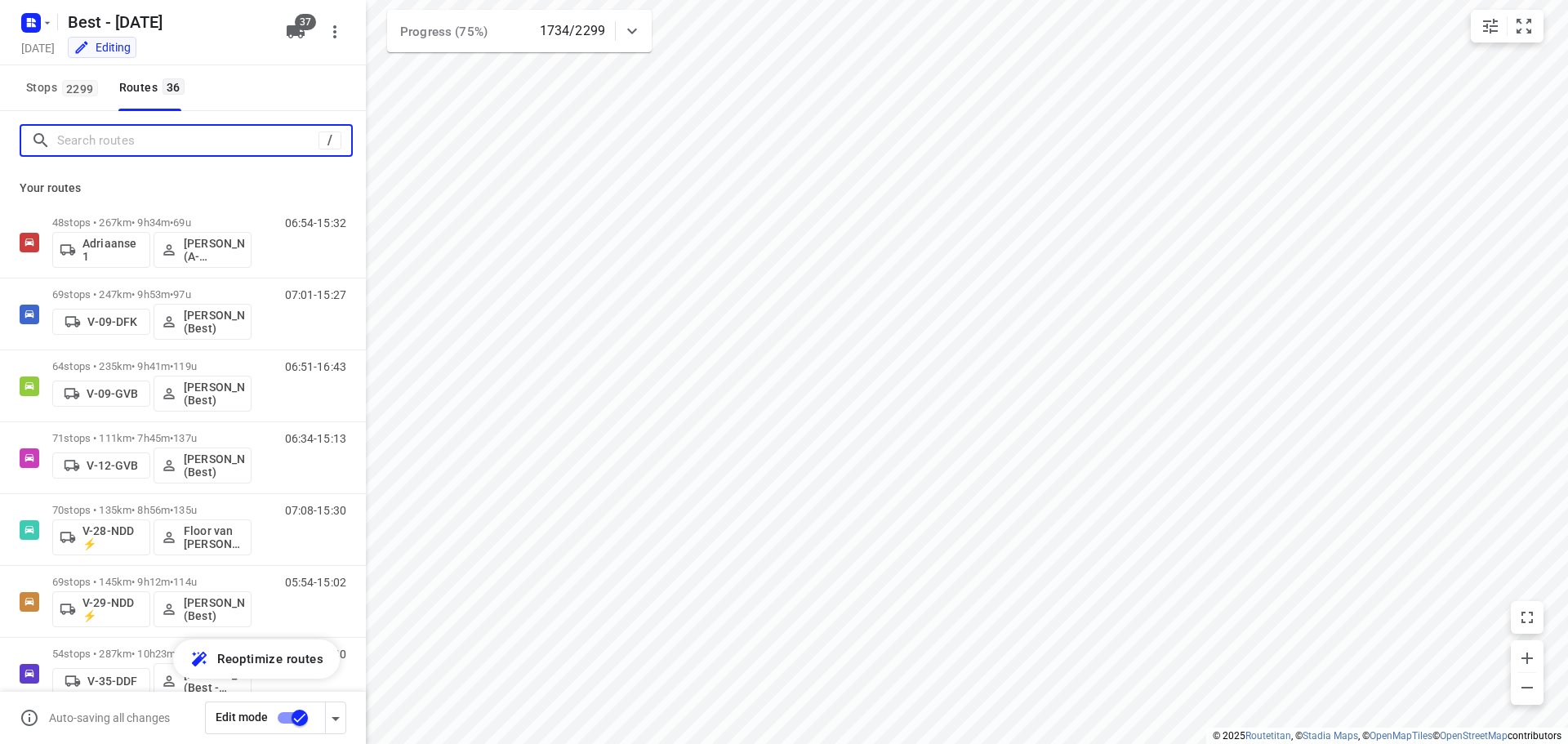
click at [142, 136] on input "Search routes" at bounding box center [188, 141] width 261 height 25
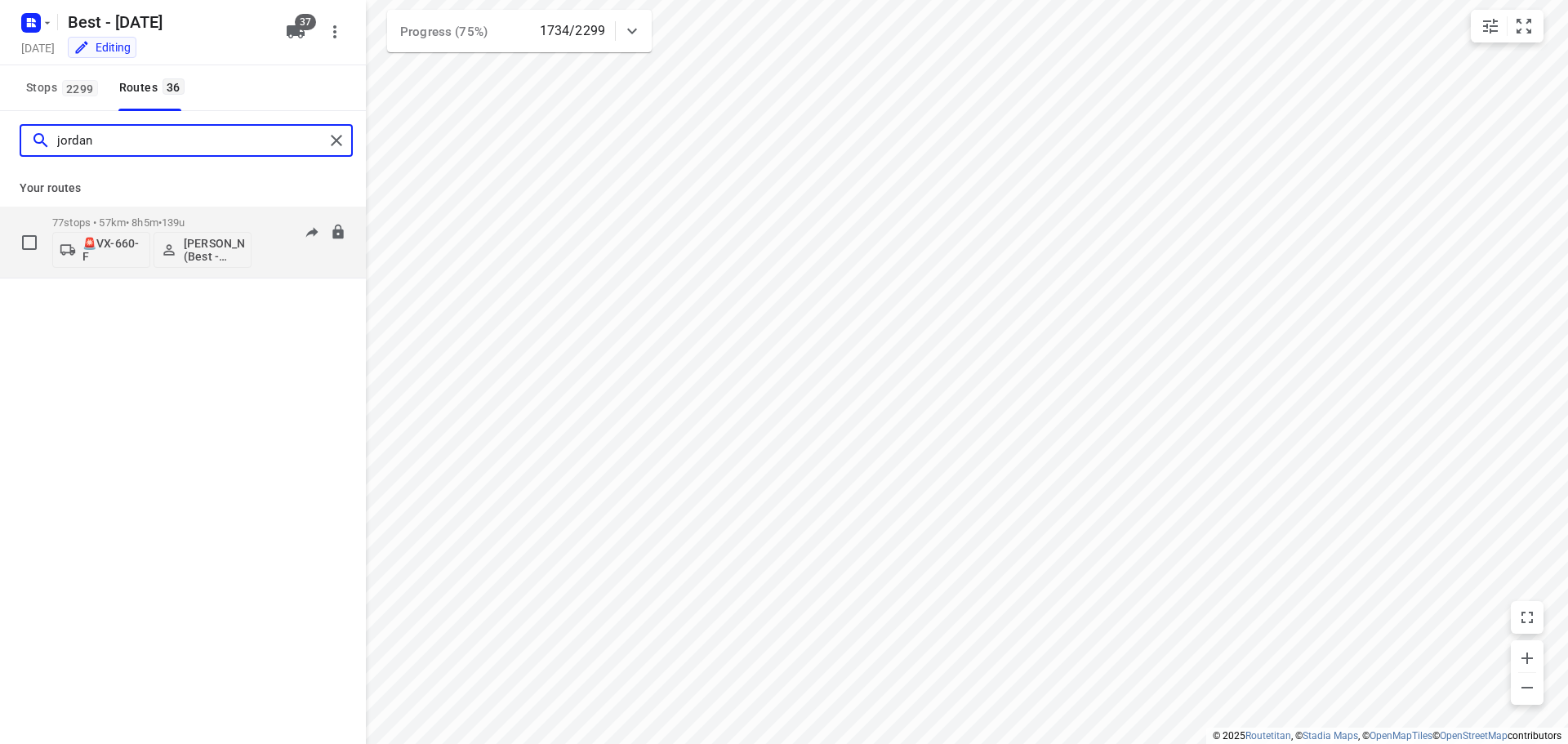
type input "jordan"
click at [149, 215] on div "77 stops • 57km • 8h5m • 139u 🚨VX-660-F [PERSON_NAME] (Best - ZZP)" at bounding box center [151, 243] width 199 height 68
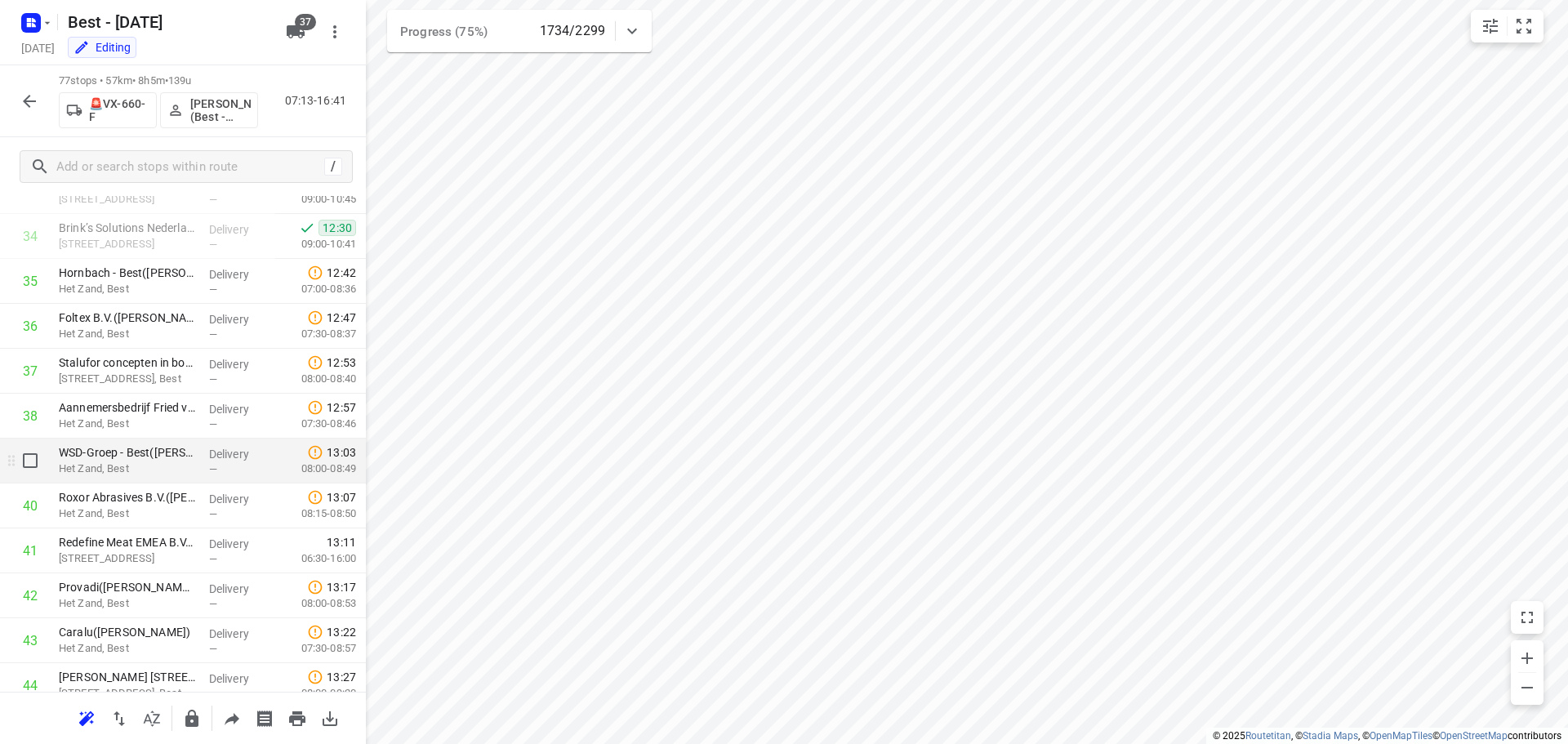
scroll to position [1570, 0]
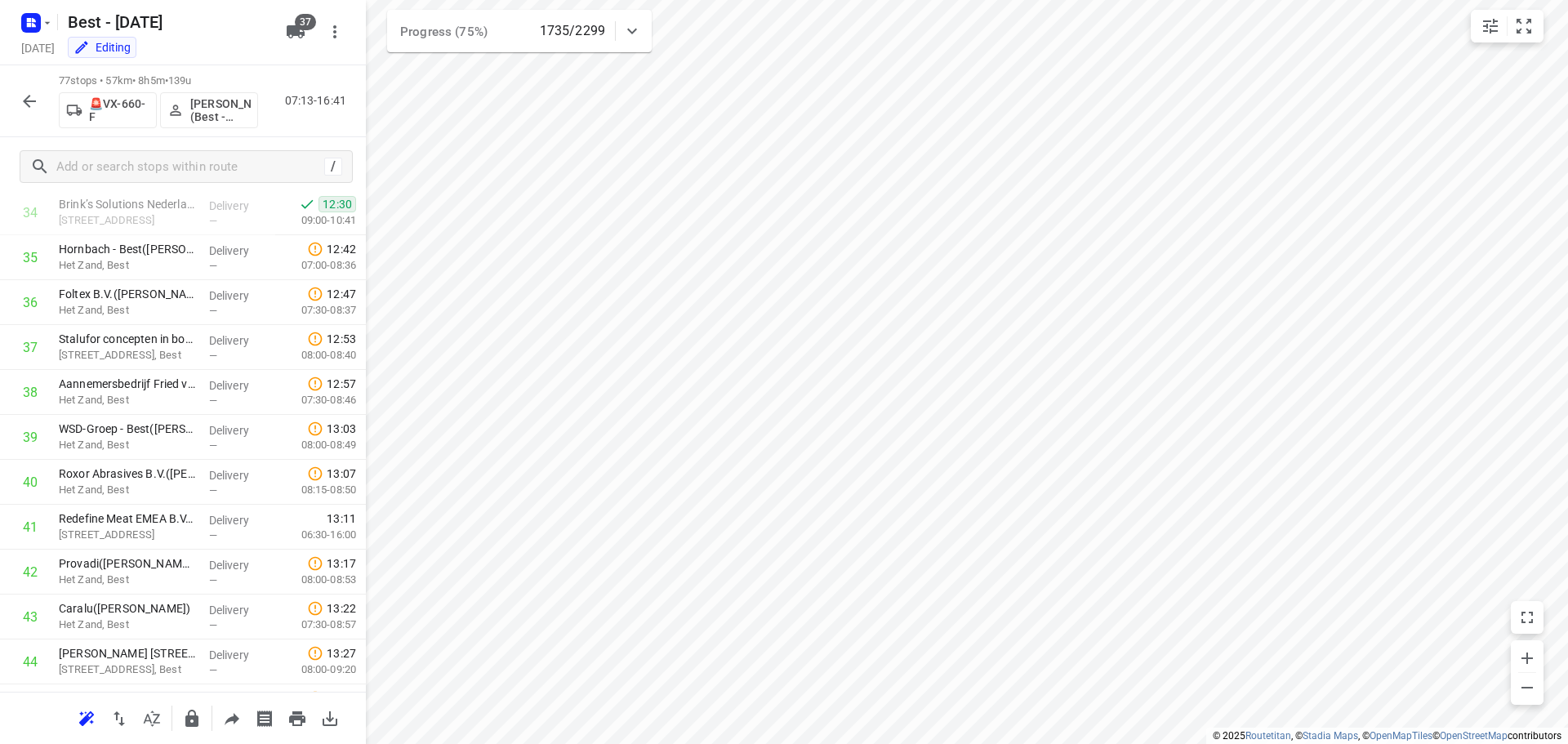
click at [39, 88] on button "button" at bounding box center [29, 101] width 33 height 33
